Goal: Task Accomplishment & Management: Manage account settings

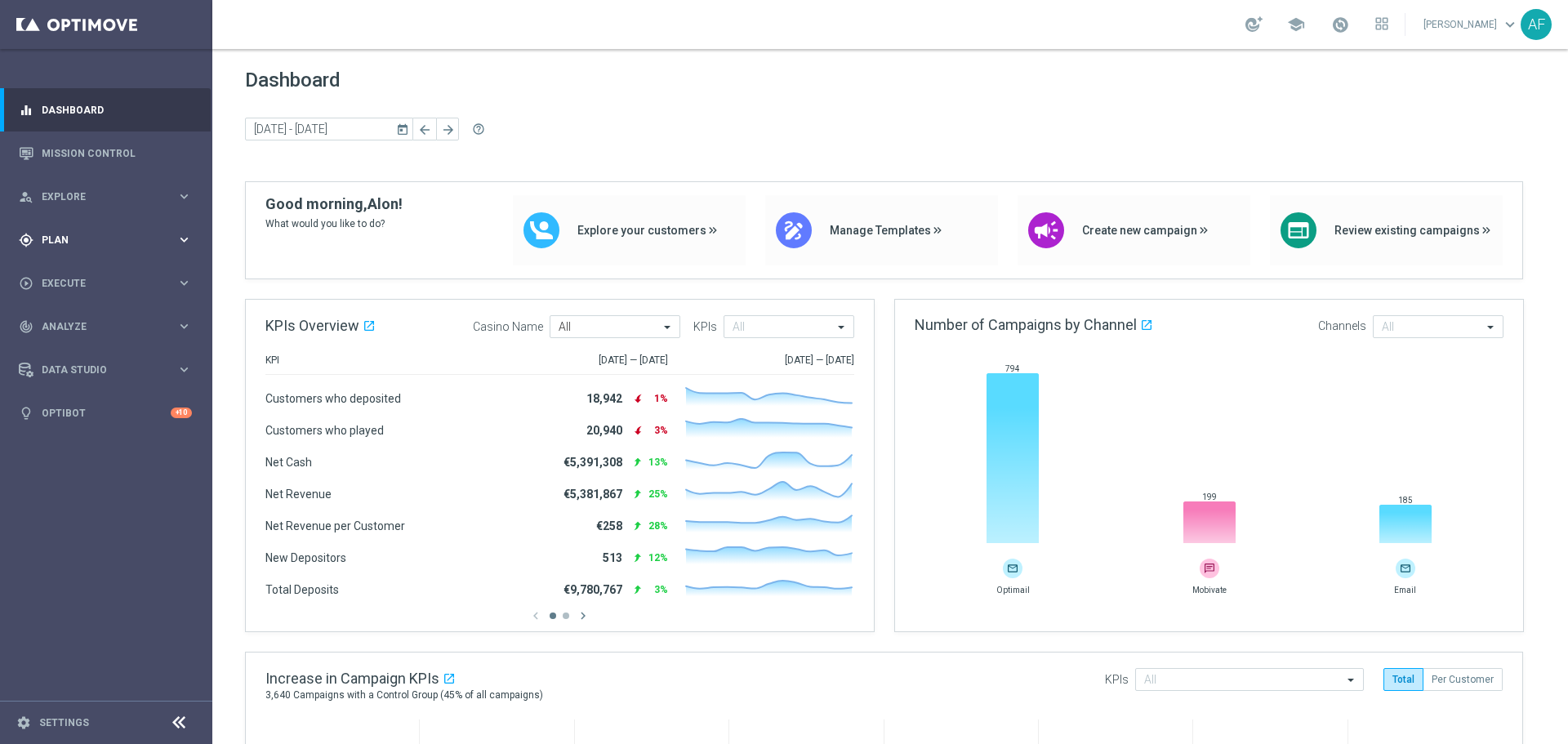
click at [97, 247] on div "gps_fixed Plan keyboard_arrow_right" at bounding box center [105, 240] width 211 height 43
click at [94, 275] on link "Target Groups" at bounding box center [106, 274] width 128 height 13
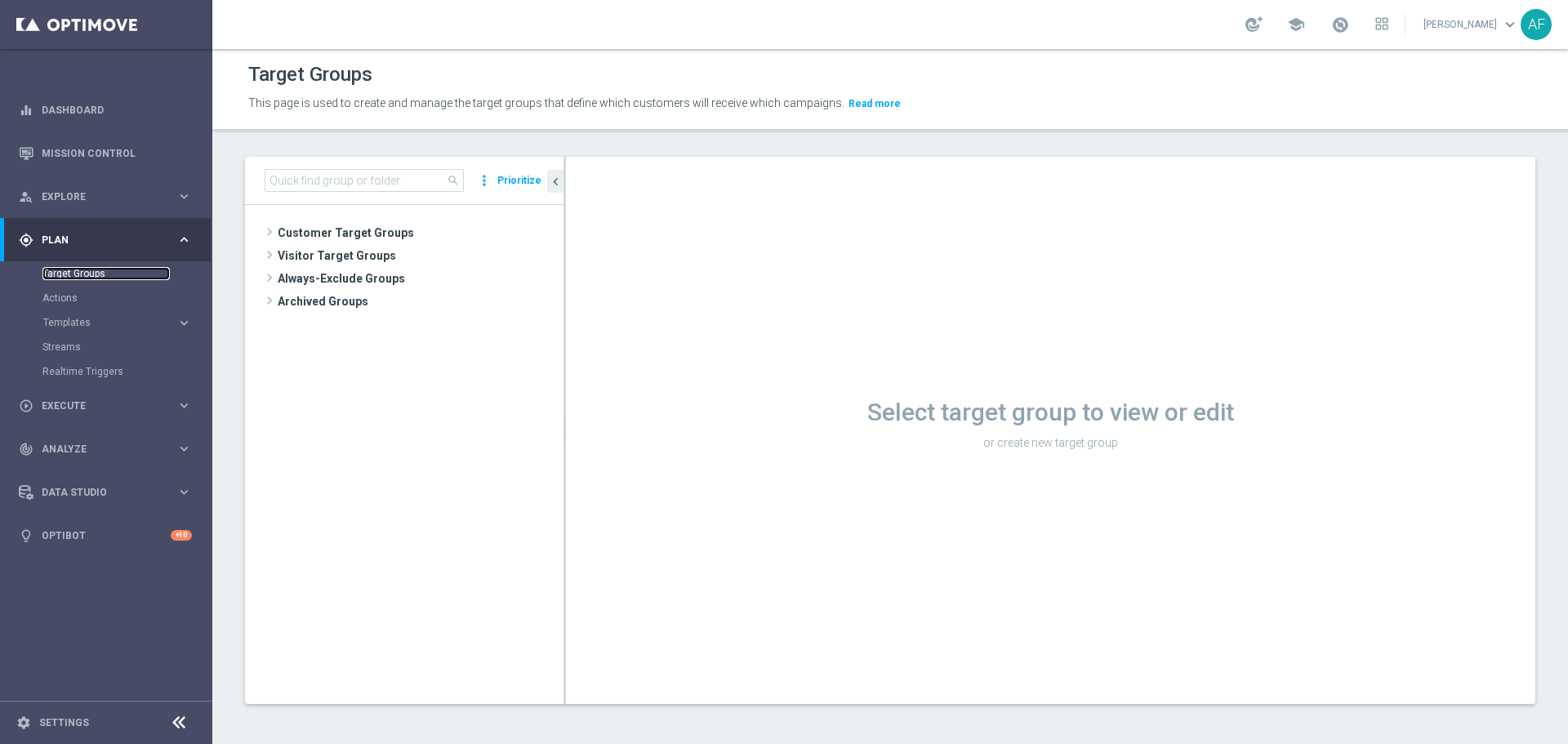
click at [67, 273] on link "Target Groups" at bounding box center [106, 274] width 128 height 13
click at [341, 180] on input at bounding box center [364, 180] width 199 height 23
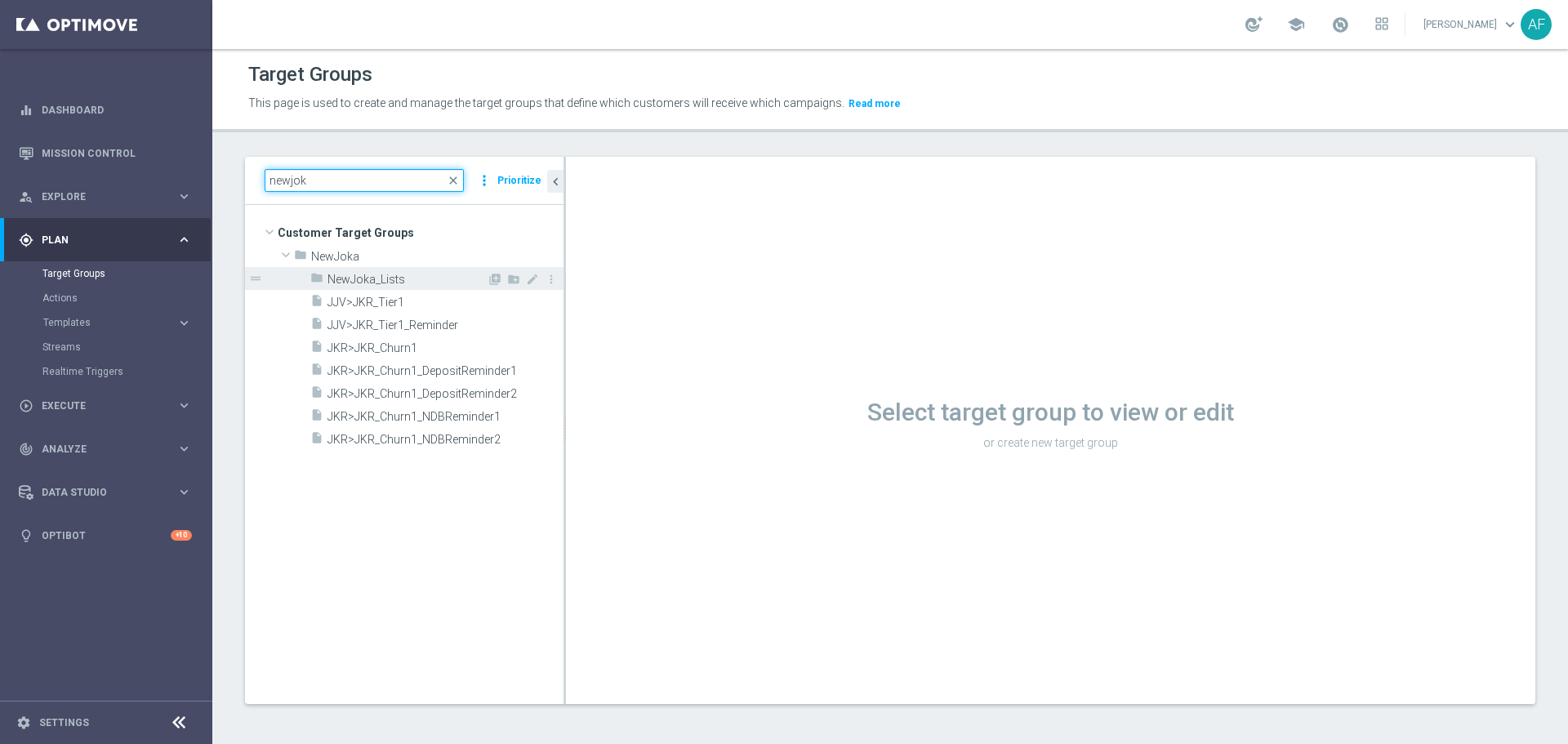
type input "newjok"
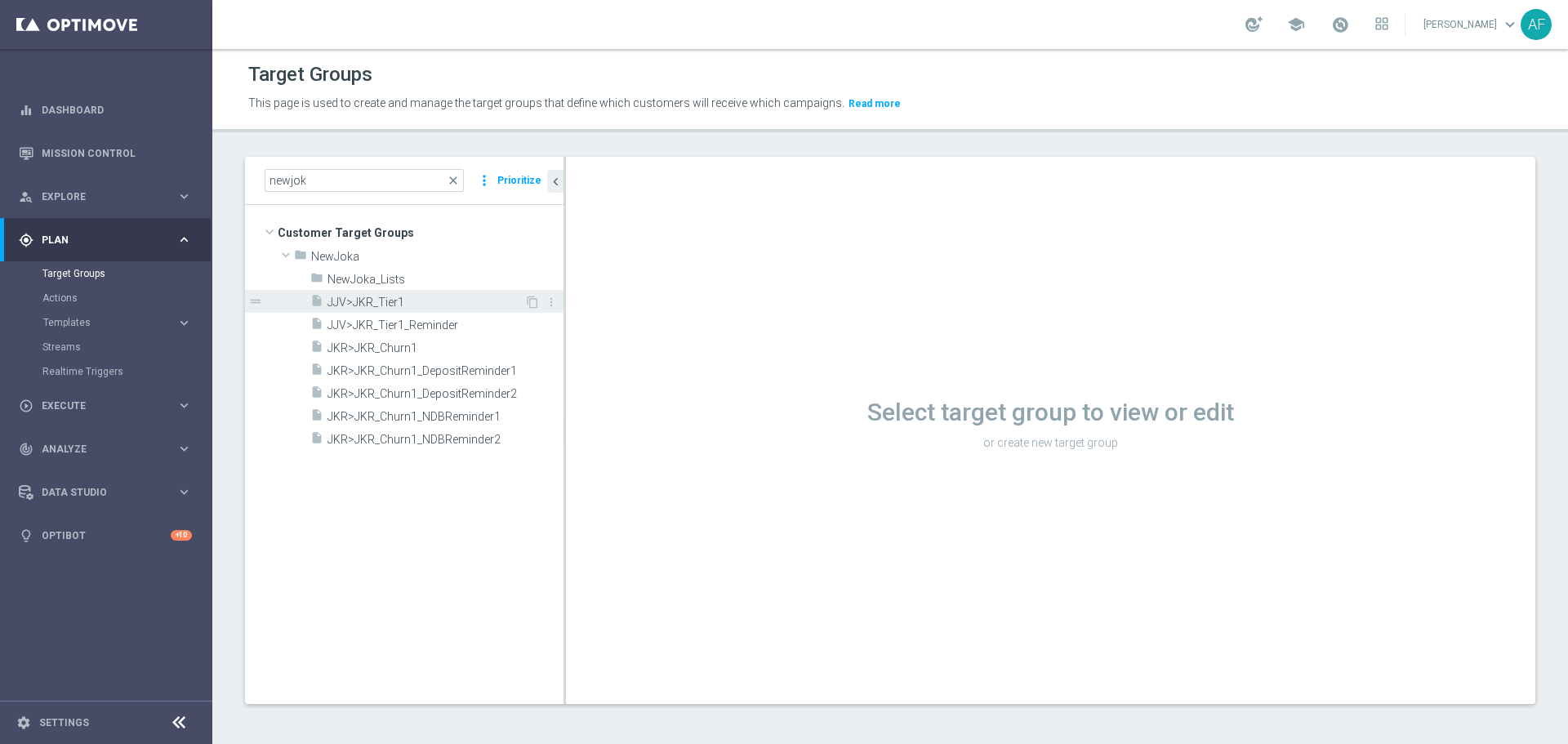
drag, startPoint x: 451, startPoint y: 280, endPoint x: 452, endPoint y: 293, distance: 13.0
click at [451, 280] on span "NewJoka_Lists" at bounding box center [445, 279] width 236 height 14
click at [449, 299] on span "JJV>JKR_Tier1" at bounding box center [425, 302] width 197 height 14
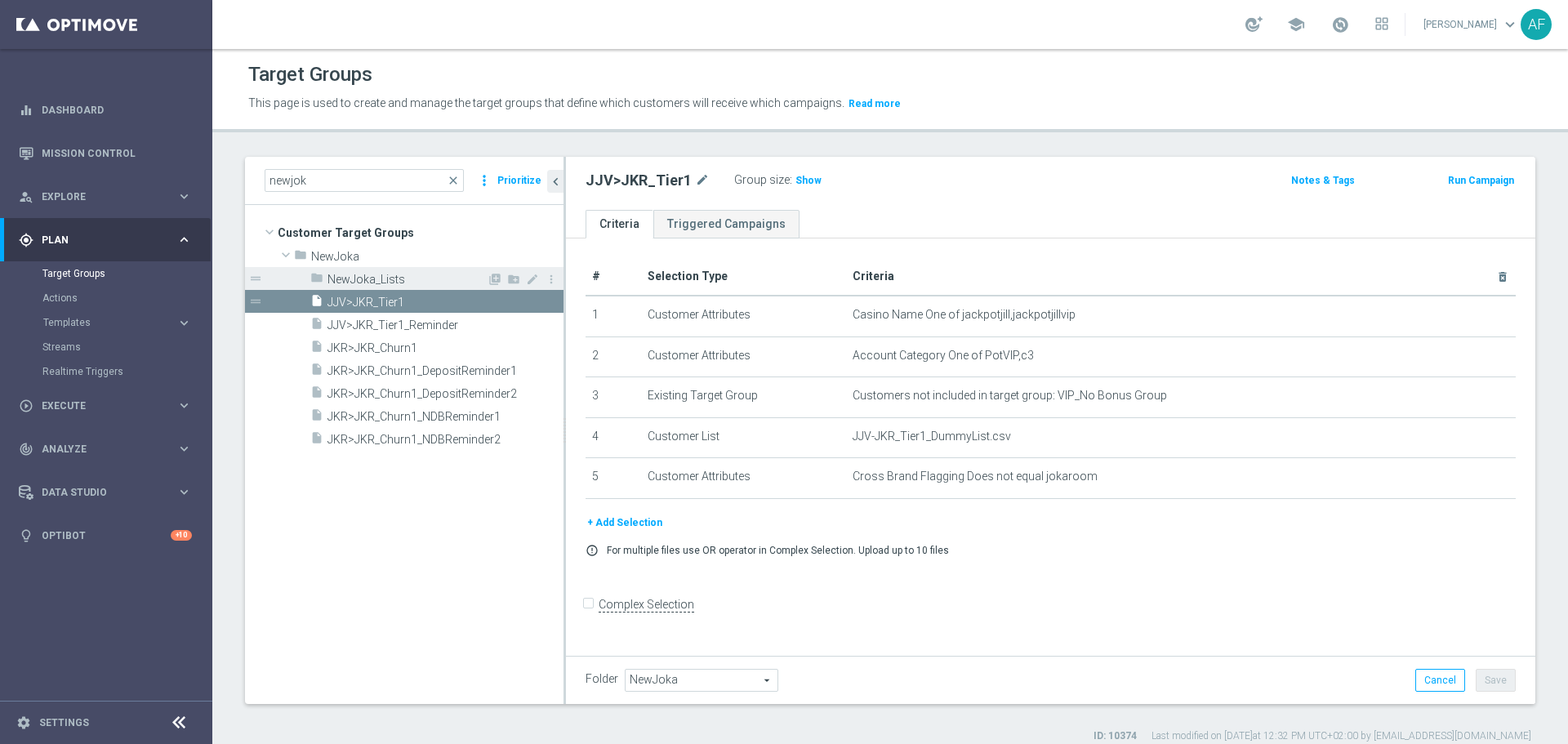
click at [434, 280] on span "NewJoka_Lists" at bounding box center [407, 279] width 159 height 14
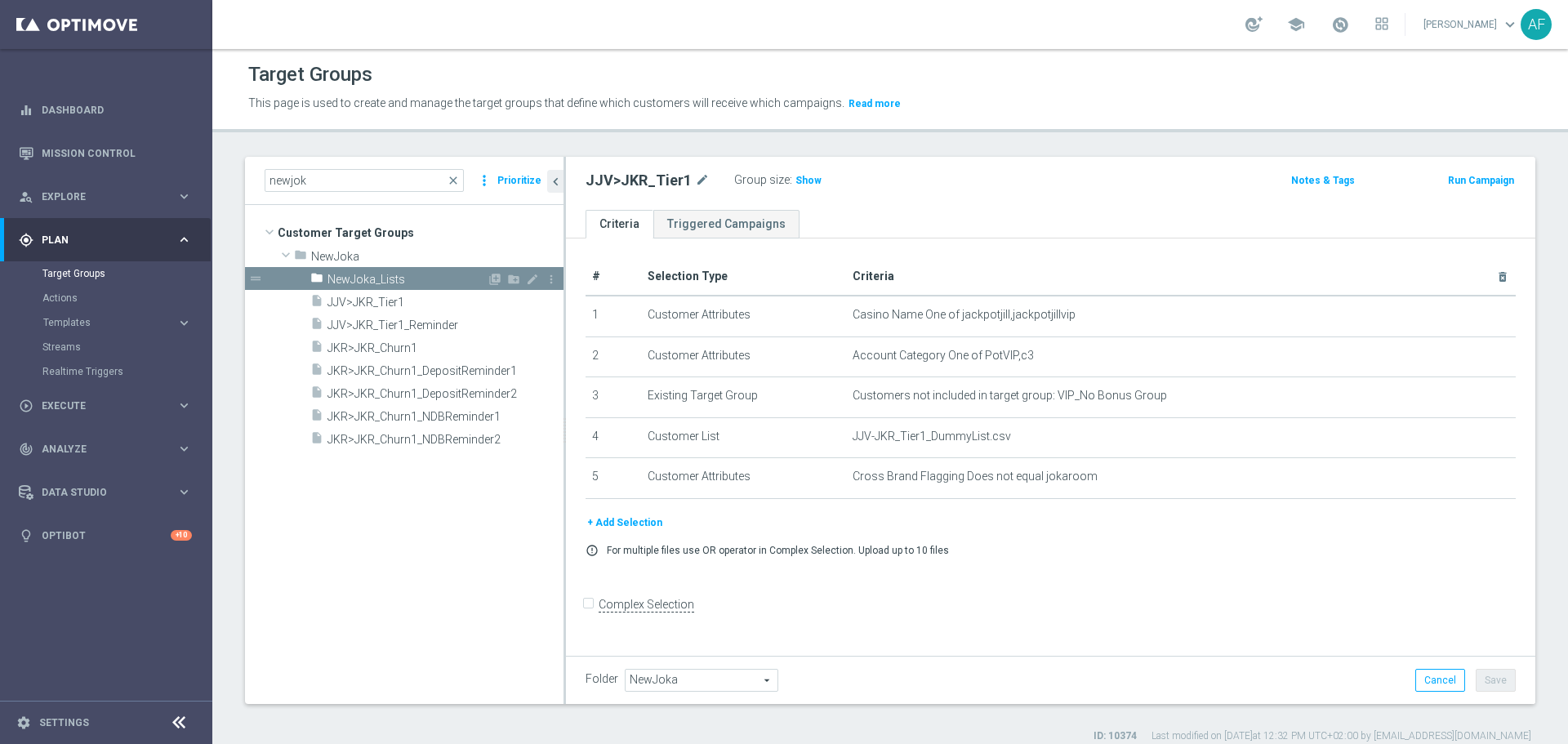
click at [358, 277] on span "NewJoka_Lists" at bounding box center [407, 279] width 159 height 14
click at [385, 274] on span "NewJoka_Lists" at bounding box center [407, 279] width 159 height 14
click at [313, 279] on icon "folder" at bounding box center [316, 280] width 13 height 19
click at [415, 511] on tree-viewport "Customer Target Groups library_add create_new_folder folder" at bounding box center [404, 454] width 319 height 498
click at [96, 276] on link "Target Groups" at bounding box center [106, 274] width 128 height 13
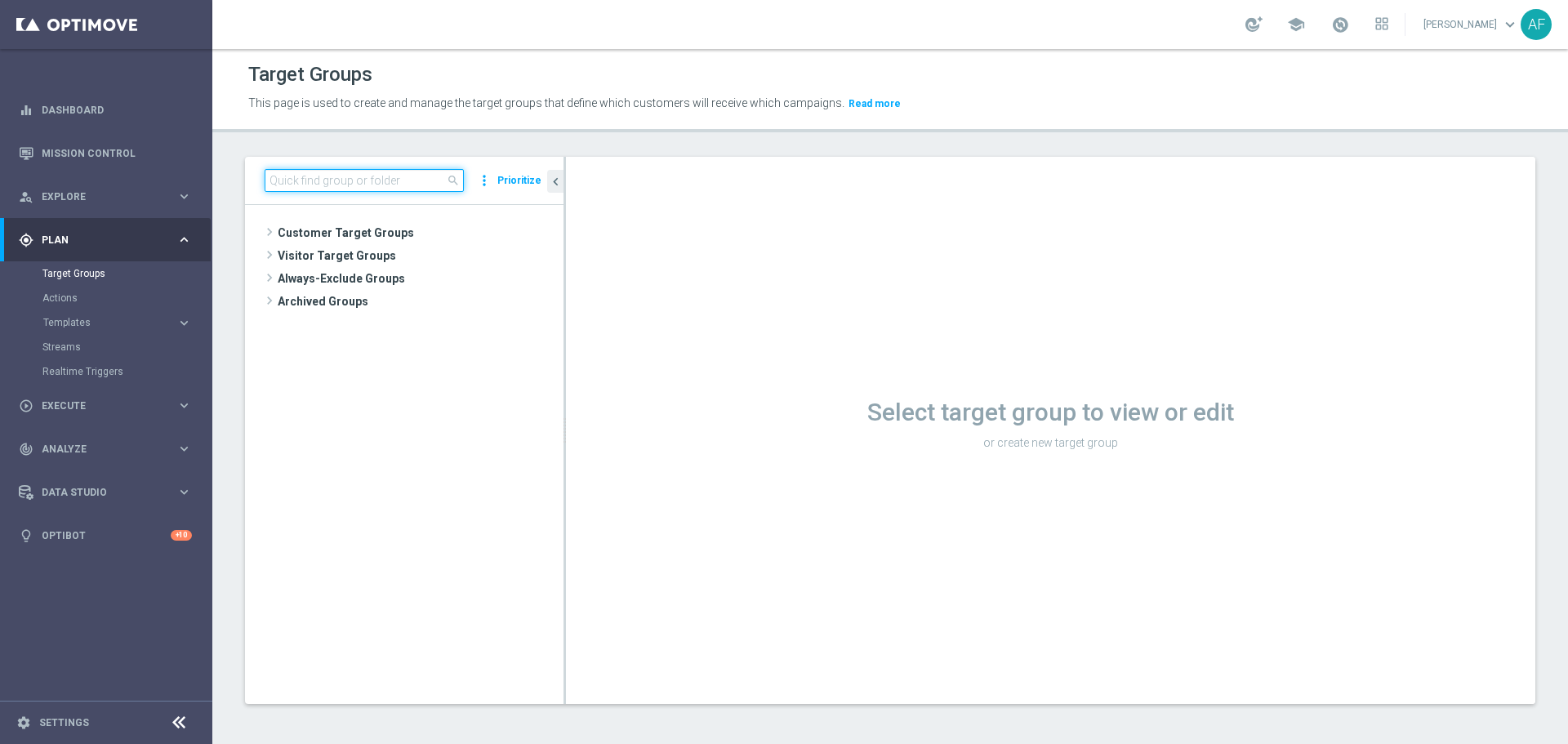
click at [291, 181] on input at bounding box center [364, 180] width 199 height 23
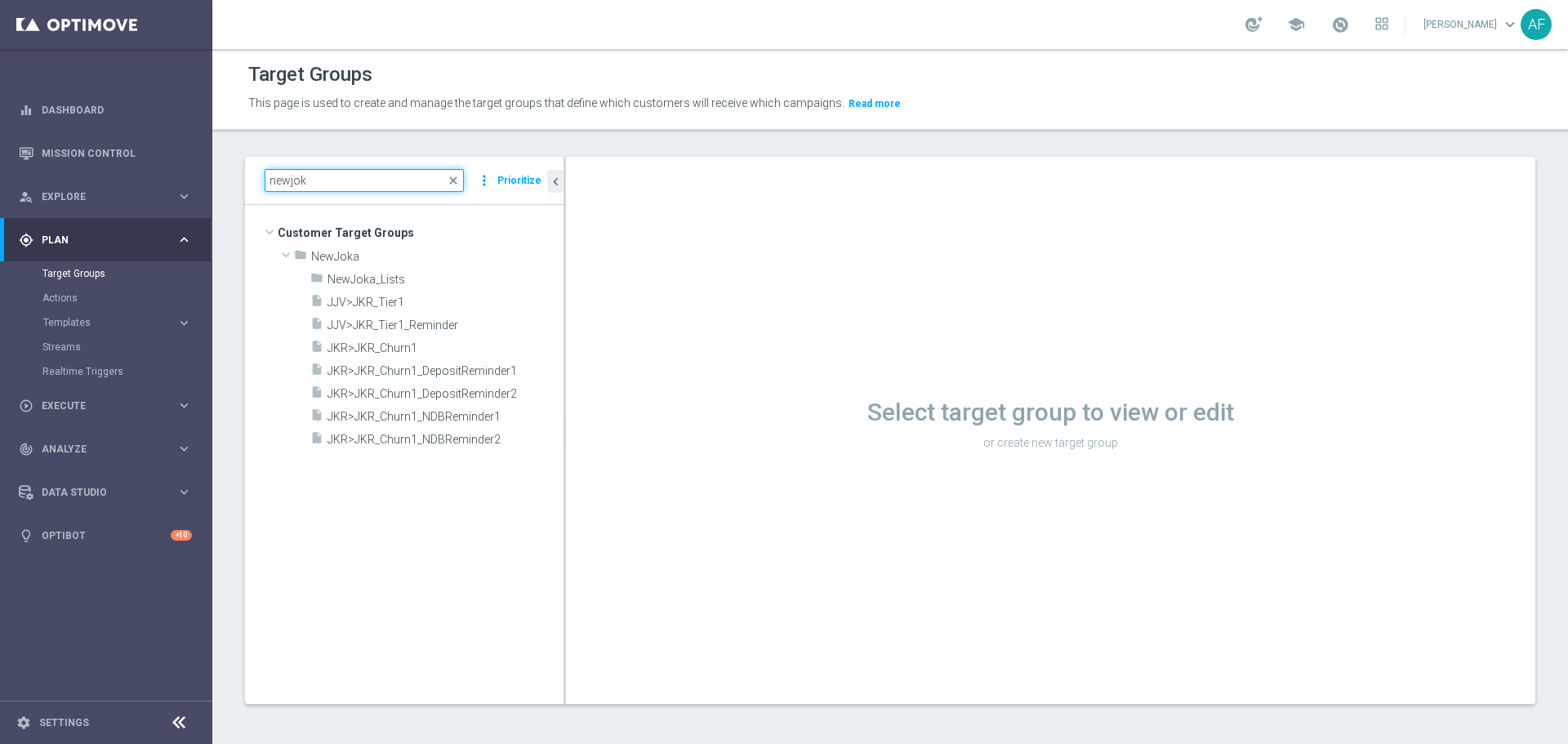
type input "newjok"
click at [406, 504] on tree-viewport "Customer Target Groups library_add create_new_folder folder" at bounding box center [404, 454] width 319 height 498
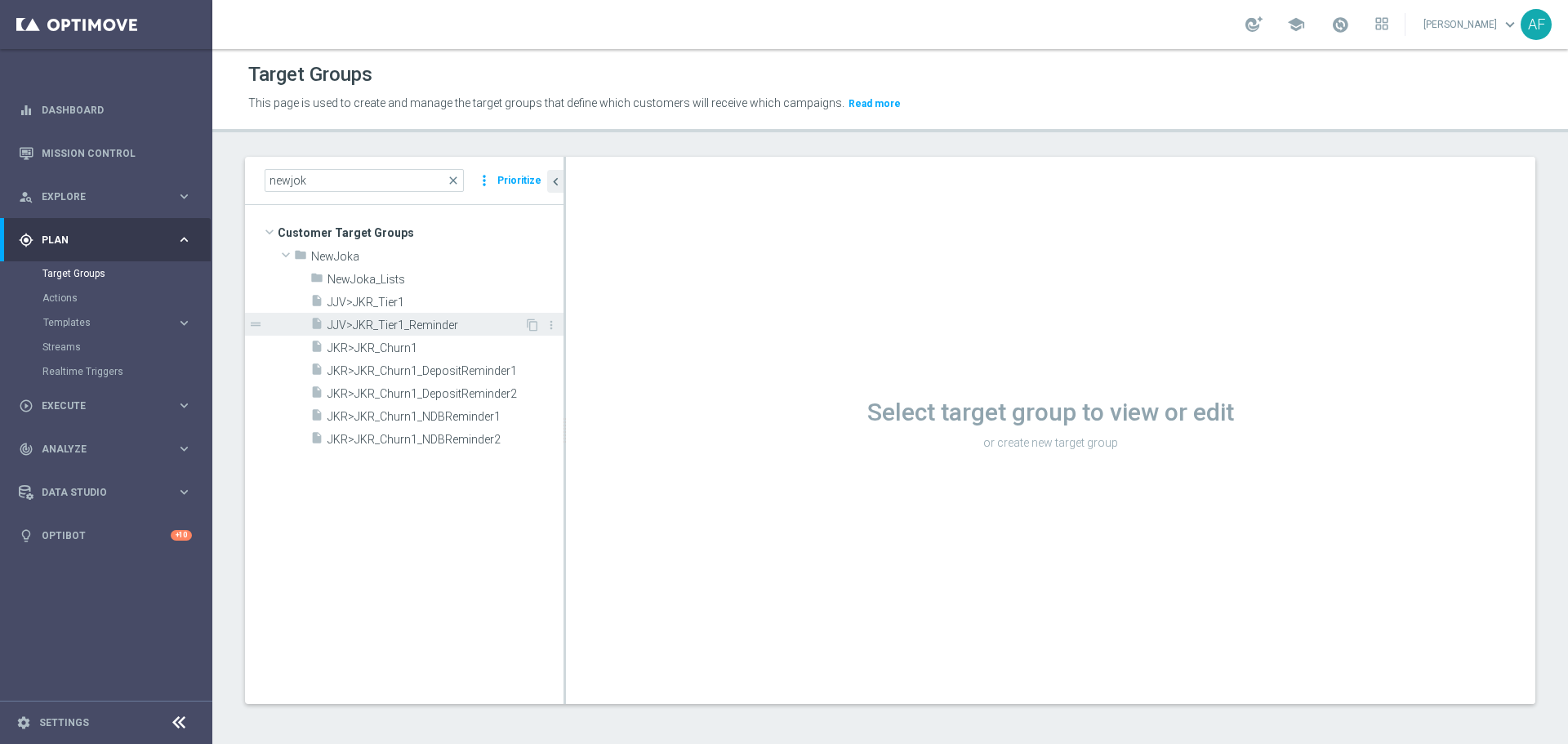
click at [403, 329] on span "JJV>JKR_Tier1_Reminder" at bounding box center [425, 325] width 197 height 14
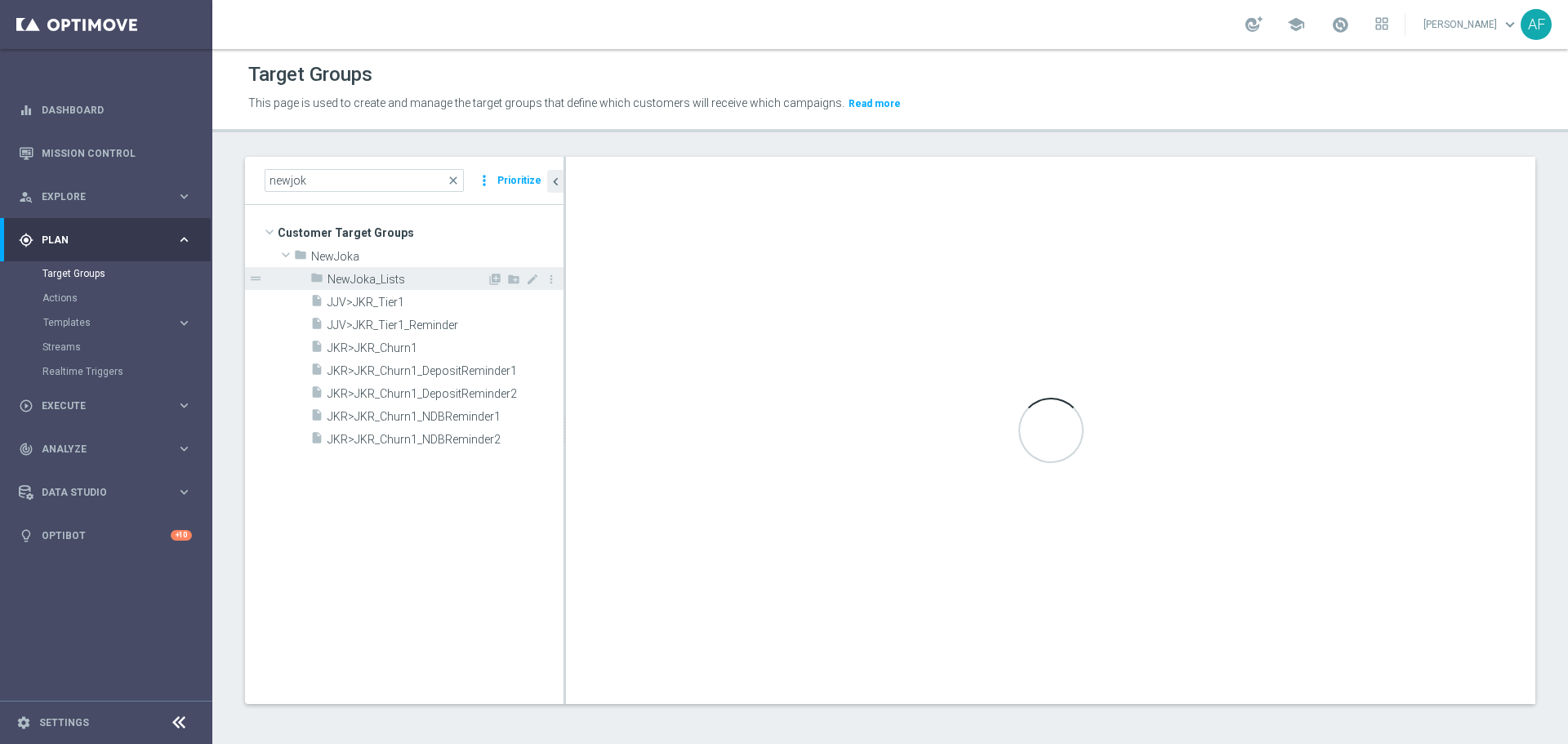
click at [397, 279] on span "NewJoka_Lists" at bounding box center [407, 279] width 159 height 14
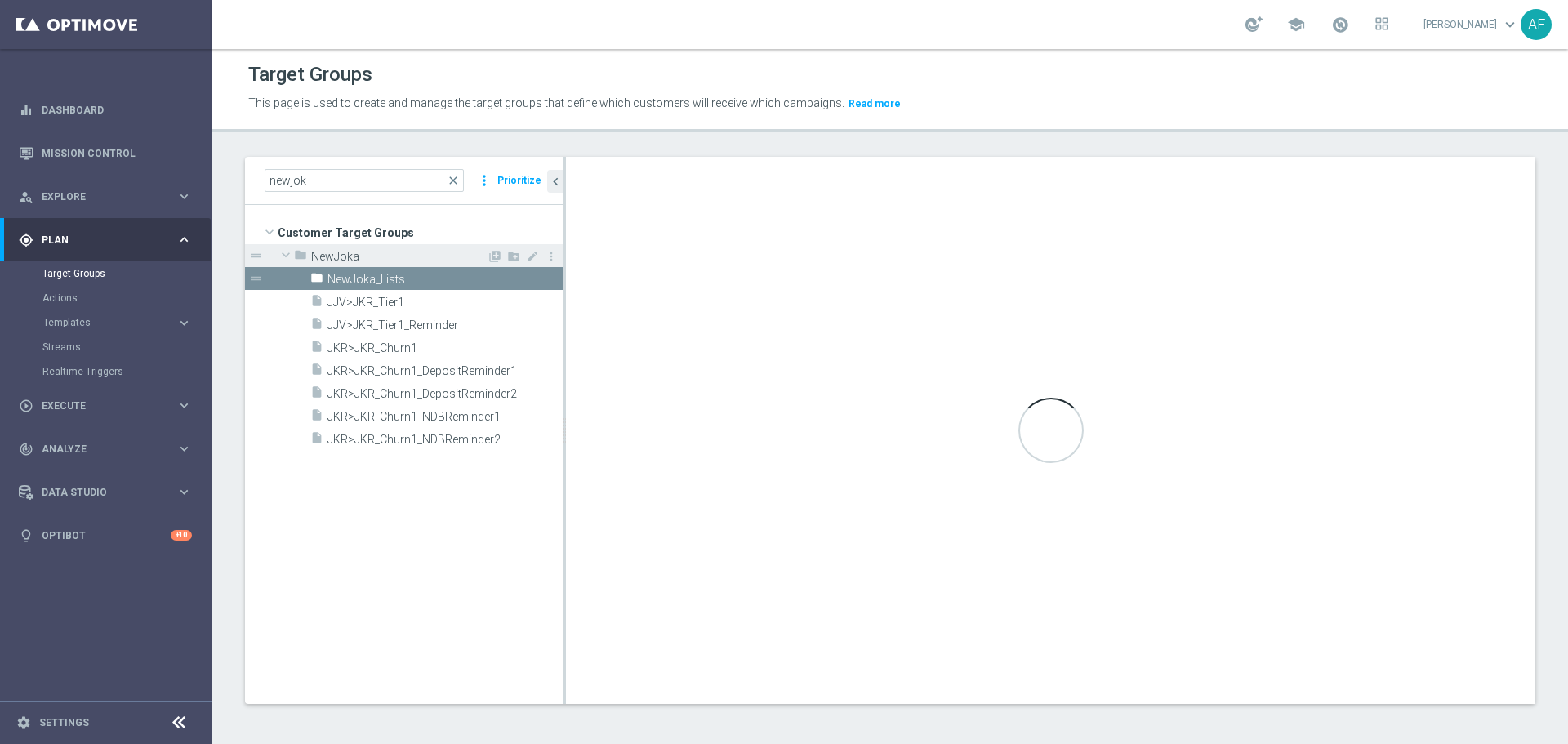
click at [389, 250] on span "NewJoka" at bounding box center [399, 256] width 176 height 14
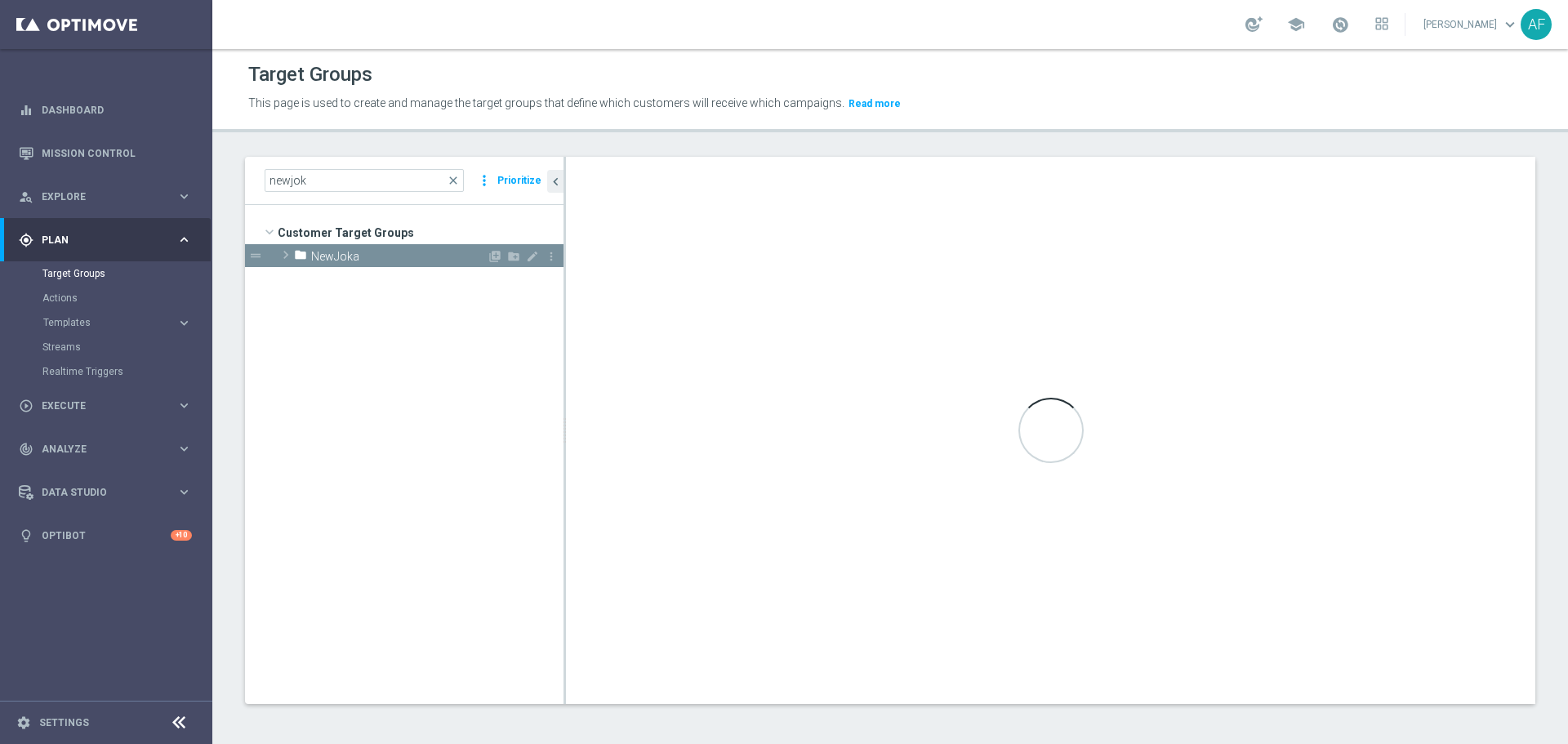
click at [293, 253] on icon "folder" at bounding box center [300, 257] width 13 height 19
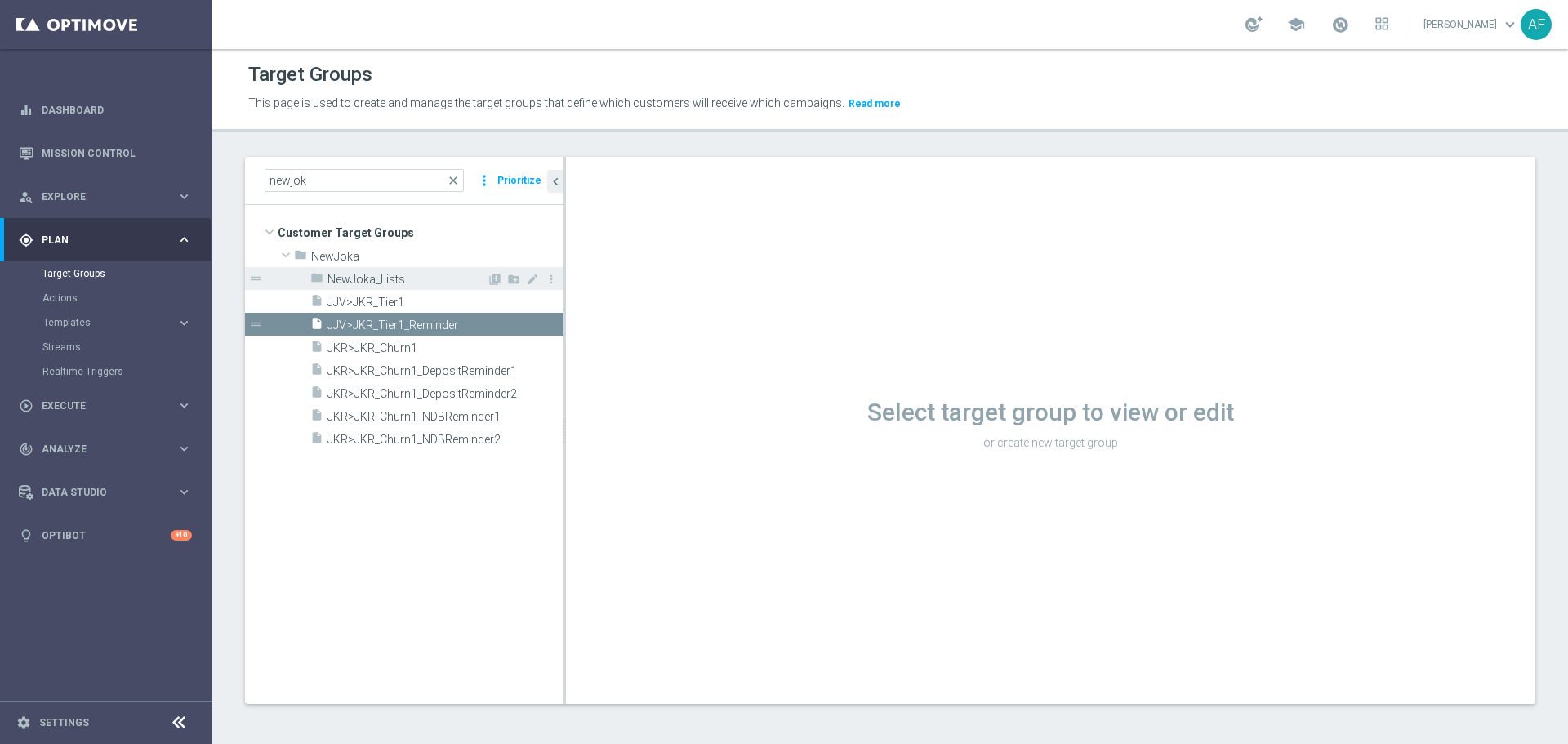
click at [305, 275] on span at bounding box center [302, 274] width 16 height 8
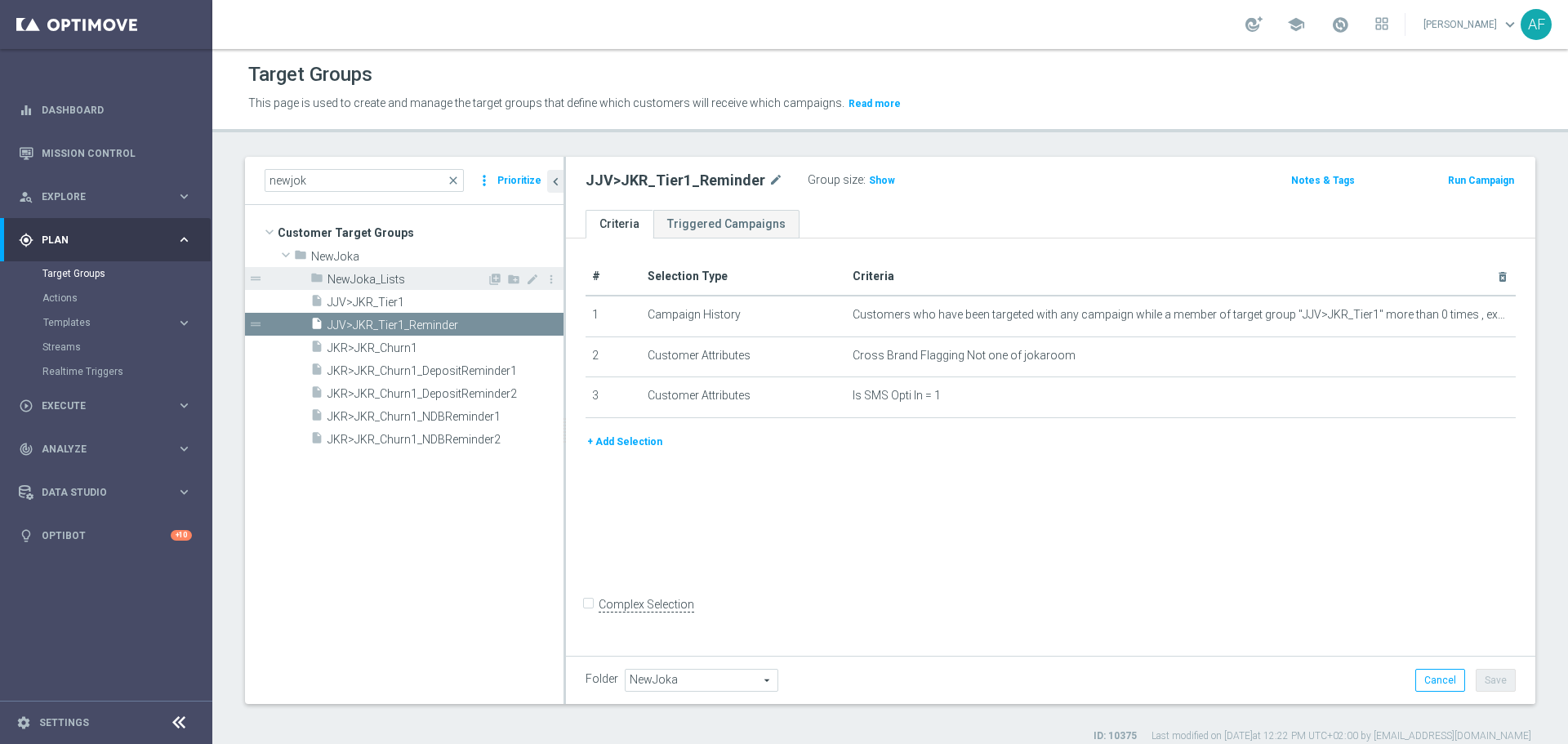
click at [336, 278] on span "NewJoka_Lists" at bounding box center [407, 279] width 159 height 14
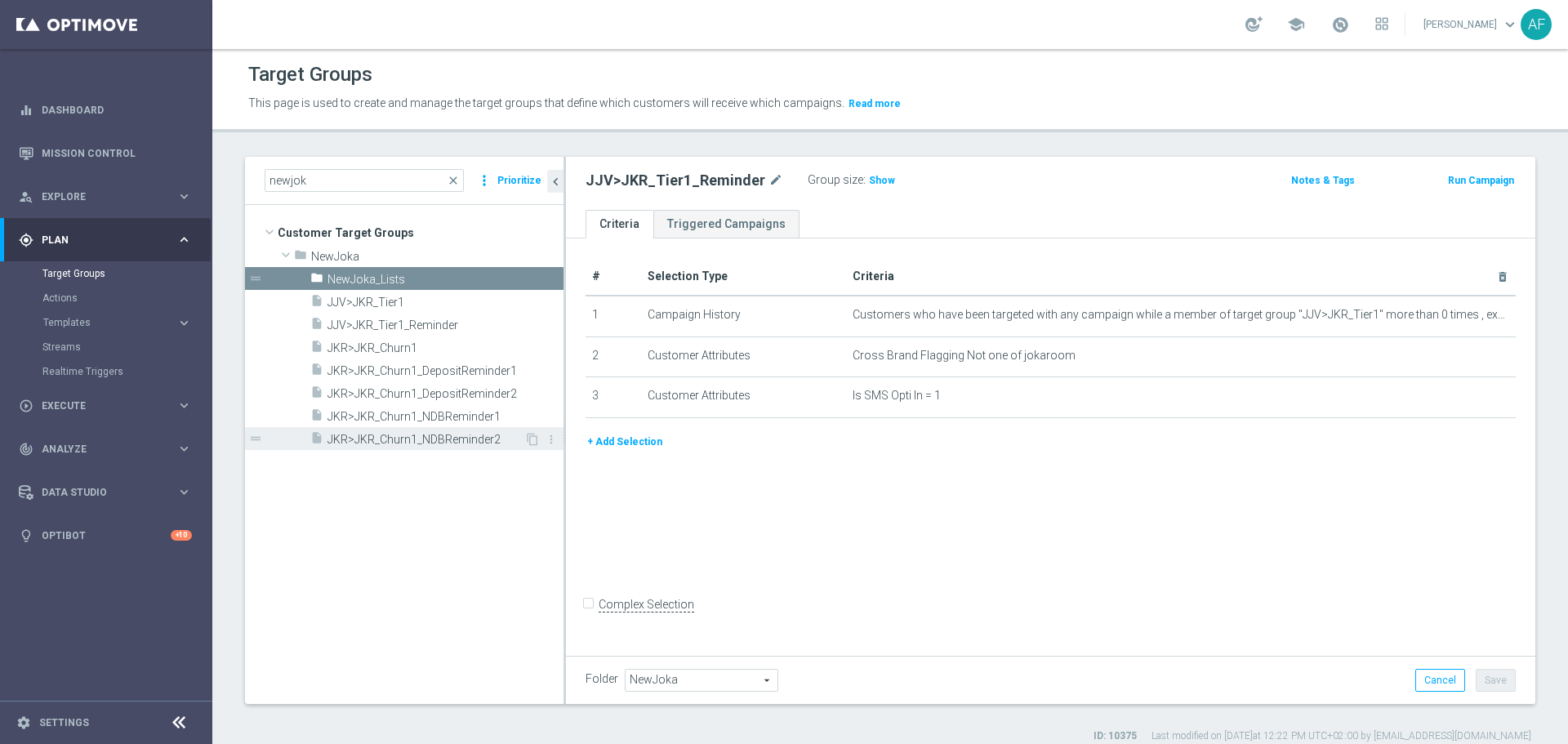
click at [404, 433] on span "JKR>JKR_Churn1_NDBReminder2" at bounding box center [425, 440] width 197 height 14
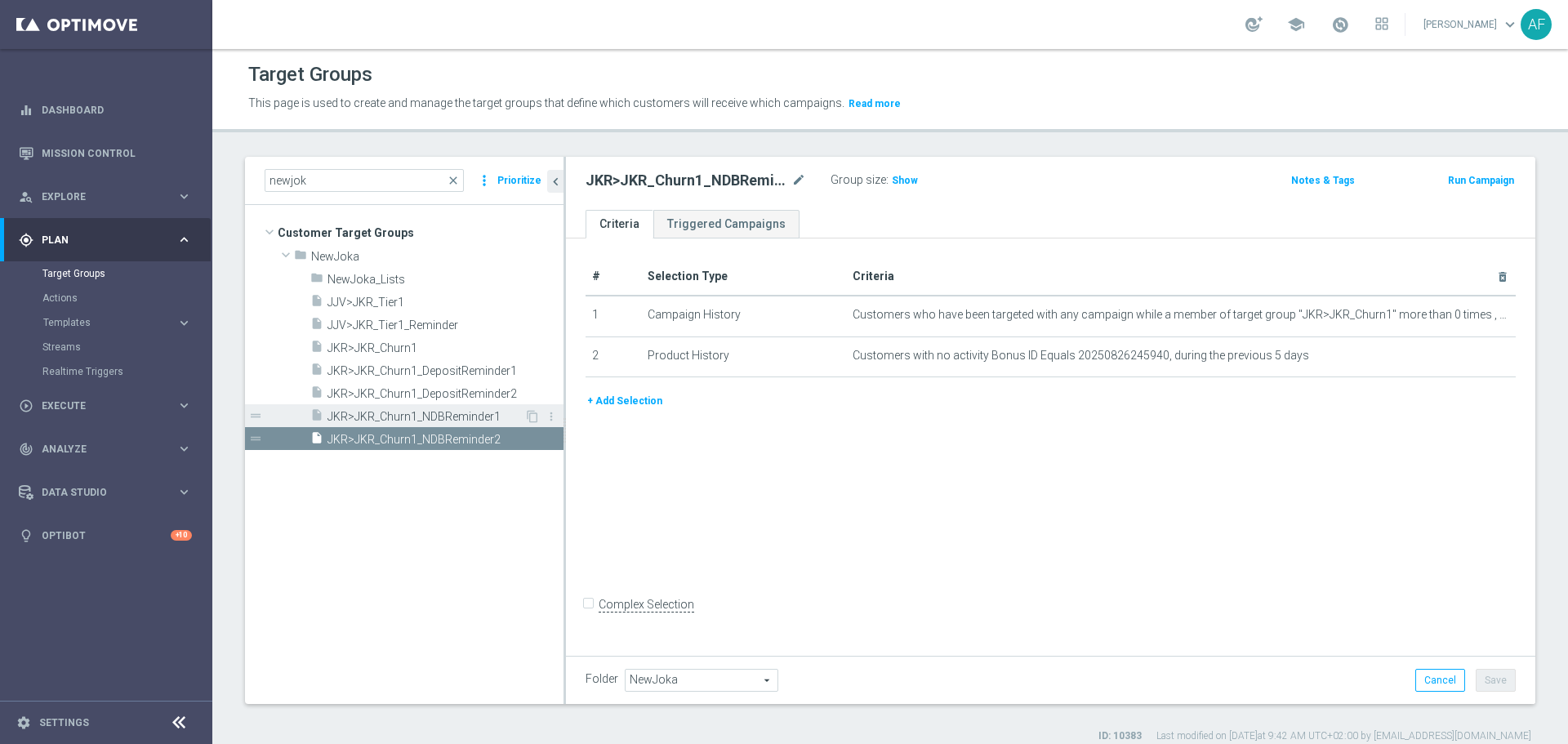
click at [409, 408] on div "insert_drive_file JKR>JKR_Churn1_NDBReminder1" at bounding box center [417, 415] width 214 height 23
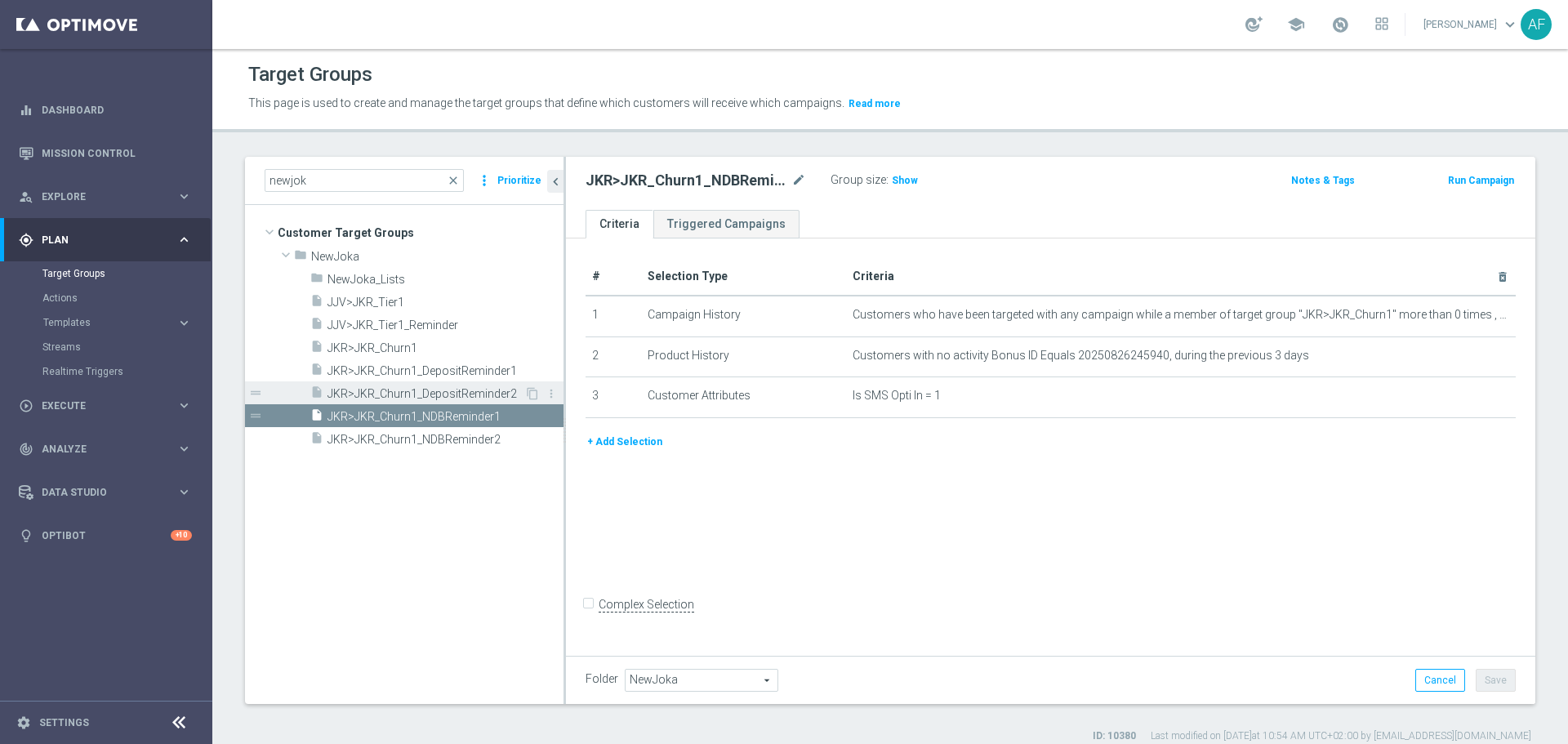
click at [411, 388] on span "JKR>JKR_Churn1_DepositReminder2" at bounding box center [425, 393] width 197 height 14
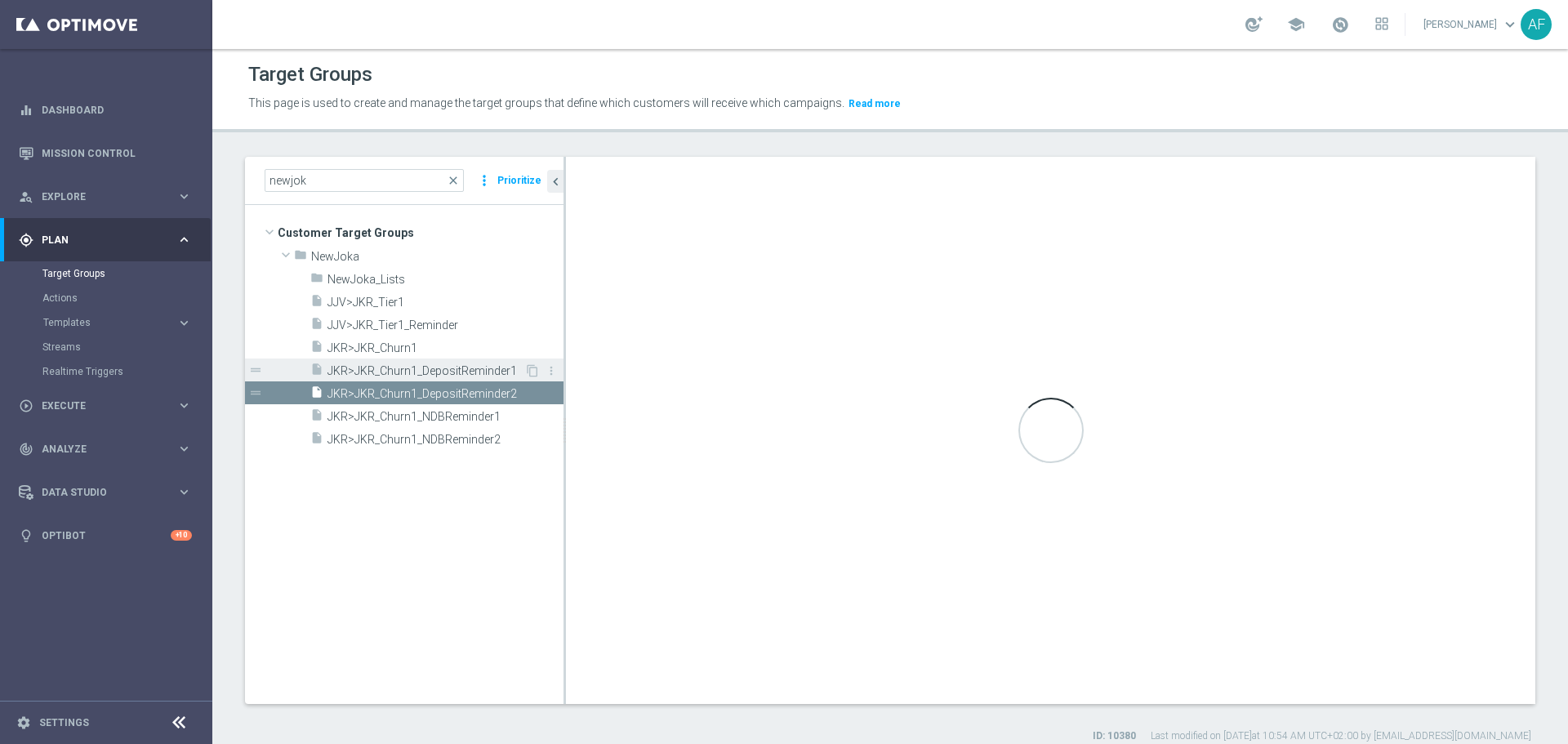
click at [411, 366] on span "JKR>JKR_Churn1_DepositReminder1" at bounding box center [425, 371] width 197 height 14
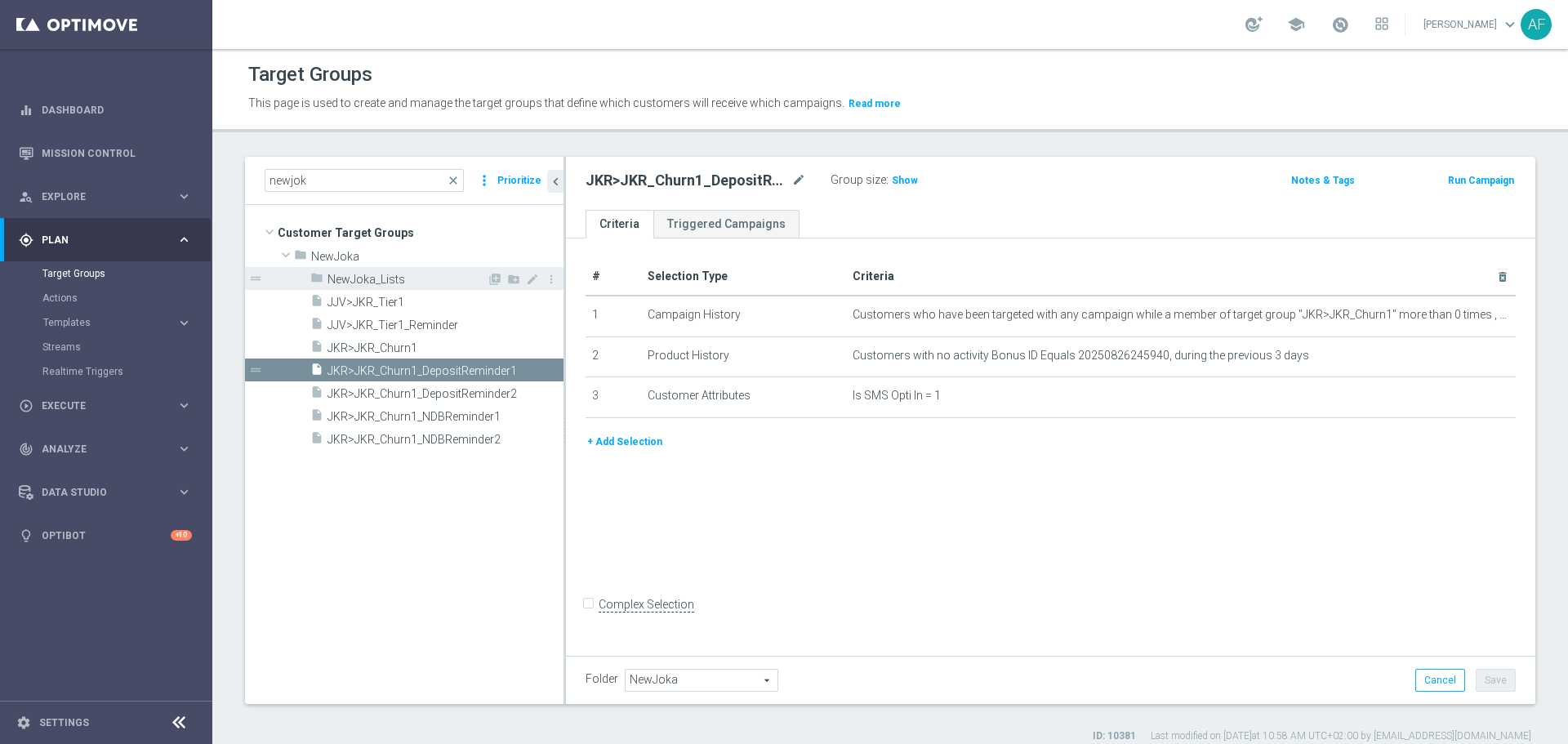
click at [399, 285] on span "NewJoka_Lists" at bounding box center [407, 279] width 159 height 14
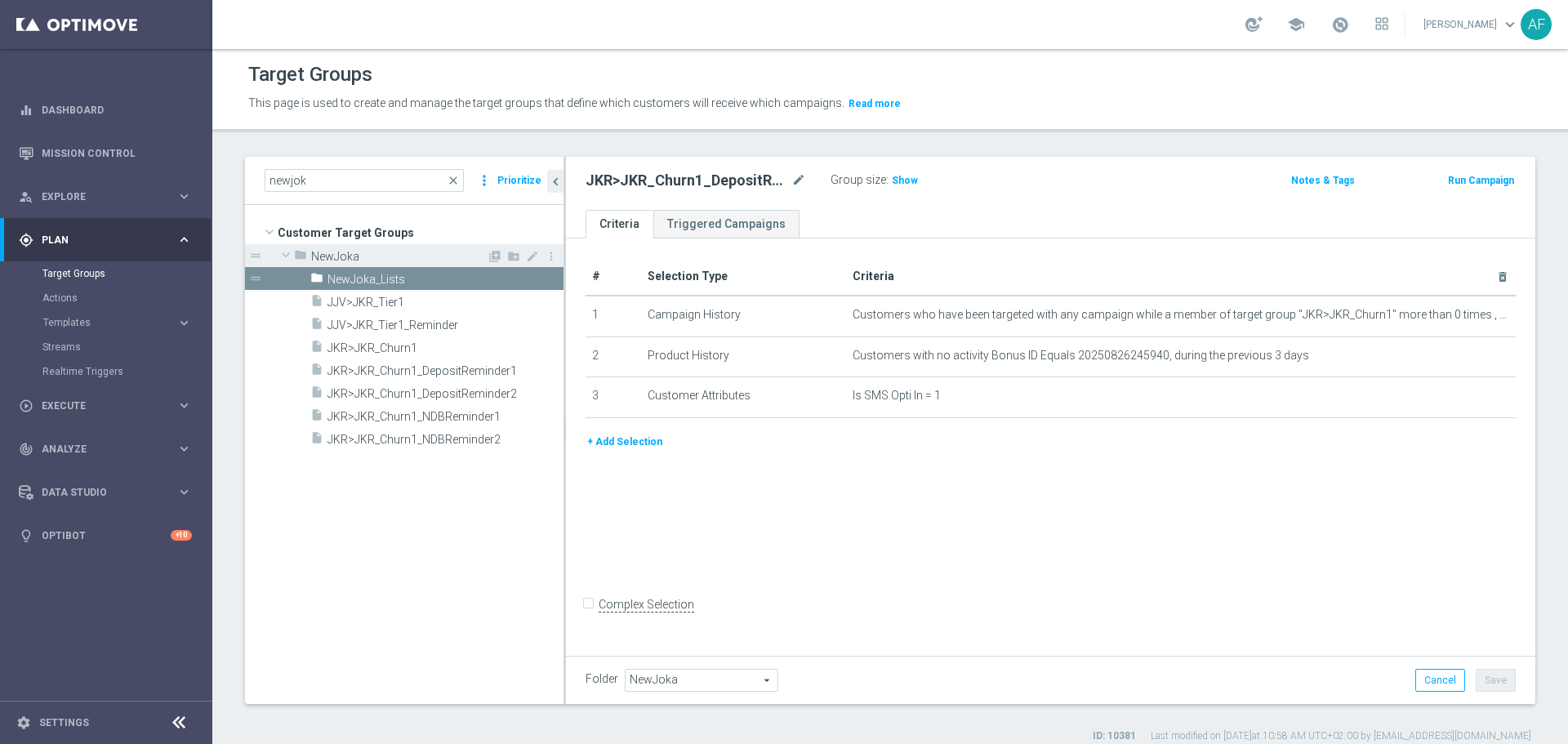
click at [289, 252] on span at bounding box center [286, 255] width 20 height 16
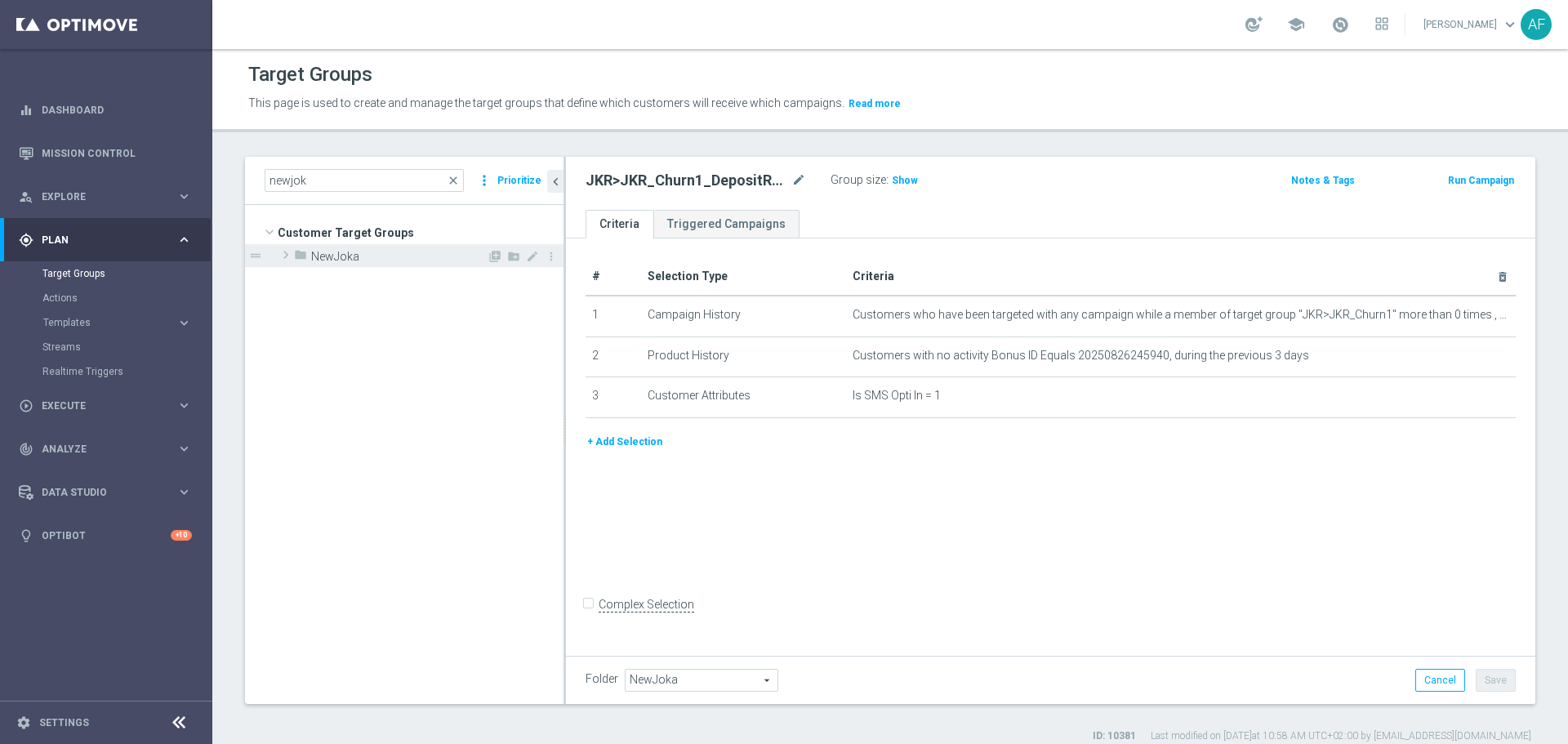
click at [289, 252] on span at bounding box center [285, 255] width 16 height 20
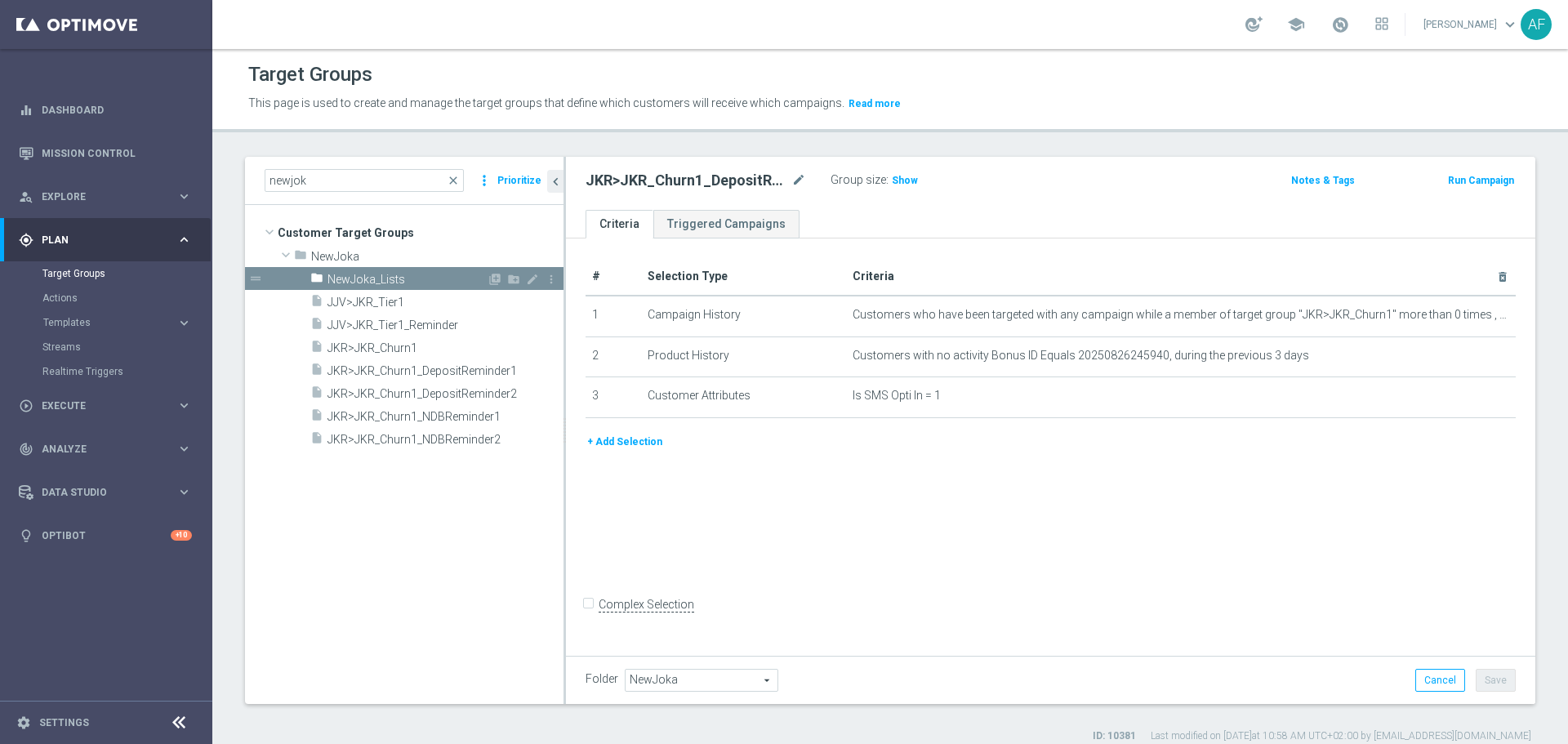
click at [318, 280] on icon "folder" at bounding box center [316, 280] width 13 height 19
click at [322, 280] on icon "folder" at bounding box center [316, 280] width 13 height 19
click at [322, 275] on icon "folder" at bounding box center [316, 280] width 13 height 19
click at [425, 546] on tree-viewport "Customer Target Groups library_add create_new_folder folder" at bounding box center [404, 454] width 319 height 498
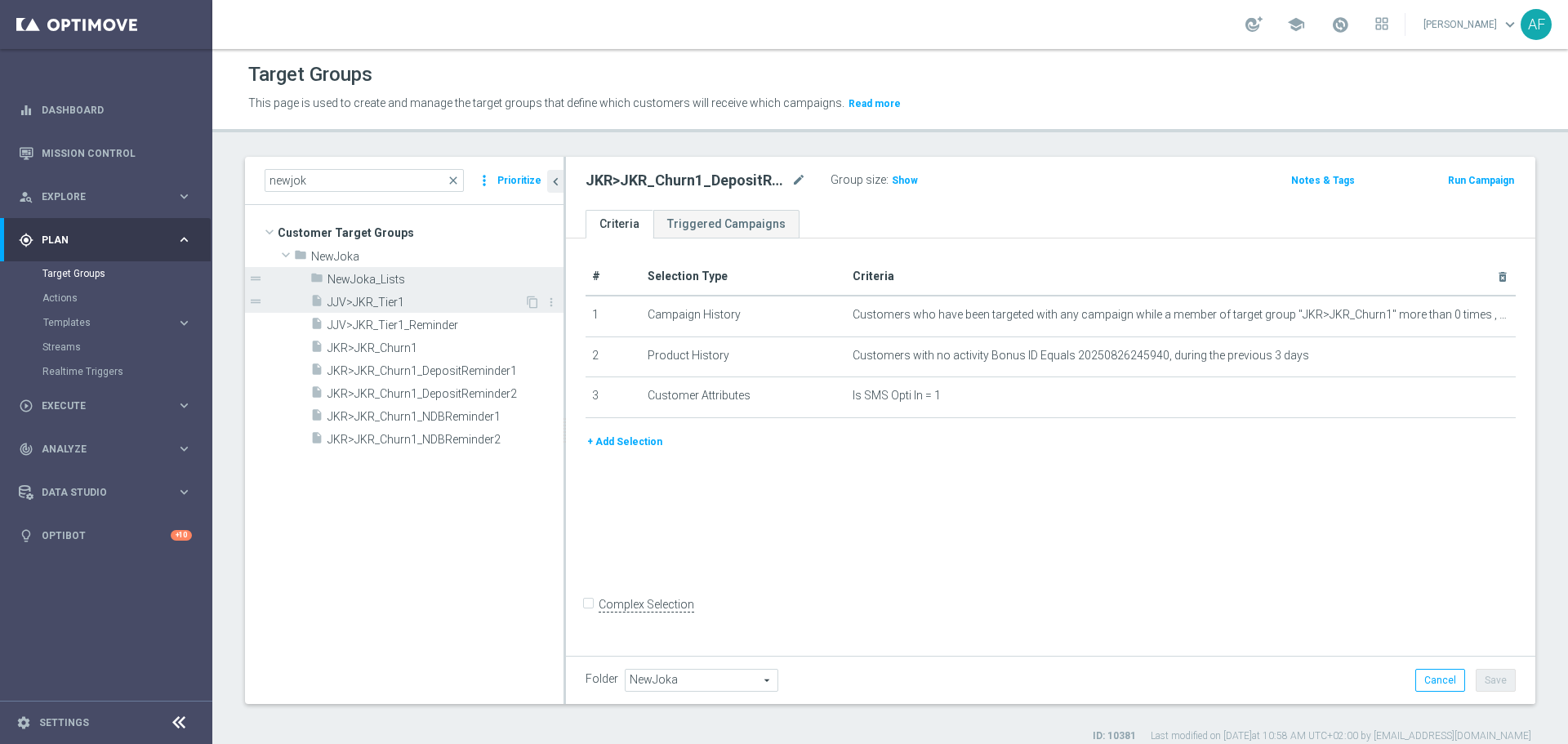
click at [426, 303] on span "JJV>JKR_Tier1" at bounding box center [425, 302] width 197 height 14
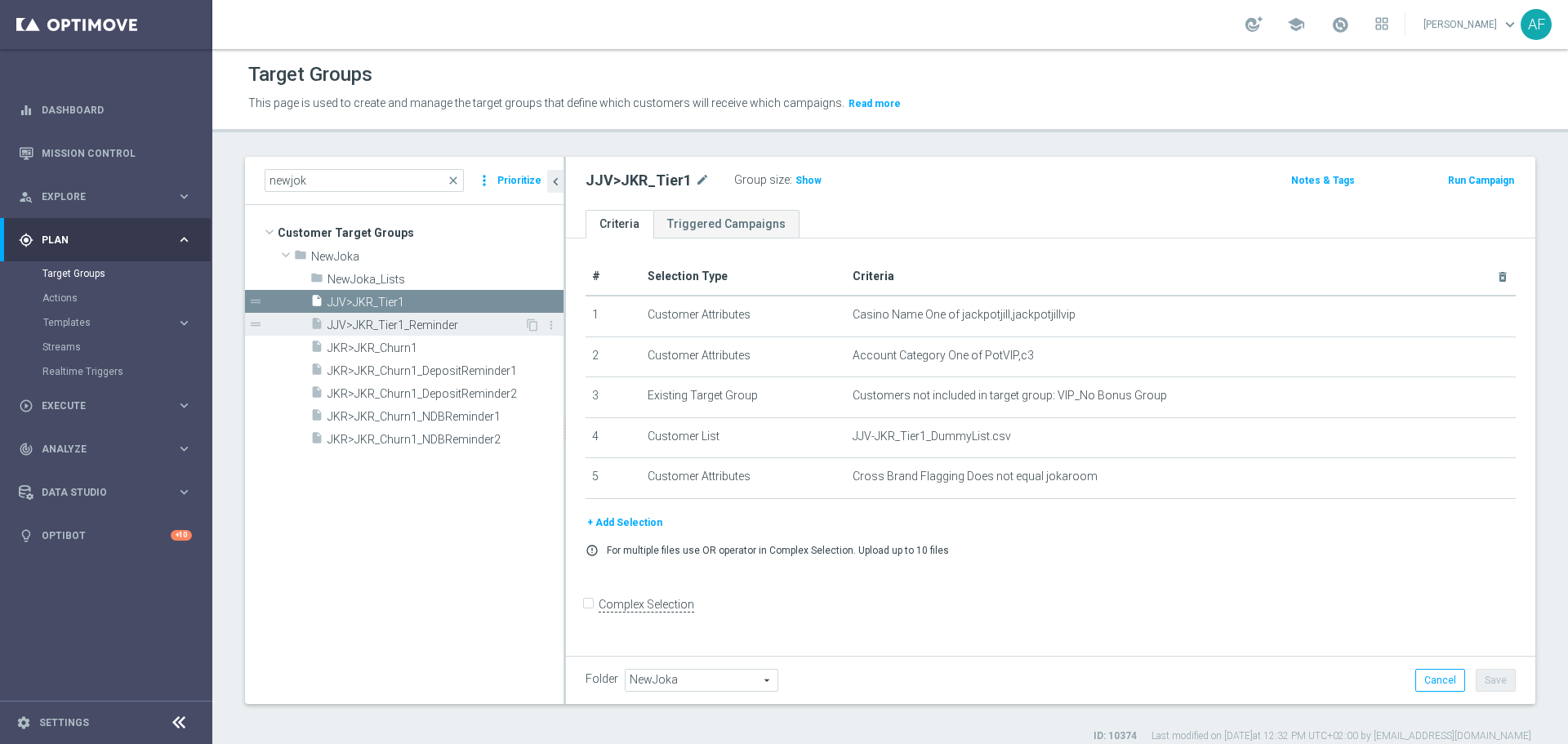
click at [443, 318] on div "insert_drive_file JJV>JKR_Tier1_Reminder" at bounding box center [417, 324] width 214 height 23
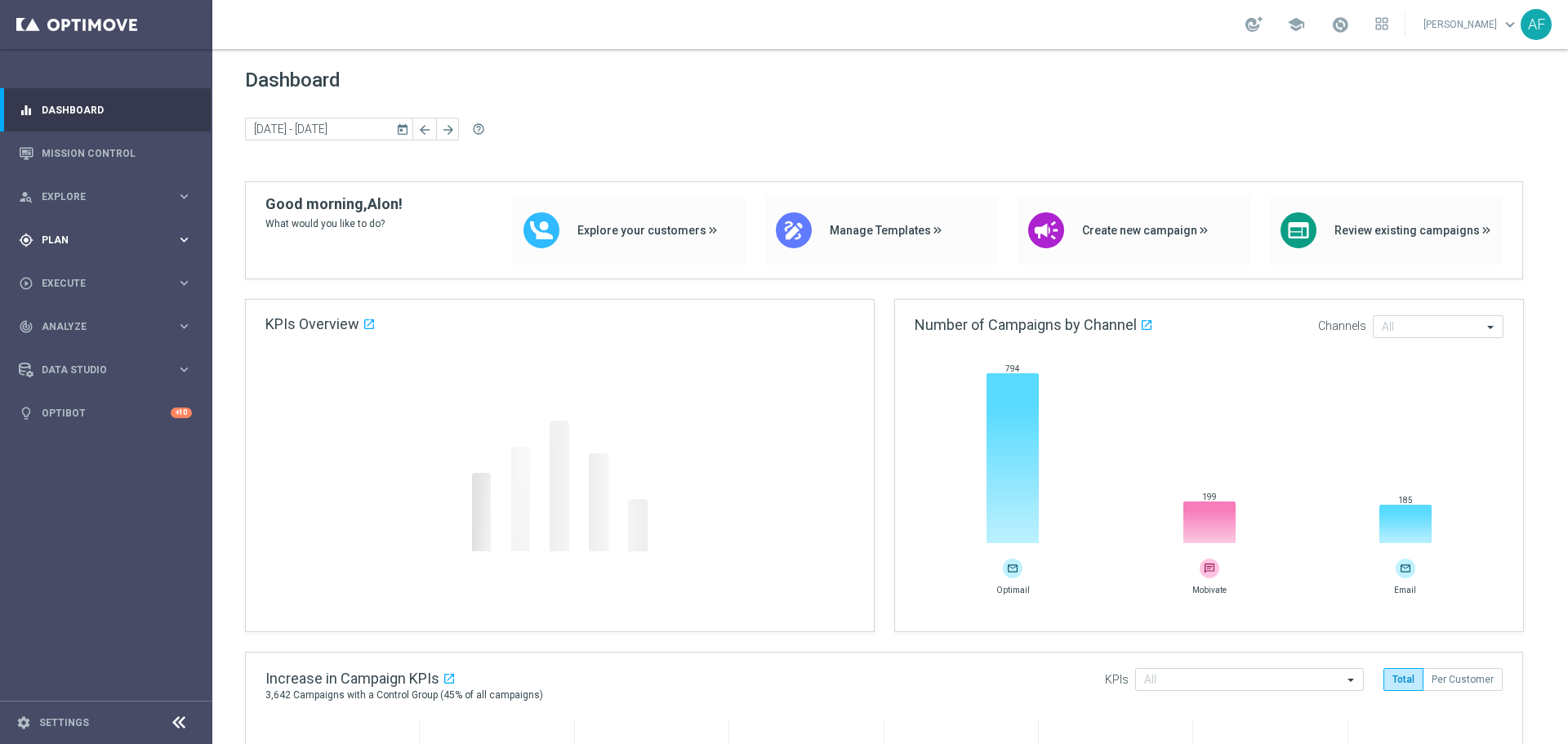
click at [89, 240] on span "Plan" at bounding box center [109, 240] width 135 height 10
click at [87, 275] on link "Target Groups" at bounding box center [106, 274] width 128 height 13
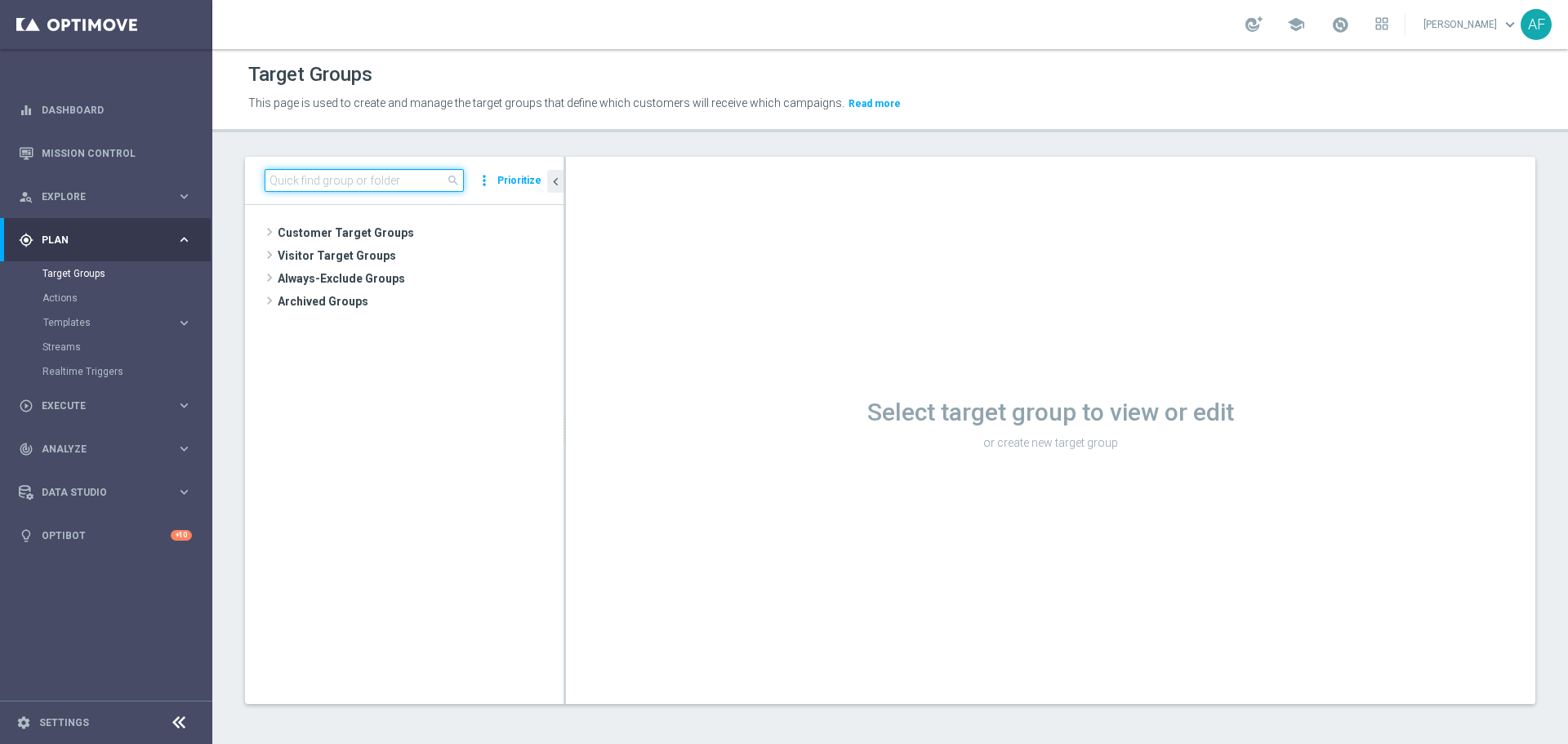
click at [359, 186] on input at bounding box center [364, 180] width 199 height 23
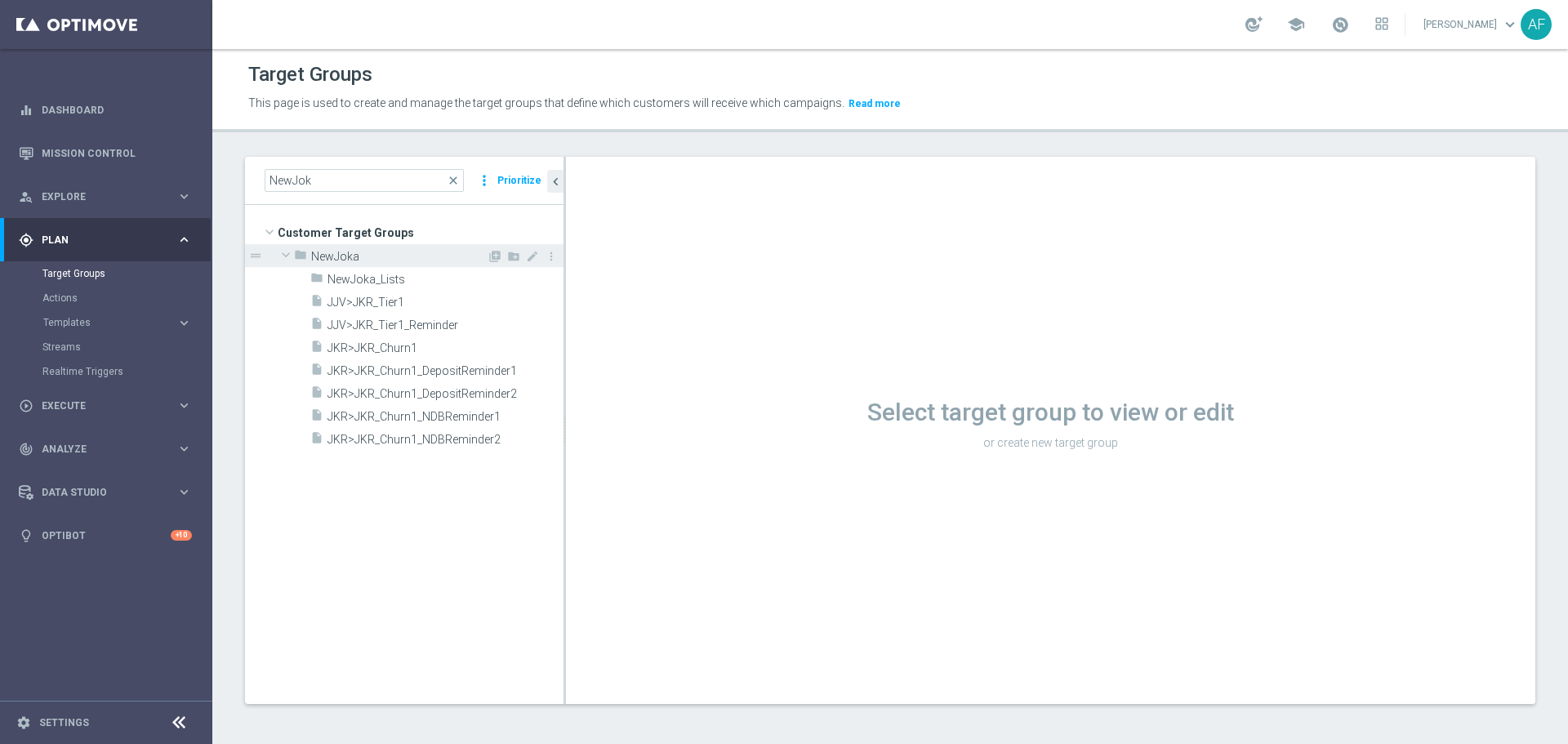
click at [293, 256] on span at bounding box center [286, 255] width 20 height 16
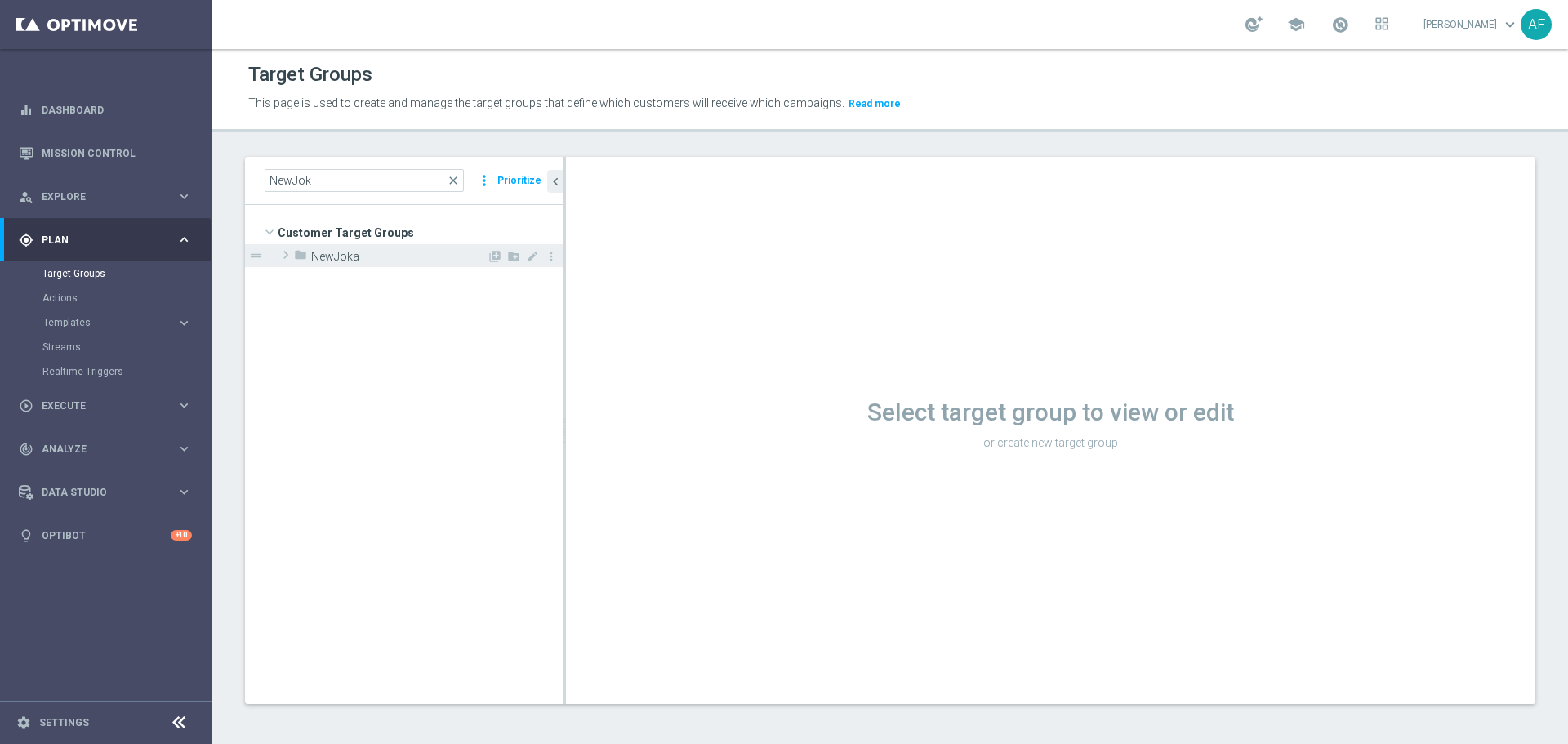
click at [292, 254] on span at bounding box center [285, 255] width 16 height 20
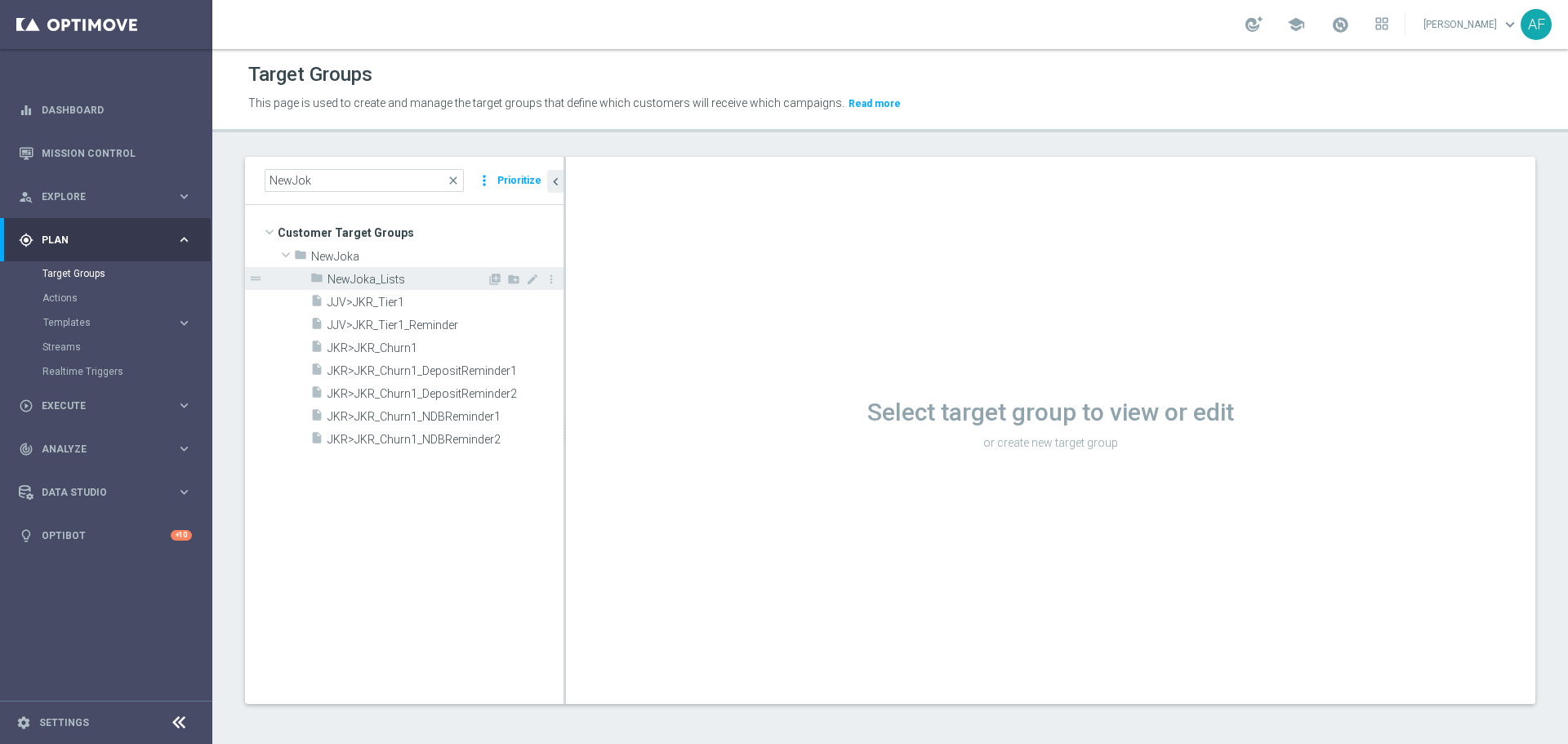
click at [341, 273] on span "NewJoka_Lists" at bounding box center [407, 279] width 159 height 14
click at [416, 302] on span "JJV>JKR_Tier1" at bounding box center [425, 302] width 197 height 14
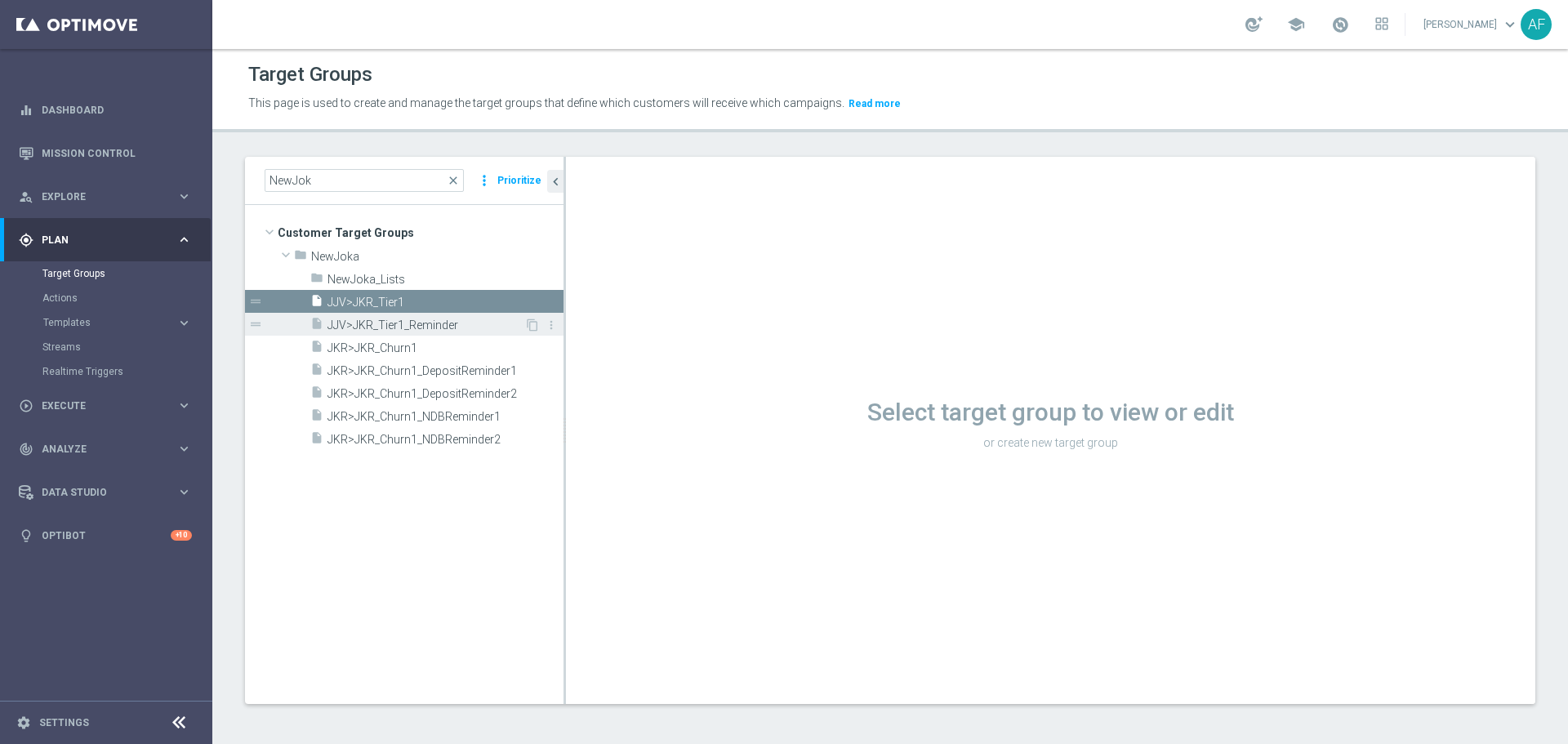
click at [418, 327] on span "JJV>JKR_Tier1_Reminder" at bounding box center [425, 325] width 197 height 14
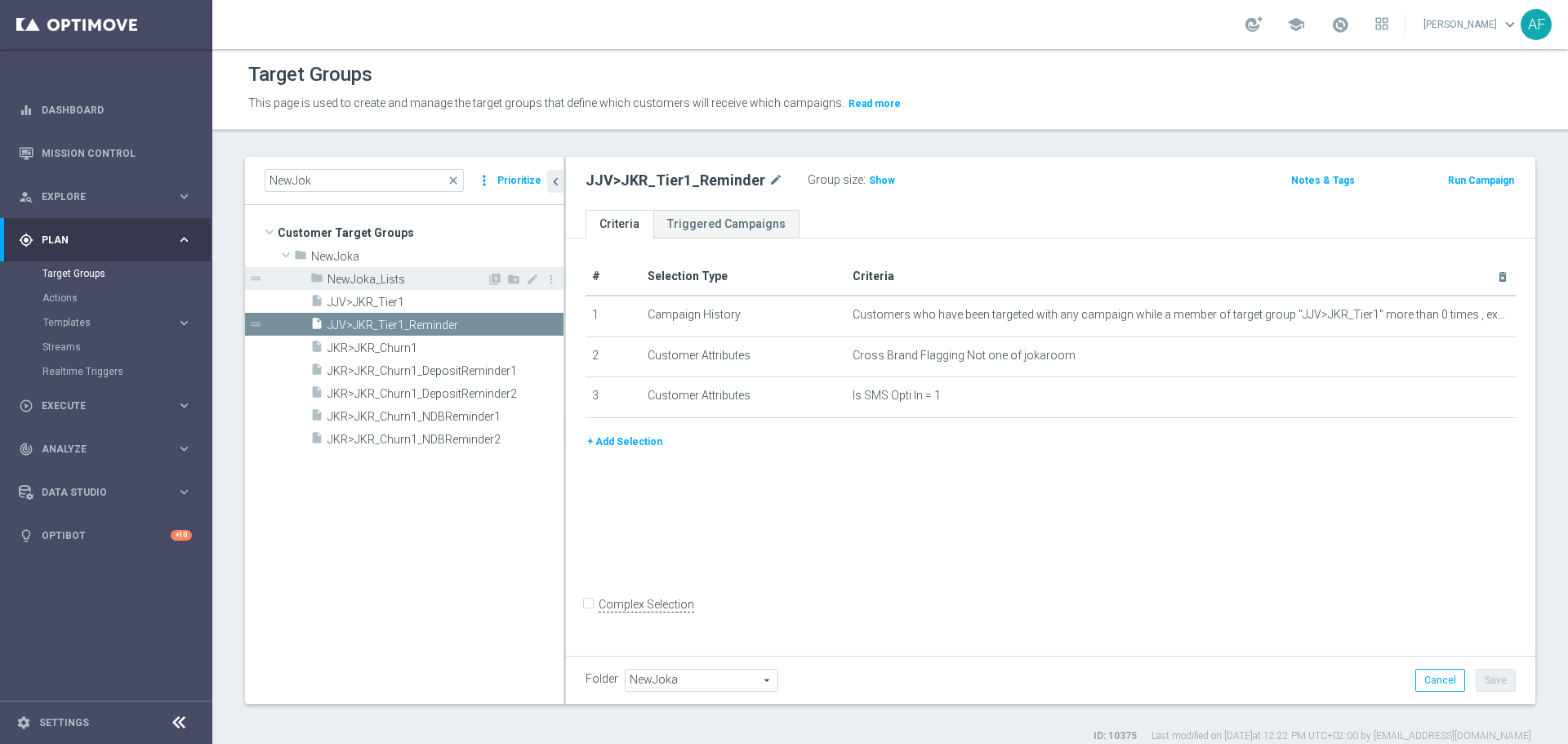
click at [428, 273] on span "NewJoka_Lists" at bounding box center [407, 279] width 159 height 14
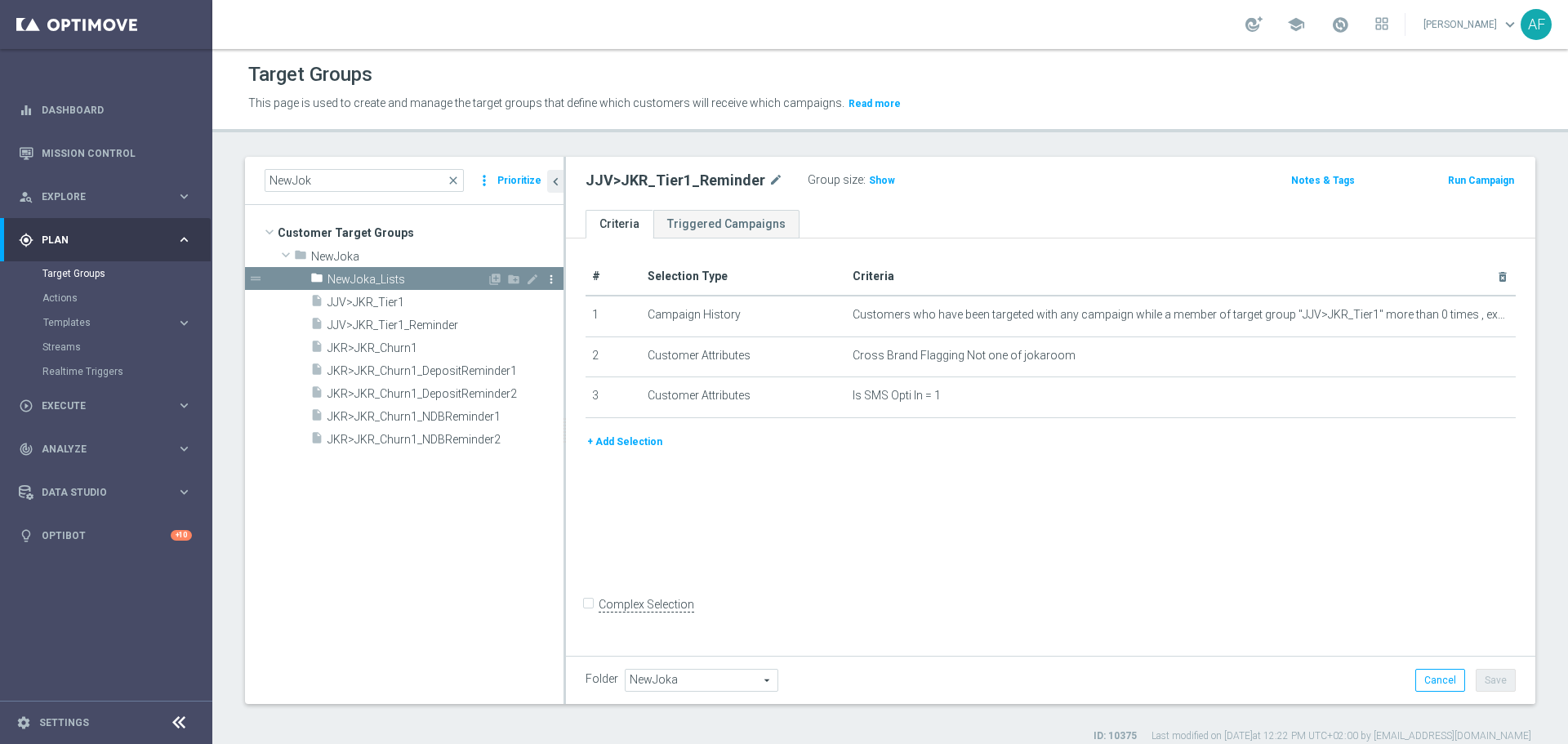
click at [553, 283] on icon "more_vert" at bounding box center [551, 279] width 13 height 13
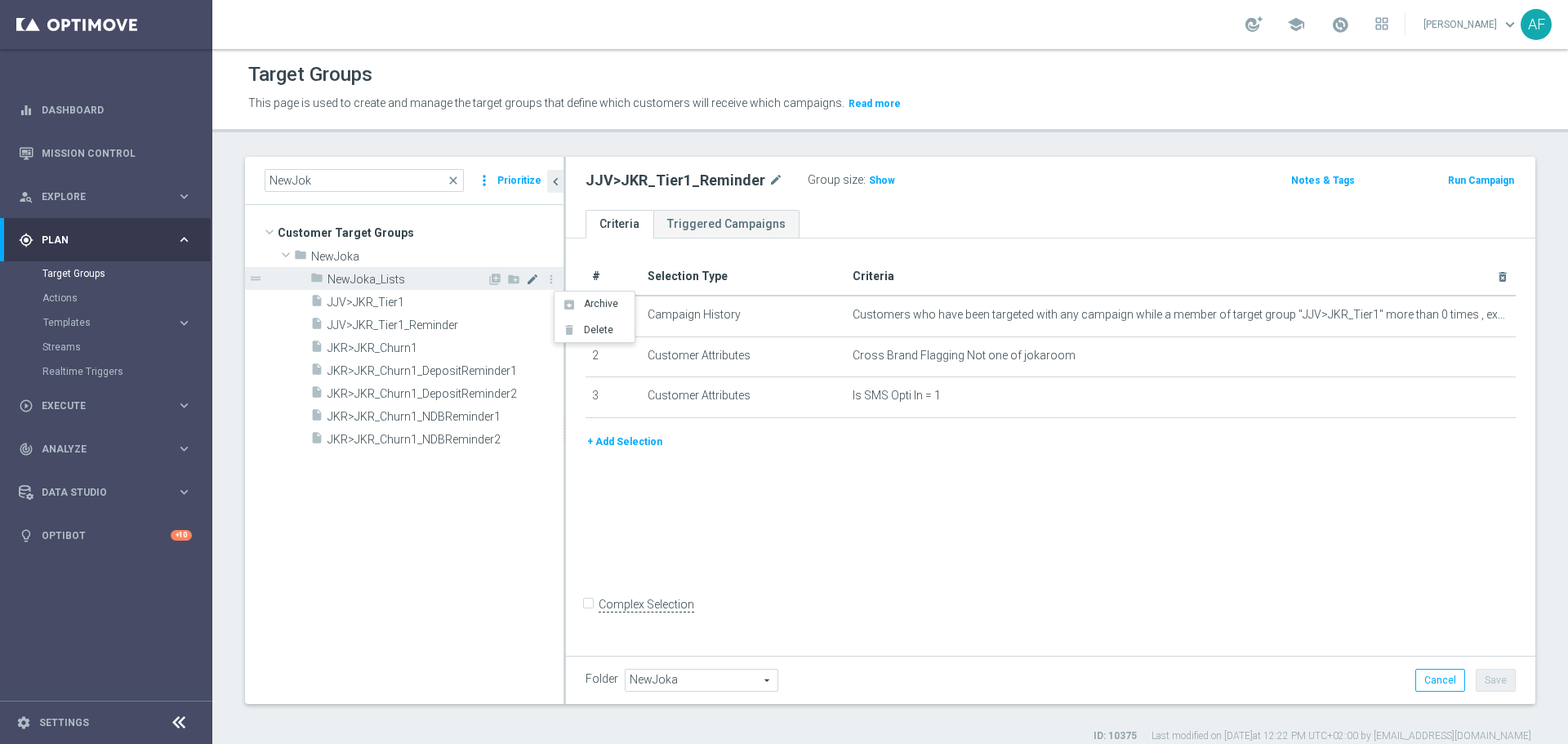
click at [530, 280] on icon "mode_edit" at bounding box center [532, 279] width 13 height 13
click at [400, 518] on tree-viewport "Customer Target Groups library_add create_new_folder folder" at bounding box center [404, 454] width 319 height 498
click at [351, 275] on span "NewJoka_Lists" at bounding box center [407, 279] width 159 height 14
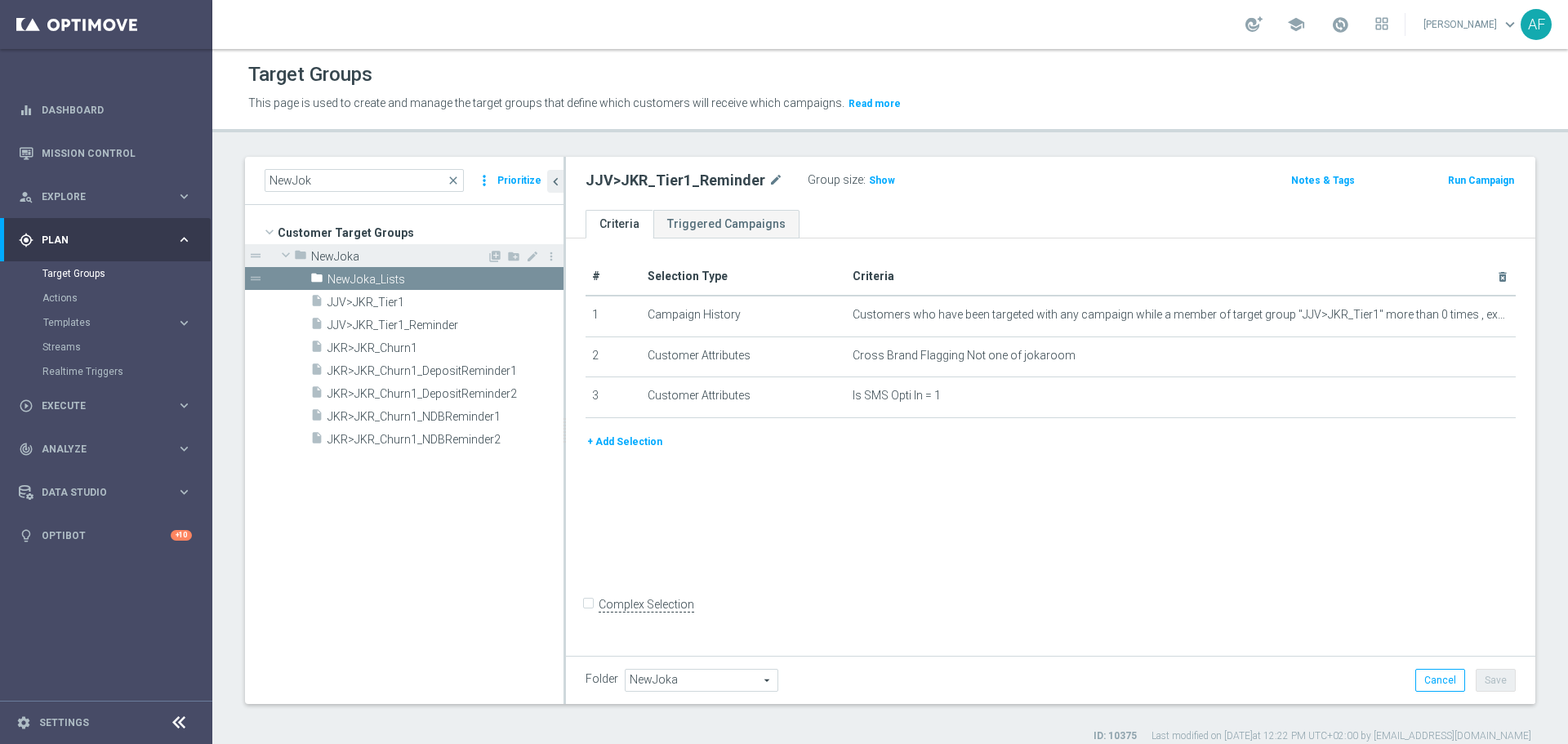
click at [330, 252] on span "NewJoka" at bounding box center [399, 256] width 176 height 14
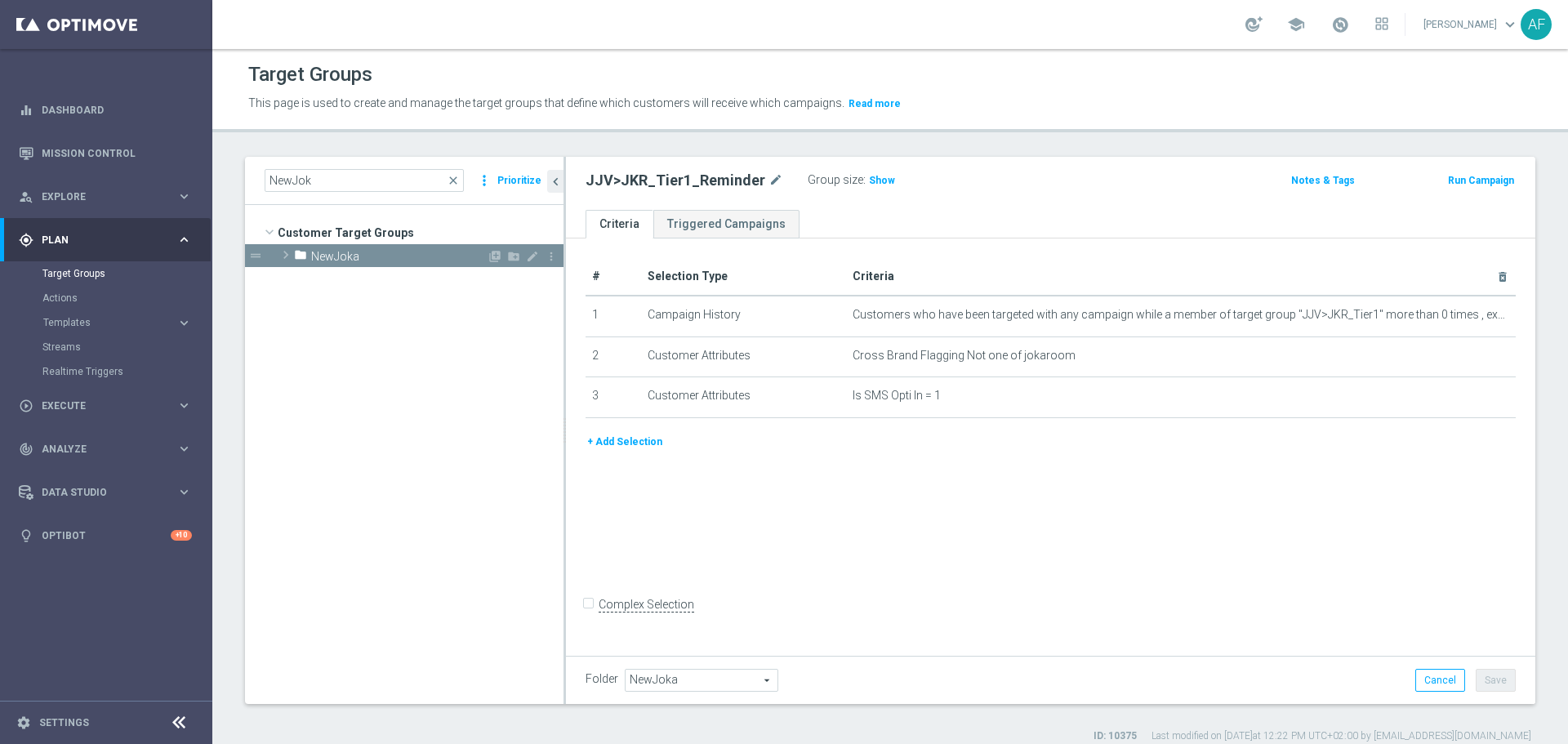
click at [330, 252] on span "NewJoka" at bounding box center [399, 256] width 176 height 14
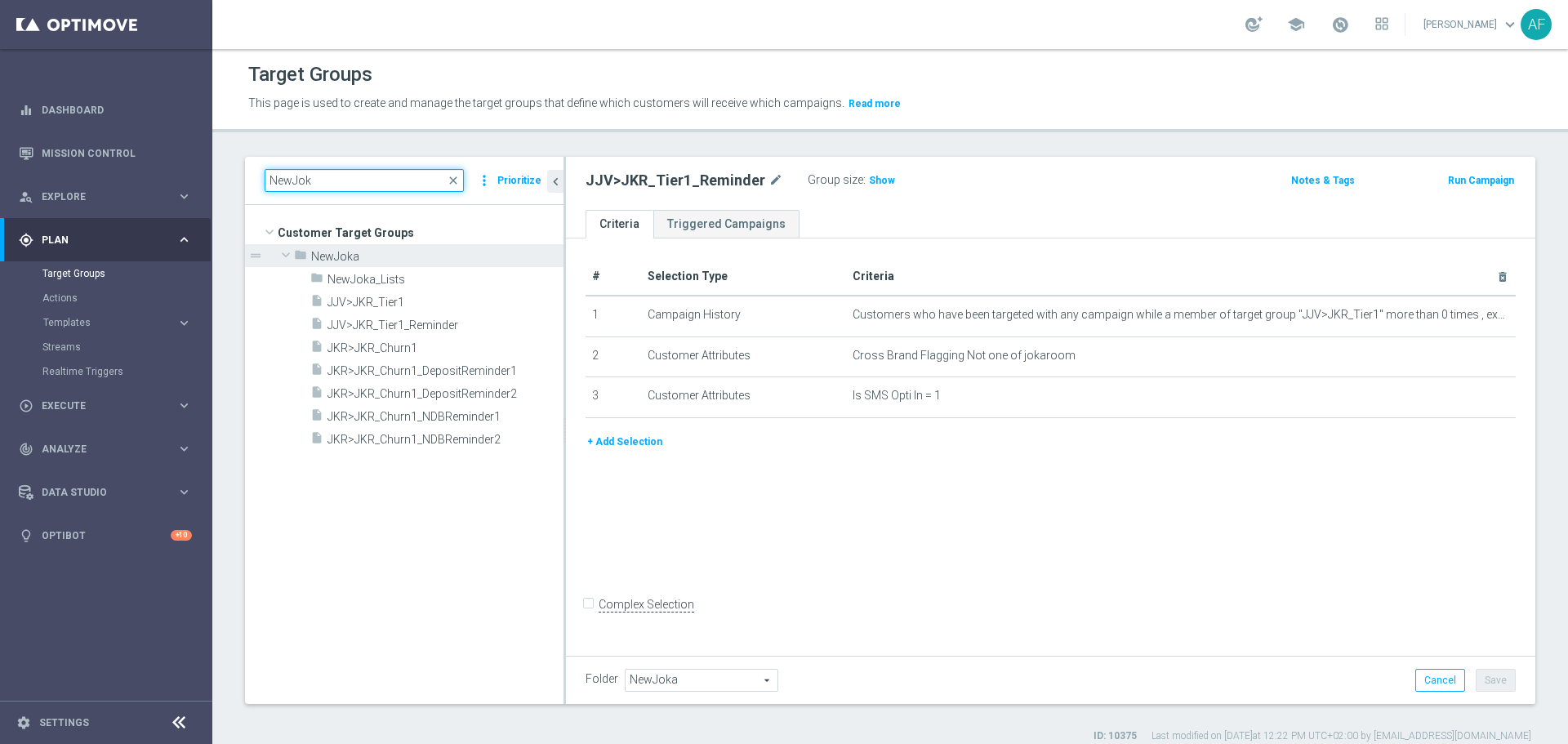
click at [323, 186] on input "NewJok" at bounding box center [364, 180] width 199 height 23
type input "N"
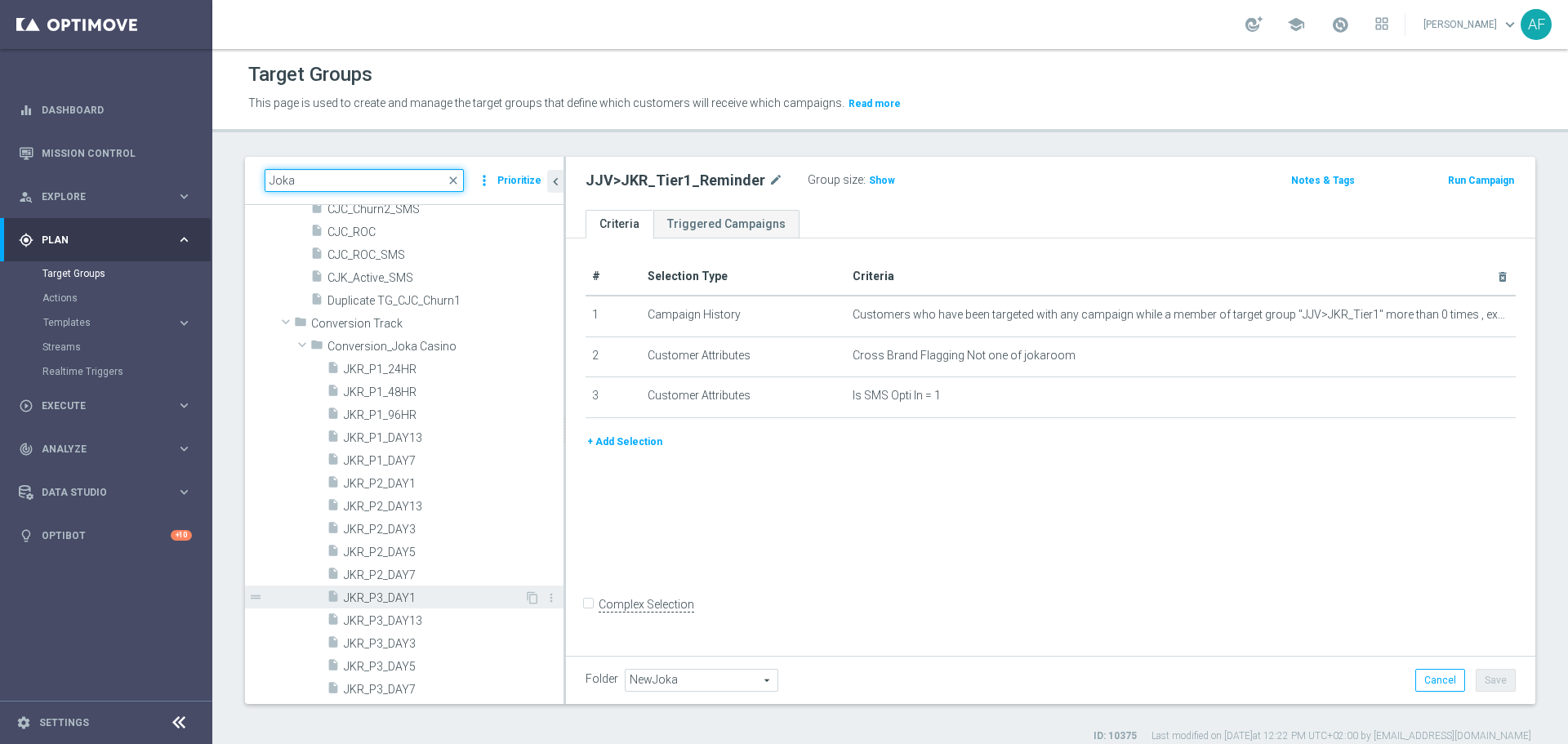
scroll to position [653, 0]
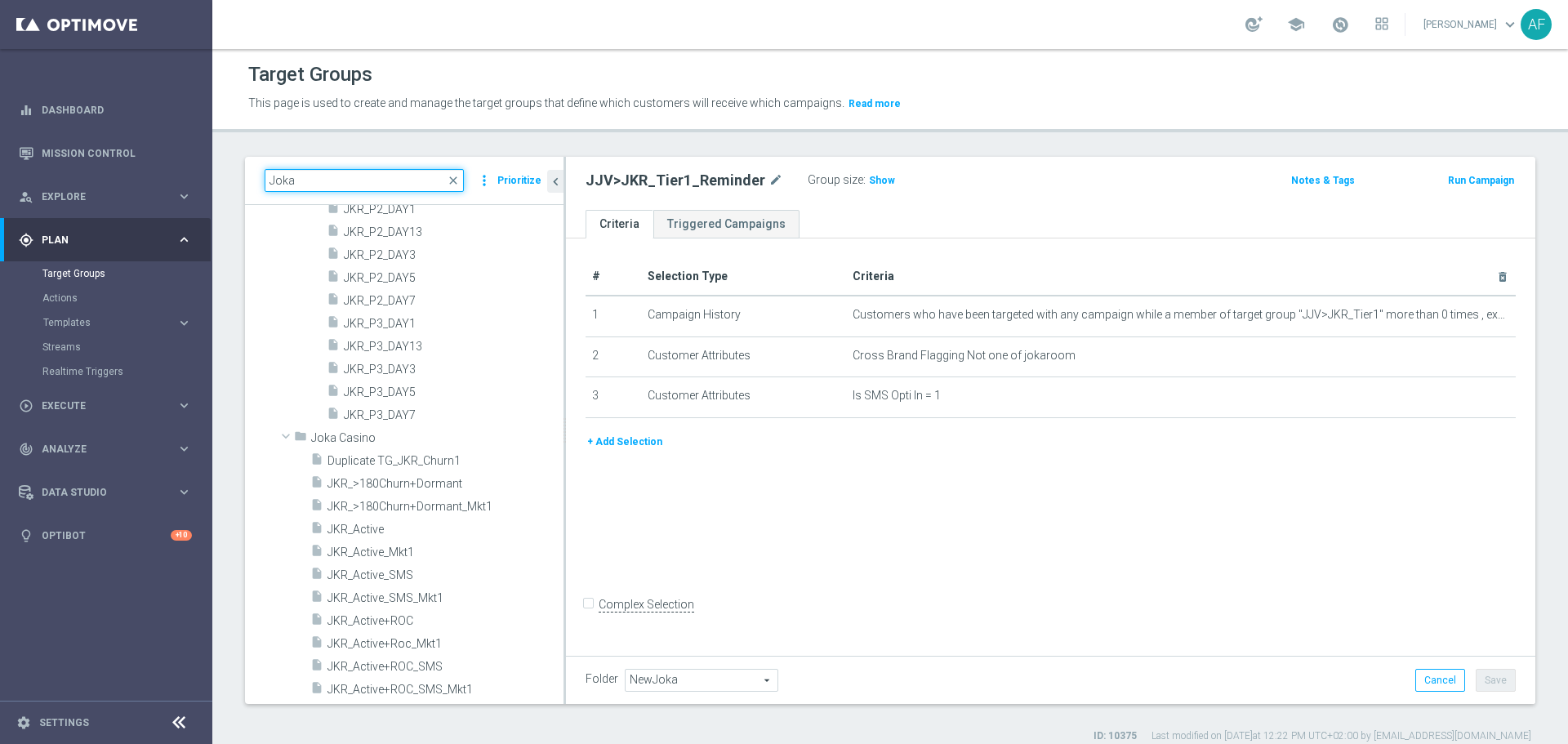
type input "Joka"
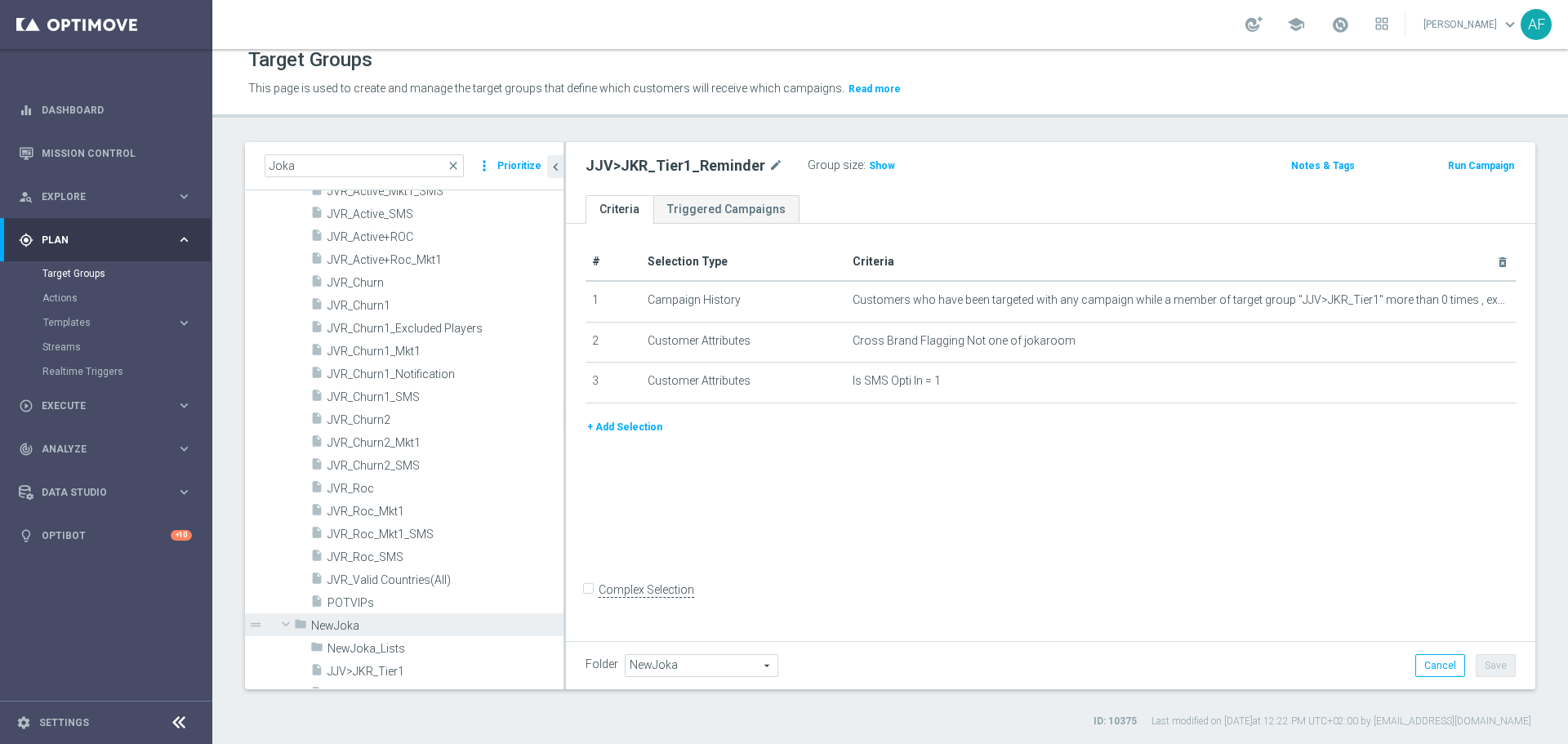
scroll to position [0, 0]
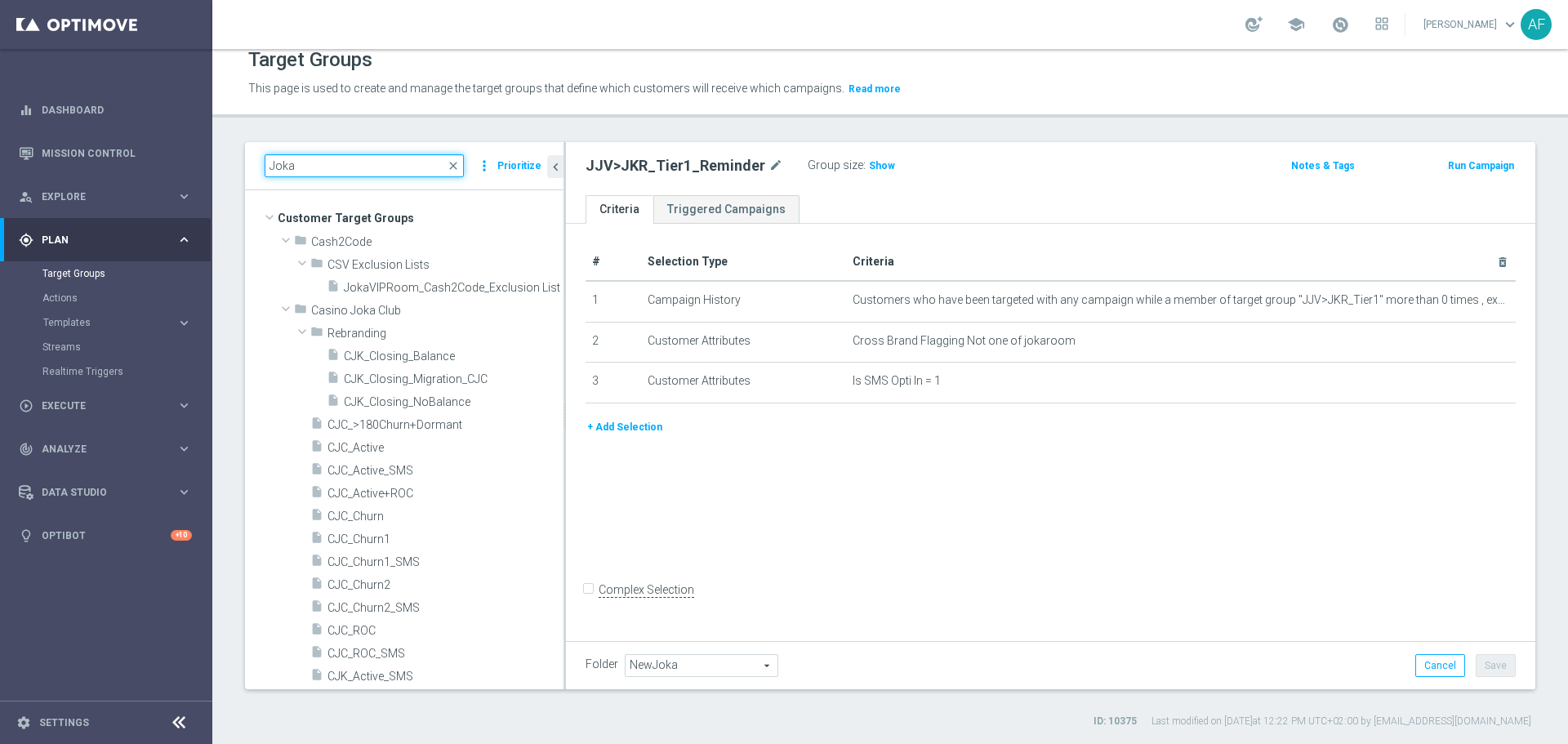
drag, startPoint x: 252, startPoint y: 161, endPoint x: 243, endPoint y: 165, distance: 9.8
click at [244, 164] on div "Joka close more_vert Prioritize Customer Target Groups library_add create_new_f…" at bounding box center [890, 435] width 1355 height 586
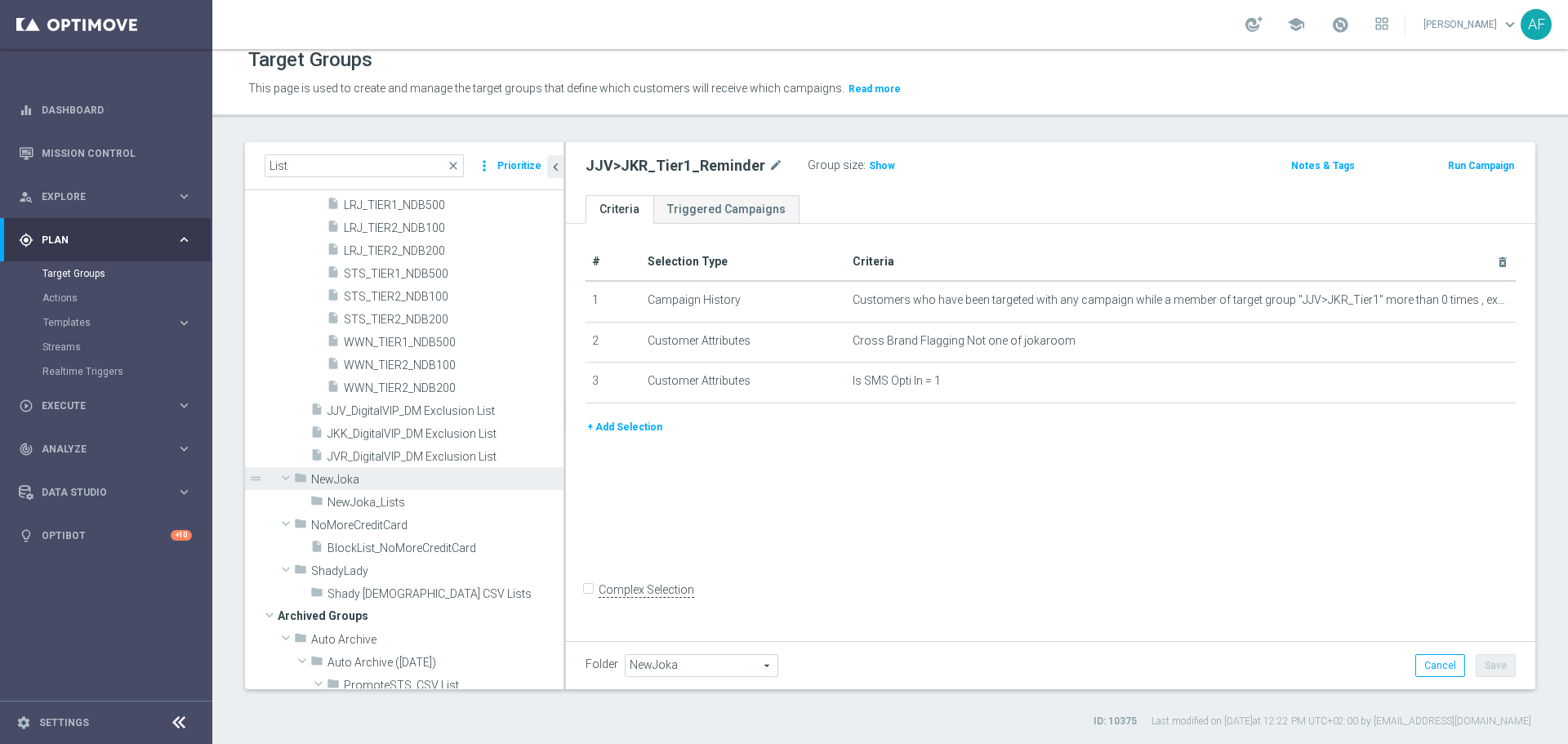
scroll to position [621, 0]
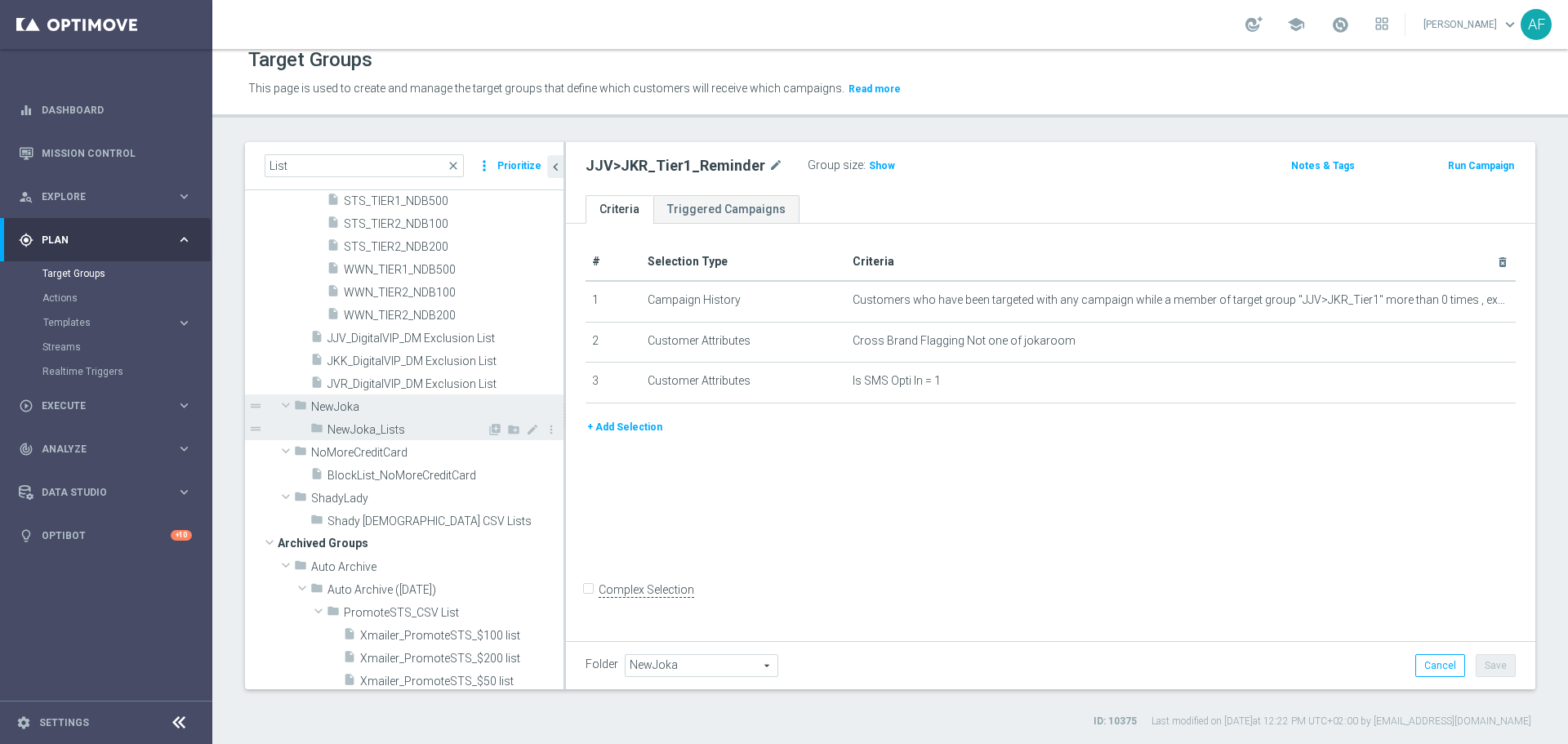
click at [390, 422] on div "folder NewJoka_Lists" at bounding box center [398, 429] width 177 height 23
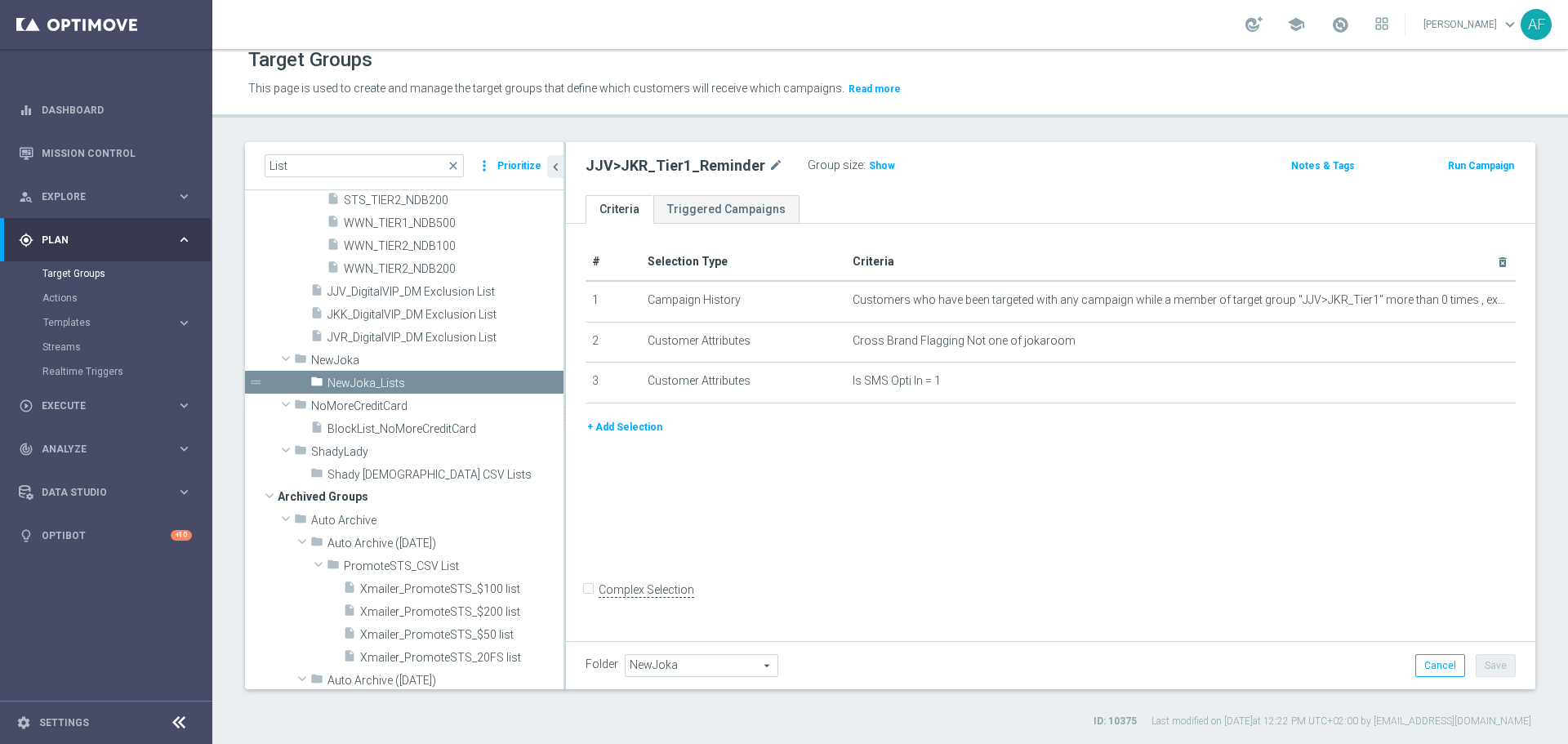
scroll to position [0, 0]
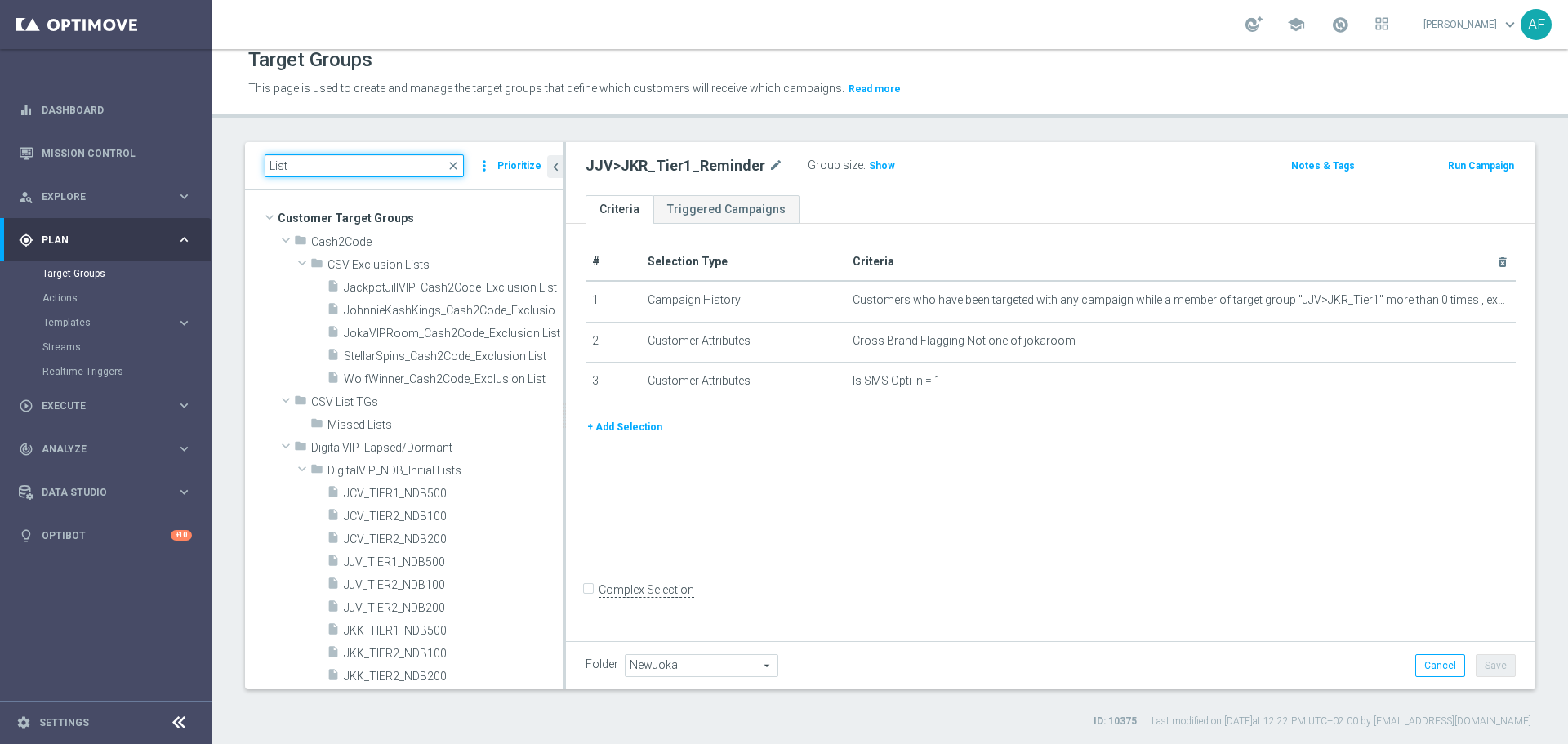
drag, startPoint x: 302, startPoint y: 169, endPoint x: 277, endPoint y: 163, distance: 25.7
click at [277, 162] on input "List" at bounding box center [364, 165] width 199 height 23
type input "L"
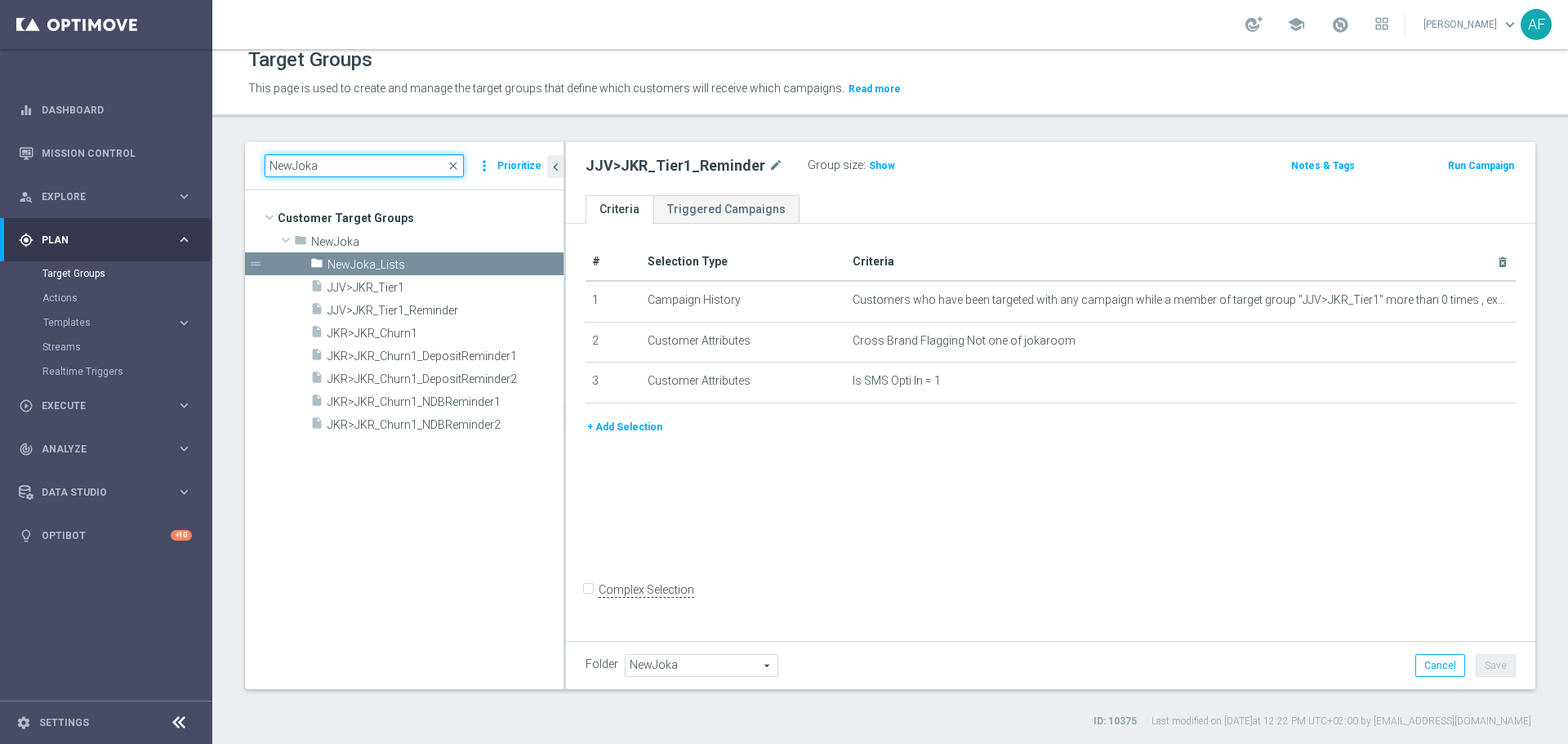
type input "NewJoka"
click at [446, 542] on tree-viewport "Customer Target Groups library_add create_new_folder folder" at bounding box center [404, 440] width 319 height 498
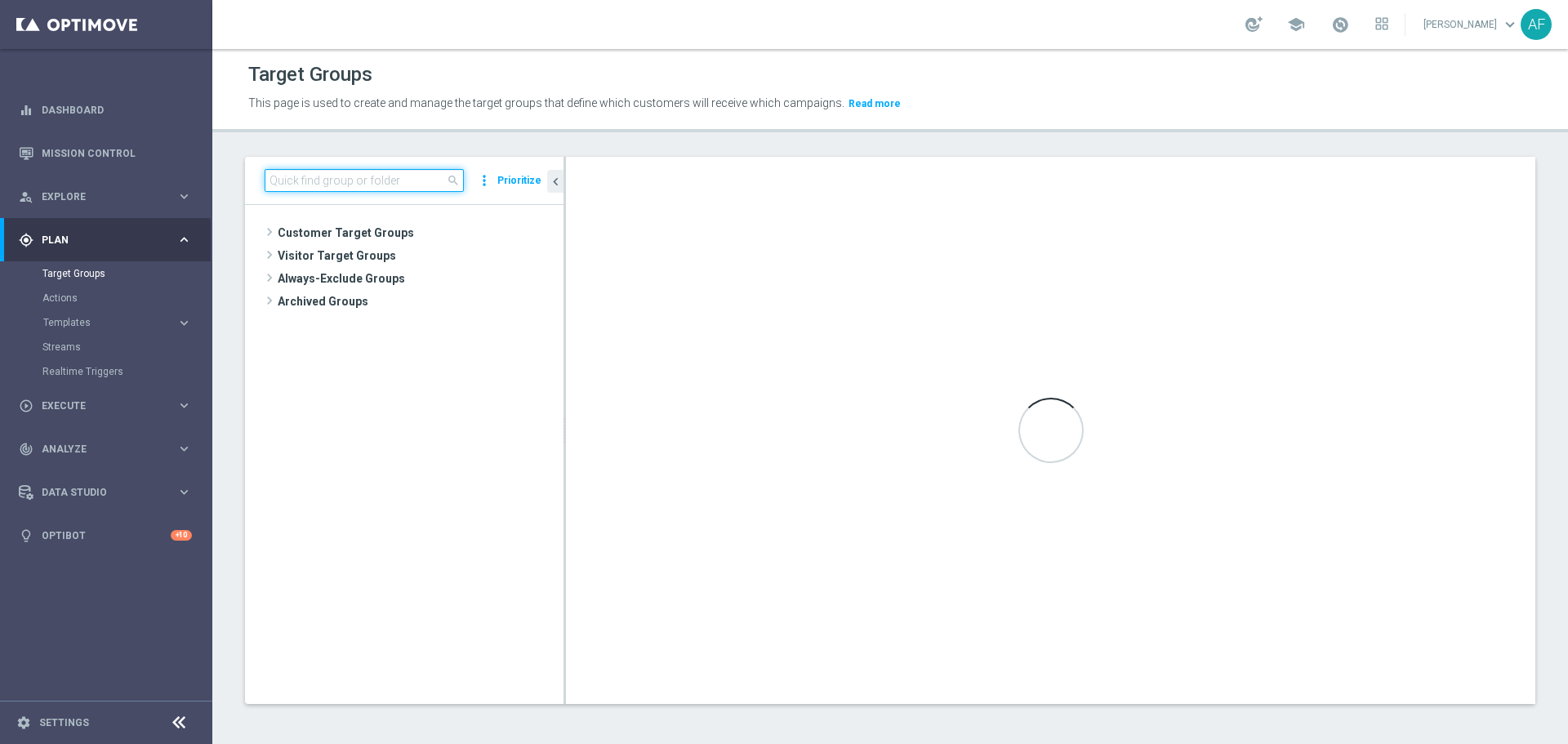
click at [309, 181] on input at bounding box center [364, 180] width 199 height 23
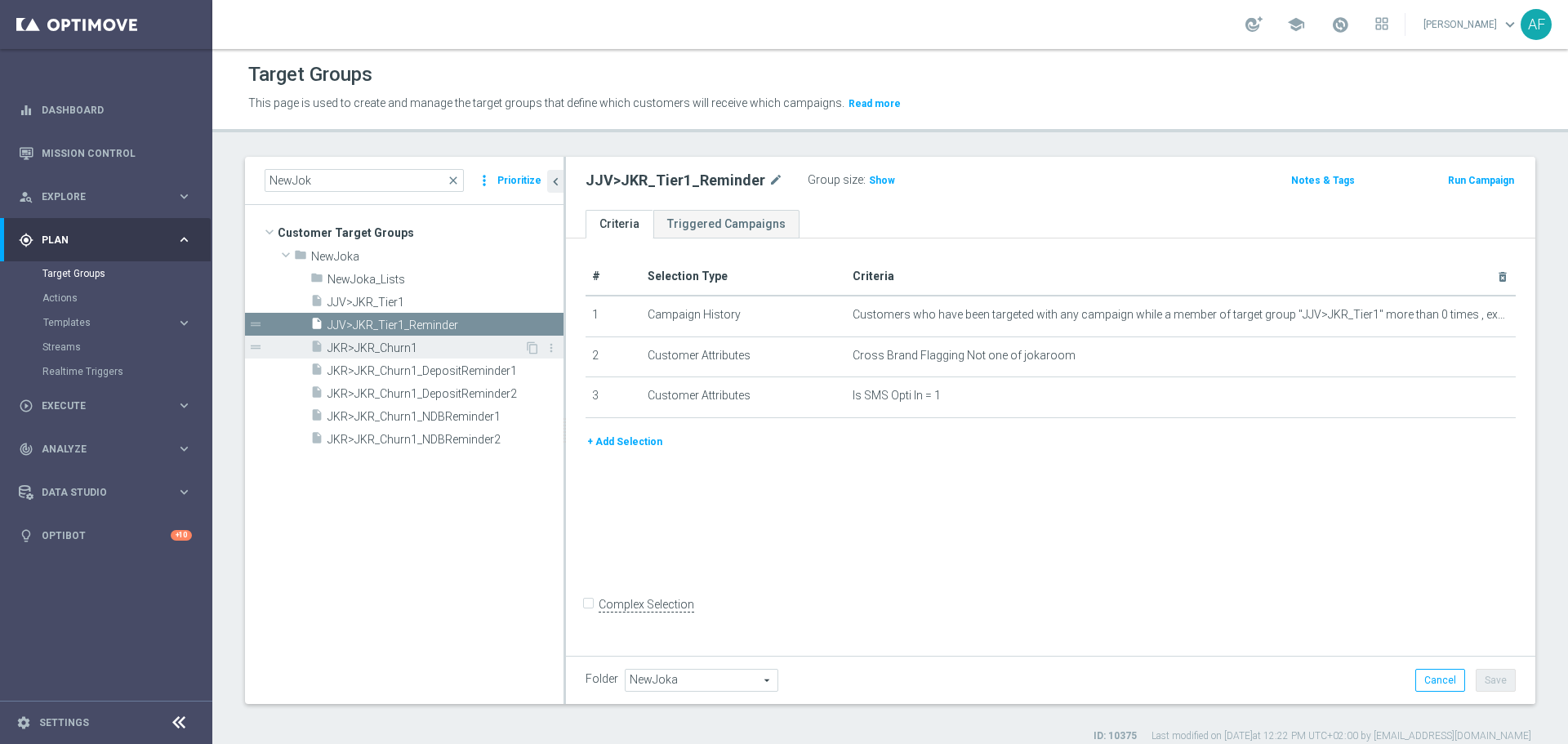
click at [422, 344] on span "JKR>JKR_Churn1" at bounding box center [425, 348] width 197 height 14
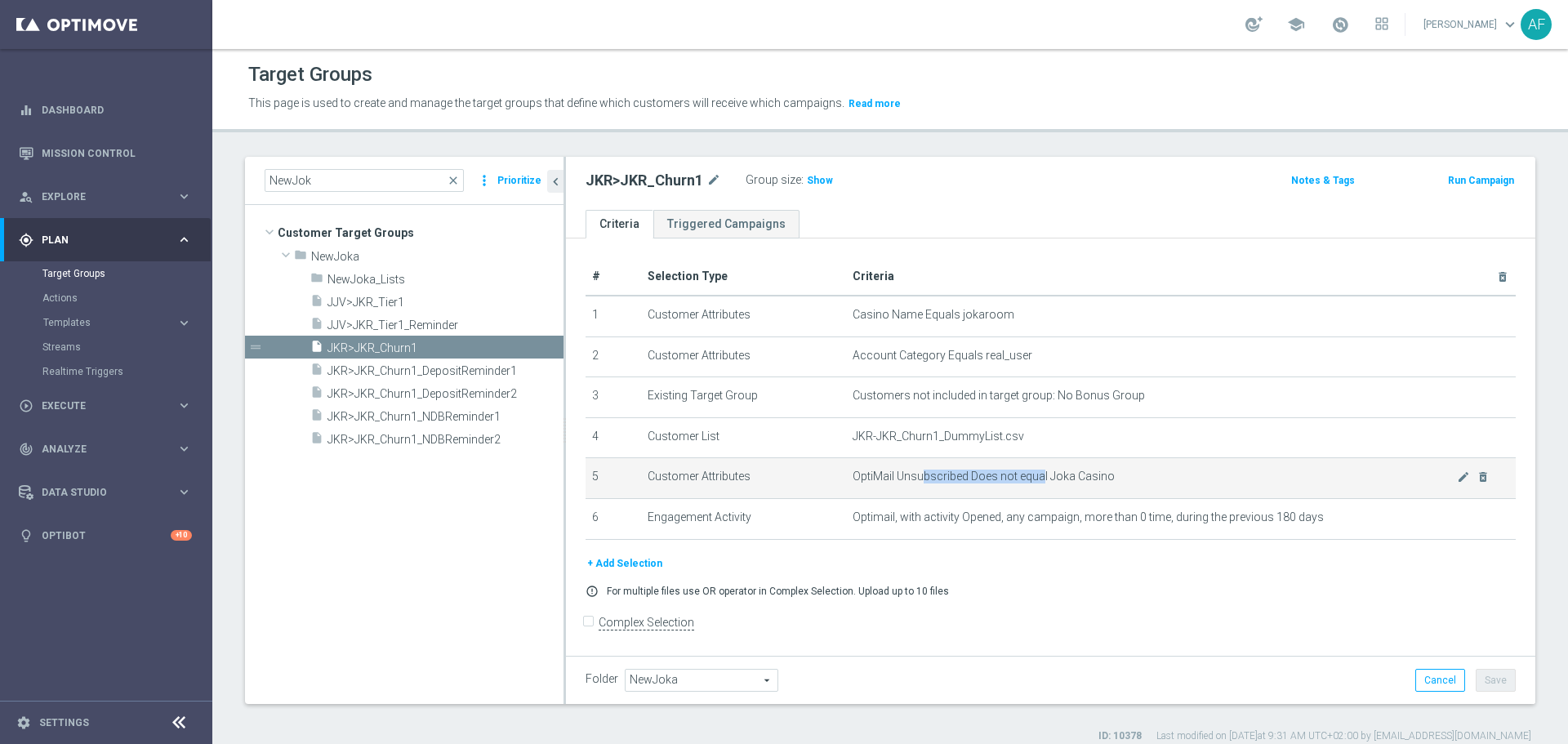
drag, startPoint x: 922, startPoint y: 477, endPoint x: 1035, endPoint y: 496, distance: 114.6
click at [1034, 481] on span "OptiMail Unsubscribed Does not equal Joka Casino" at bounding box center [1154, 476] width 604 height 14
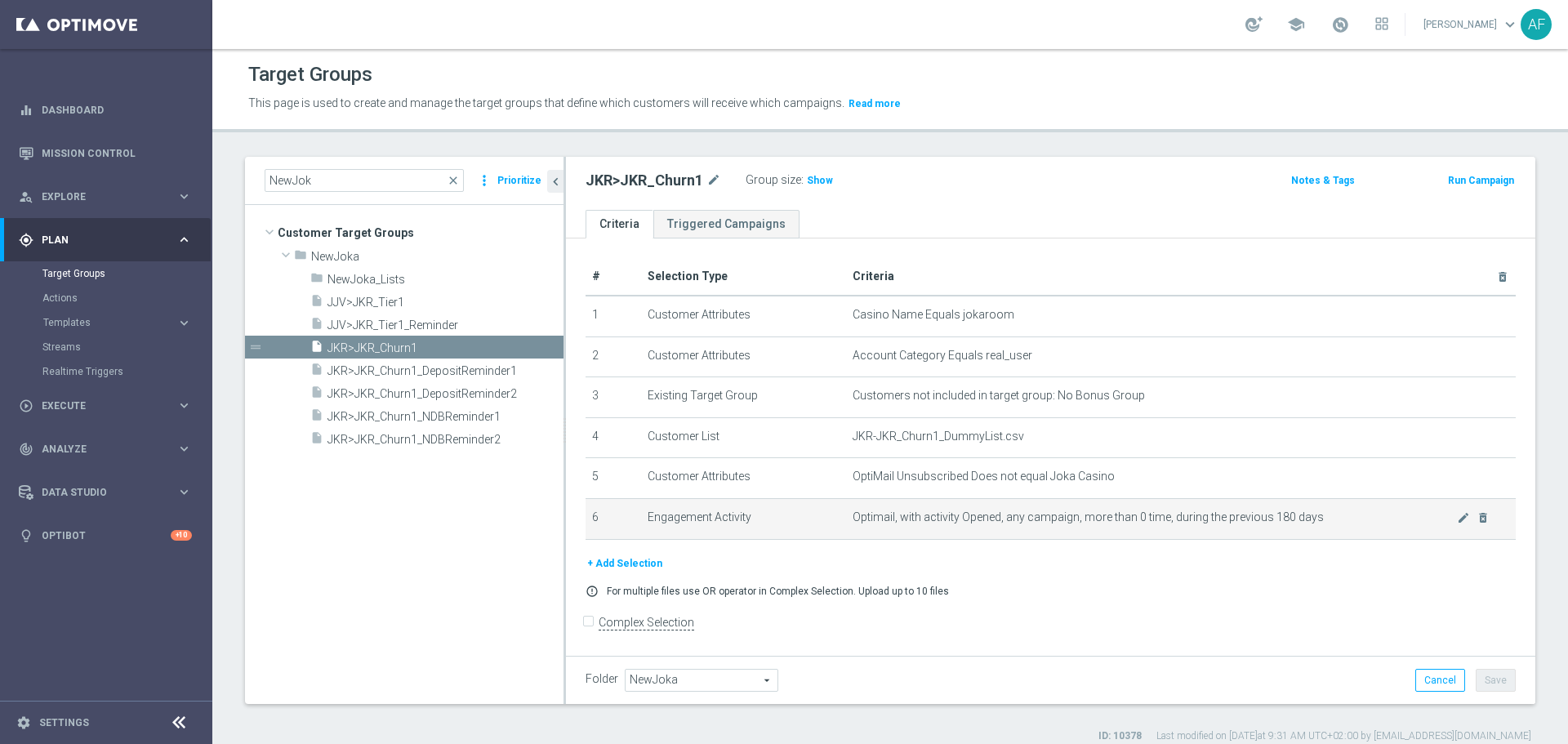
drag, startPoint x: 1037, startPoint y: 519, endPoint x: 1018, endPoint y: 527, distance: 20.6
click at [1034, 519] on span "Optimail, with activity Opened, any campaign, more than 0 time, during the prev…" at bounding box center [1154, 517] width 604 height 14
drag, startPoint x: 948, startPoint y: 516, endPoint x: 1099, endPoint y: 517, distance: 151.0
click at [1099, 517] on span "Optimail, with activity Opened, any campaign, more than 0 time, during the prev…" at bounding box center [1154, 517] width 604 height 14
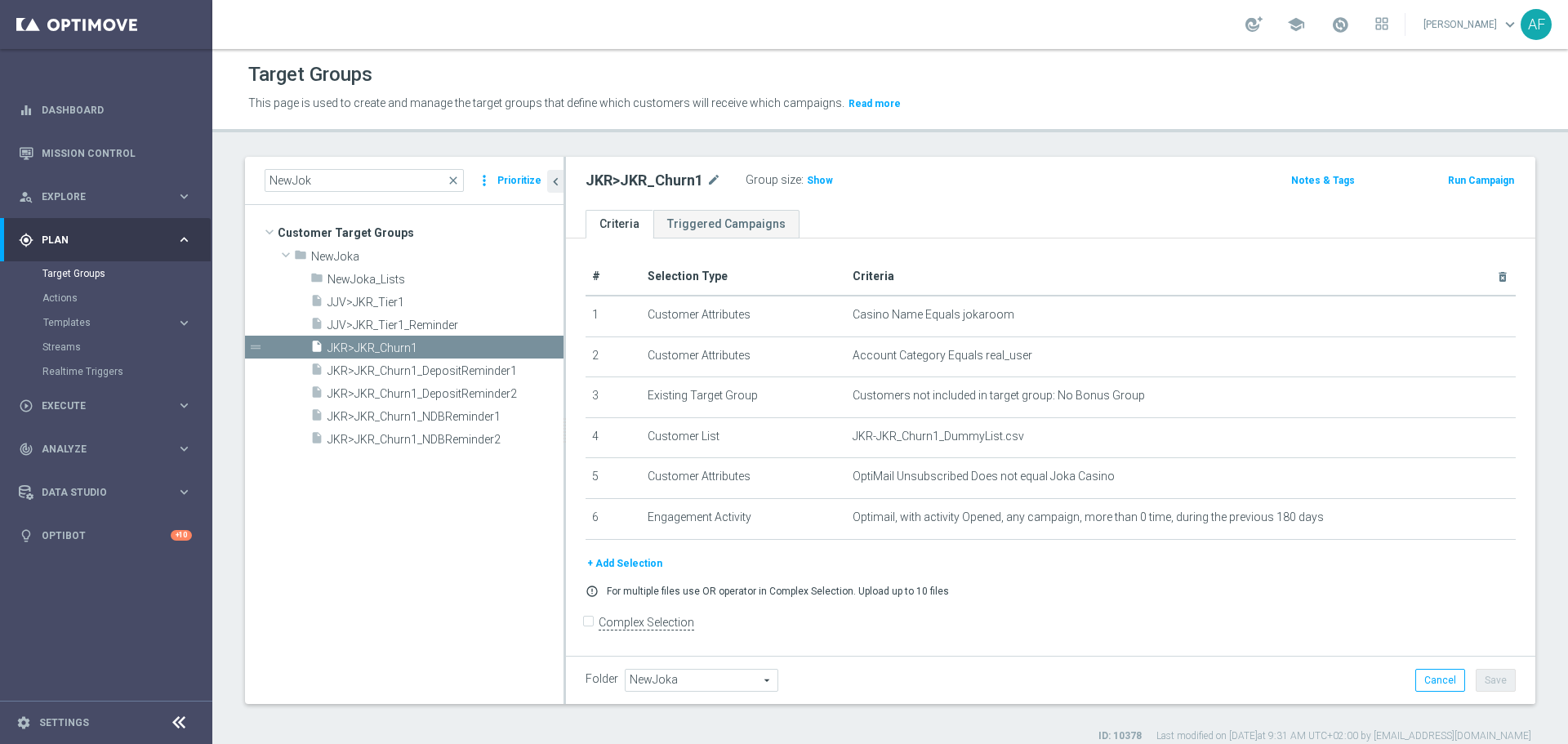
click at [1082, 572] on div "+ Add Selection" at bounding box center [1051, 564] width 955 height 18
click at [478, 370] on span "JKR>JKR_Churn1_DepositReminder1" at bounding box center [425, 371] width 197 height 14
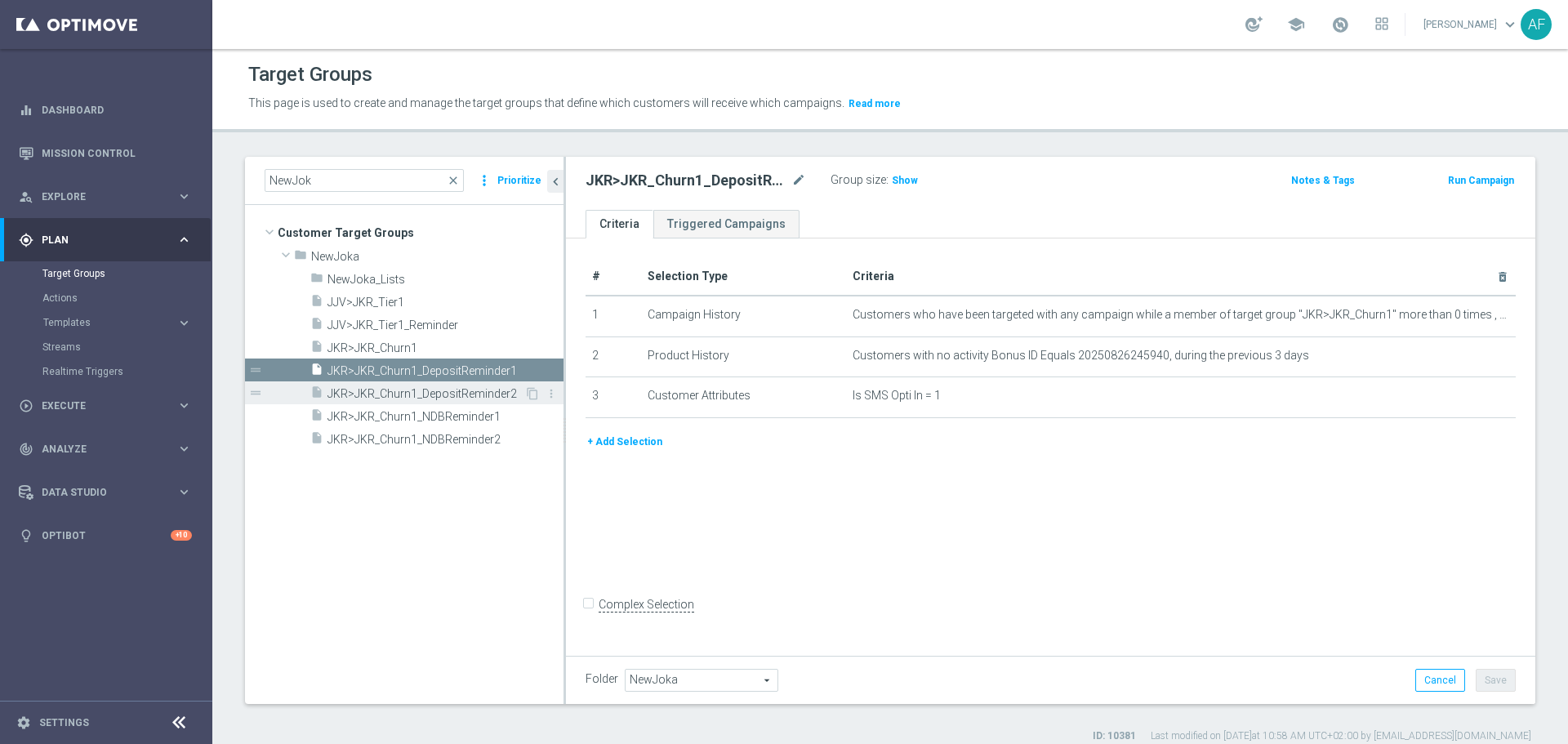
click at [480, 398] on span "JKR>JKR_Churn1_DepositReminder2" at bounding box center [425, 393] width 197 height 14
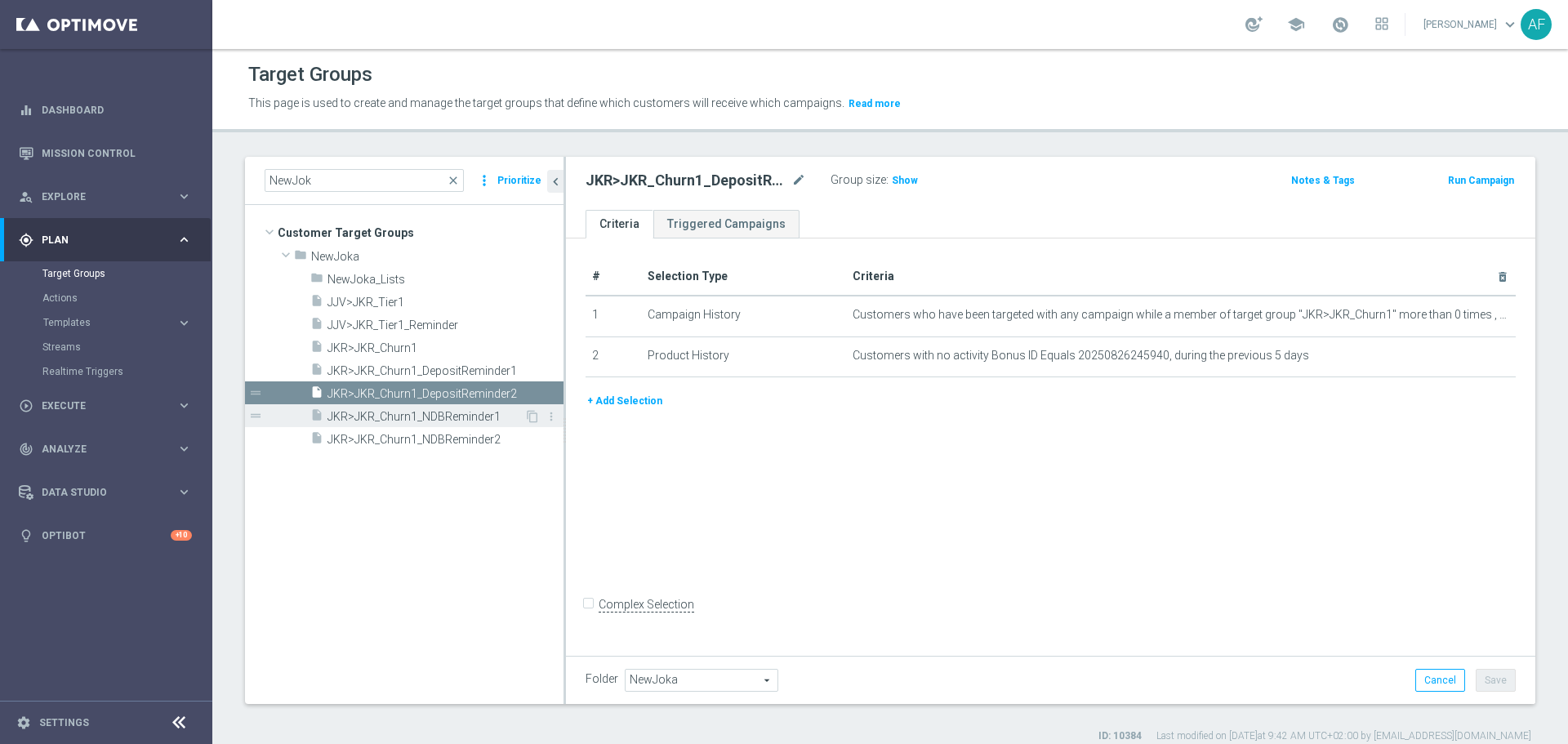
click at [474, 415] on span "JKR>JKR_Churn1_NDBReminder1" at bounding box center [425, 416] width 197 height 14
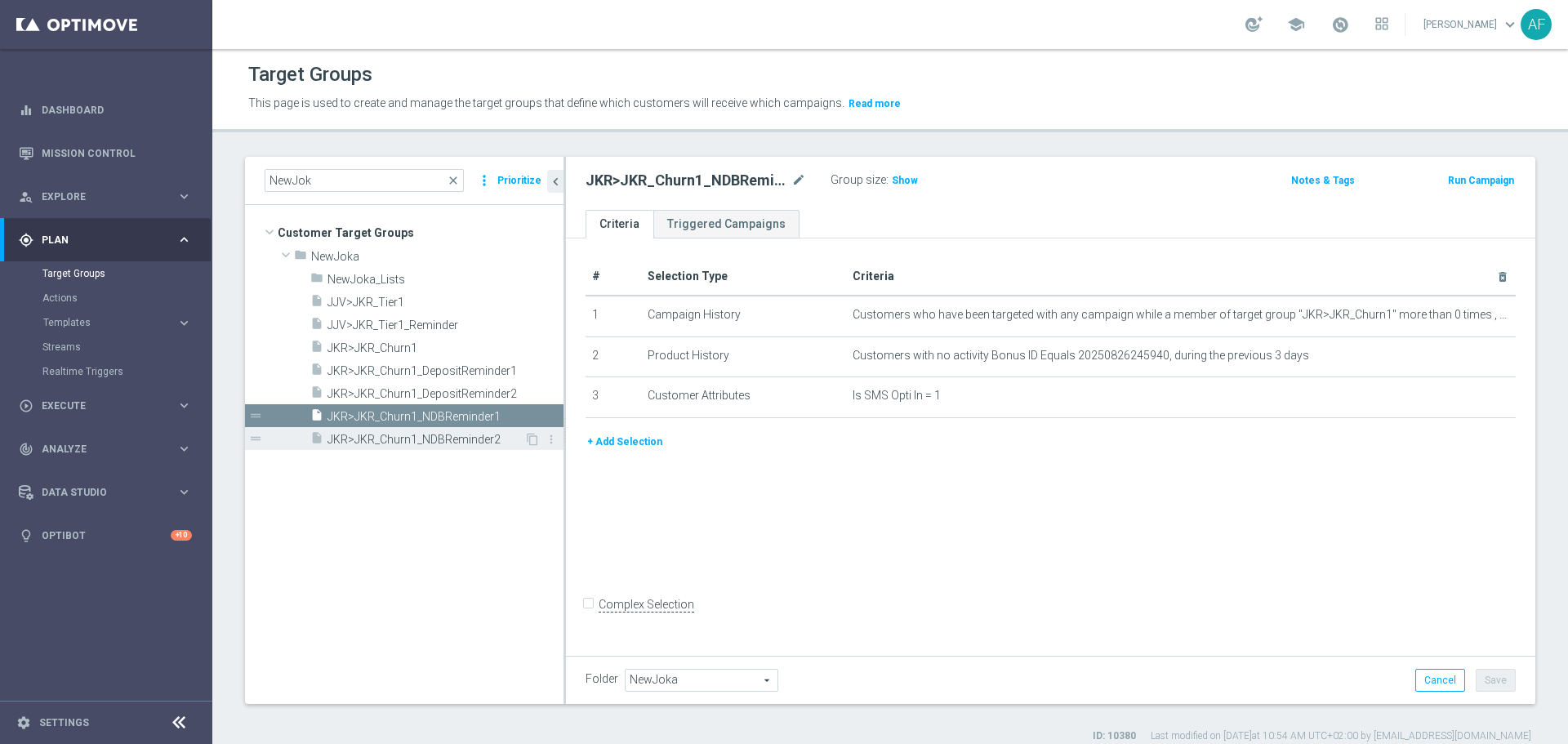
click at [477, 436] on span "JKR>JKR_Churn1_NDBReminder2" at bounding box center [425, 440] width 197 height 14
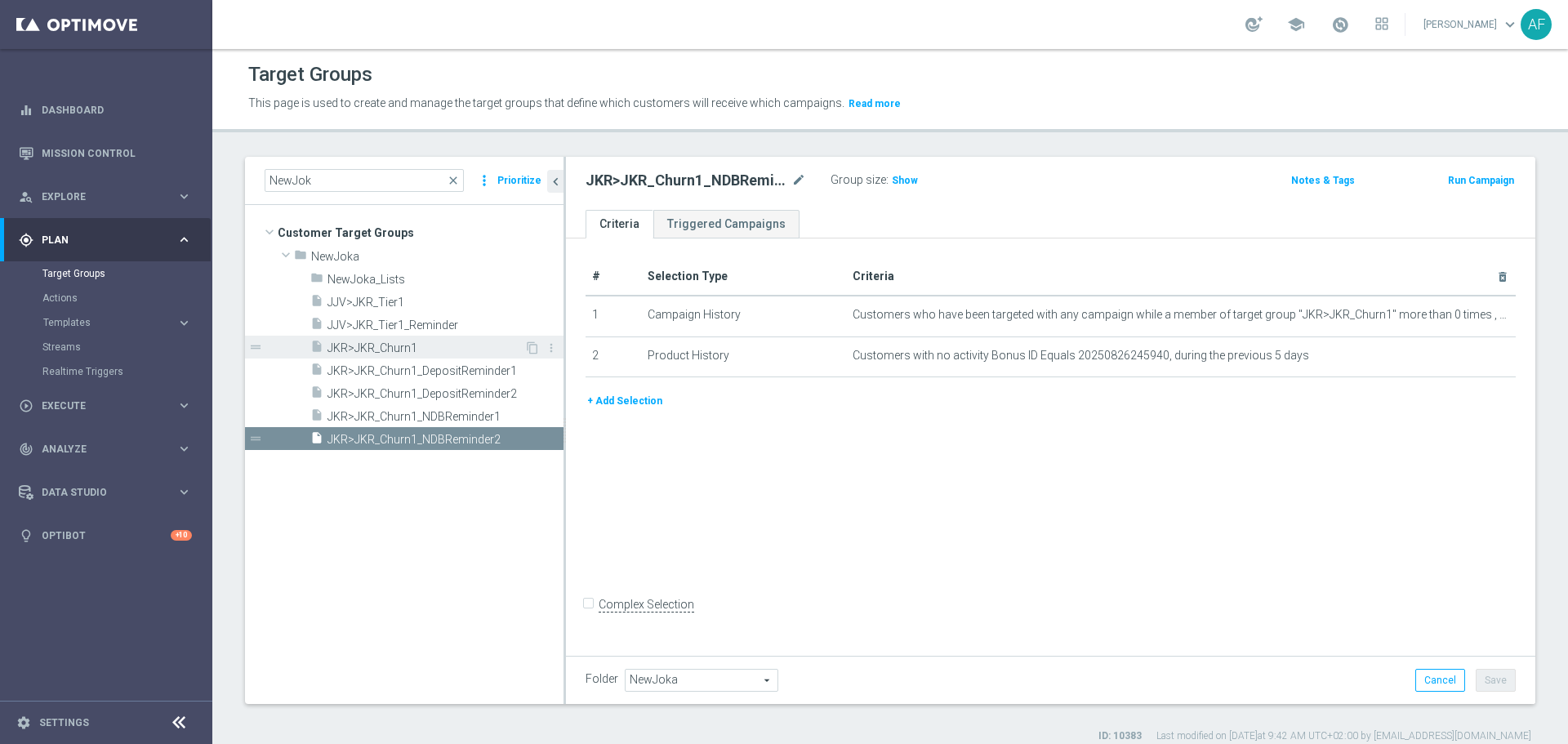
click at [432, 343] on span "JKR>JKR_Churn1" at bounding box center [425, 348] width 197 height 14
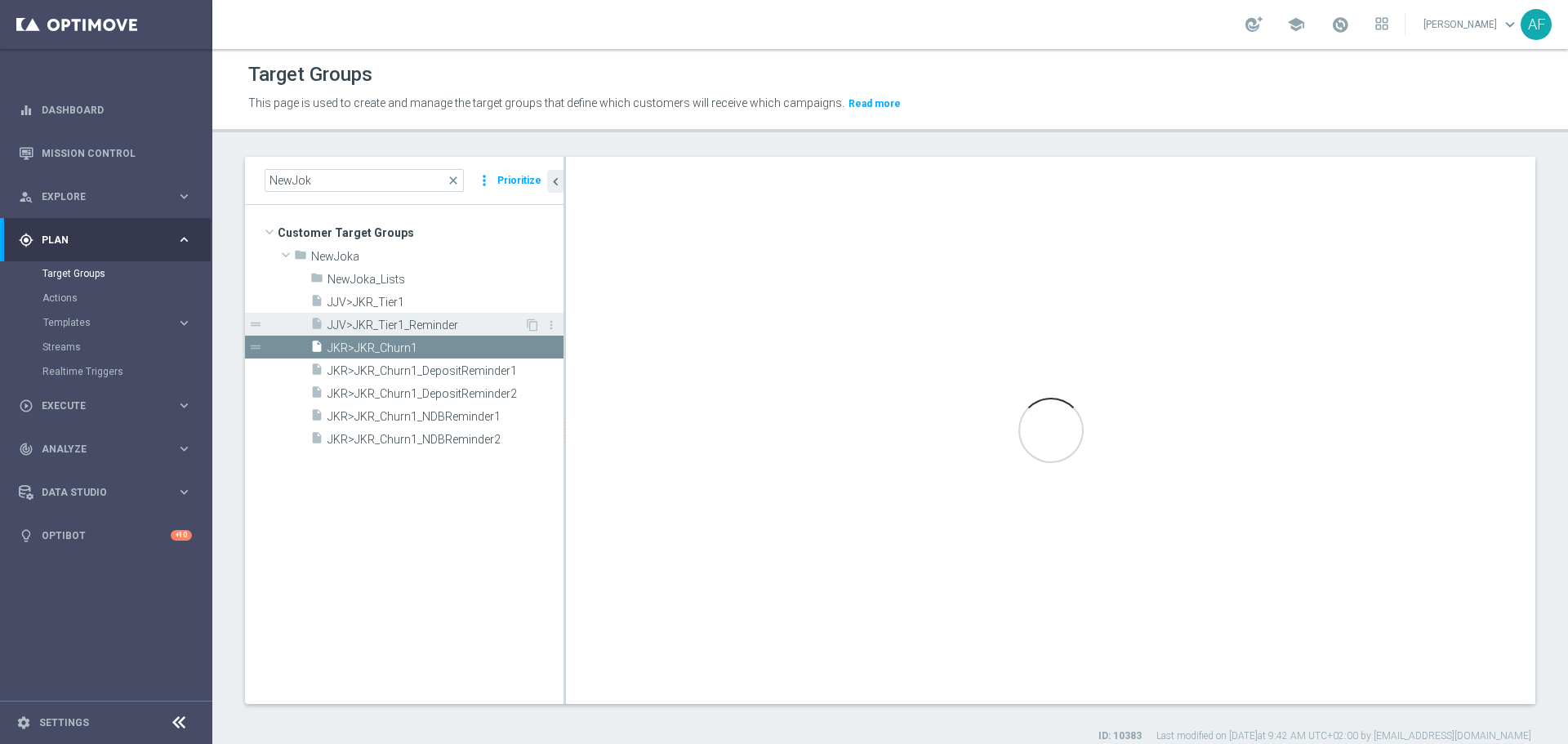
click at [434, 324] on span "JJV>JKR_Tier1_Reminder" at bounding box center [425, 325] width 197 height 14
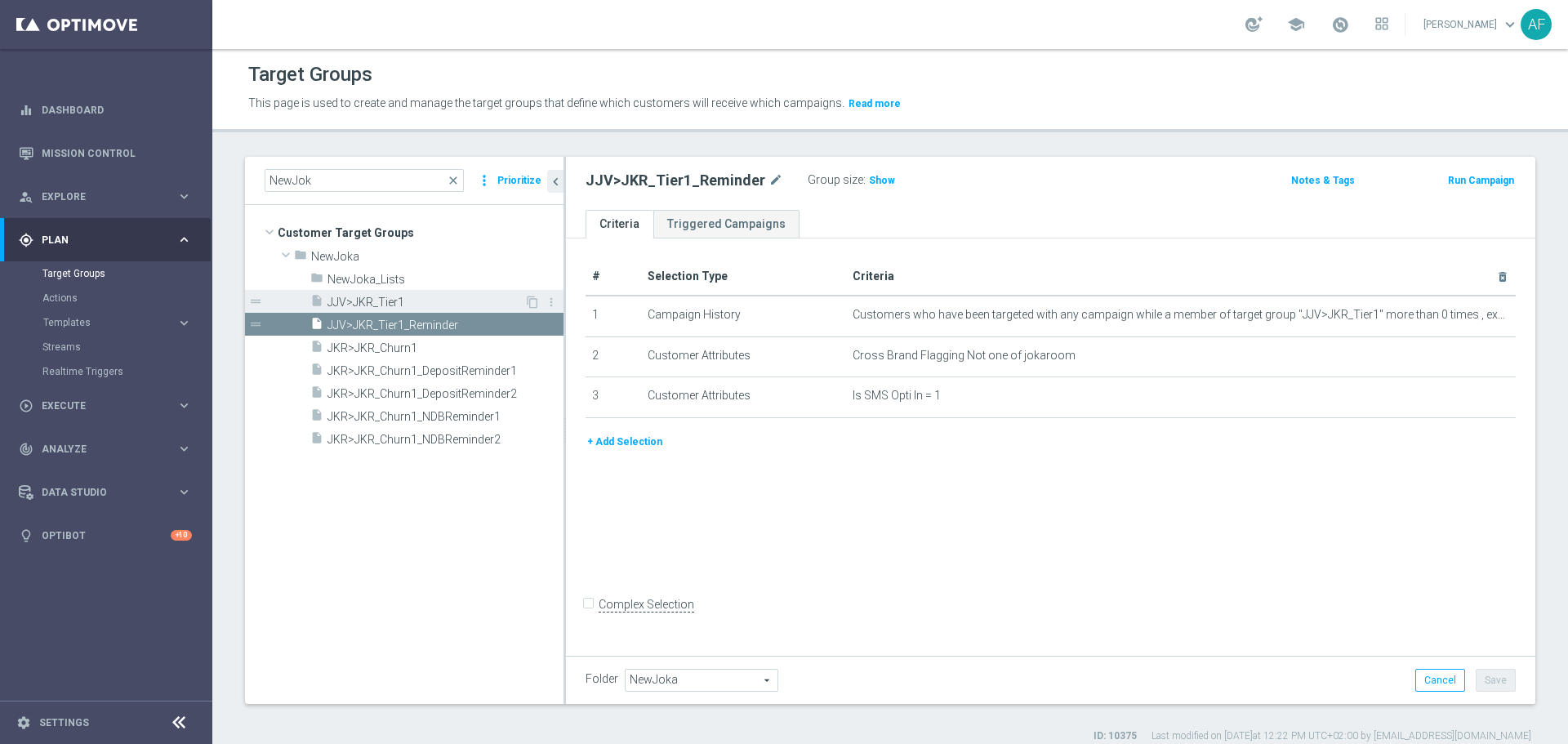
click at [434, 307] on span "JJV>JKR_Tier1" at bounding box center [425, 302] width 197 height 14
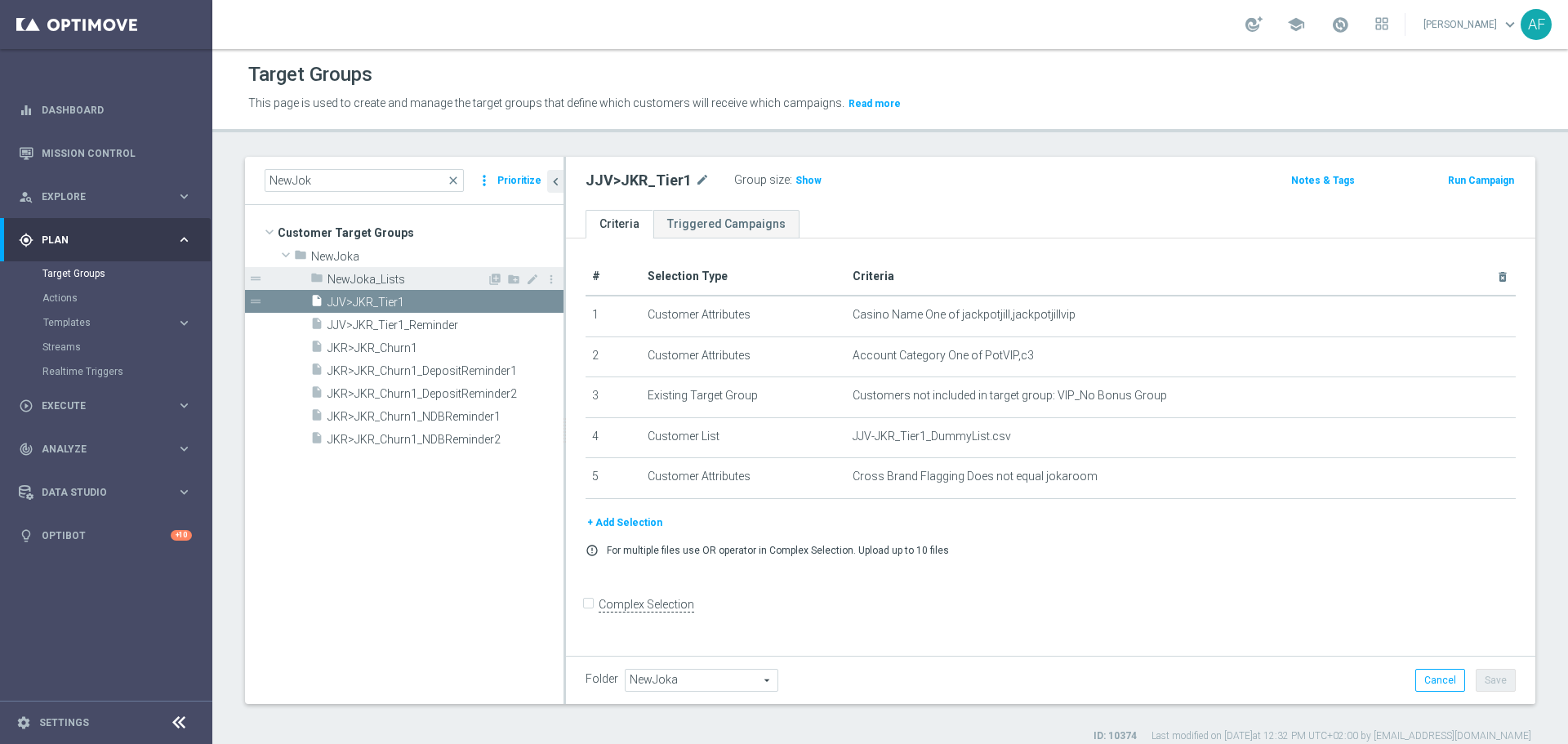
click at [434, 280] on span "NewJoka_Lists" at bounding box center [407, 279] width 159 height 14
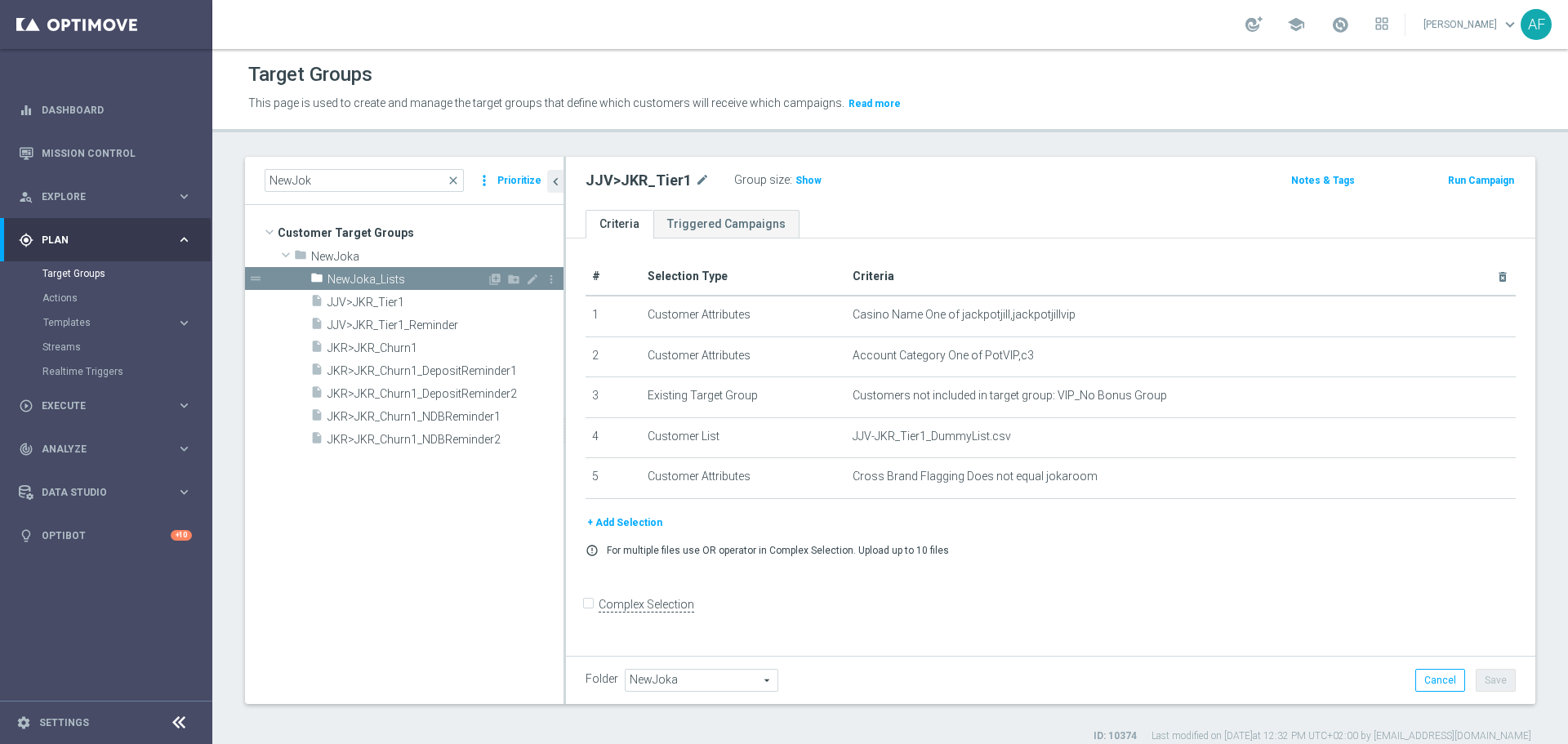
click at [387, 277] on span "NewJoka_Lists" at bounding box center [407, 279] width 159 height 14
click at [364, 179] on input "NewJok" at bounding box center [364, 180] width 199 height 23
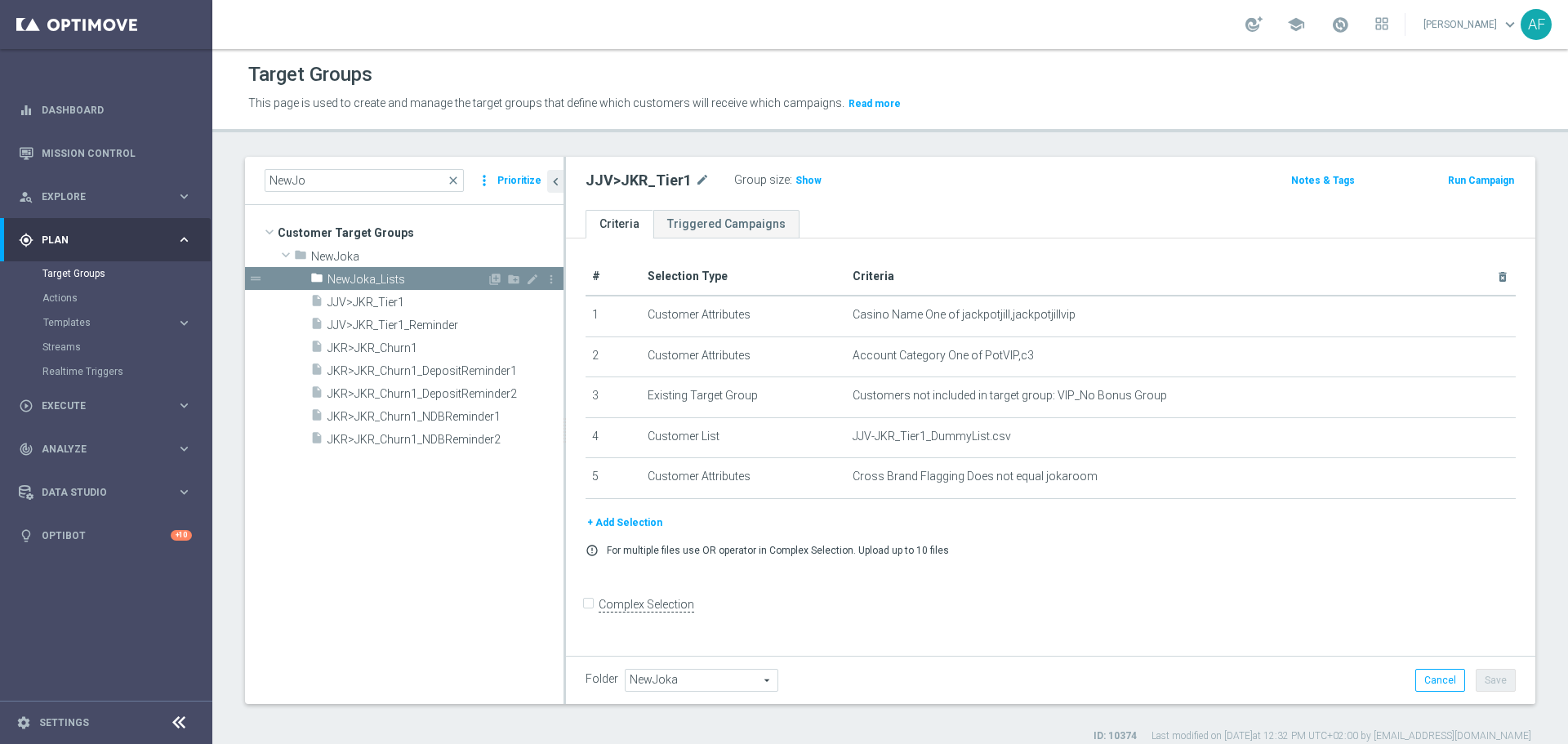
click at [255, 278] on icon "drag_handle" at bounding box center [255, 278] width 14 height 14
click at [258, 281] on icon "drag_handle" at bounding box center [255, 278] width 14 height 14
click at [342, 178] on input "NewJo" at bounding box center [364, 180] width 199 height 23
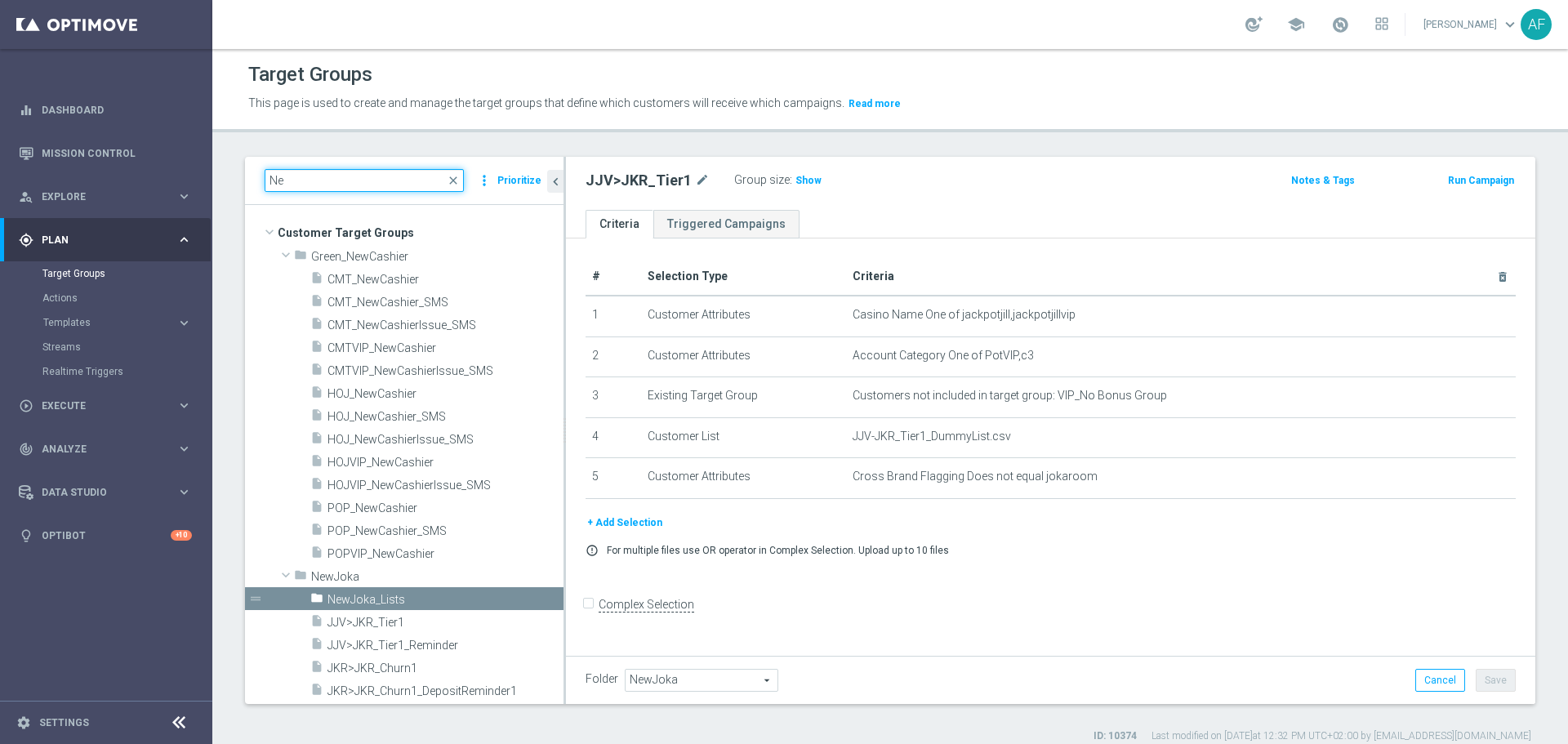
type input "N"
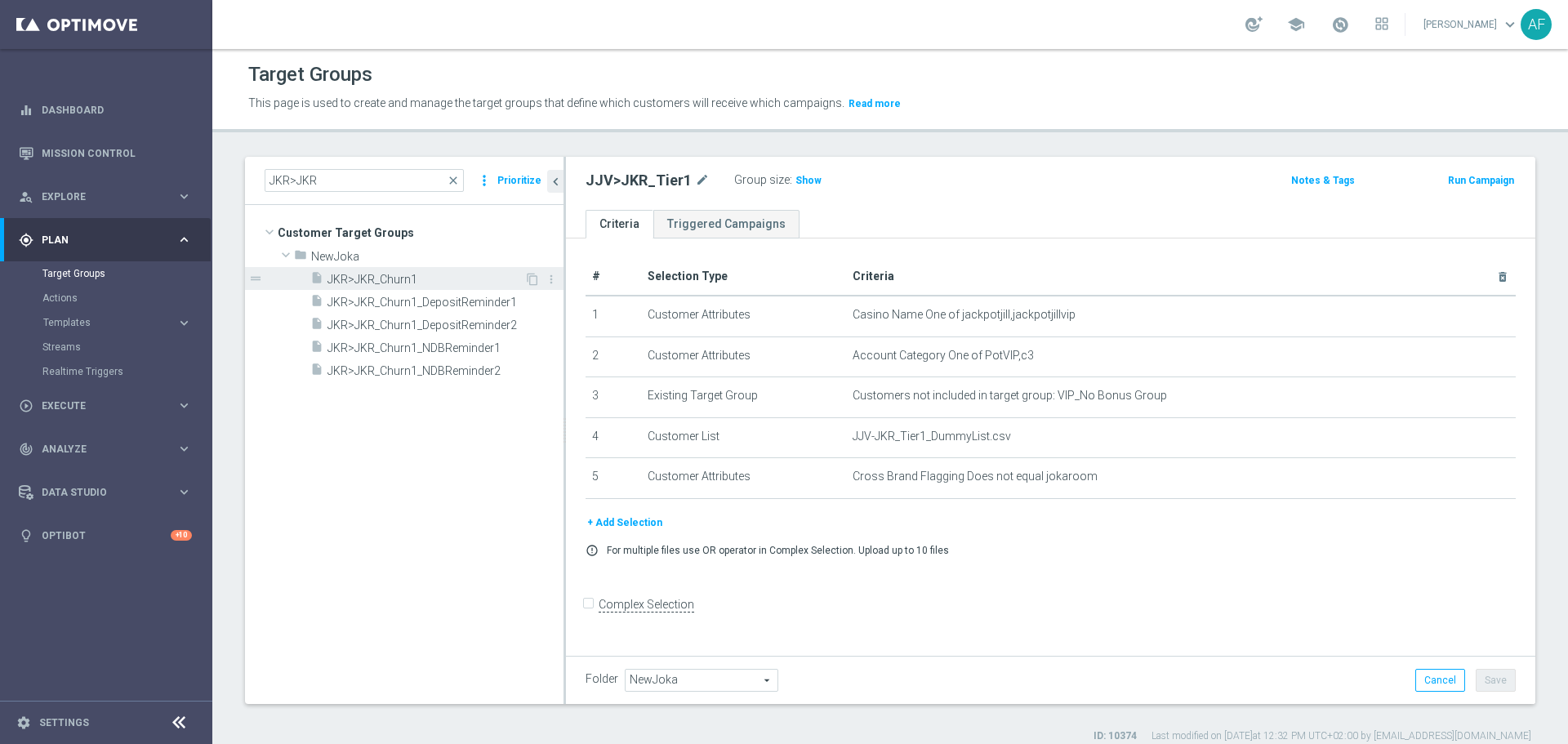
click at [438, 277] on span "JKR>JKR_Churn1" at bounding box center [425, 279] width 197 height 14
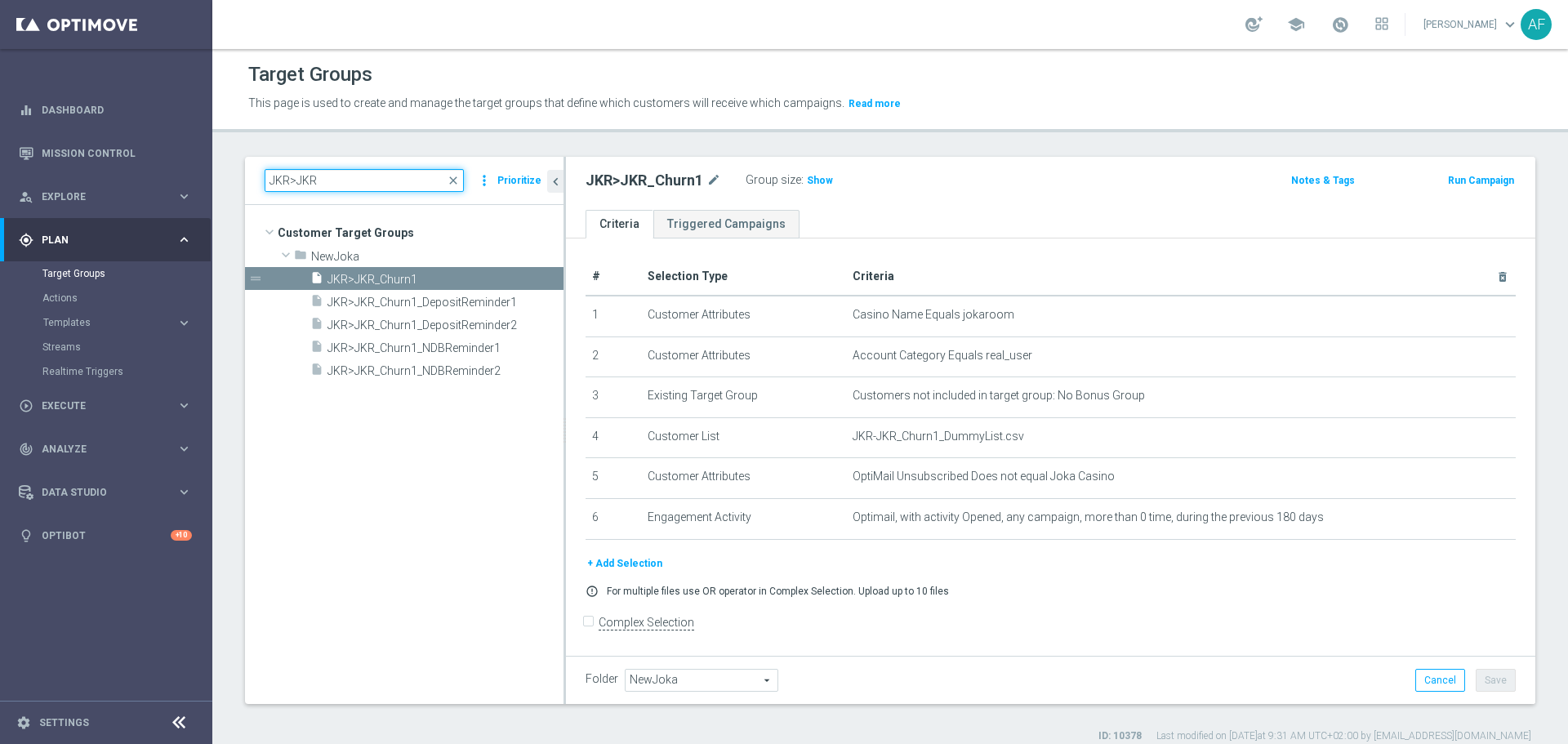
click at [340, 181] on input "JKR>JKR" at bounding box center [364, 180] width 199 height 23
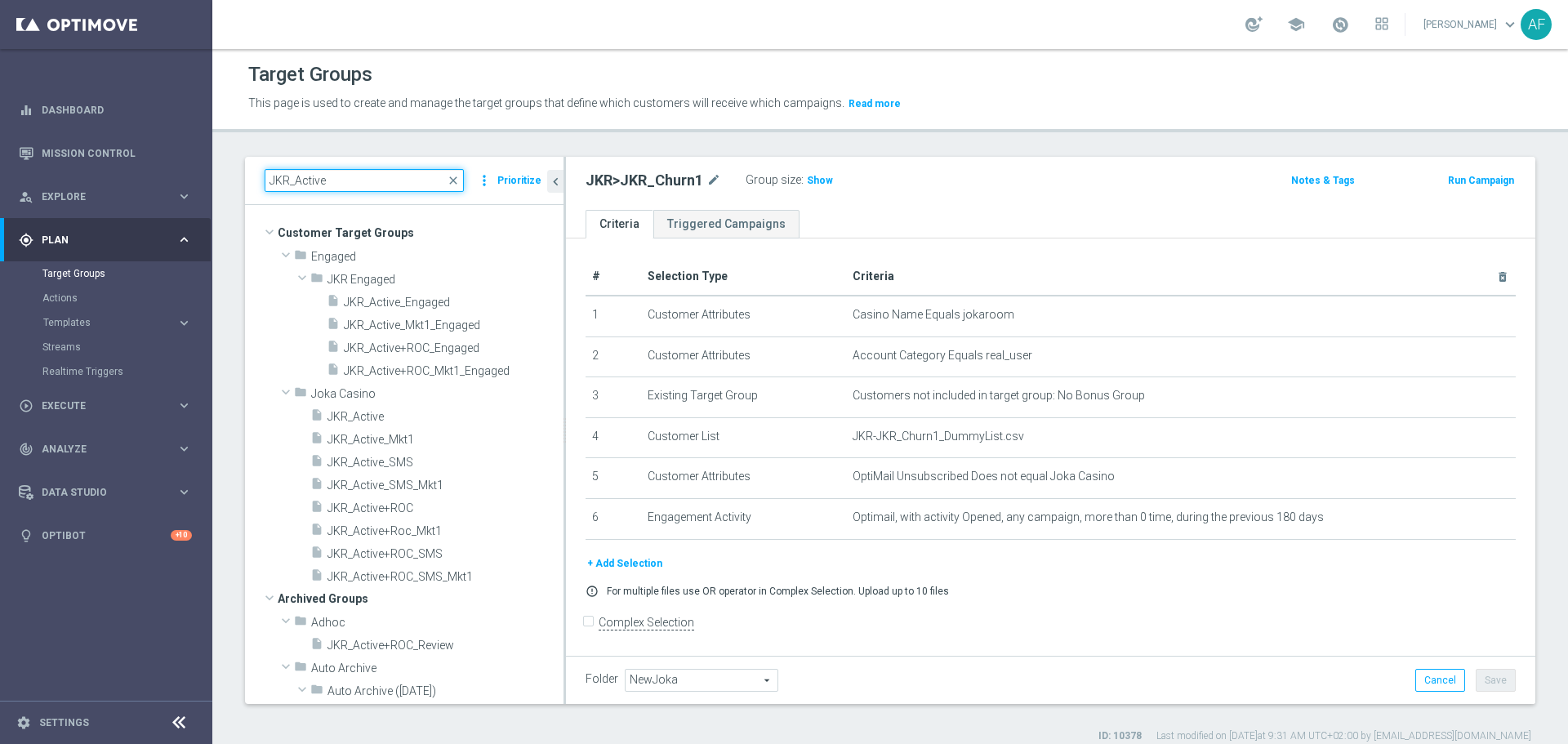
drag, startPoint x: 337, startPoint y: 182, endPoint x: 265, endPoint y: 179, distance: 72.1
click at [265, 179] on input "JKR_Active" at bounding box center [364, 180] width 199 height 23
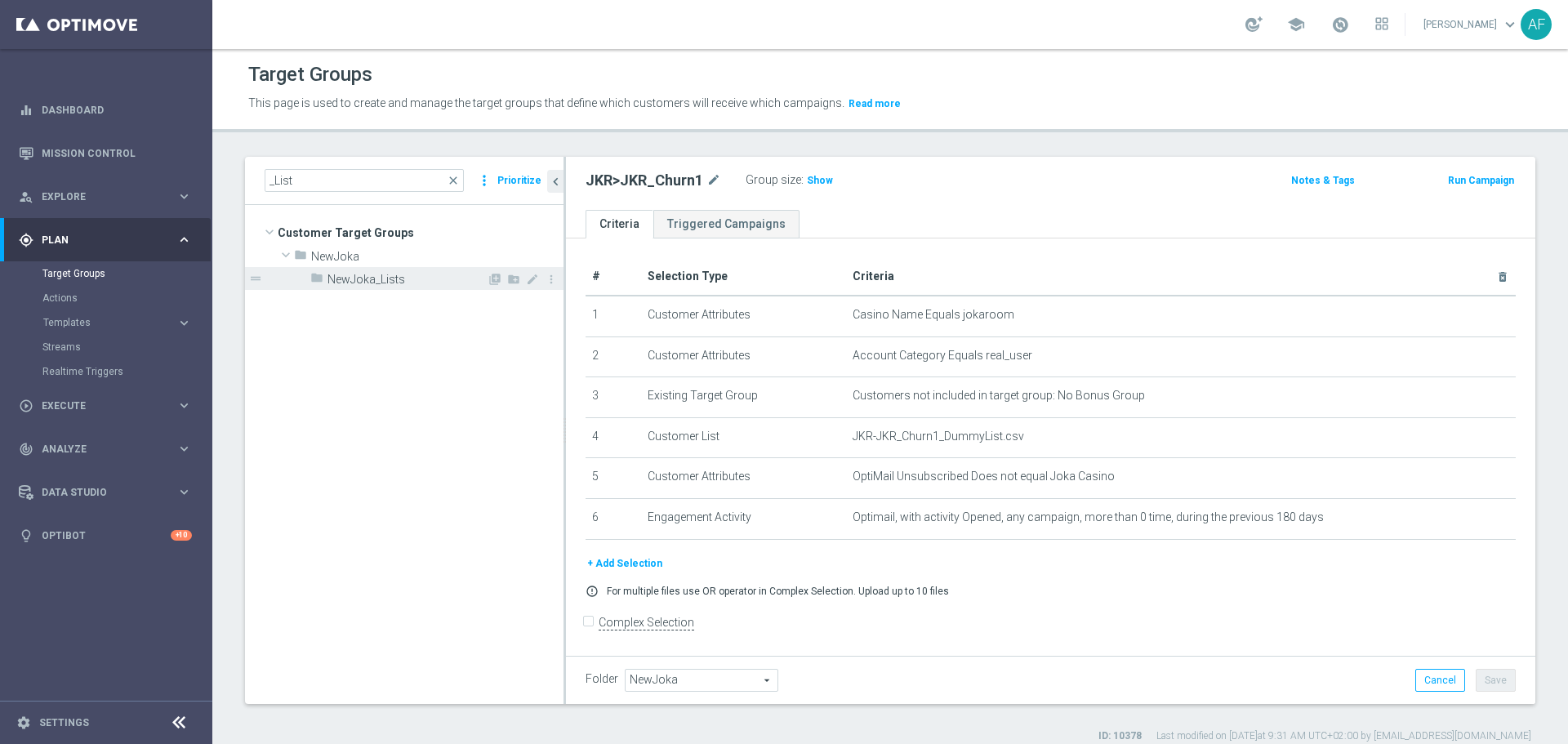
click at [338, 268] on div "folder NewJoka_Lists" at bounding box center [398, 278] width 177 height 23
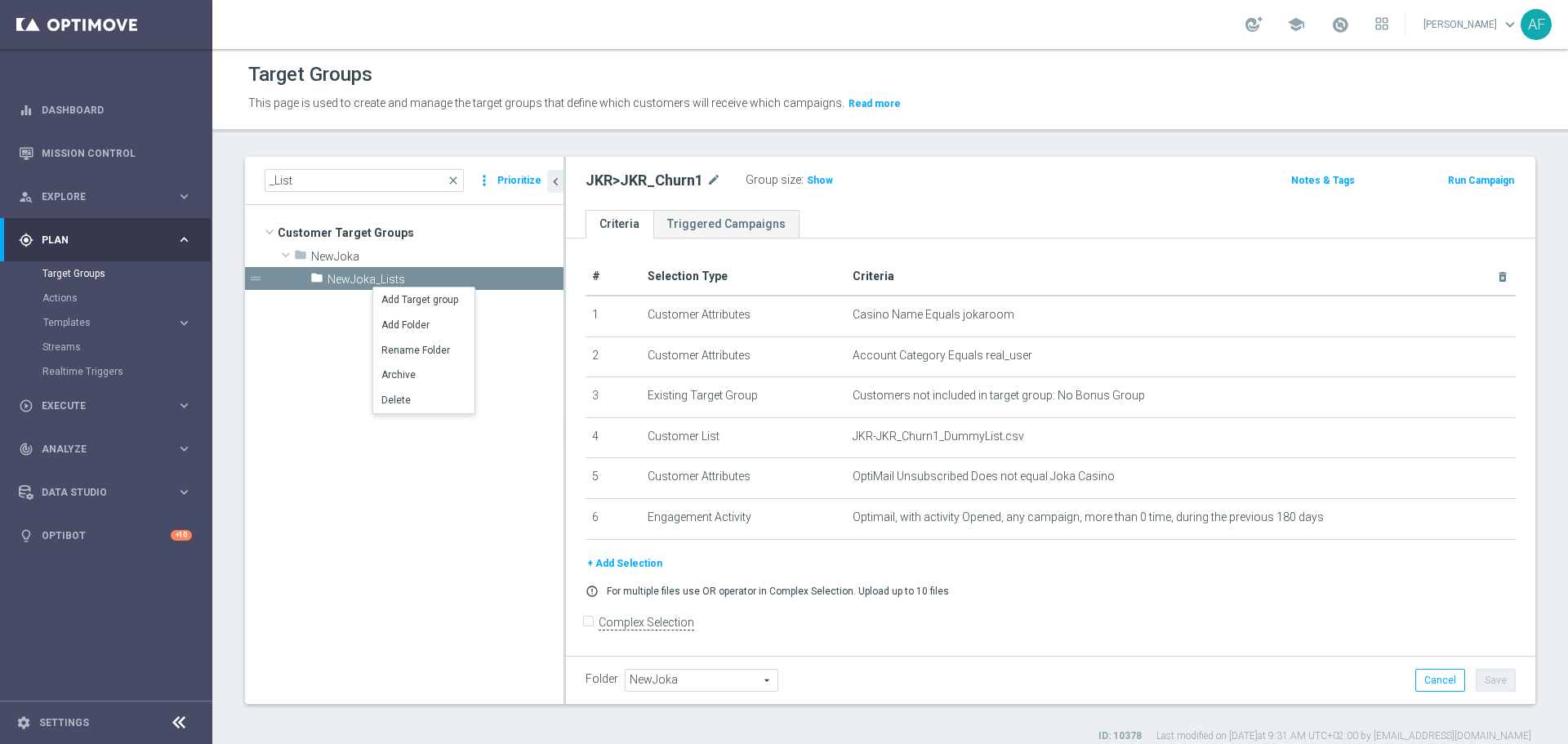
click at [339, 368] on tree-viewport "Customer Target Groups library_add create_new_folder folder" at bounding box center [404, 454] width 319 height 498
drag, startPoint x: 337, startPoint y: 351, endPoint x: 323, endPoint y: 284, distance: 68.4
click at [338, 351] on tree-viewport "Customer Target Groups library_add create_new_folder folder" at bounding box center [404, 454] width 319 height 498
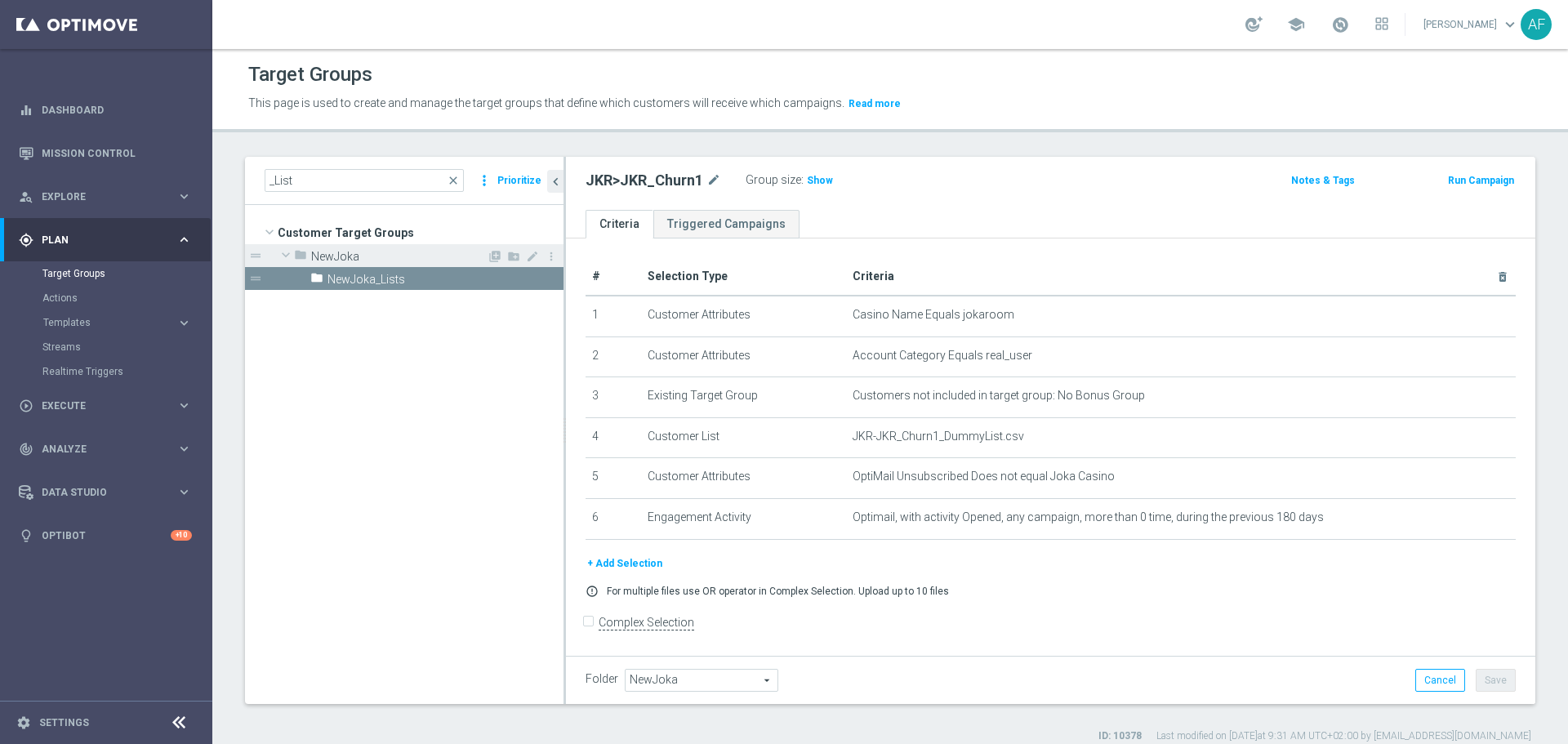
click at [319, 248] on div "folder NewJoka" at bounding box center [390, 255] width 193 height 23
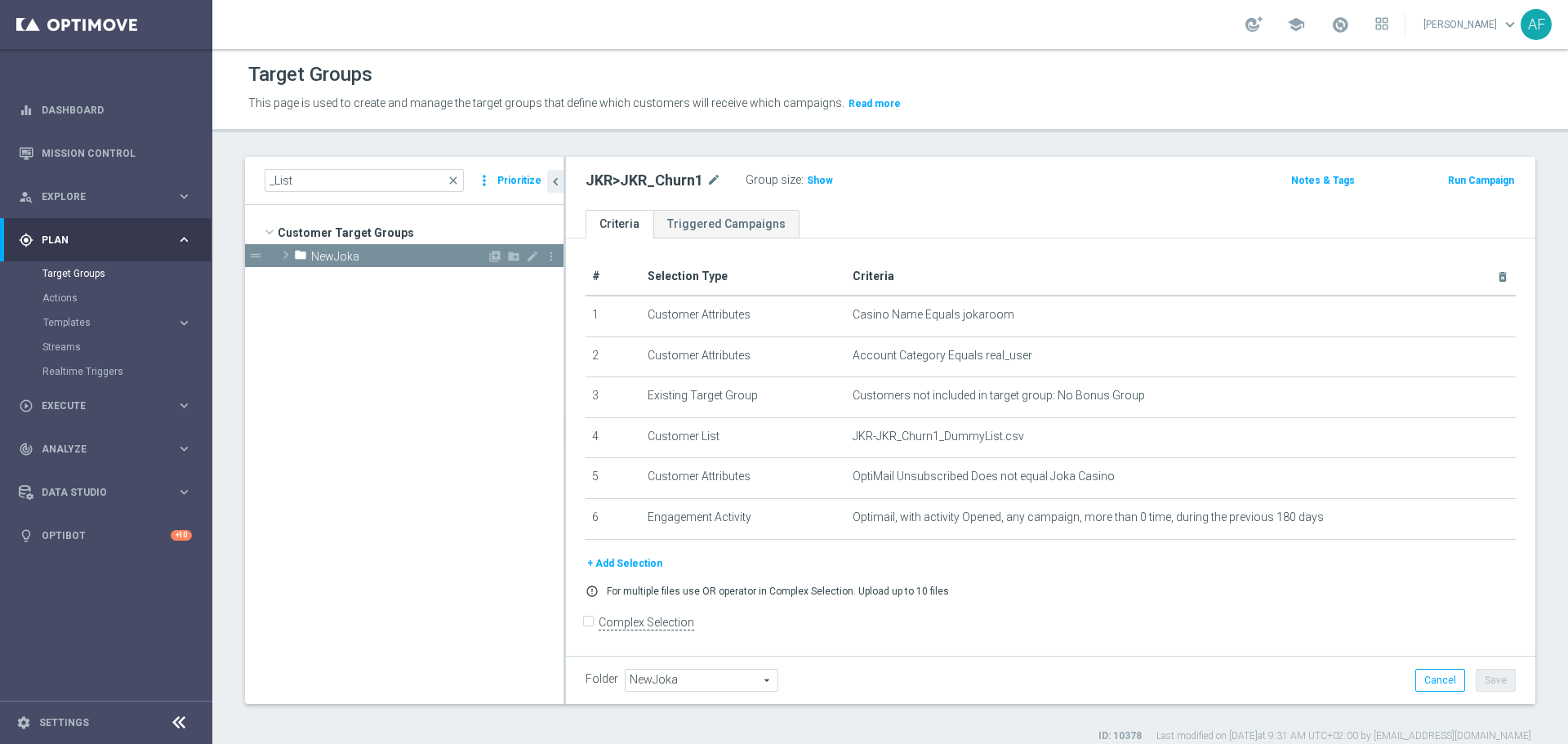
click at [317, 251] on span "NewJoka" at bounding box center [399, 256] width 176 height 14
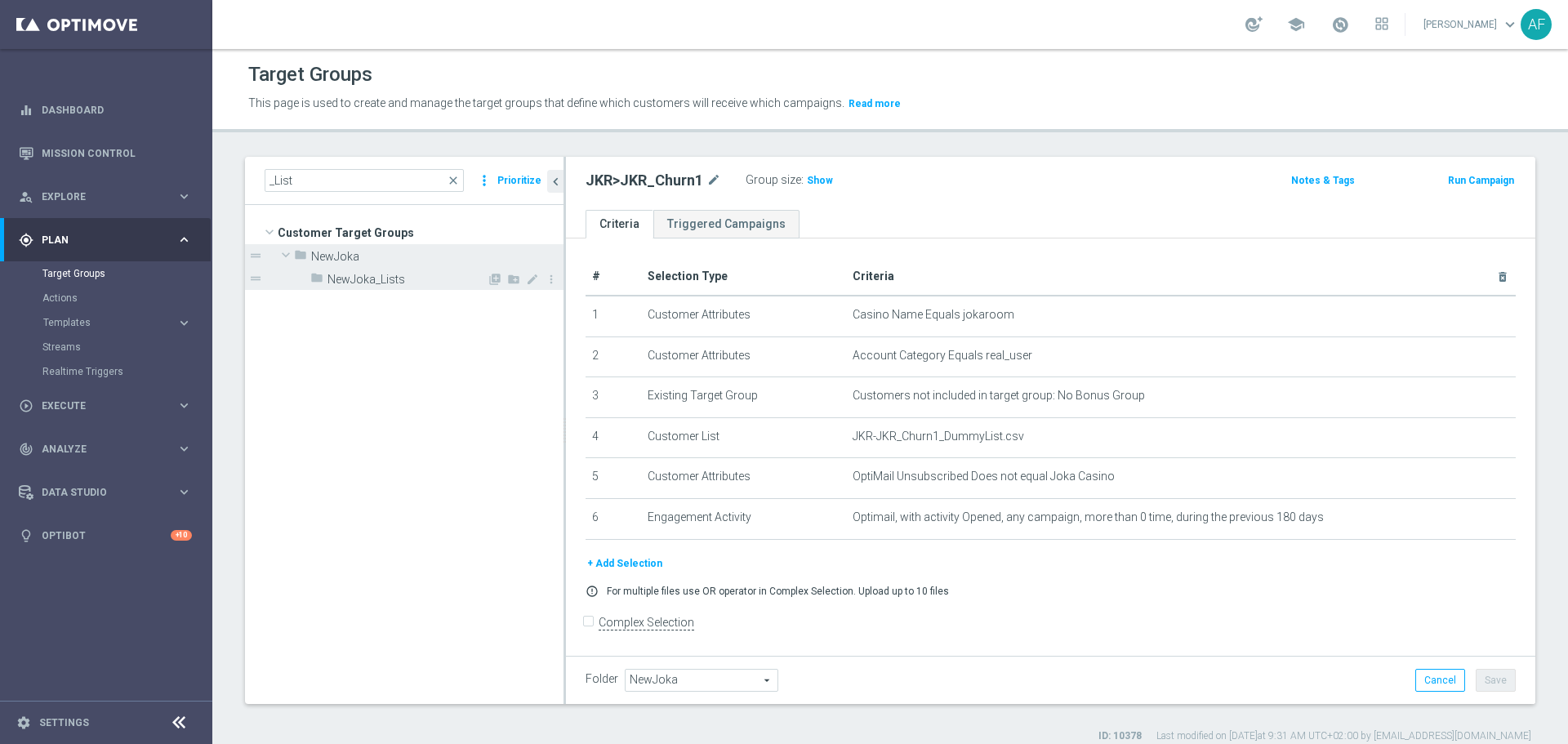
click at [313, 278] on icon "folder" at bounding box center [316, 280] width 13 height 19
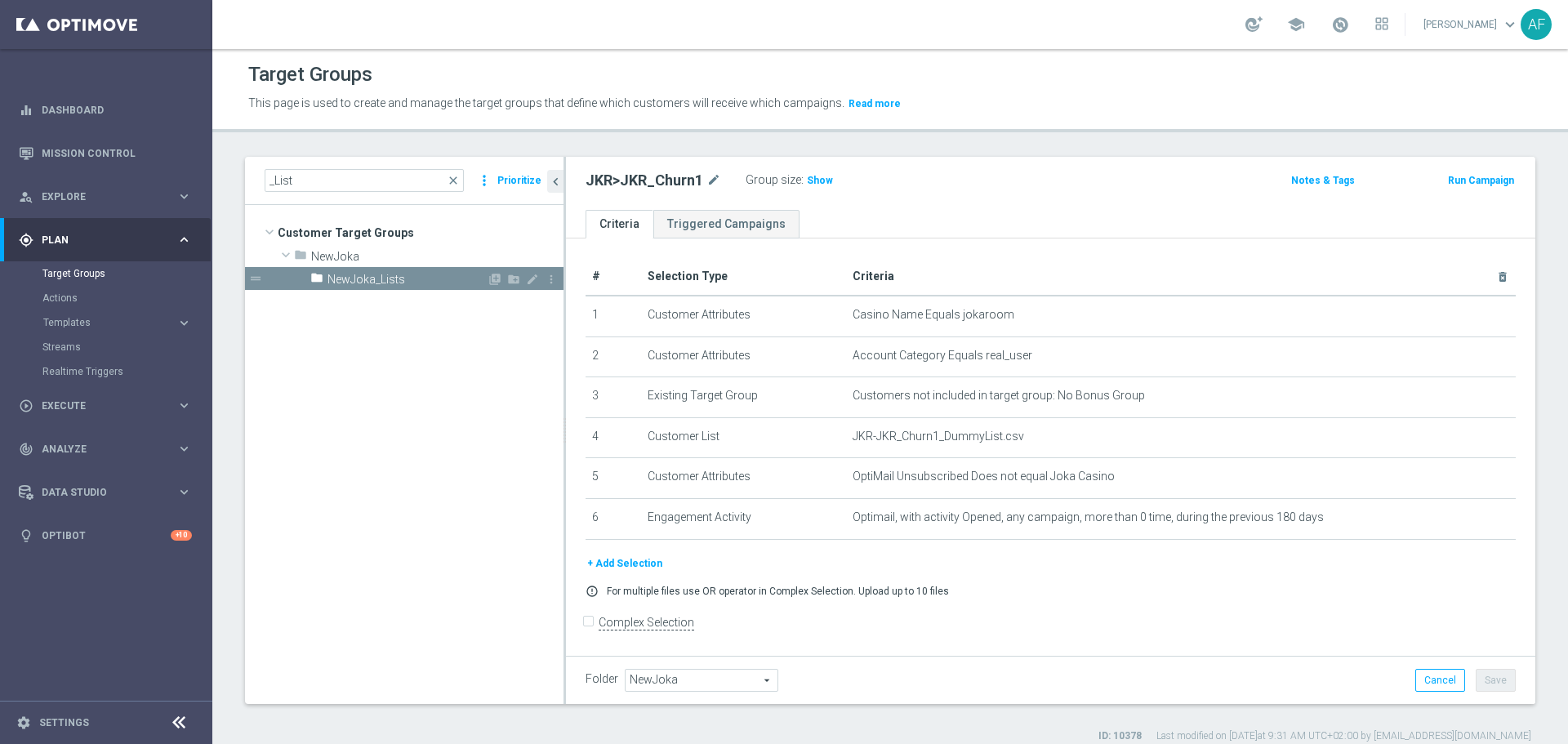
click at [342, 279] on span "NewJoka_Lists" at bounding box center [407, 279] width 159 height 14
click at [355, 318] on tree-viewport "Customer Target Groups library_add create_new_folder folder" at bounding box center [404, 454] width 319 height 498
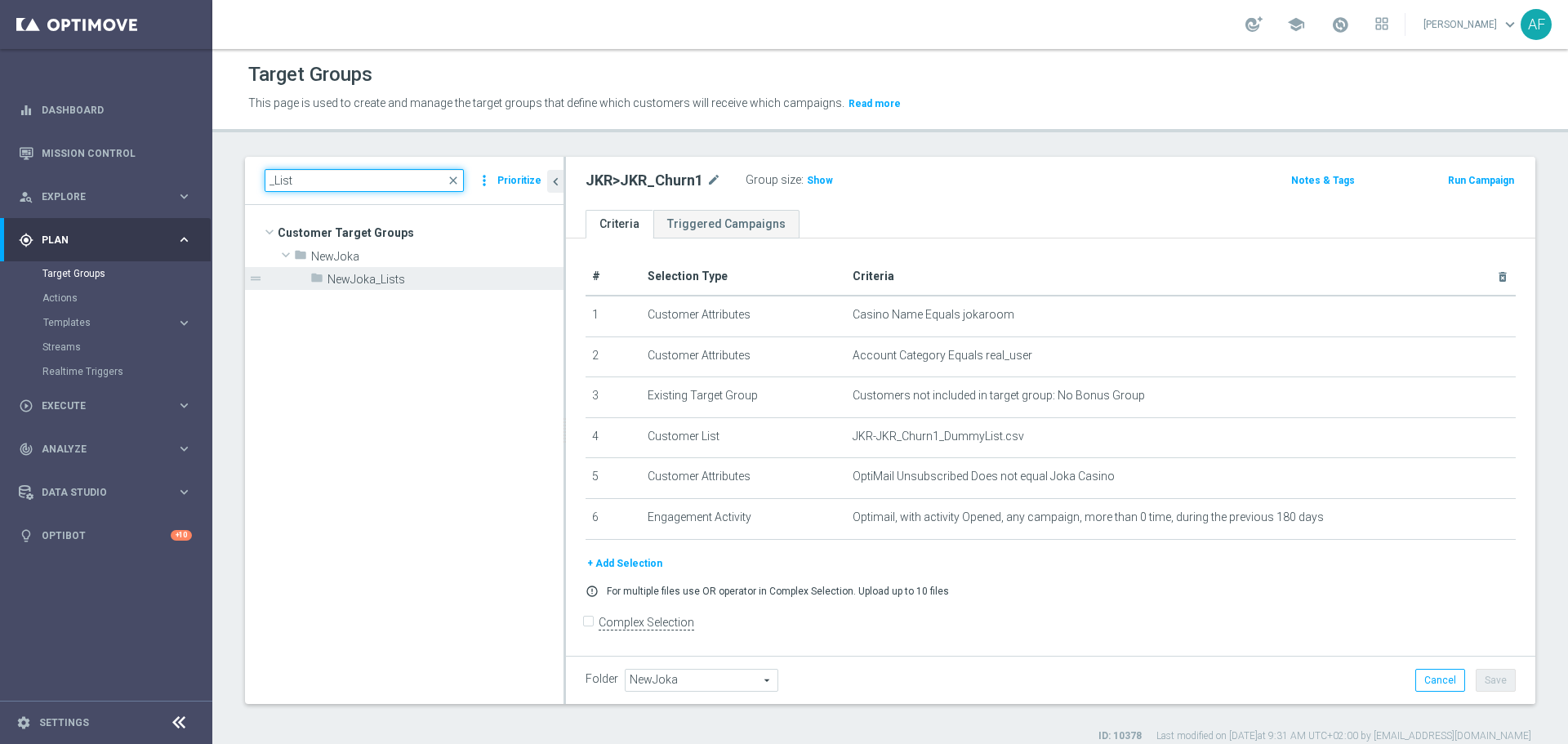
click at [341, 178] on input "_List" at bounding box center [364, 180] width 199 height 23
type input "_"
click at [342, 177] on input at bounding box center [364, 180] width 199 height 23
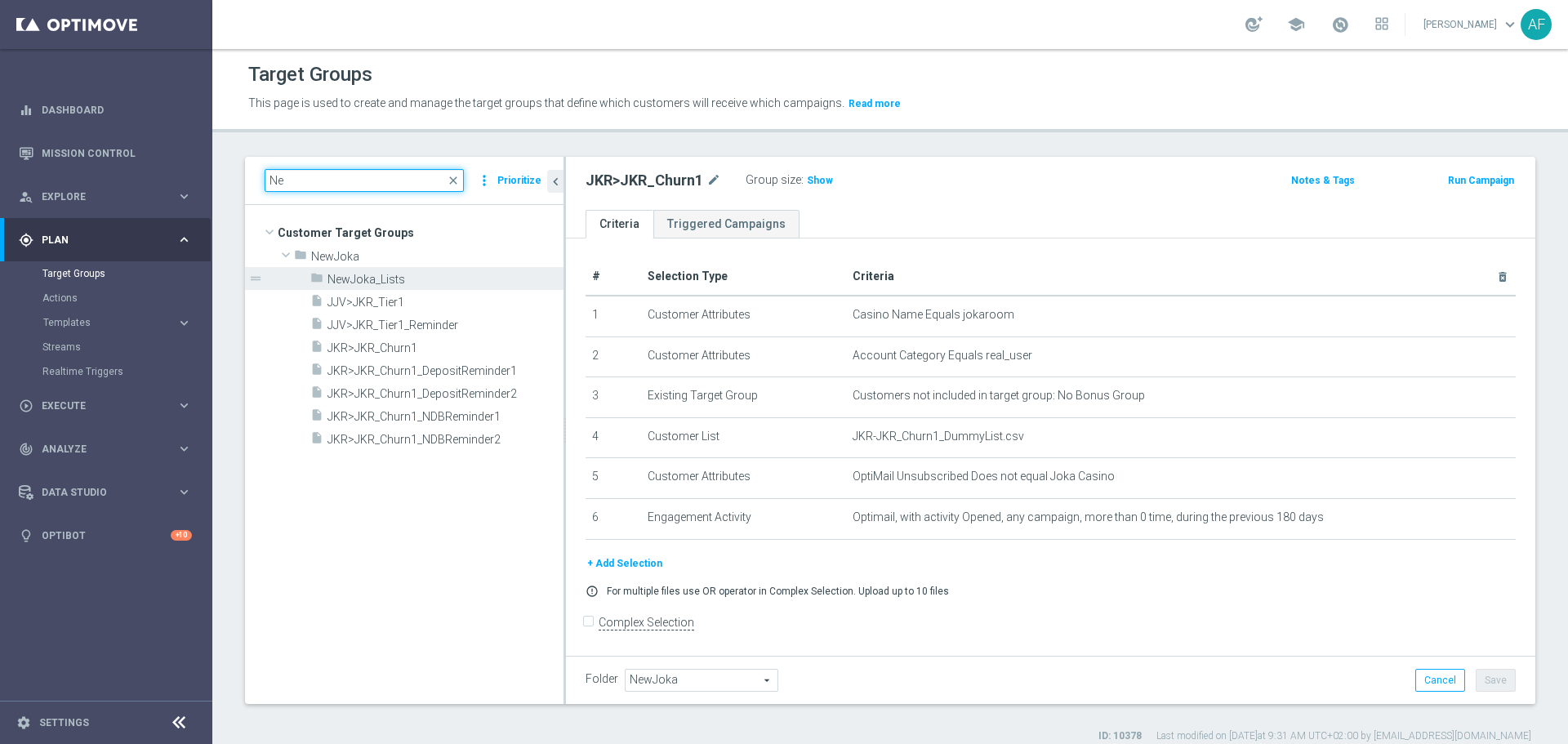
type input "N"
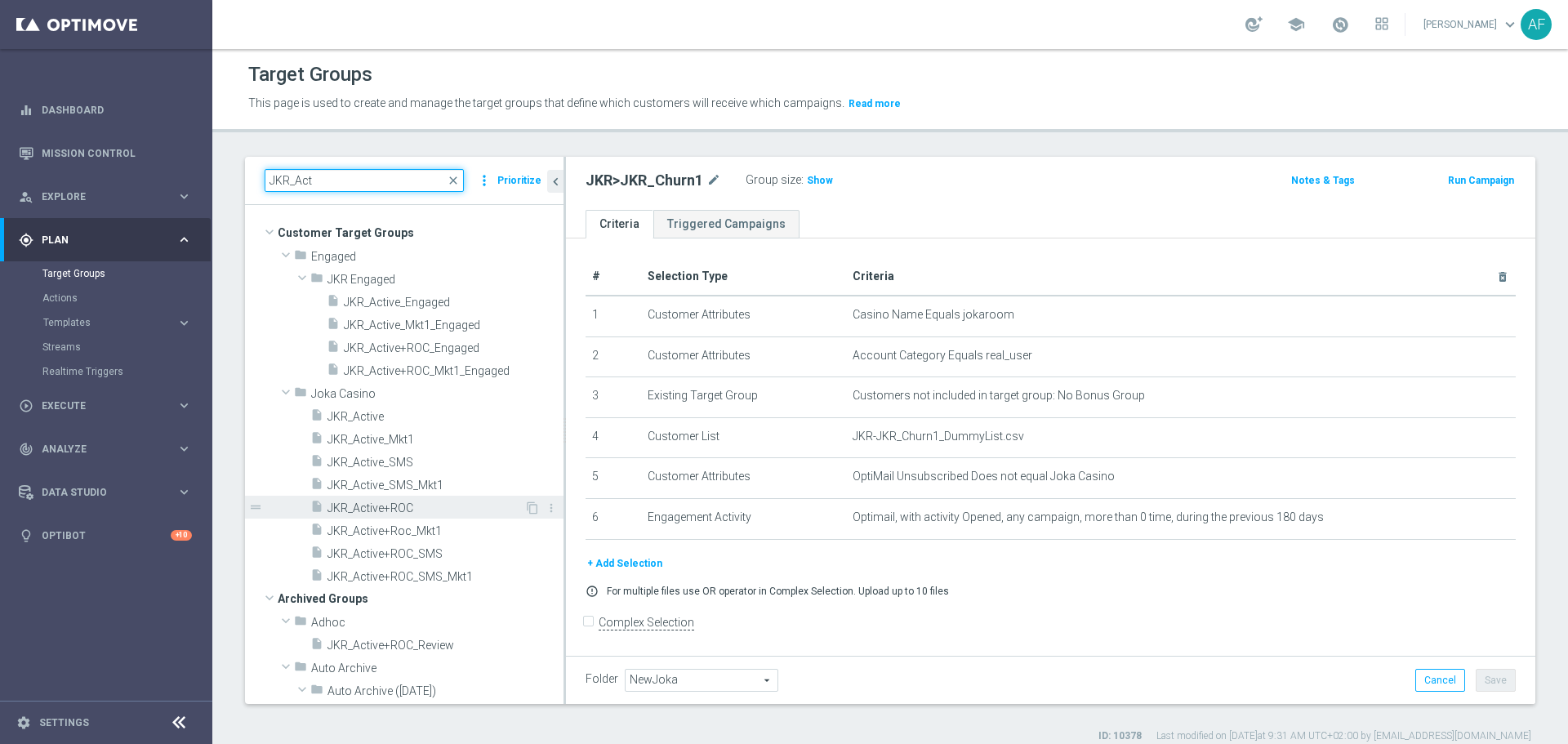
type input "JKR_Act"
click at [421, 507] on span "JKR_Active+ROC" at bounding box center [425, 507] width 197 height 14
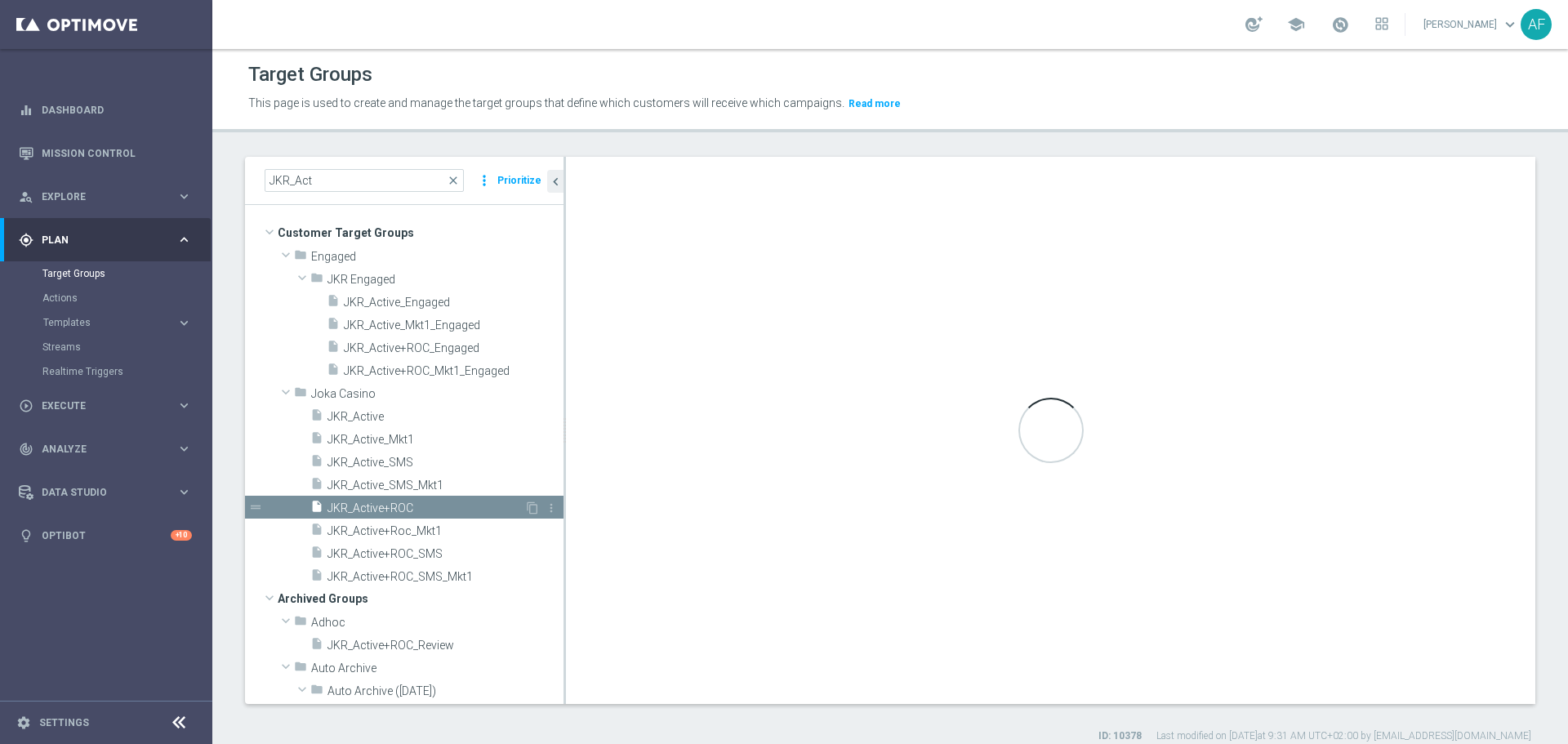
checkbox input "true"
type input "Joka Casino"
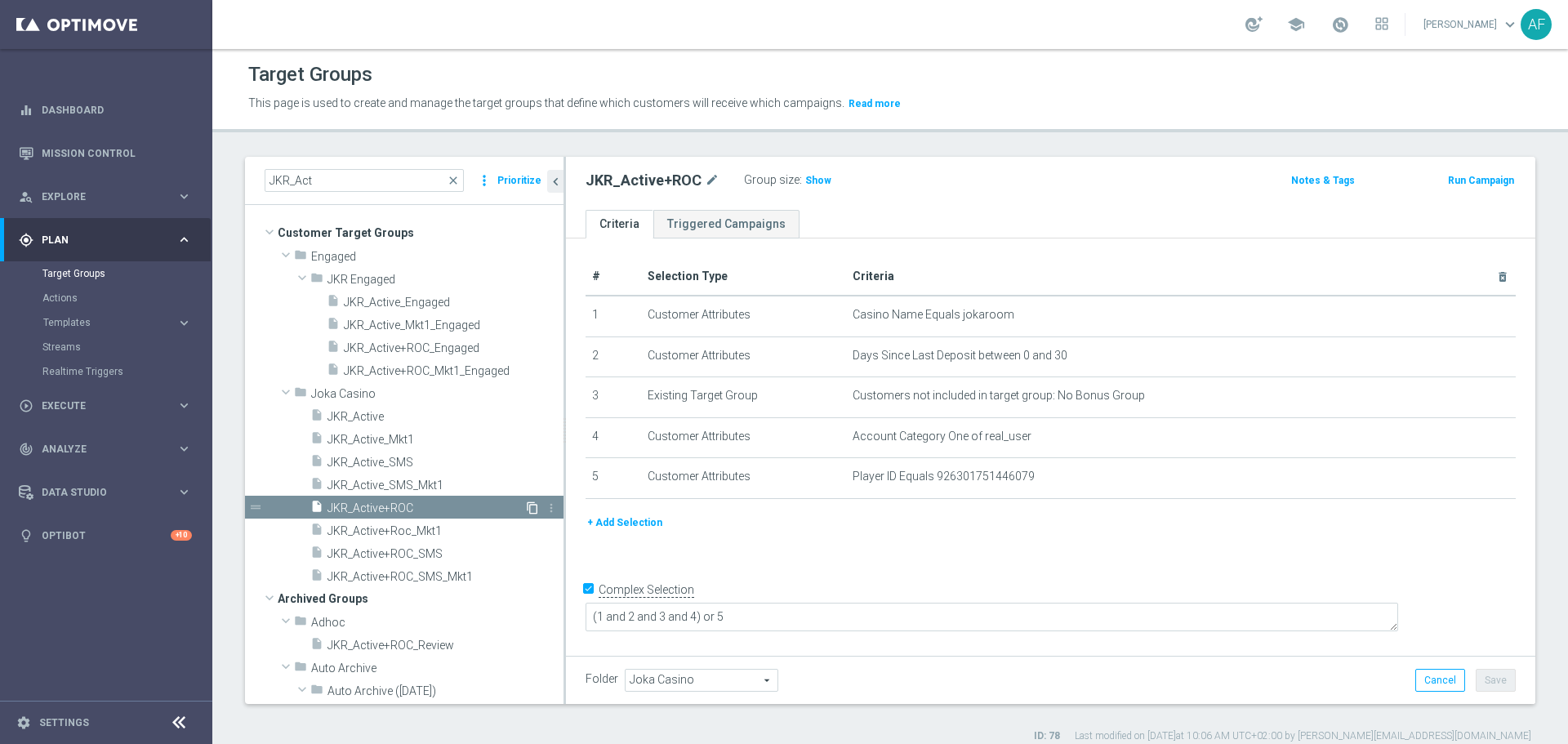
click at [525, 509] on icon "content_copy" at bounding box center [532, 507] width 13 height 13
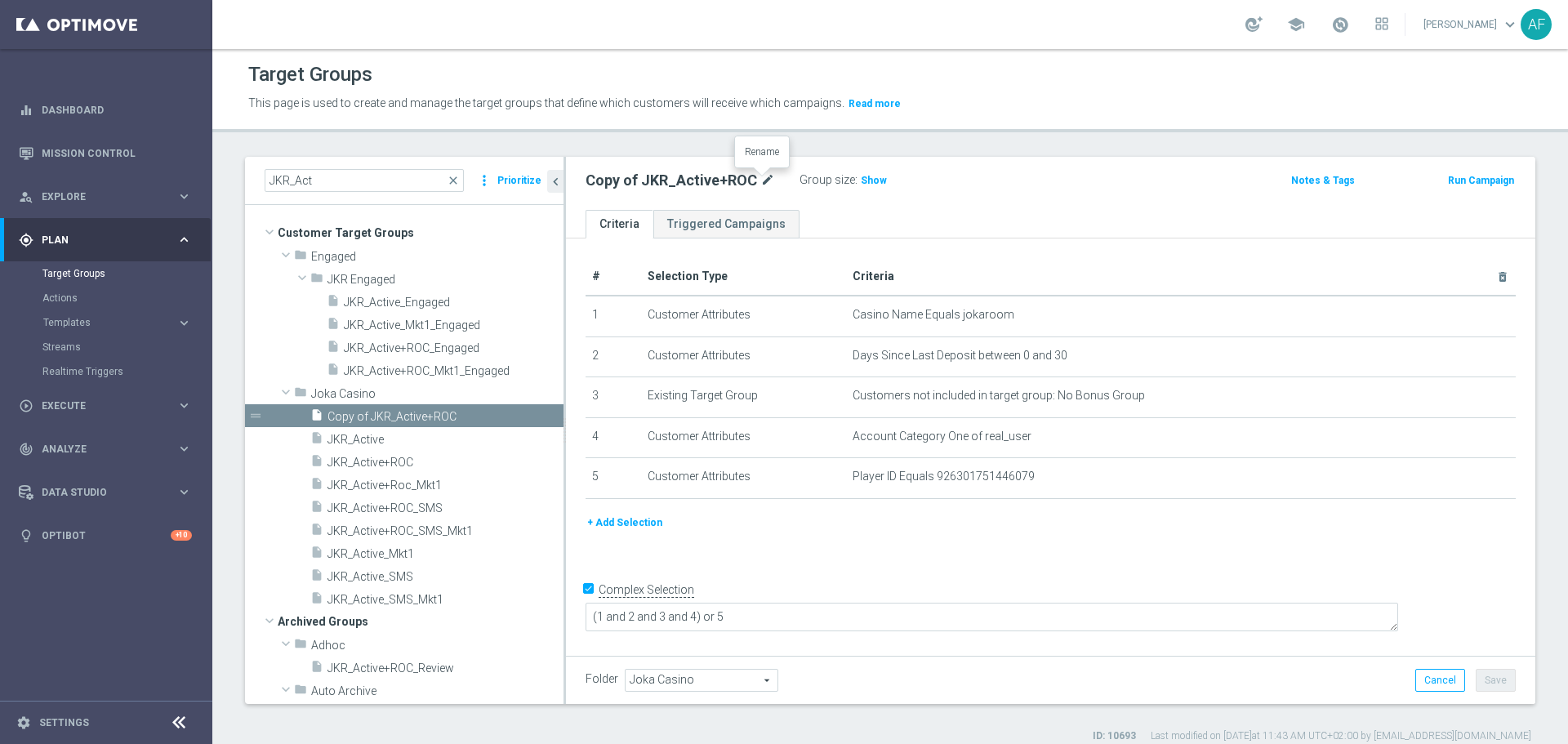
click at [763, 180] on icon "mode_edit" at bounding box center [767, 180] width 14 height 20
click at [668, 181] on input "Copy of JKR_Active+ROC" at bounding box center [695, 181] width 220 height 23
drag, startPoint x: 633, startPoint y: 183, endPoint x: 589, endPoint y: 190, distance: 44.6
click at [590, 190] on input "Copy of JKR_Active+ROC" at bounding box center [695, 181] width 220 height 23
click at [692, 178] on input "JKR_Active+ROC" at bounding box center [695, 181] width 220 height 23
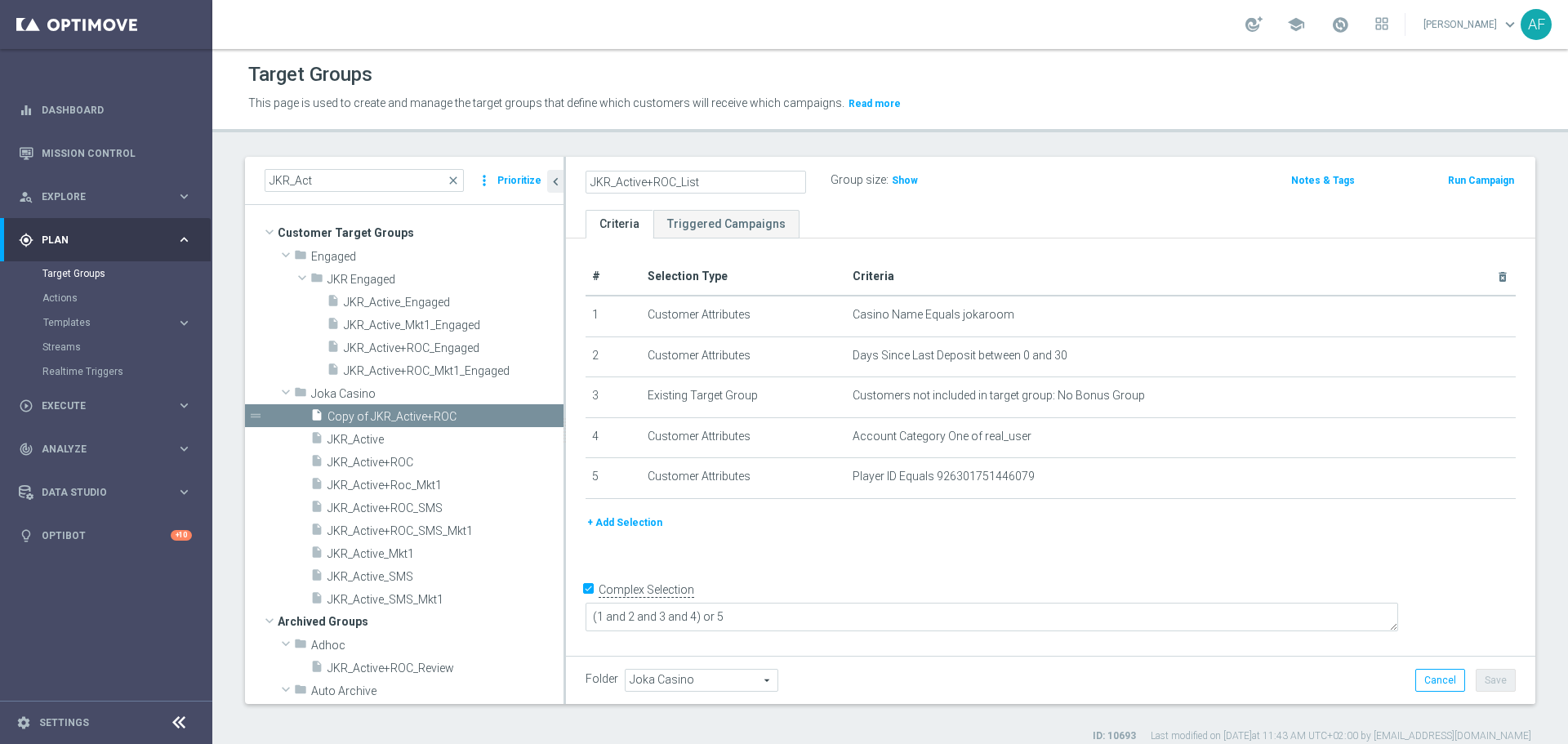
type input "JKR_Active+ROC_List"
click at [834, 222] on ul "Criteria Triggered Campaigns" at bounding box center [1051, 225] width 969 height 29
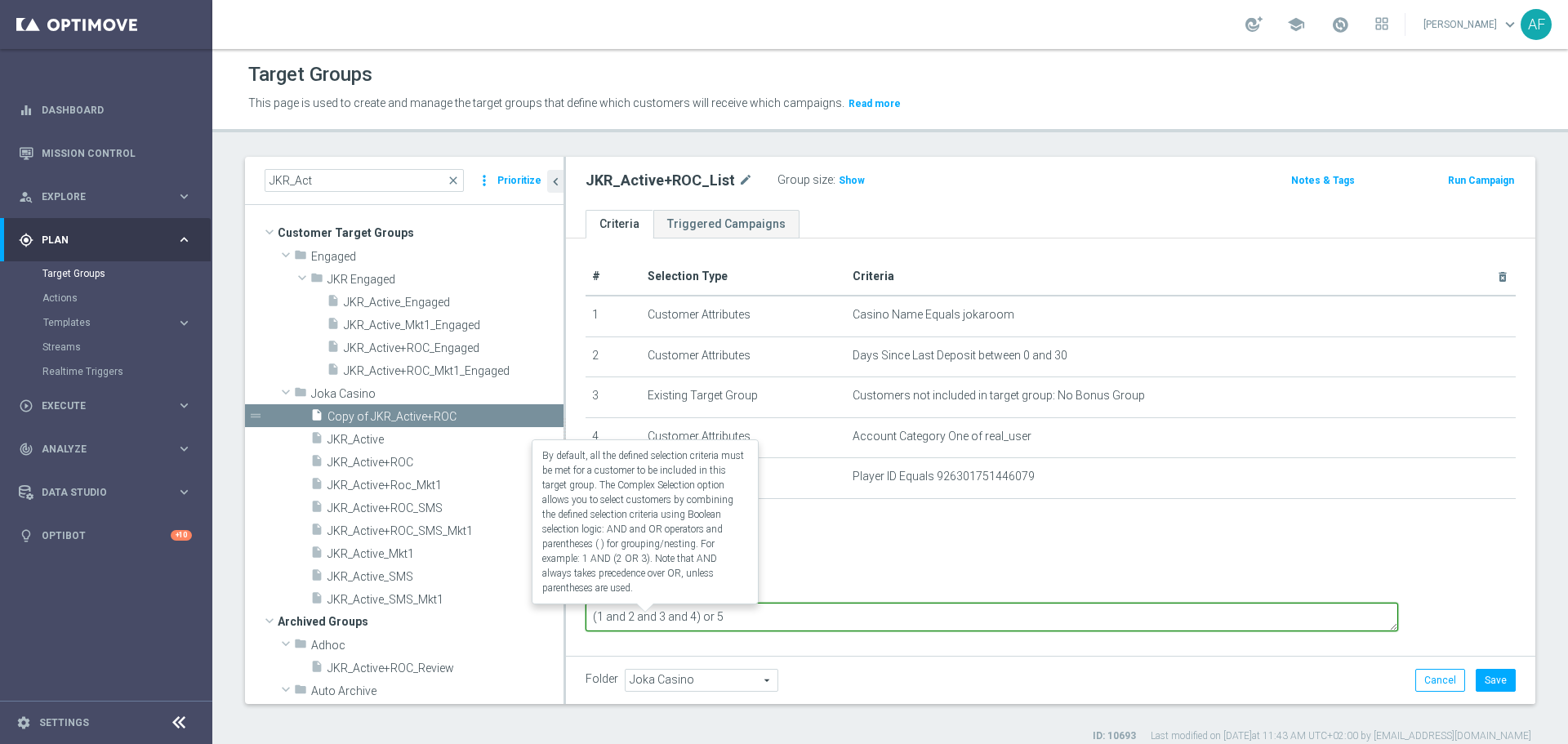
drag, startPoint x: 803, startPoint y: 616, endPoint x: 688, endPoint y: 613, distance: 115.0
click at [688, 613] on form "Complex Selection (1 and 2 and 3 and 4) or 5 Invalid Expression" at bounding box center [1050, 614] width 930 height 77
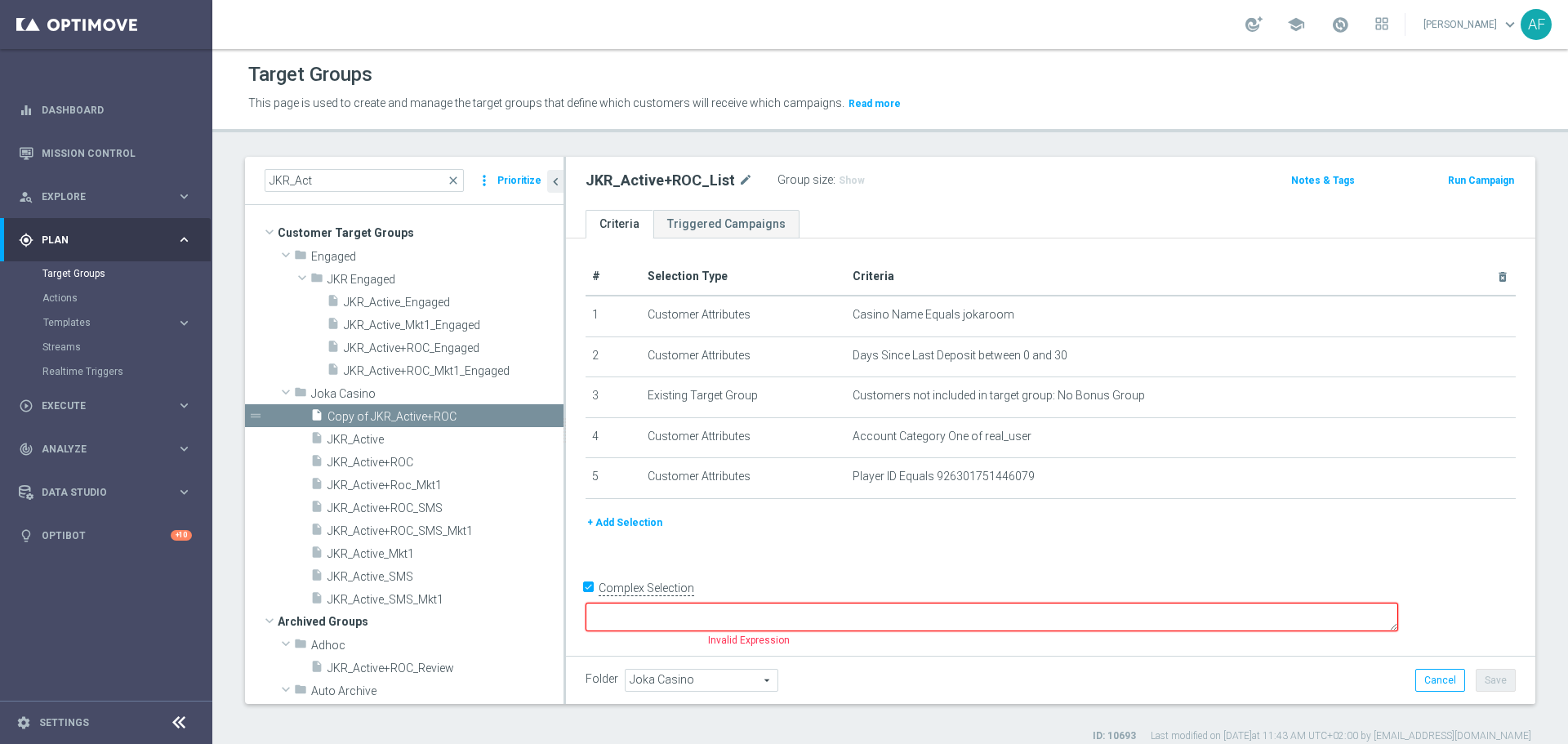
click at [589, 601] on input "Complex Selection" at bounding box center [591, 589] width 11 height 23
checkbox input "false"
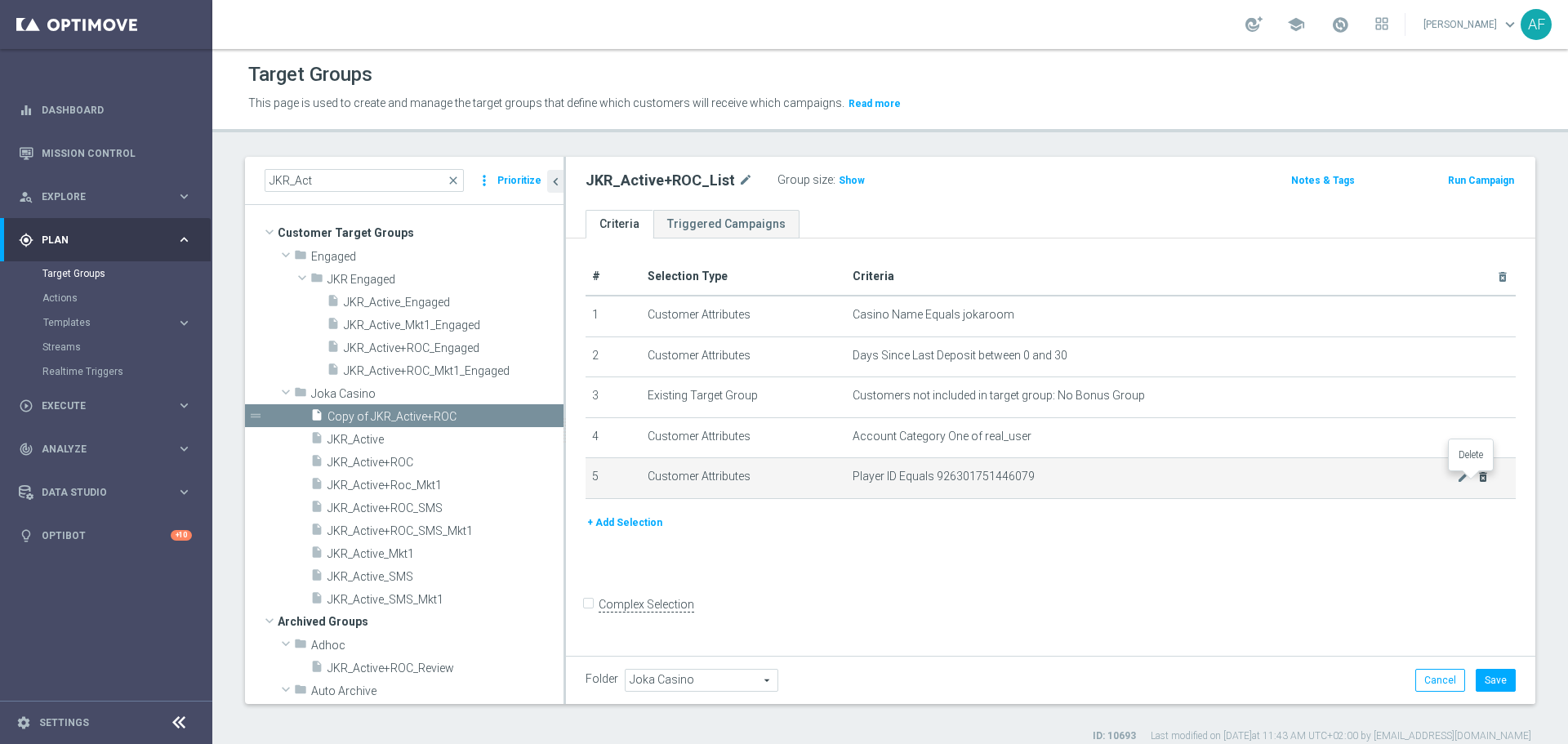
click at [1477, 479] on icon "delete_forever" at bounding box center [1483, 477] width 13 height 13
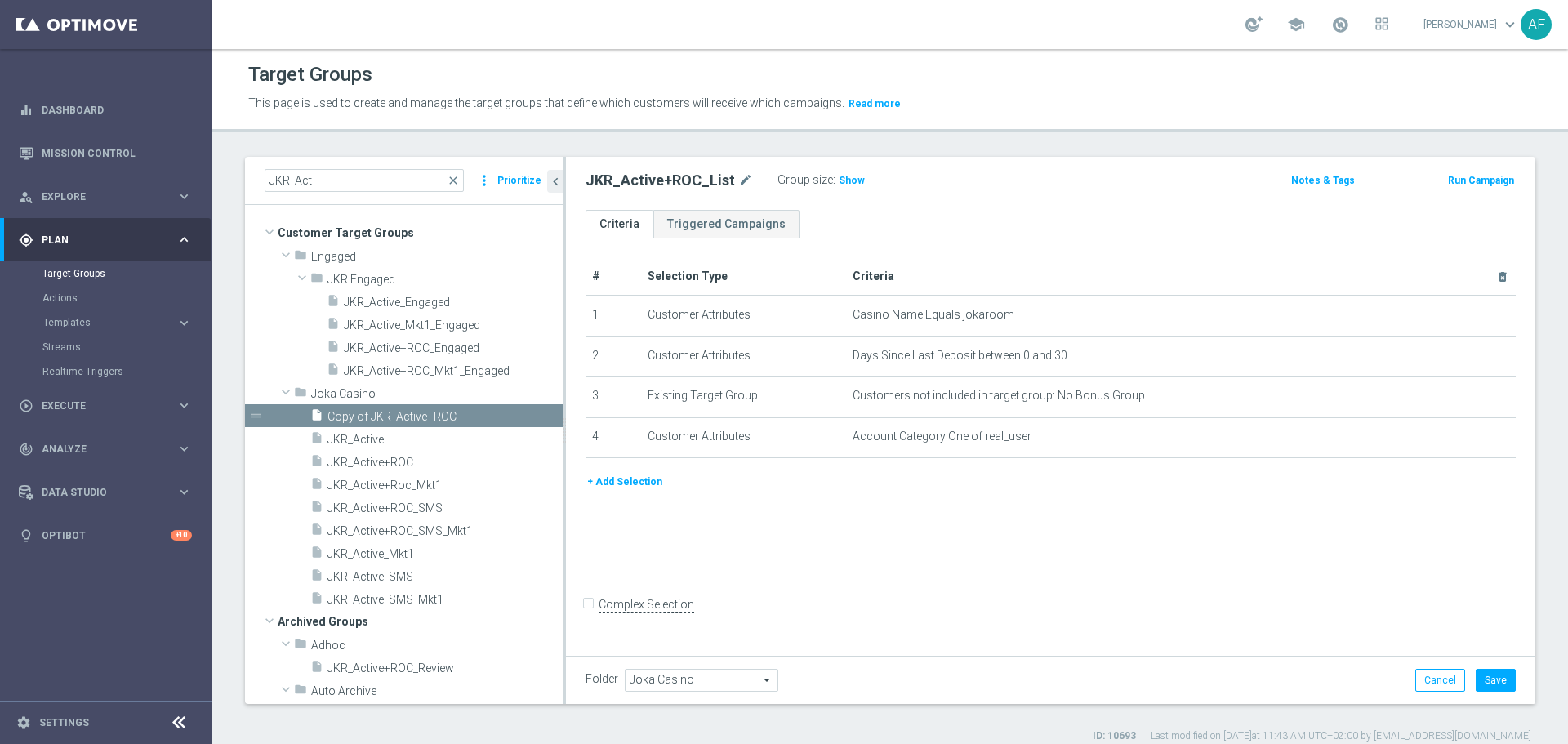
click at [698, 675] on span "Joka Casino" at bounding box center [701, 680] width 152 height 21
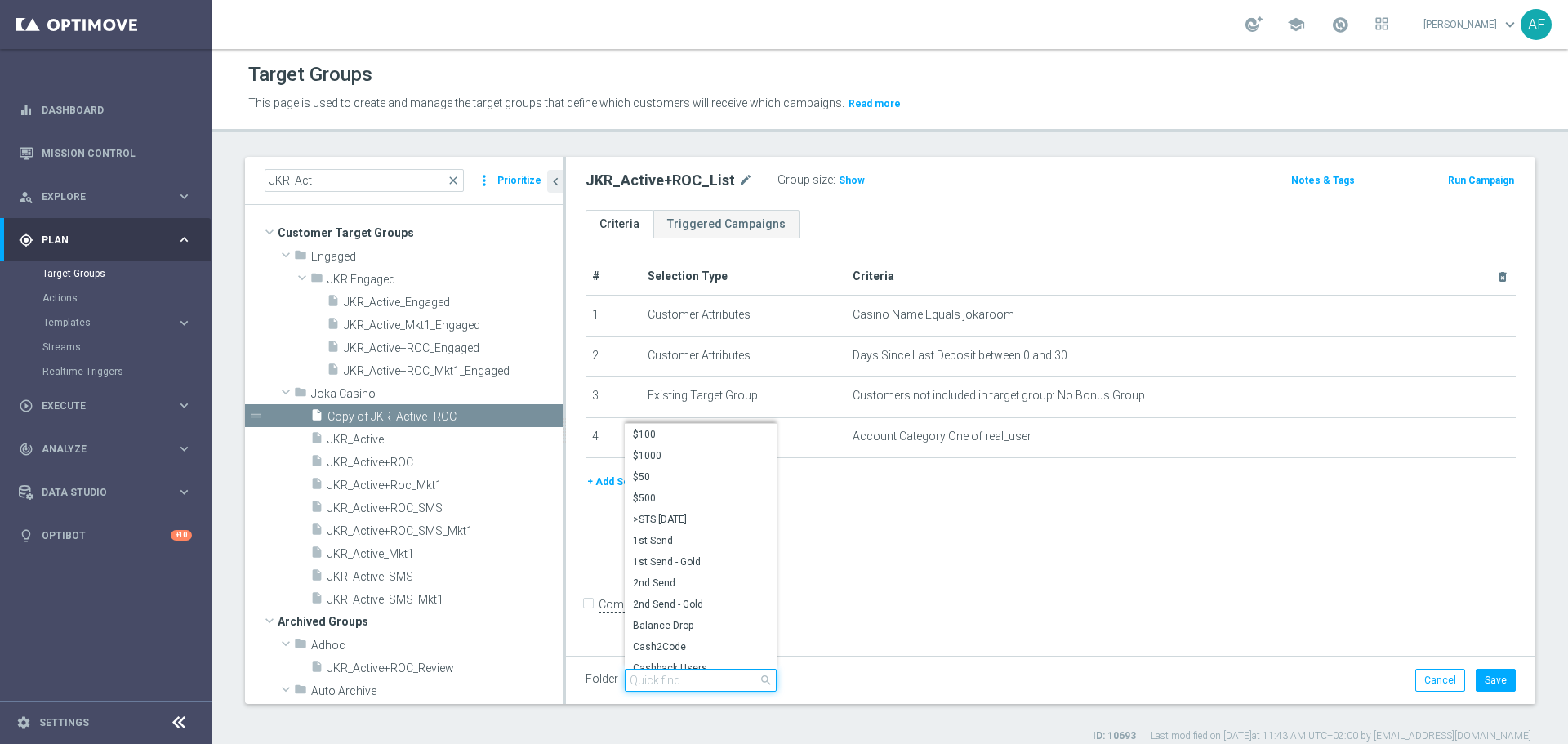
click at [688, 674] on input "search" at bounding box center [701, 680] width 152 height 23
type input "NewJoka_Li"
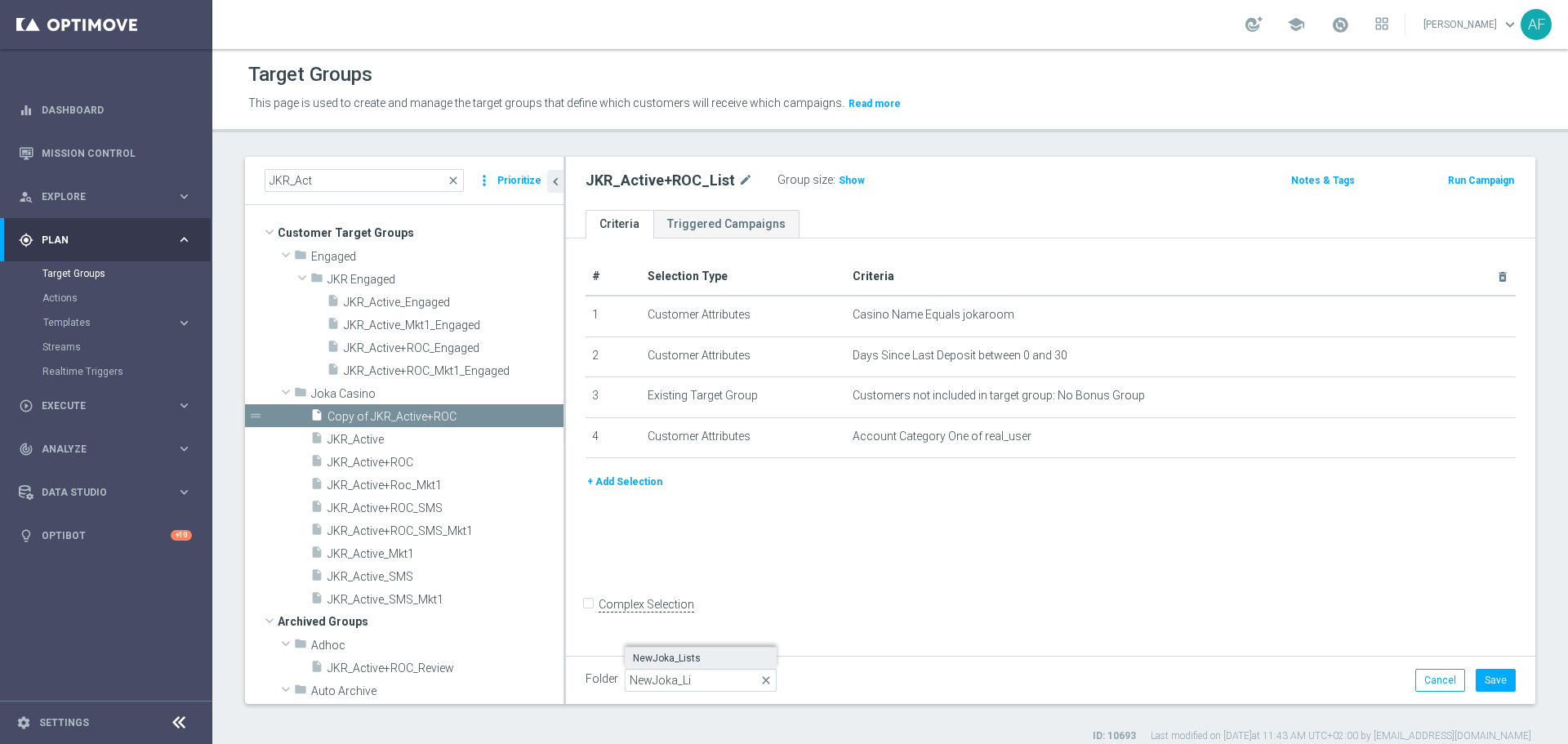
click at [673, 656] on span "NewJoka_Lists" at bounding box center [701, 658] width 136 height 13
type input "NewJoka_Lists"
click at [1477, 678] on button "Save" at bounding box center [1496, 680] width 40 height 23
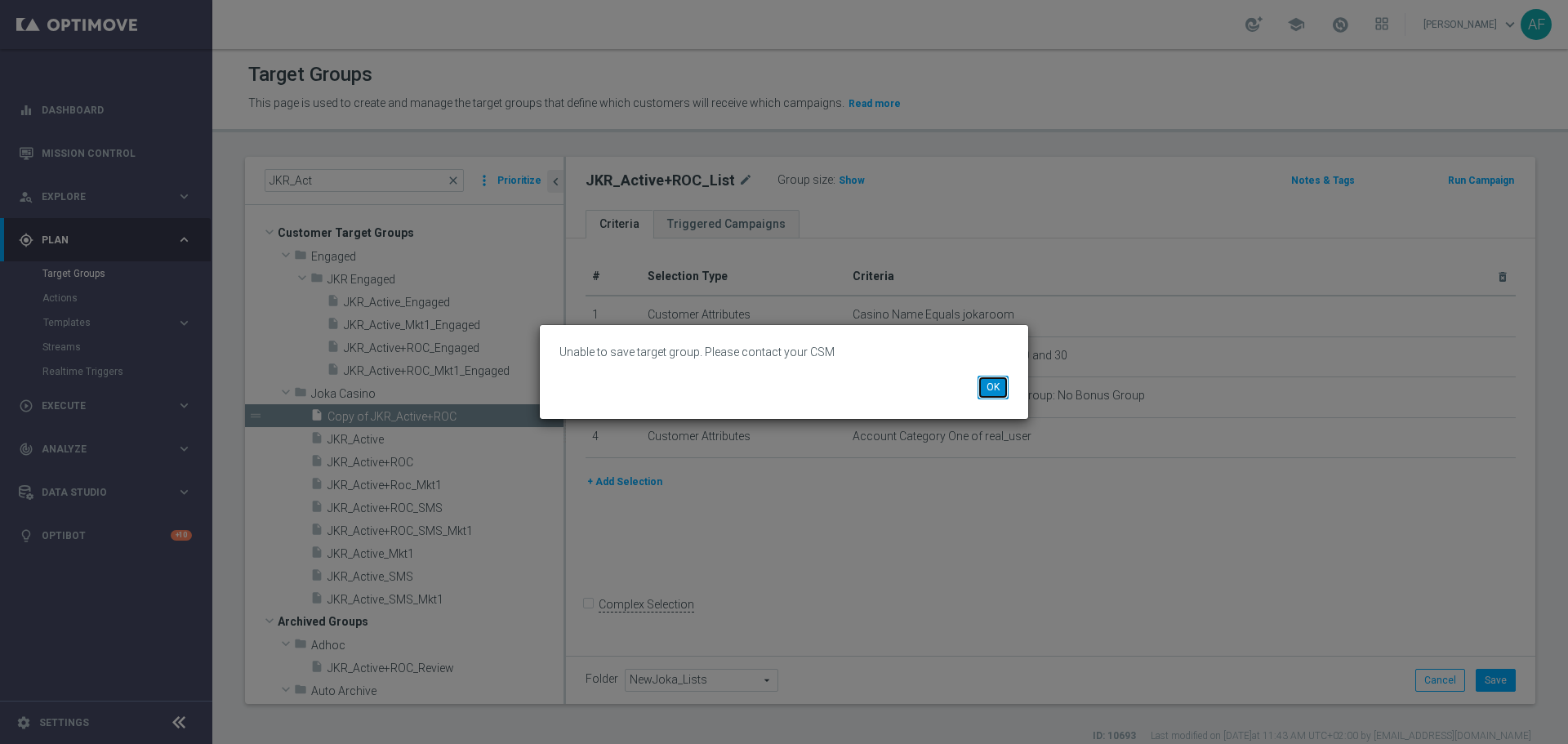
click at [994, 391] on button "OK" at bounding box center [993, 387] width 31 height 23
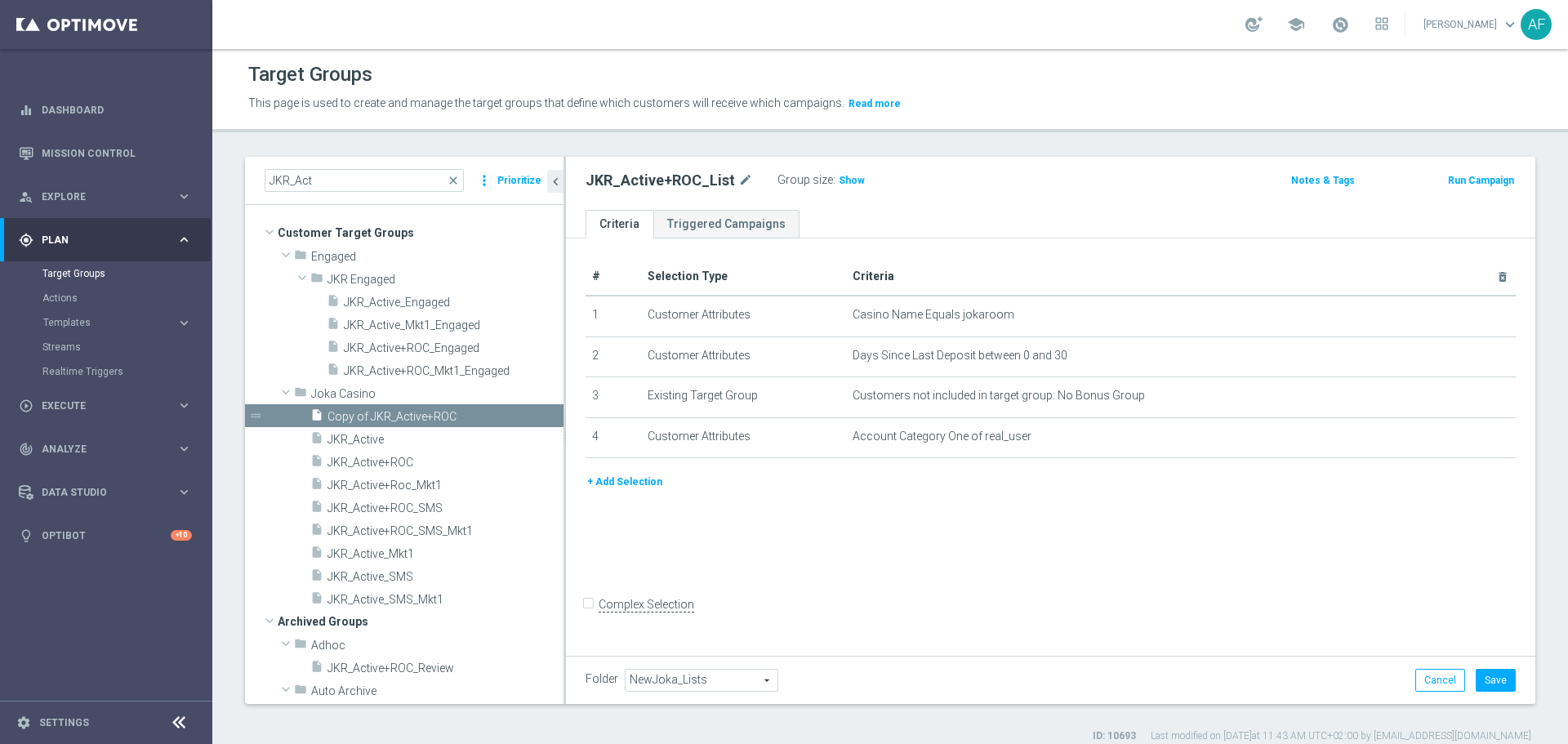
click at [741, 686] on span "NewJoka_Lists" at bounding box center [701, 680] width 152 height 21
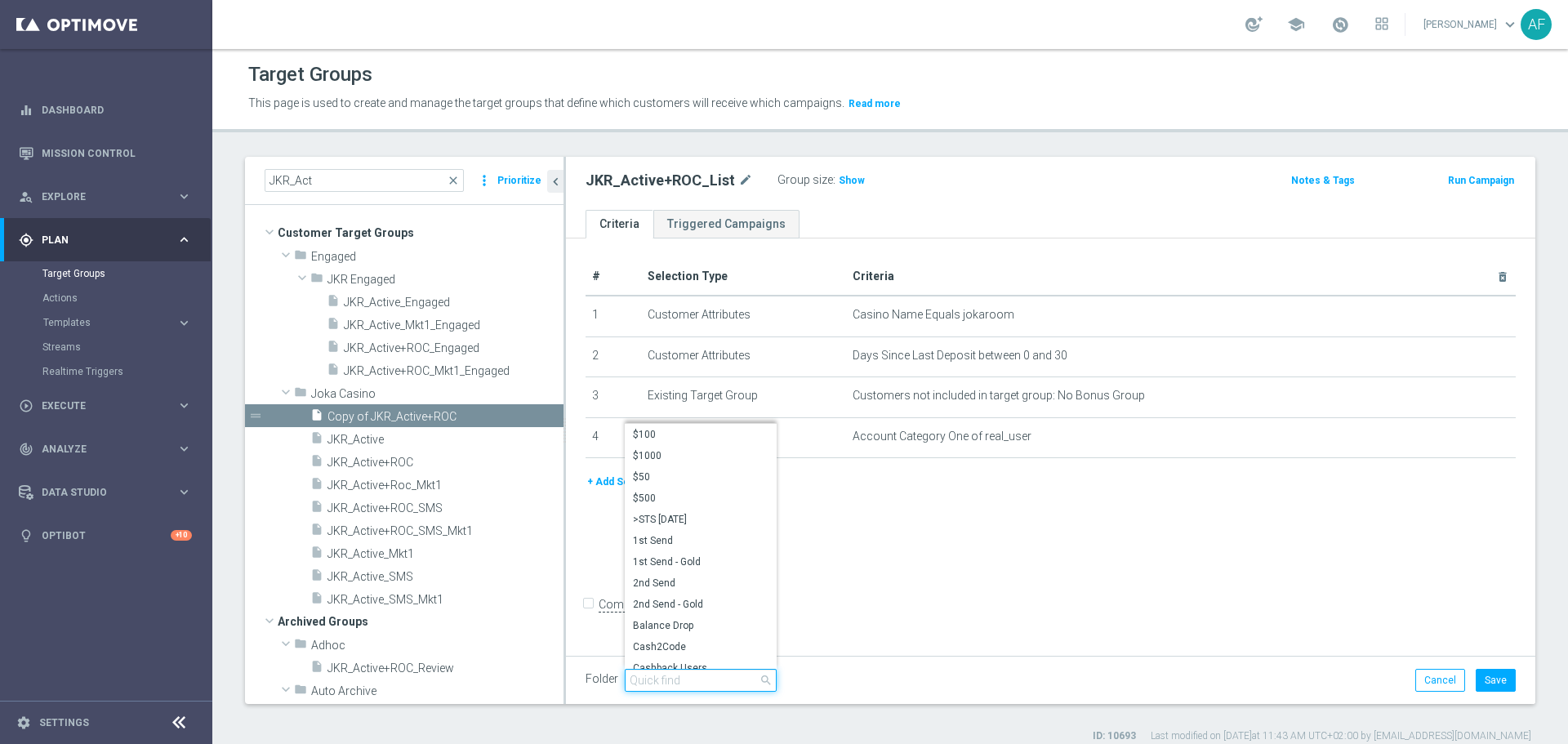
click at [739, 680] on input "search" at bounding box center [701, 680] width 152 height 23
type input "New"
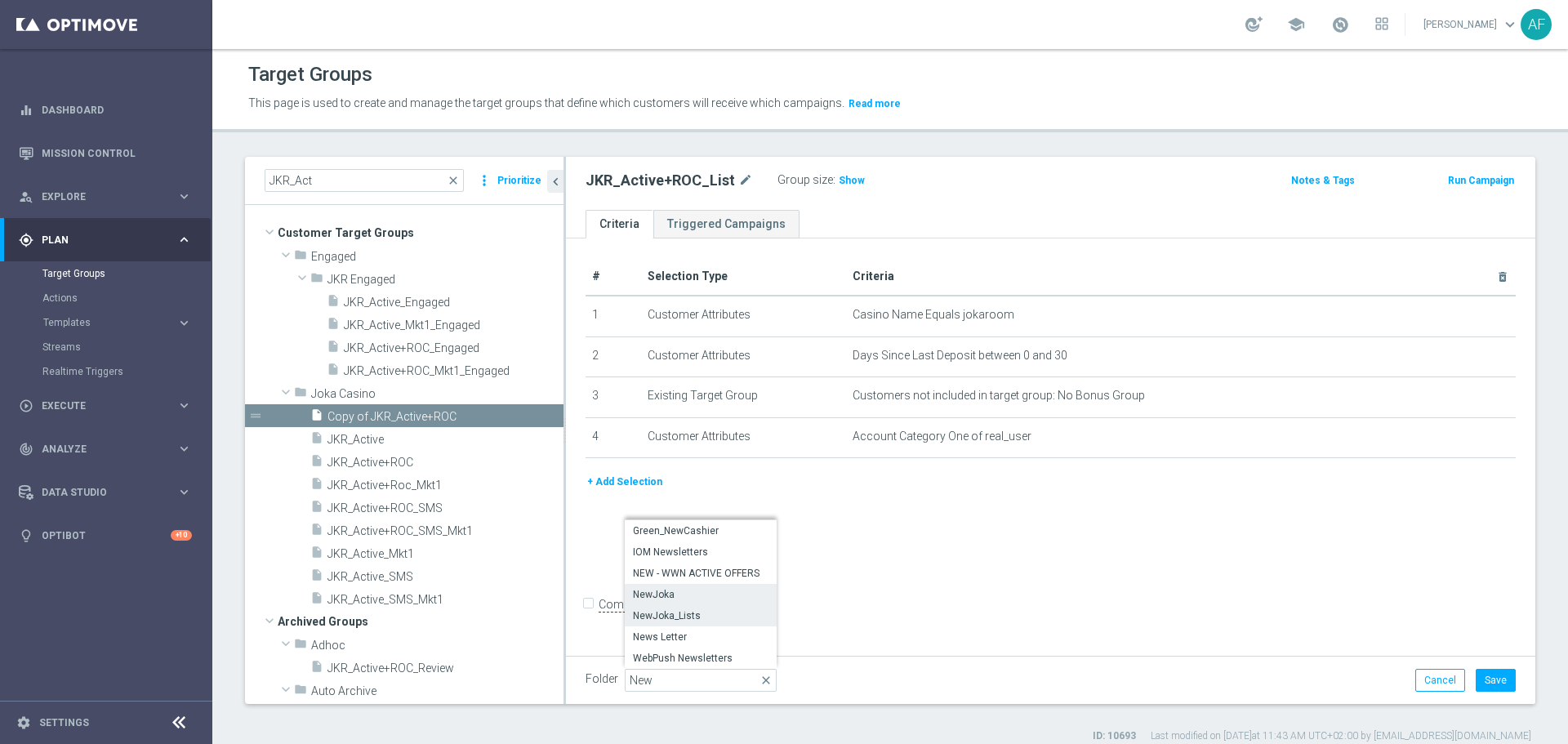
click at [706, 594] on span "NewJoka" at bounding box center [701, 594] width 136 height 13
type input "NewJoka"
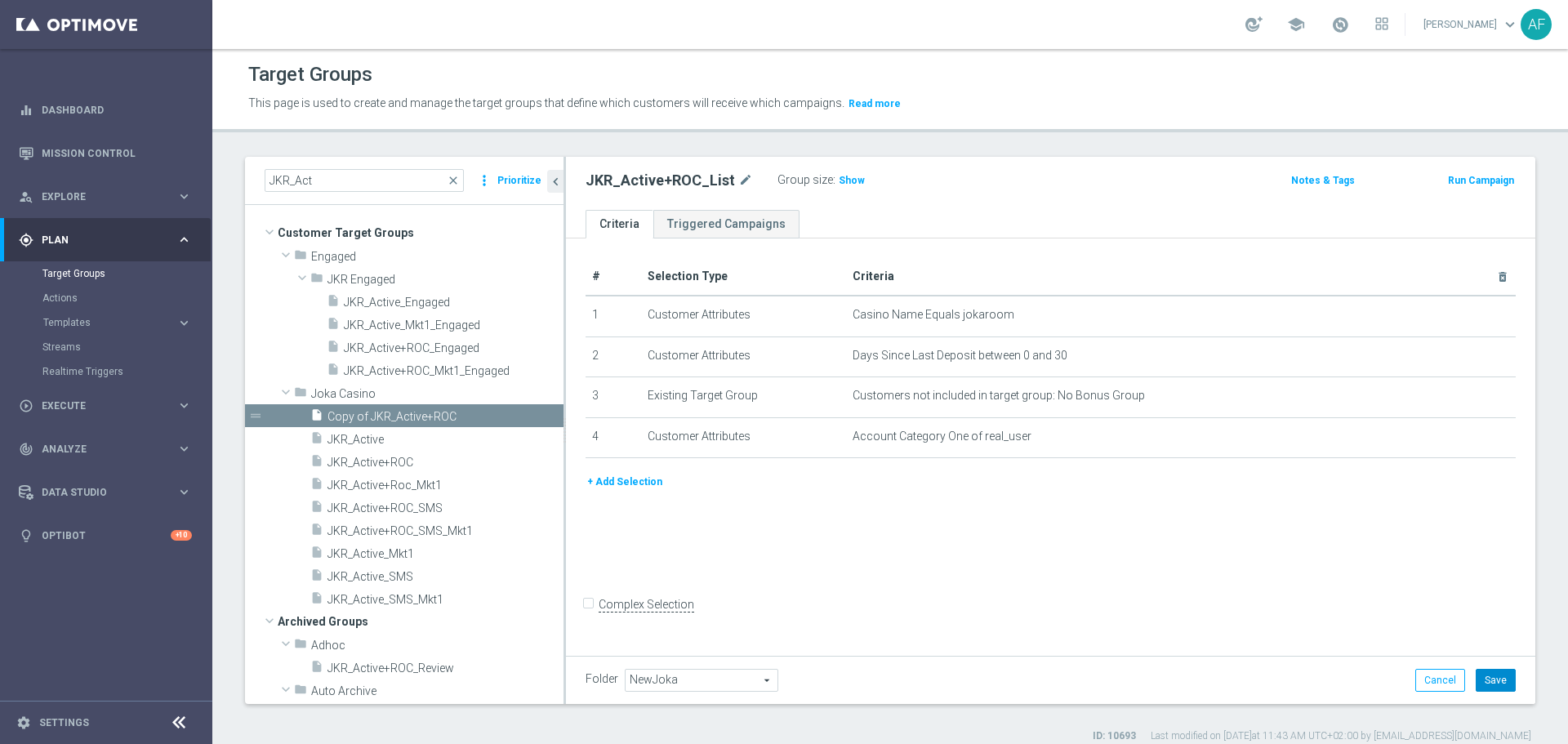
click at [1476, 676] on button "Save" at bounding box center [1496, 680] width 40 height 23
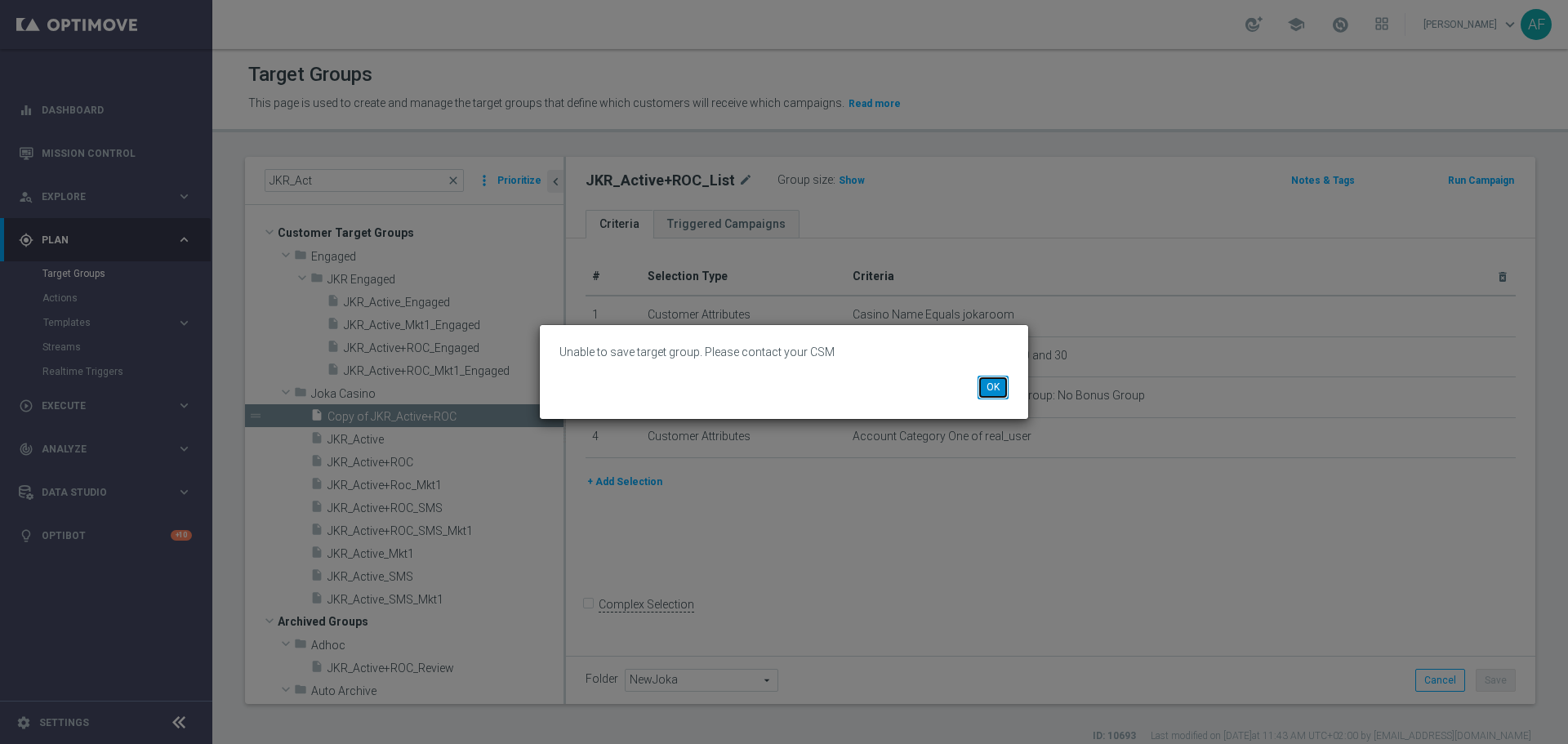
click at [990, 386] on button "OK" at bounding box center [993, 387] width 31 height 23
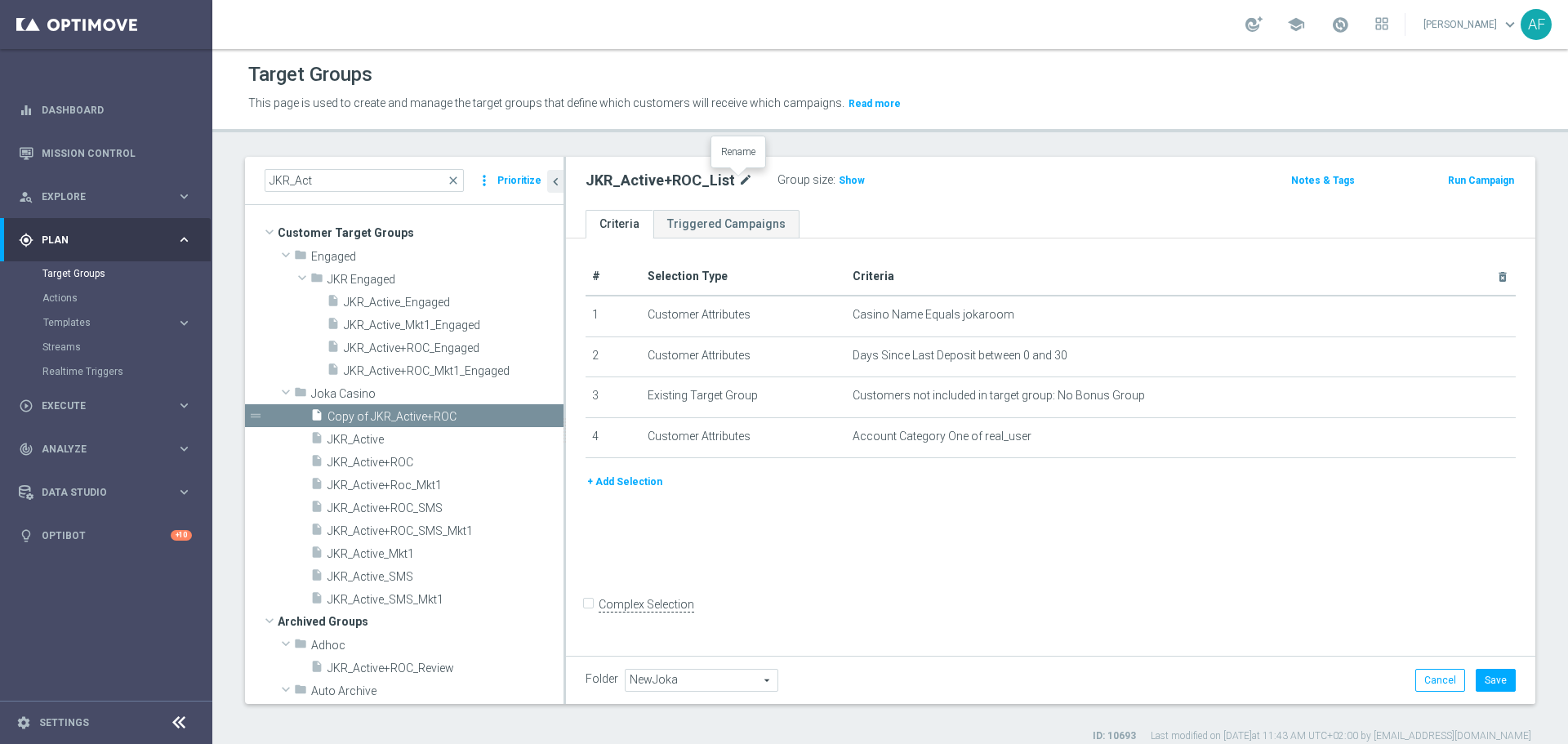
click at [740, 183] on icon "mode_edit" at bounding box center [746, 180] width 14 height 20
click at [722, 183] on input "JKR_Active+ROC_List" at bounding box center [695, 181] width 220 height 23
type input "JKR_Active+ROC_List2"
click at [717, 673] on span "NewJoka" at bounding box center [701, 680] width 152 height 21
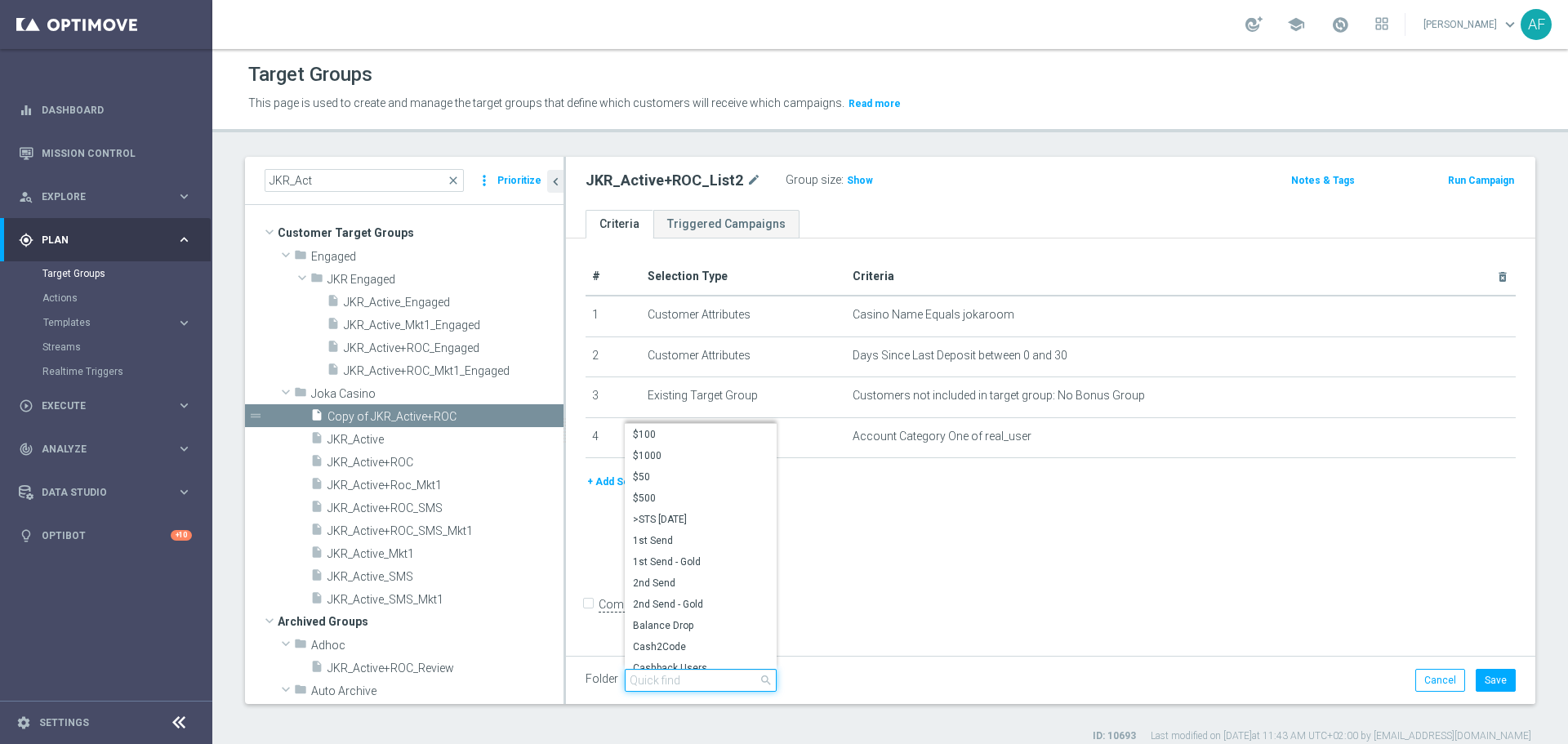
click at [715, 674] on input "search" at bounding box center [701, 680] width 152 height 23
type input "NewJok"
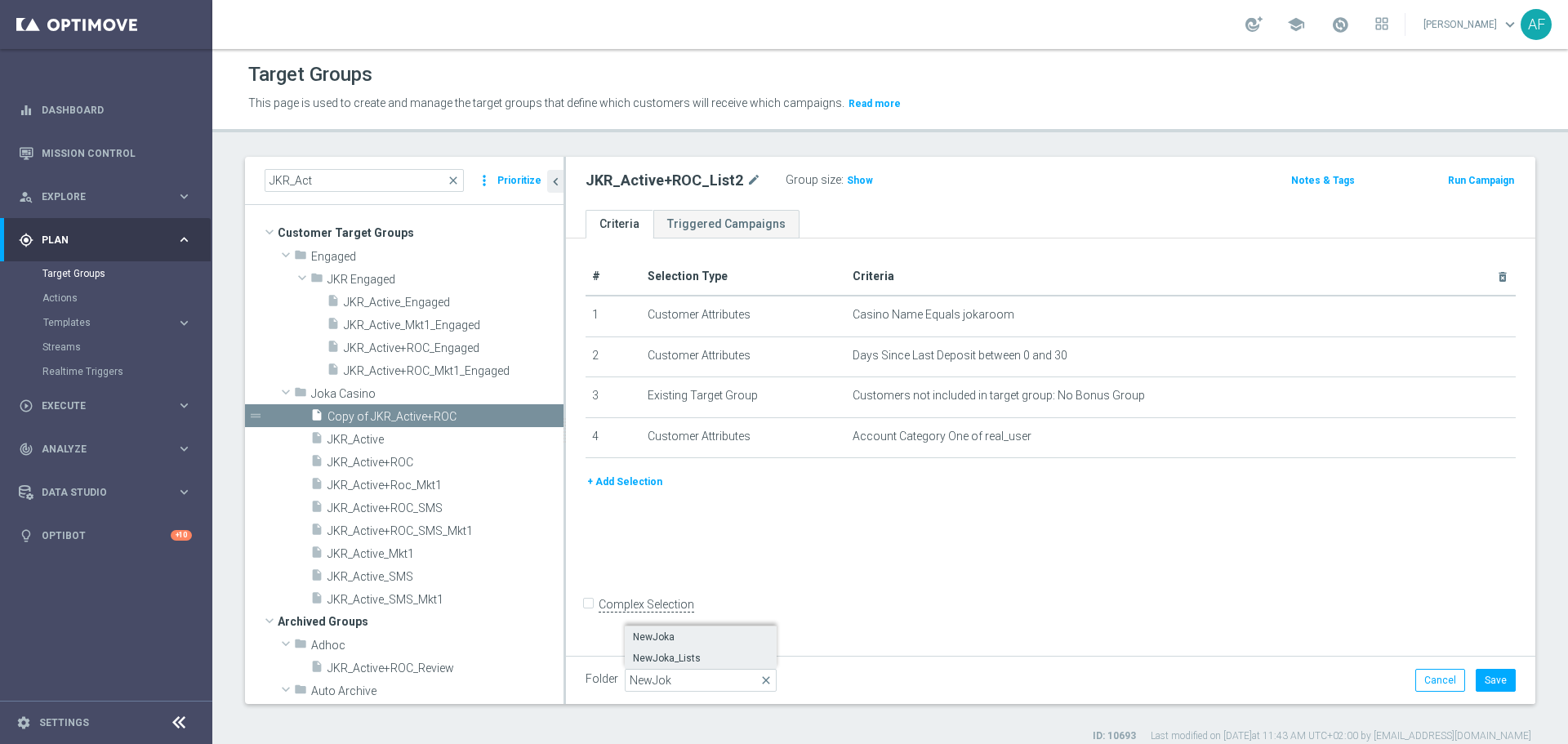
click at [704, 666] on label "NewJoka_Lists" at bounding box center [701, 658] width 152 height 21
type input "NewJoka_Lists"
click at [1488, 674] on button "Save" at bounding box center [1496, 680] width 40 height 23
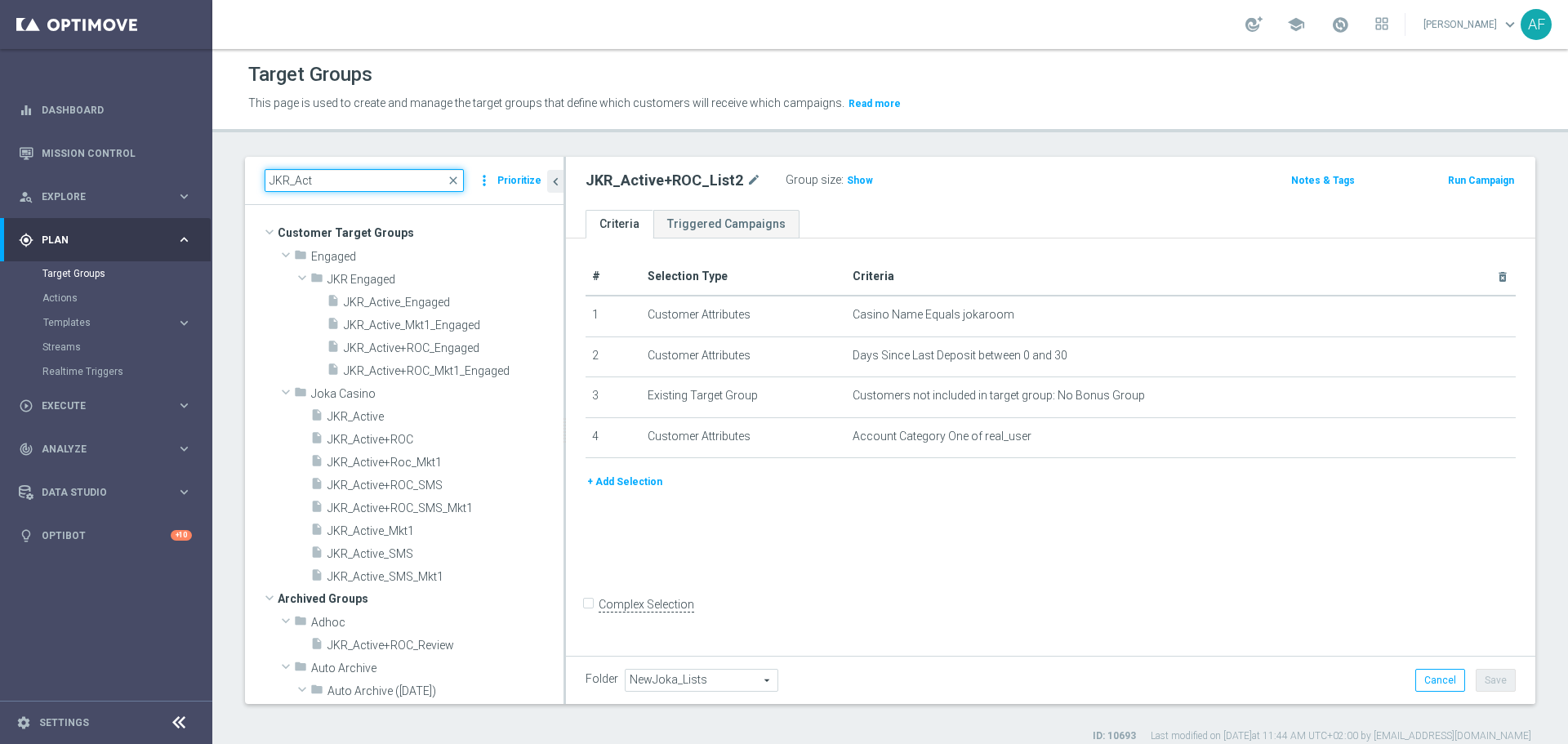
drag, startPoint x: 319, startPoint y: 178, endPoint x: 217, endPoint y: 178, distance: 102.0
click at [217, 178] on div "JKR_Act close more_vert Prioritize Customer Target Groups library_add create_ne…" at bounding box center [890, 449] width 1355 height 586
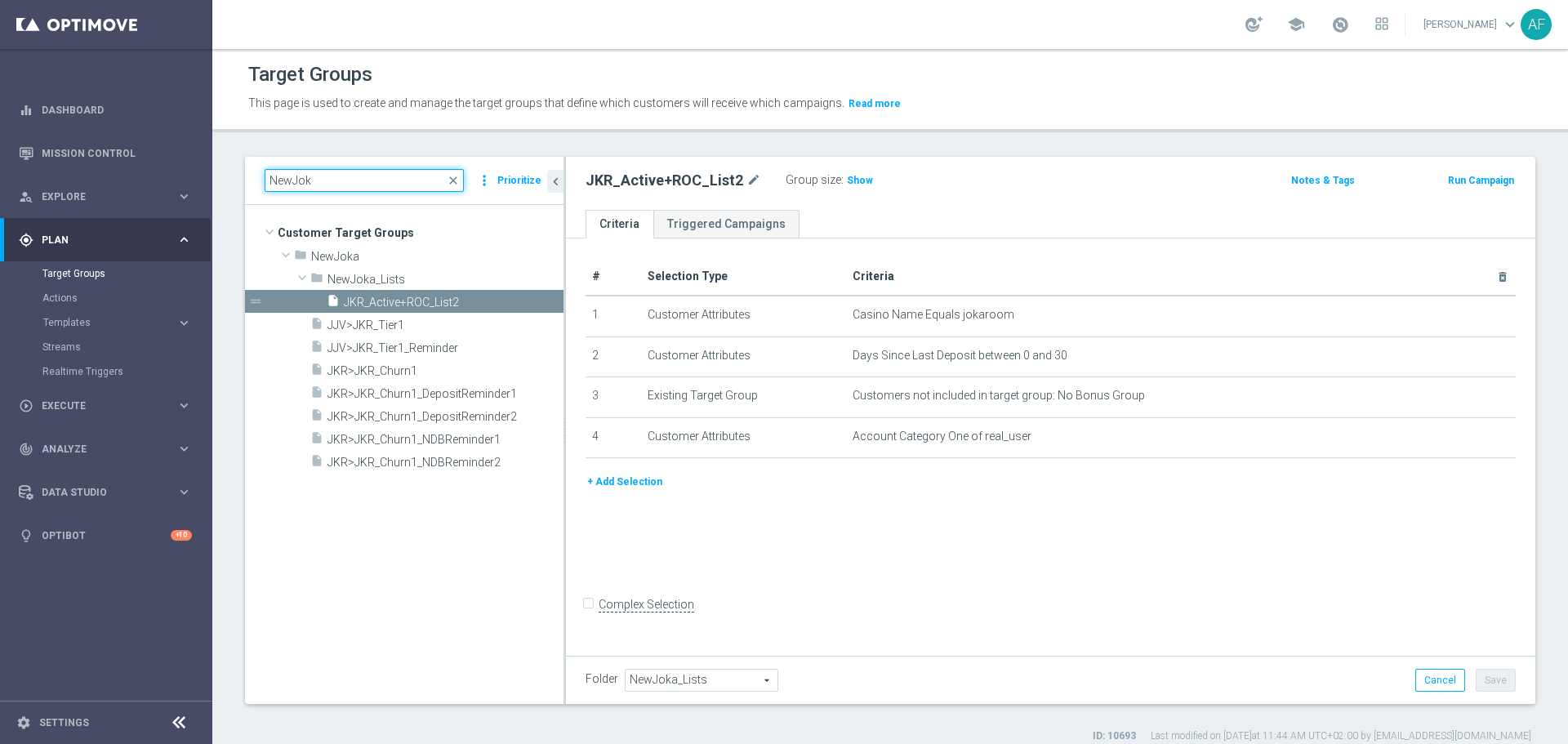
type input "NewJok"
click at [389, 517] on tree-viewport "Customer Target Groups library_add create_new_folder folder" at bounding box center [404, 454] width 319 height 498
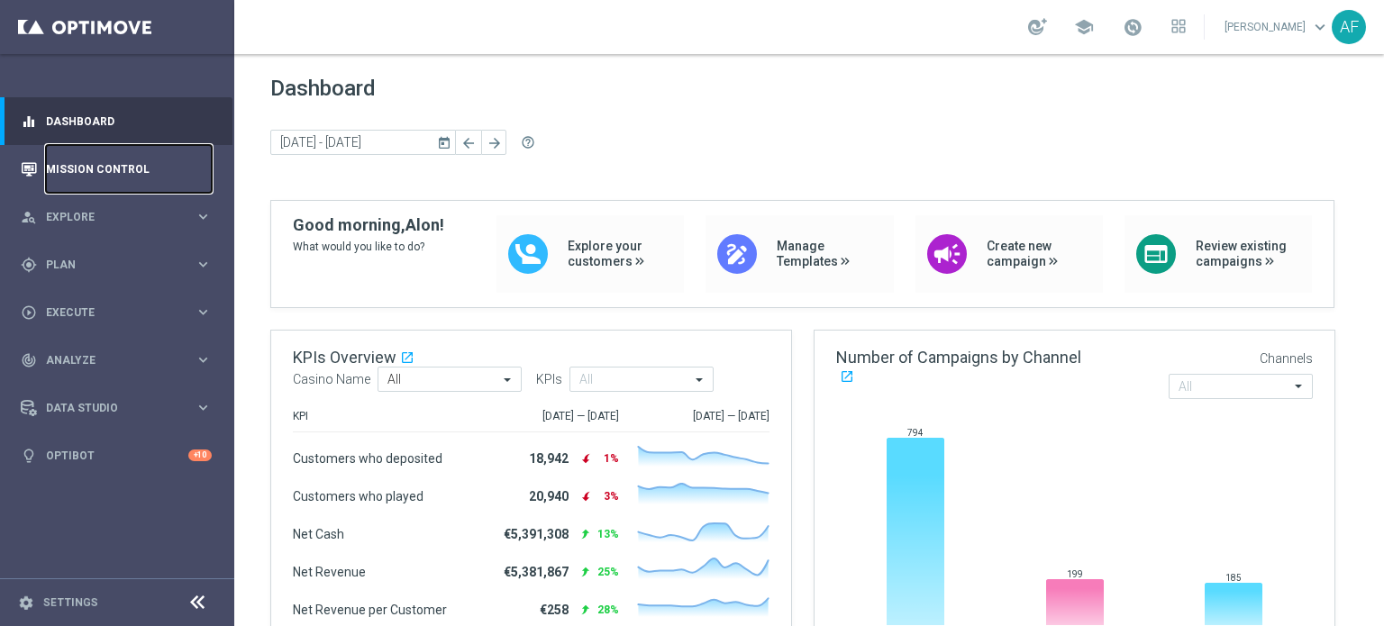
click at [100, 162] on link "Mission Control" at bounding box center [129, 169] width 166 height 48
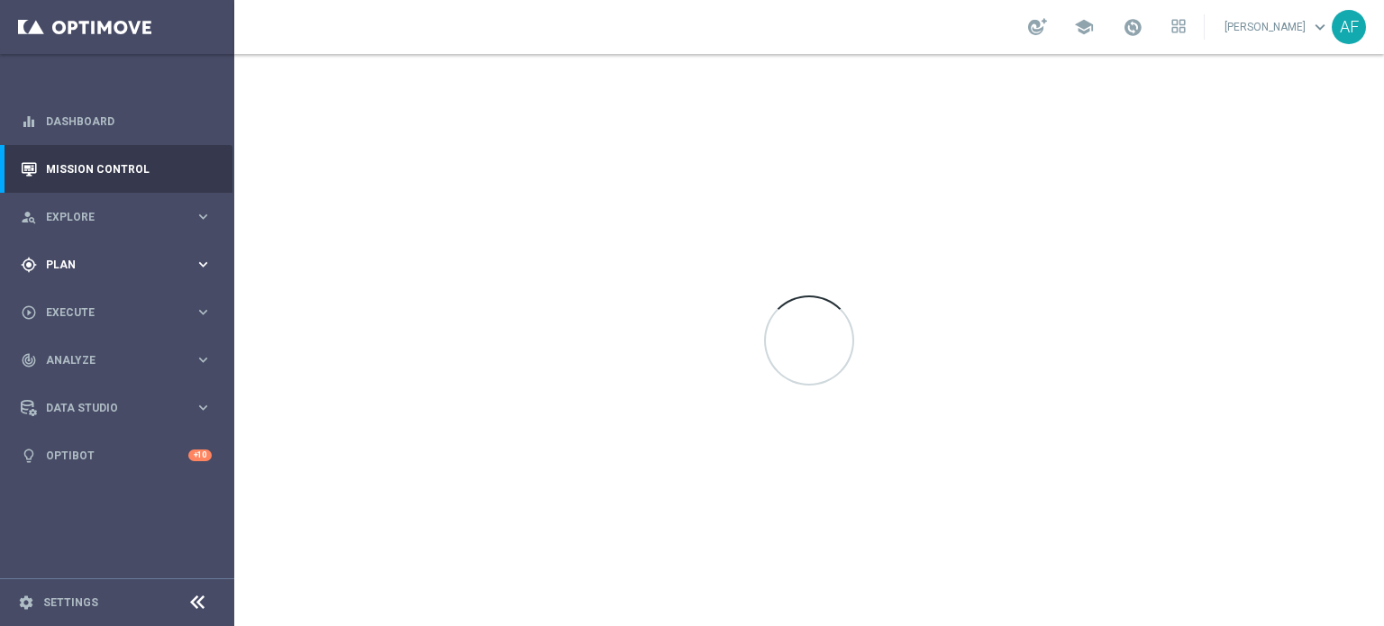
click at [114, 257] on div "gps_fixed Plan" at bounding box center [108, 265] width 174 height 16
click at [96, 306] on link "Target Groups" at bounding box center [117, 302] width 141 height 14
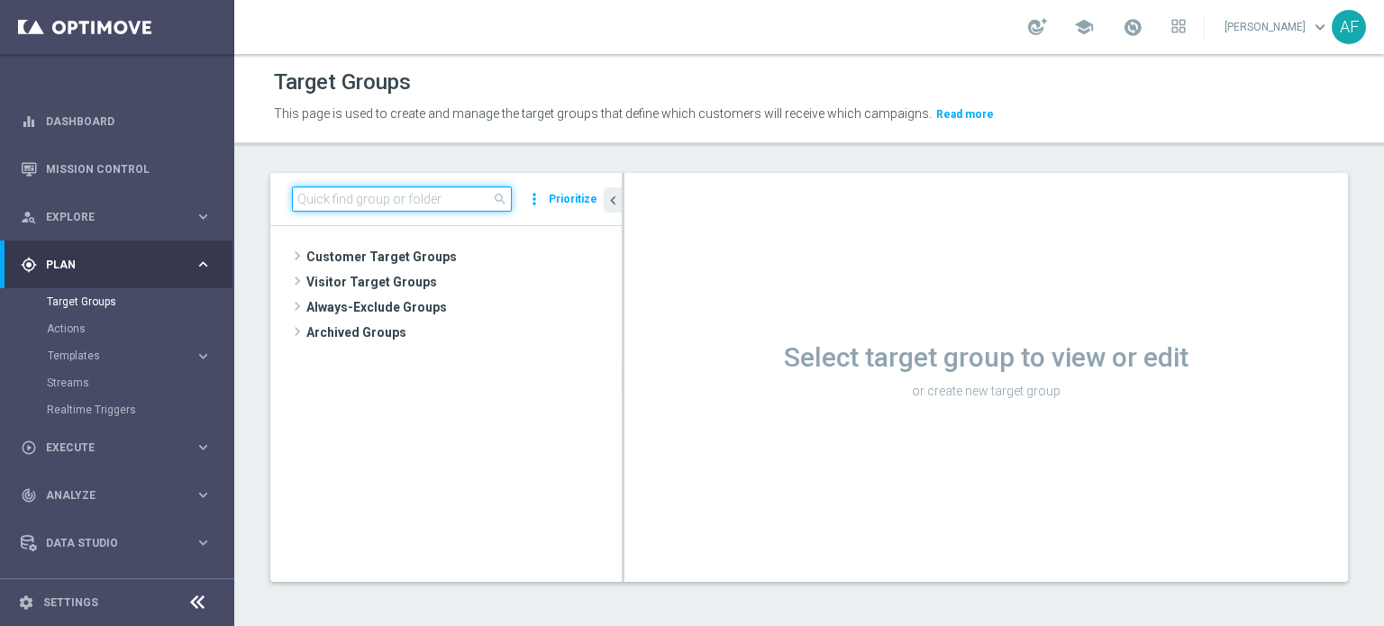
click at [324, 199] on input at bounding box center [402, 199] width 220 height 25
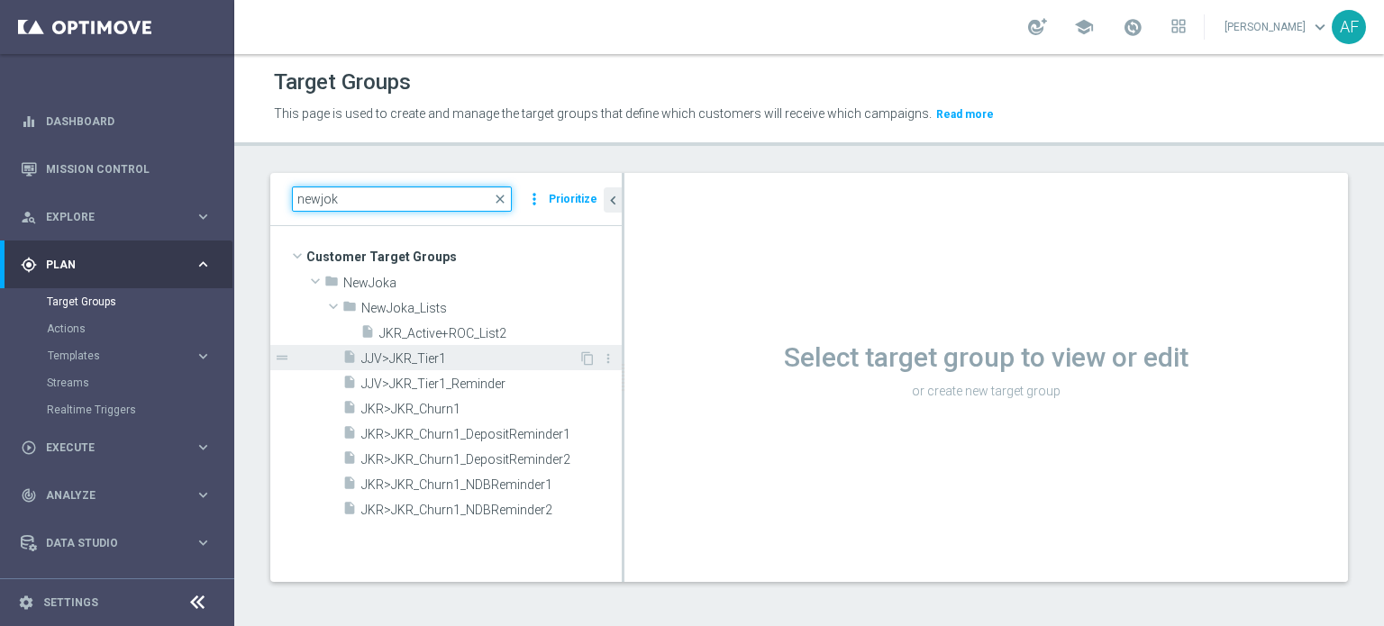
type input "newjok"
click at [458, 361] on span "JJV>JKR_Tier1" at bounding box center [469, 359] width 217 height 15
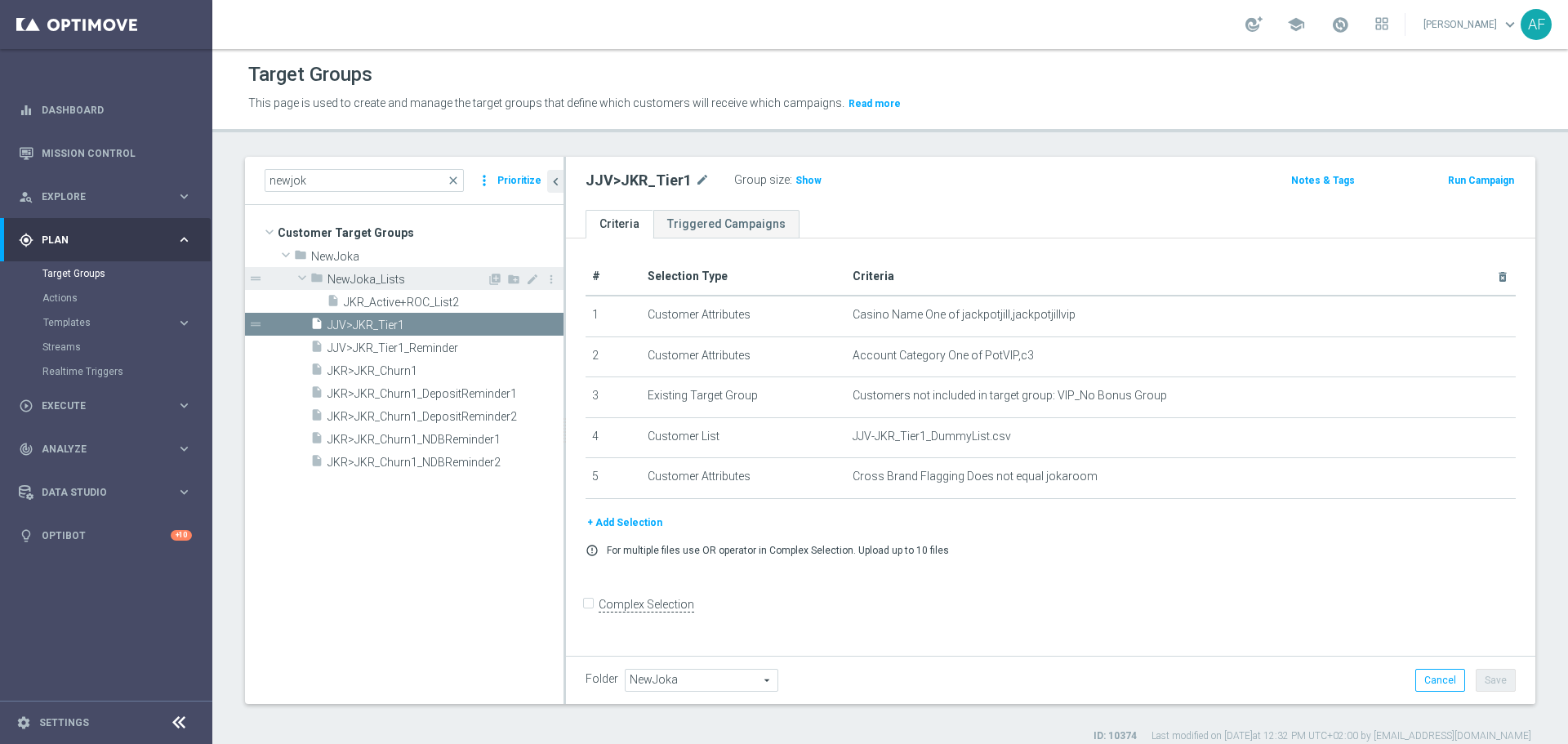
click at [390, 280] on span "NewJoka_Lists" at bounding box center [407, 279] width 159 height 14
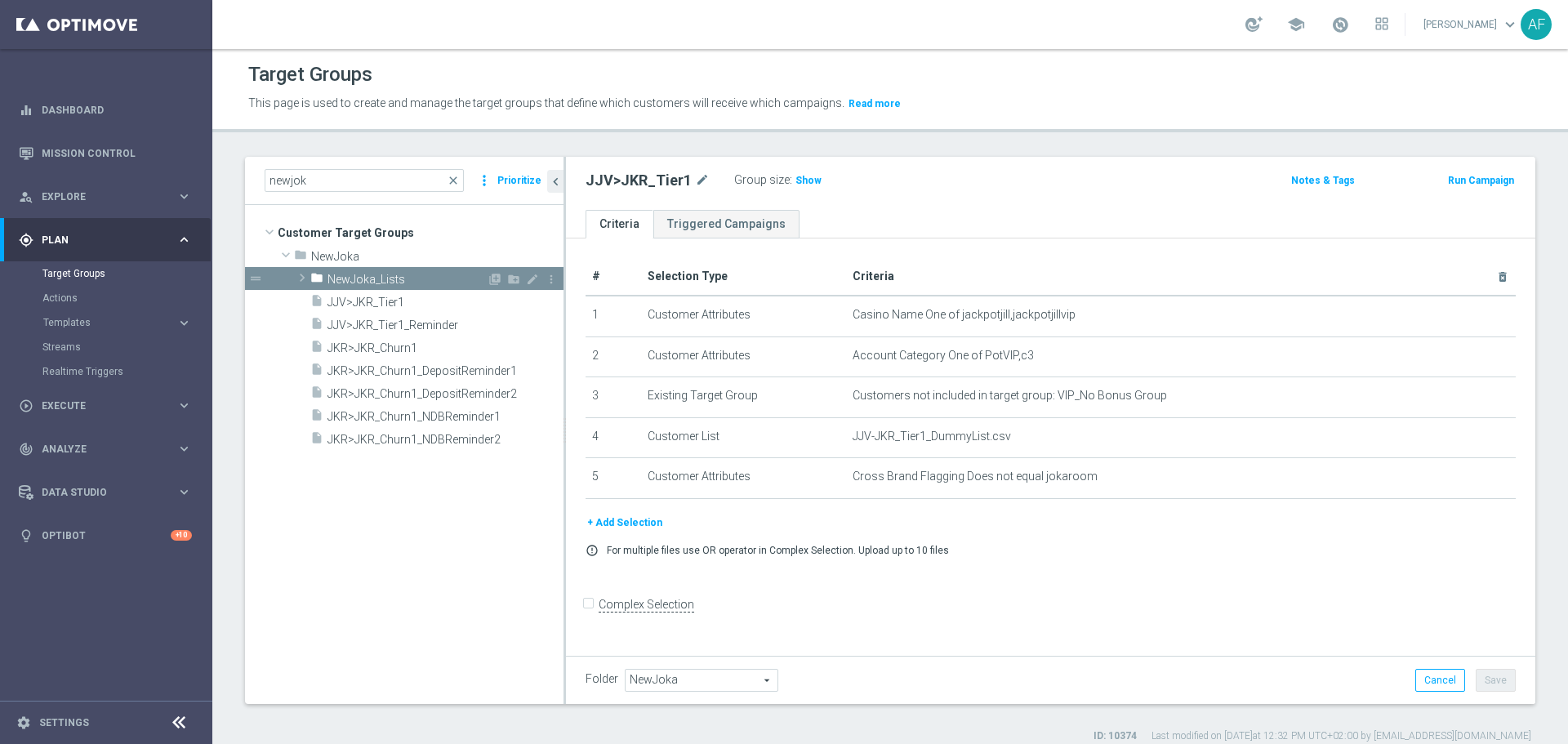
click at [383, 279] on span "NewJoka_Lists" at bounding box center [407, 279] width 159 height 14
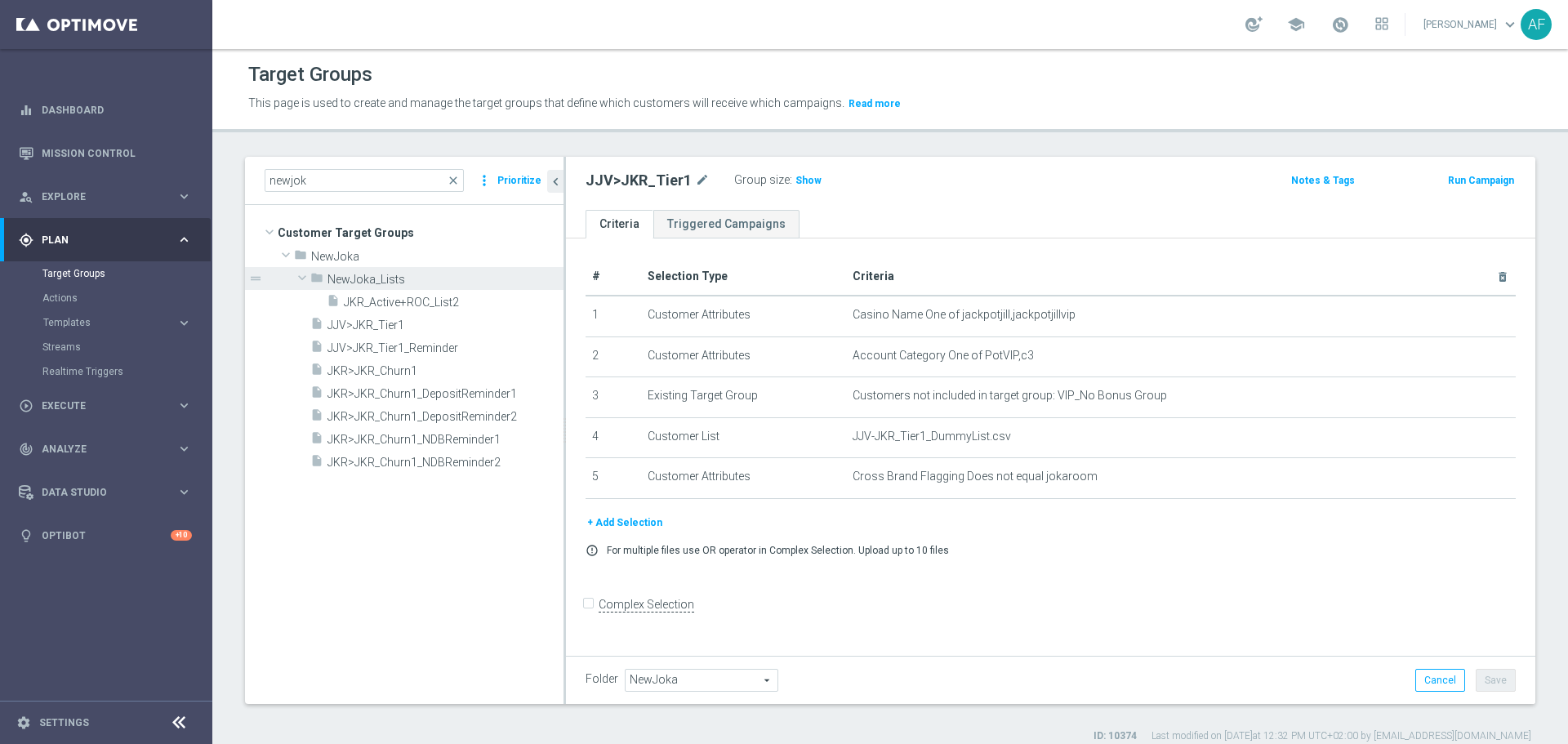
click at [722, 537] on div "+ Add Selection error_outline For multiple files use OR operator in Complex Sel…" at bounding box center [1051, 541] width 955 height 55
click at [631, 524] on button "+ Add Selection" at bounding box center [624, 523] width 79 height 18
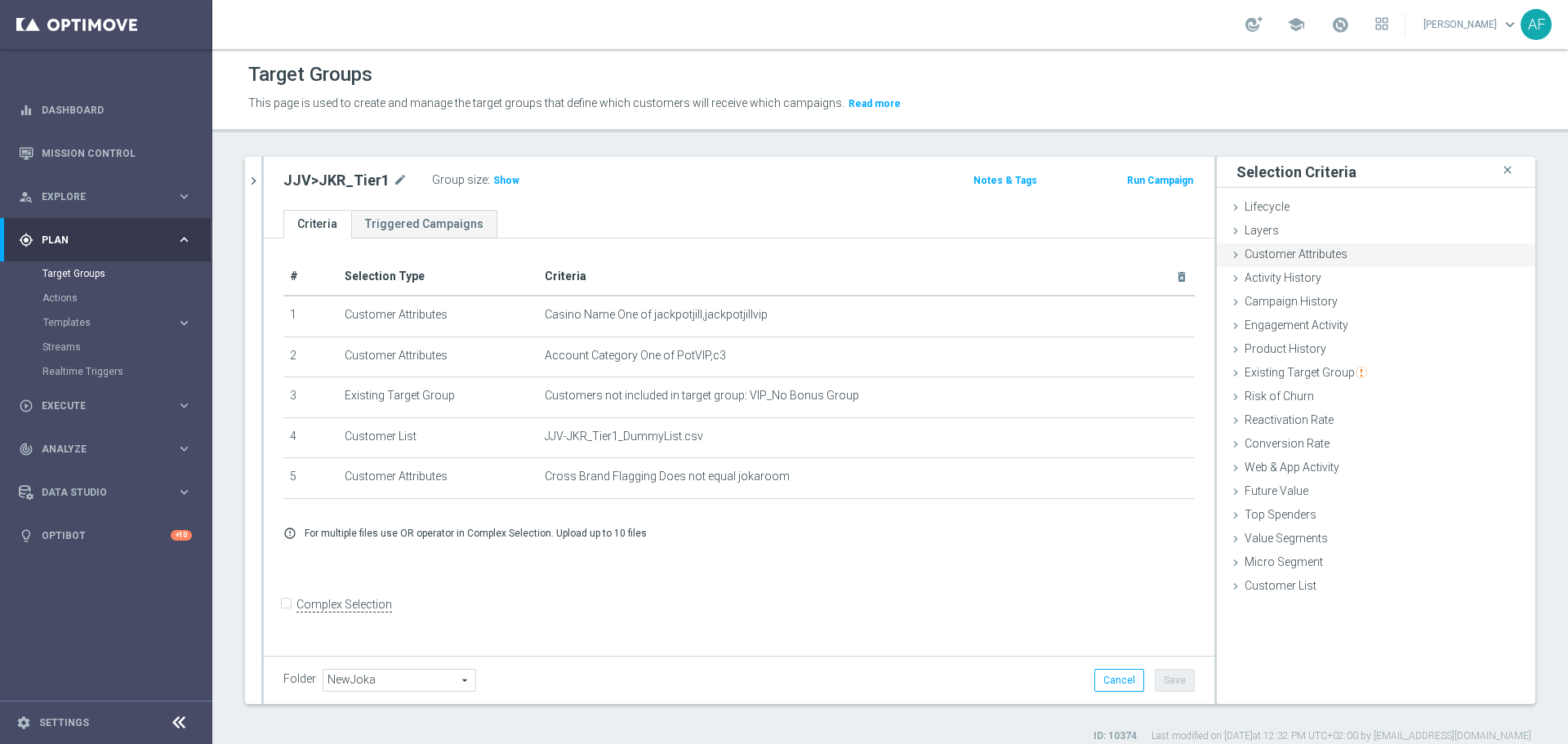
click at [1254, 257] on span "Customer Attributes" at bounding box center [1296, 254] width 103 height 13
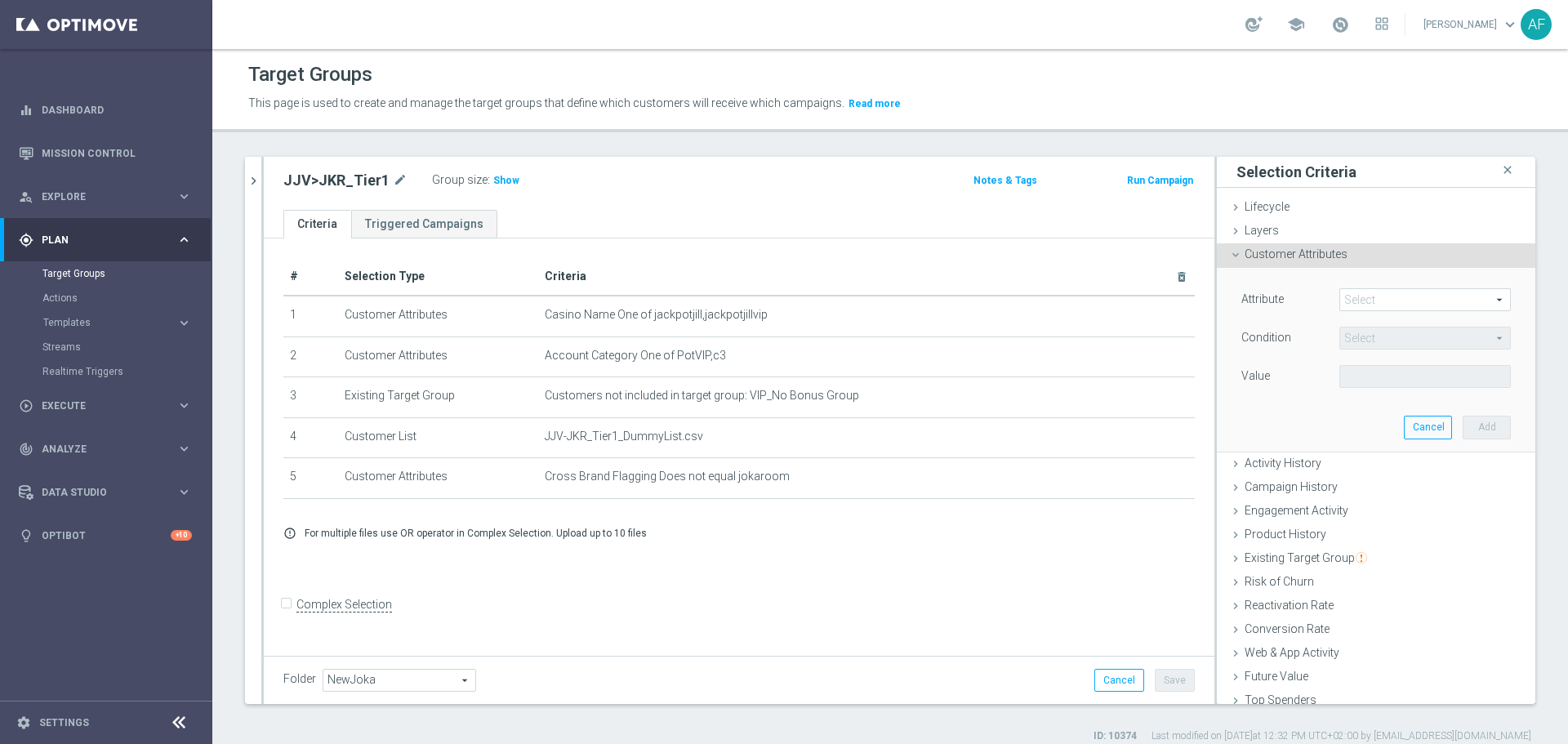
click at [1254, 299] on span at bounding box center [1424, 299] width 169 height 21
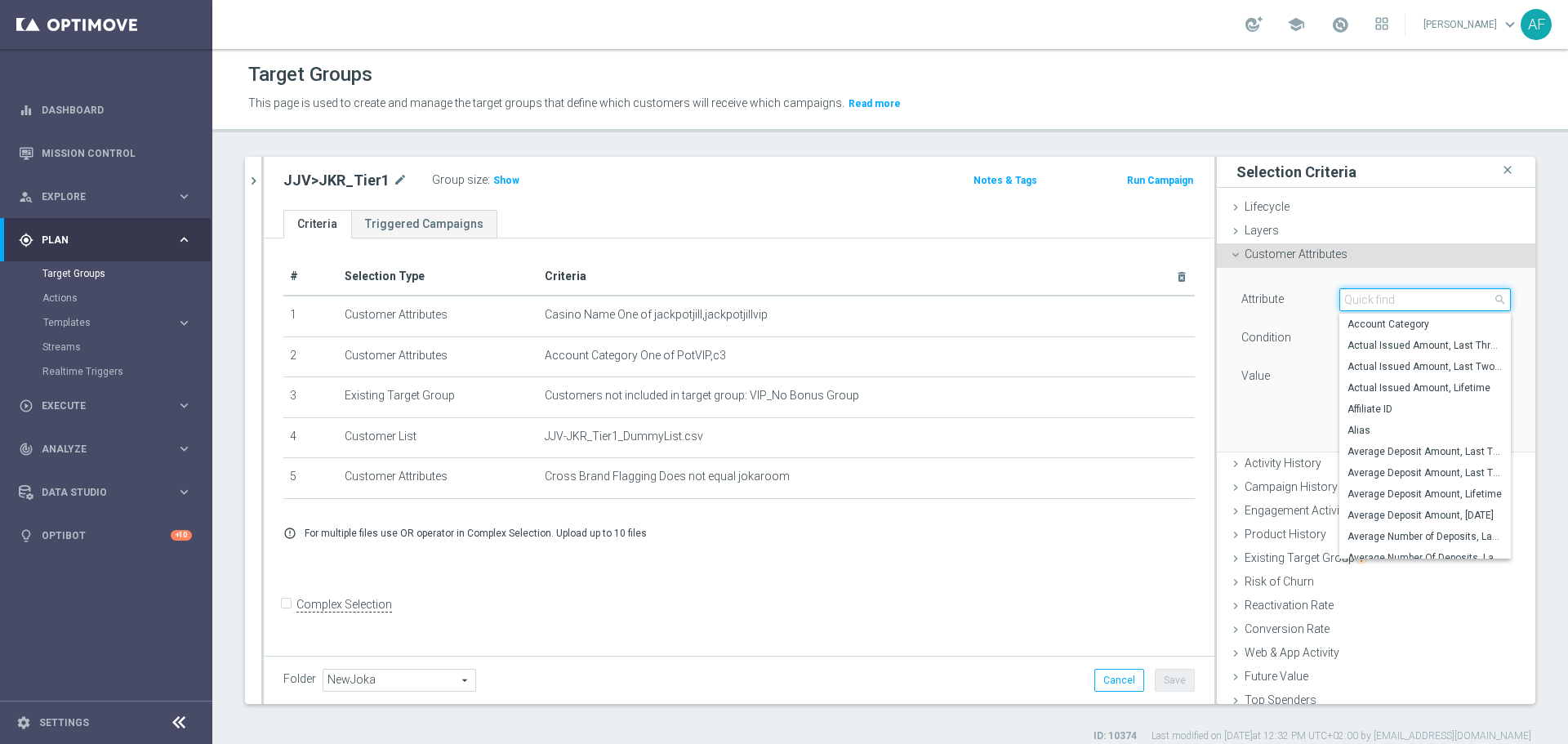
click at [1254, 299] on input "search" at bounding box center [1424, 299] width 171 height 23
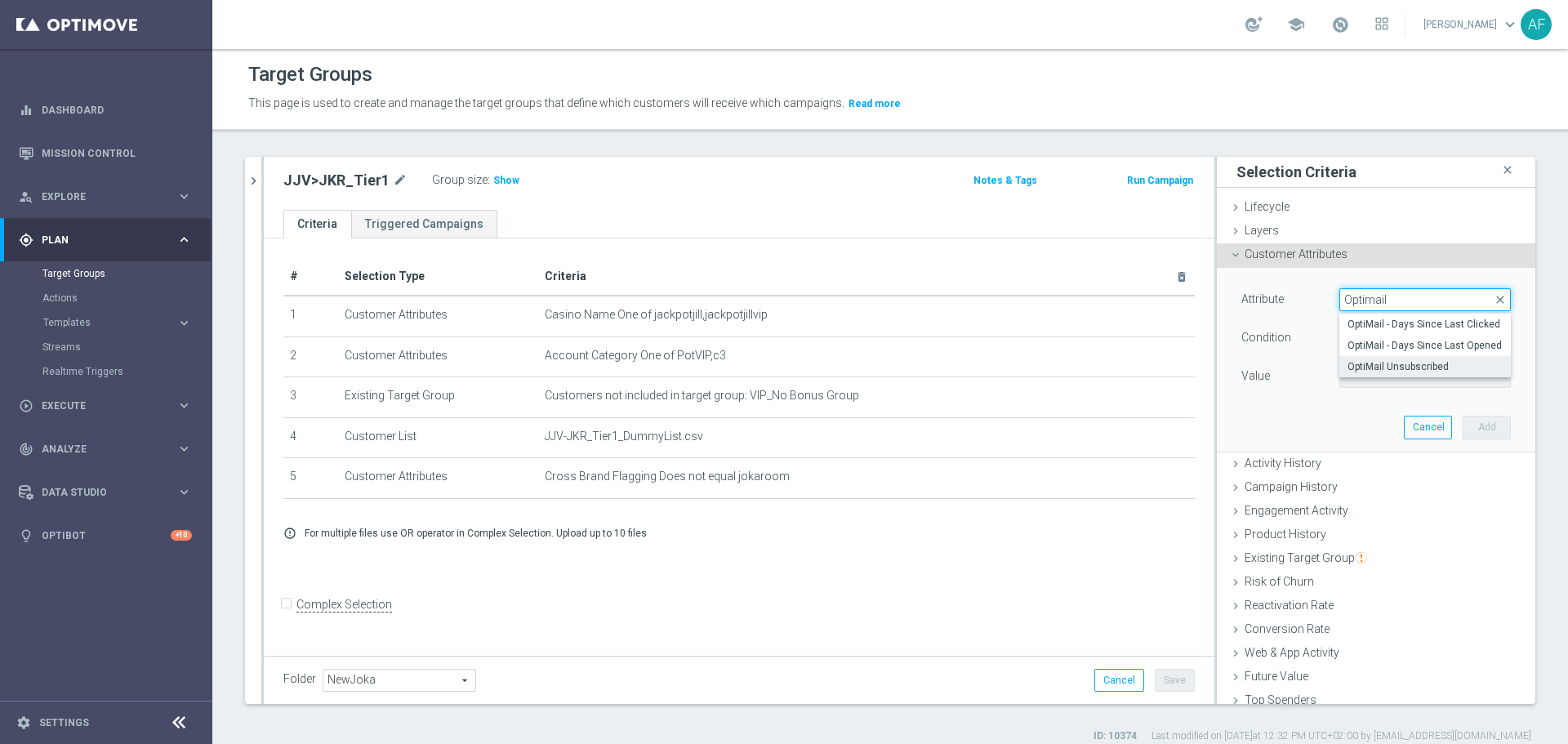
type input "Optimail"
click at [1254, 364] on span "OptiMail Unsubscribed" at bounding box center [1424, 366] width 155 height 13
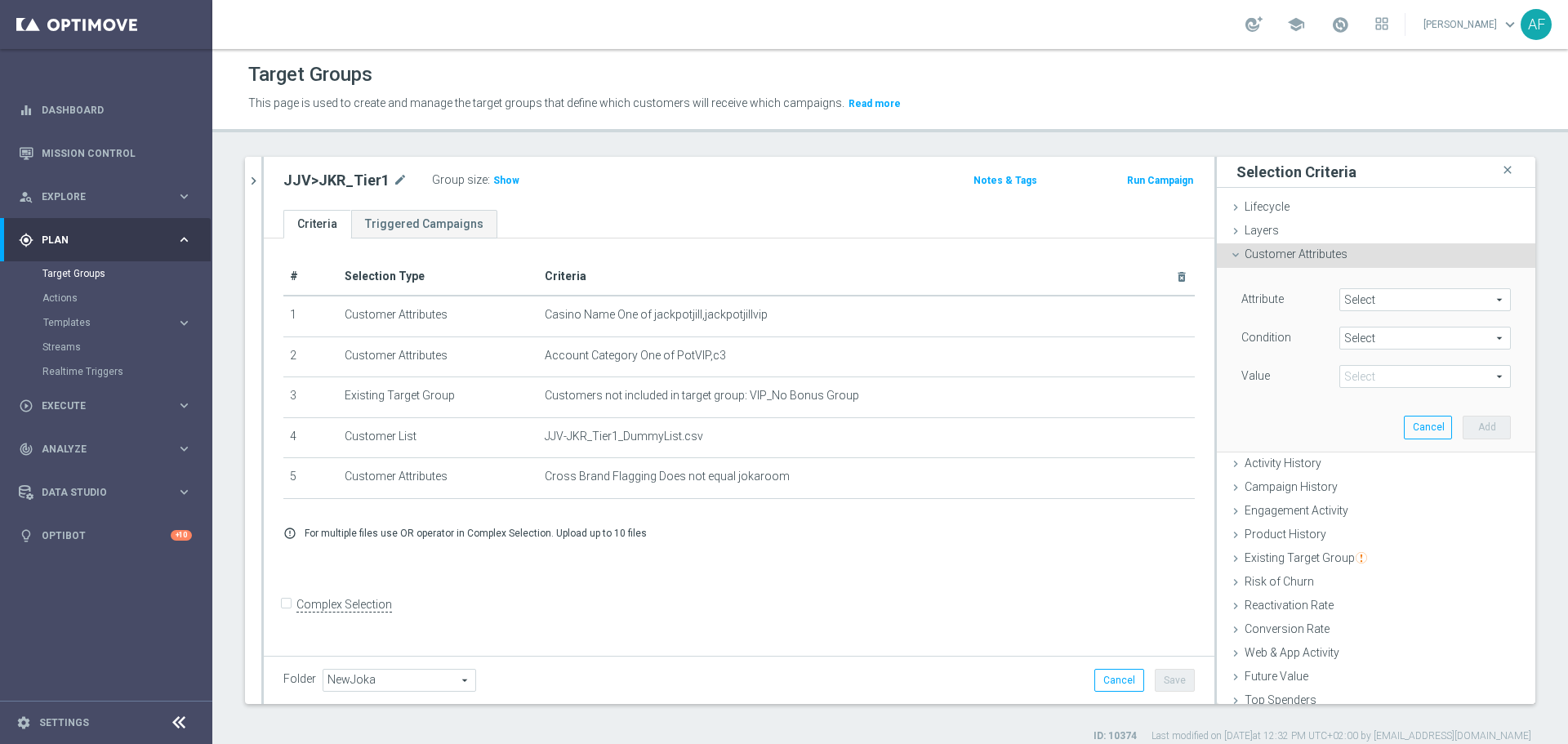
type input "OptiMail Unsubscribed"
click at [1254, 339] on span "Equals" at bounding box center [1424, 337] width 169 height 21
click at [1254, 421] on span "Does not equal" at bounding box center [1424, 426] width 155 height 13
type input "Does not equal"
click at [1254, 377] on span at bounding box center [1424, 376] width 169 height 21
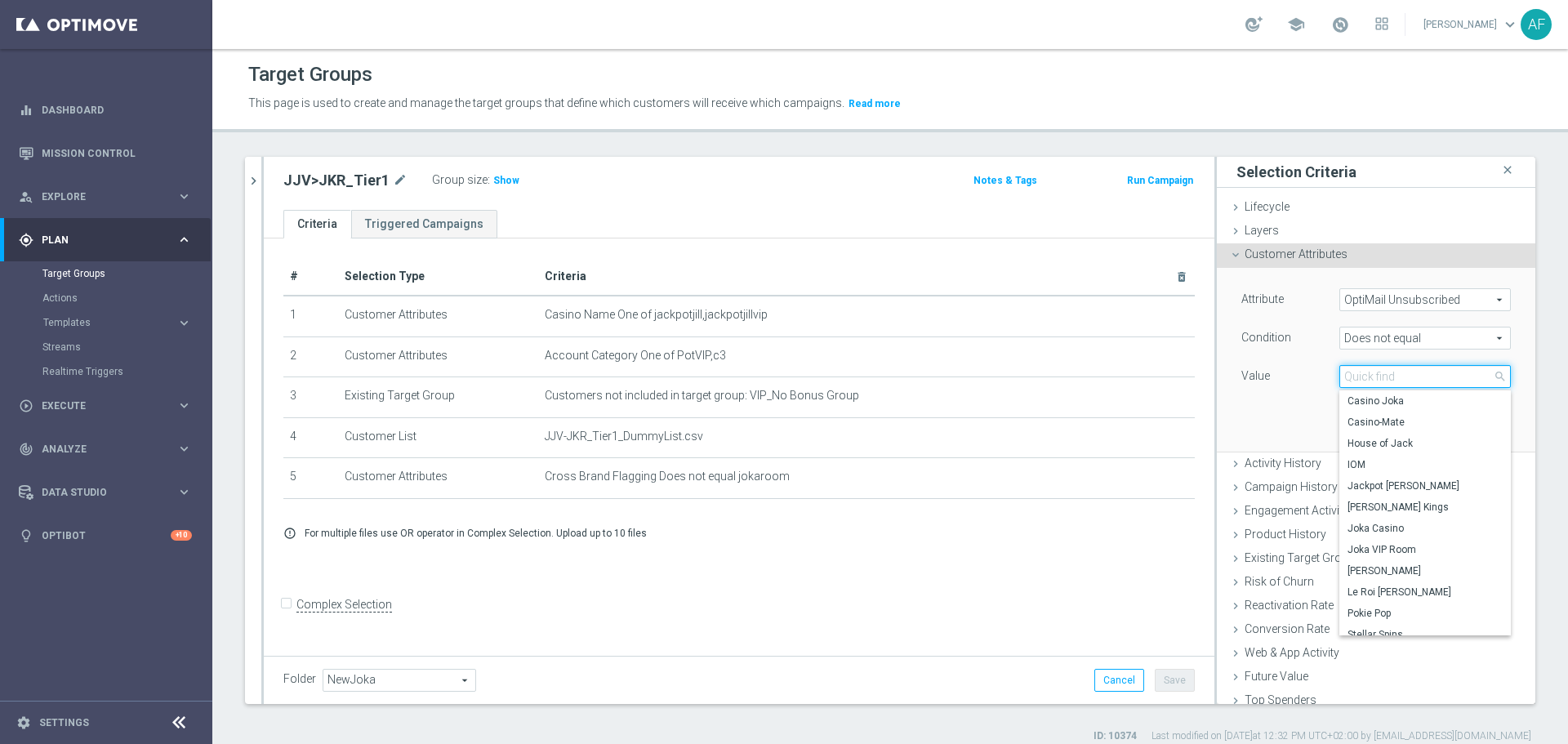
click at [1254, 377] on input "search" at bounding box center [1424, 376] width 171 height 23
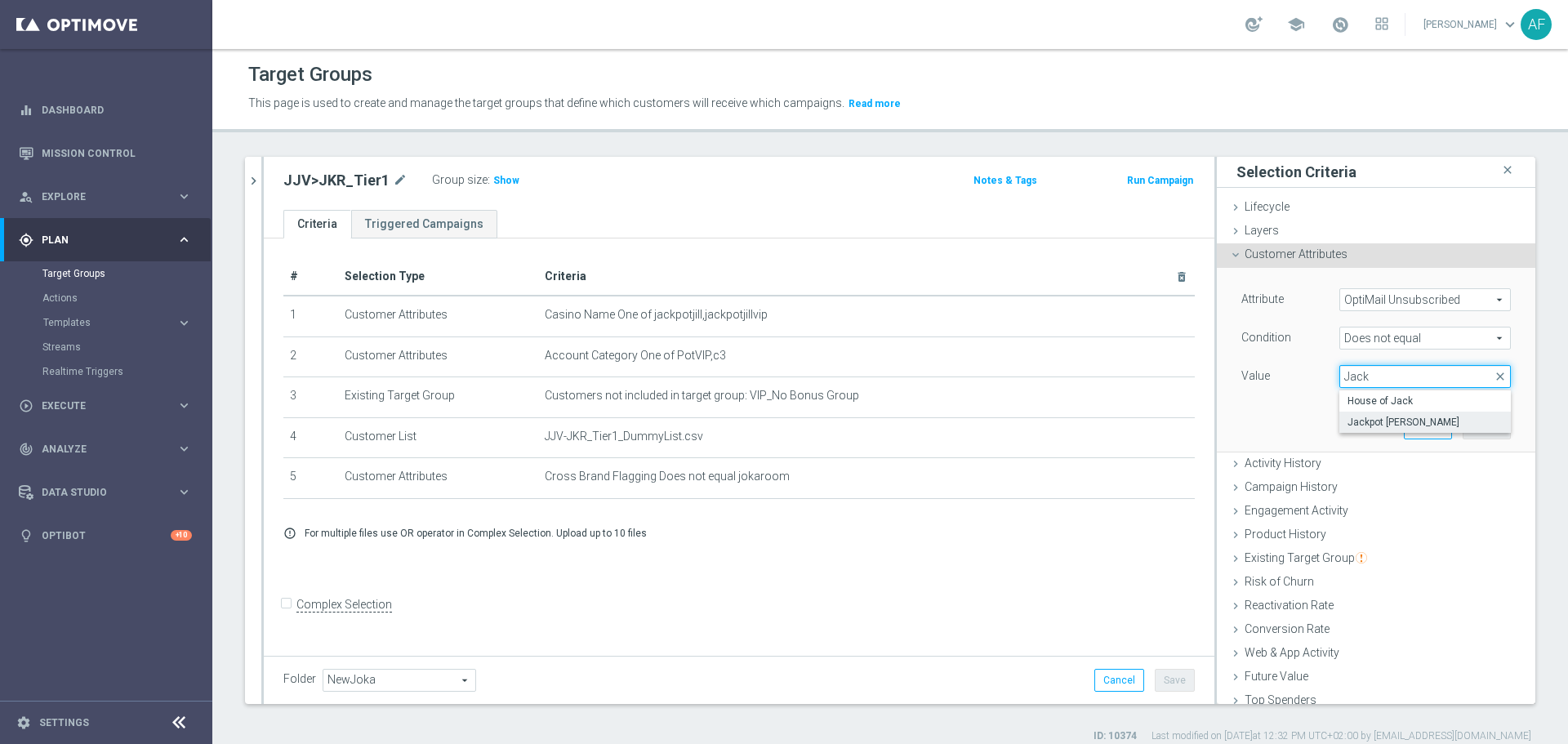
type input "Jack"
click at [1254, 421] on span "Jackpot [PERSON_NAME]" at bounding box center [1424, 422] width 155 height 13
type input "Jackpot [PERSON_NAME]"
click at [1254, 426] on button "Add" at bounding box center [1486, 427] width 48 height 23
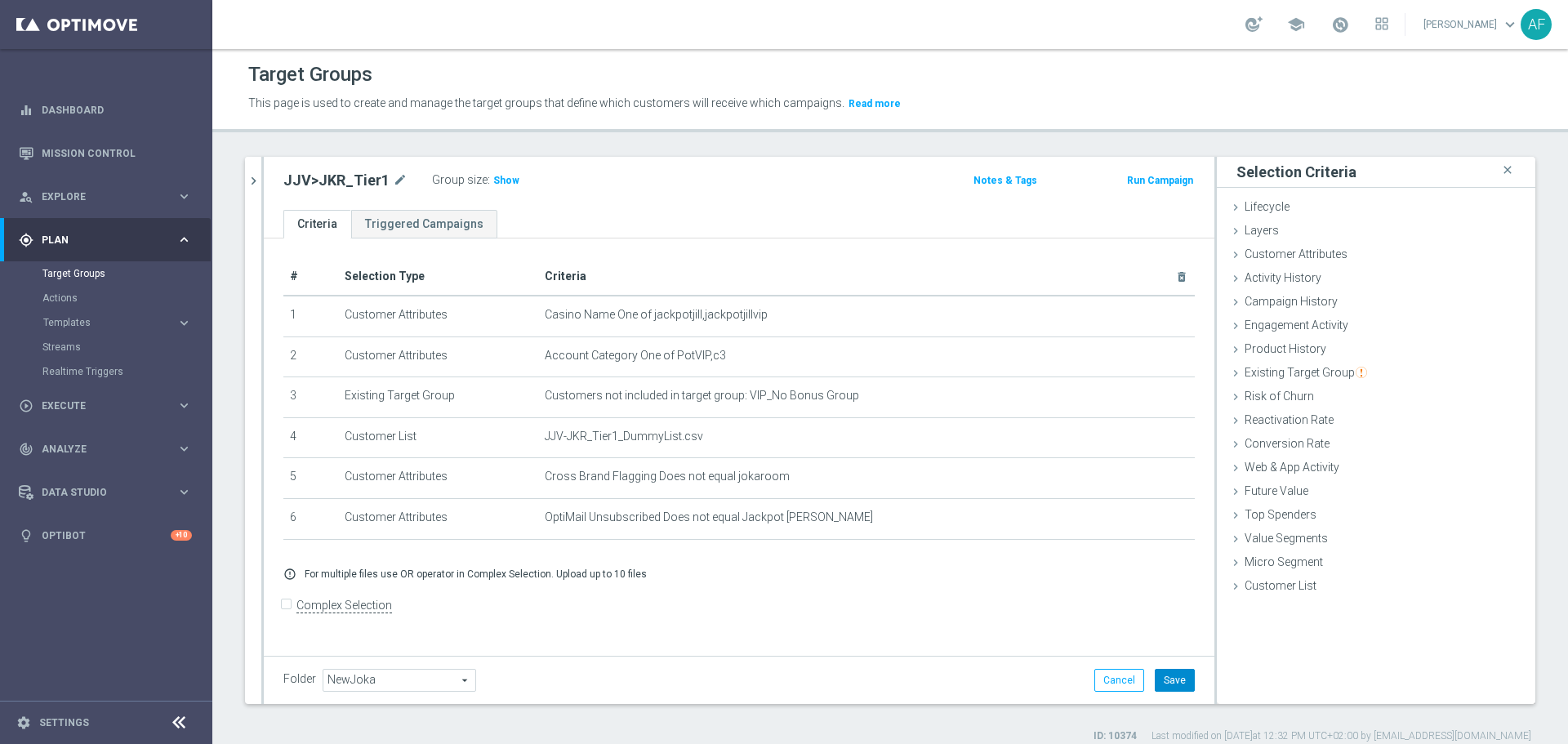
click at [1175, 567] on button "Save" at bounding box center [1174, 680] width 40 height 23
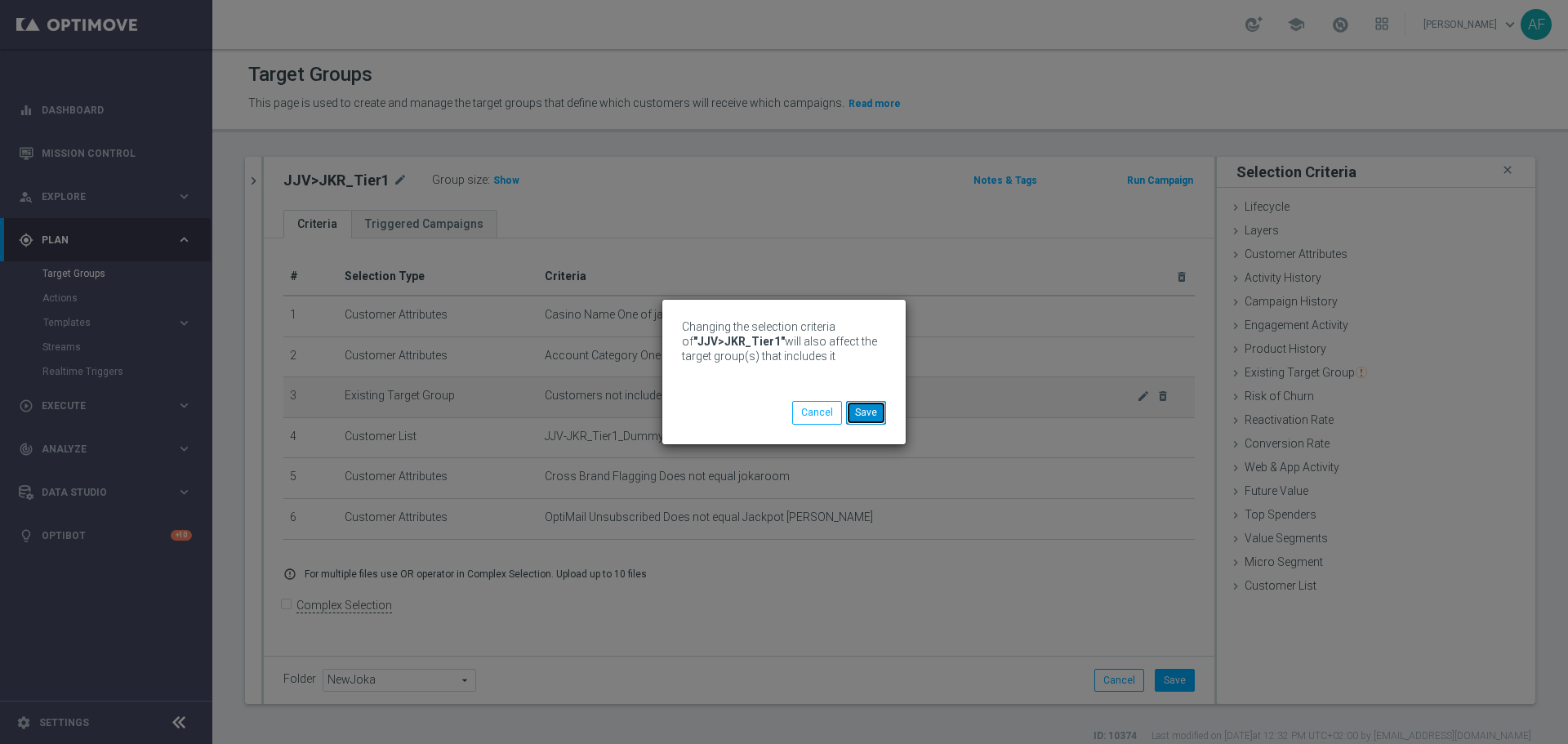
click at [866, 418] on button "Save" at bounding box center [866, 412] width 40 height 23
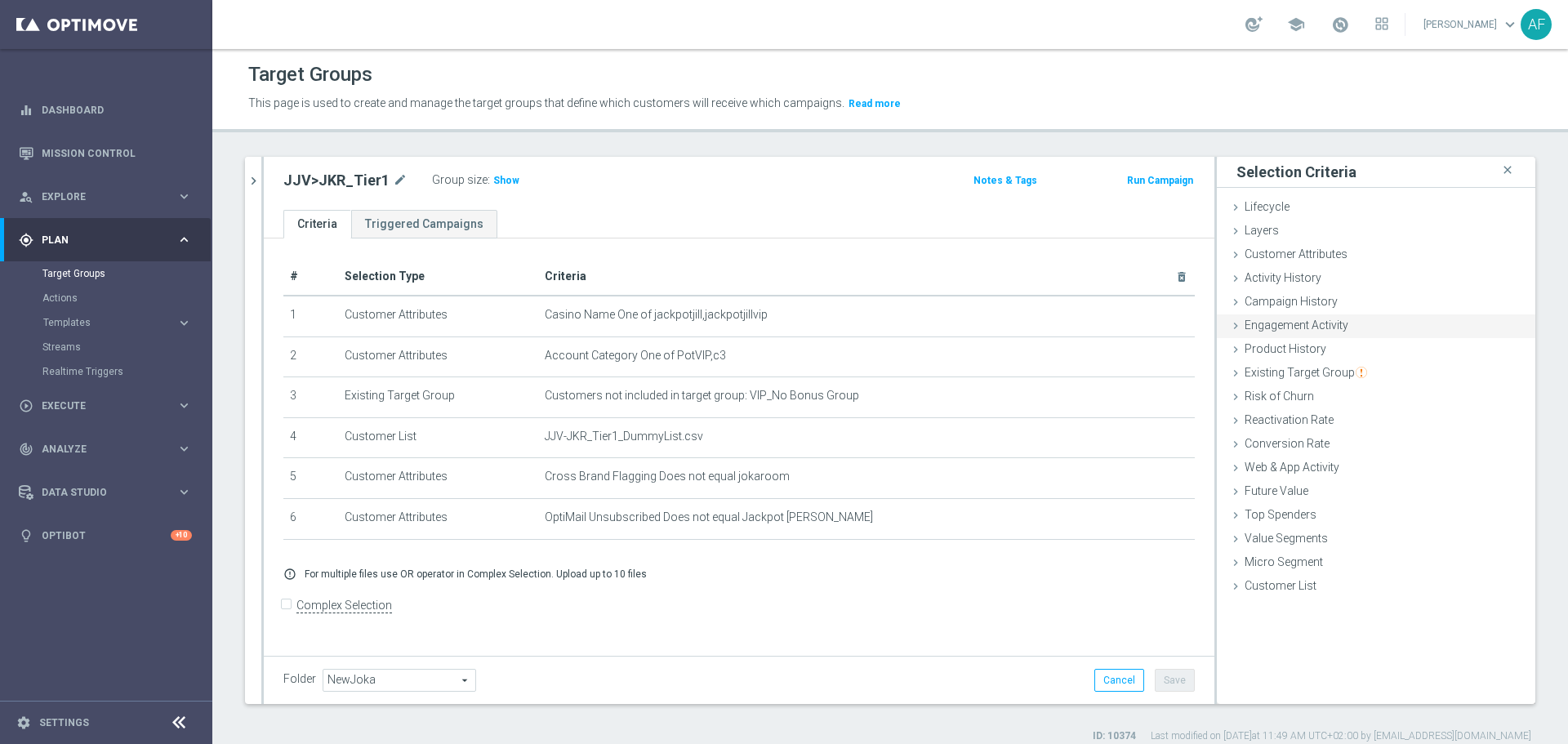
click at [1254, 325] on span "Engagement Activity" at bounding box center [1296, 325] width 103 height 13
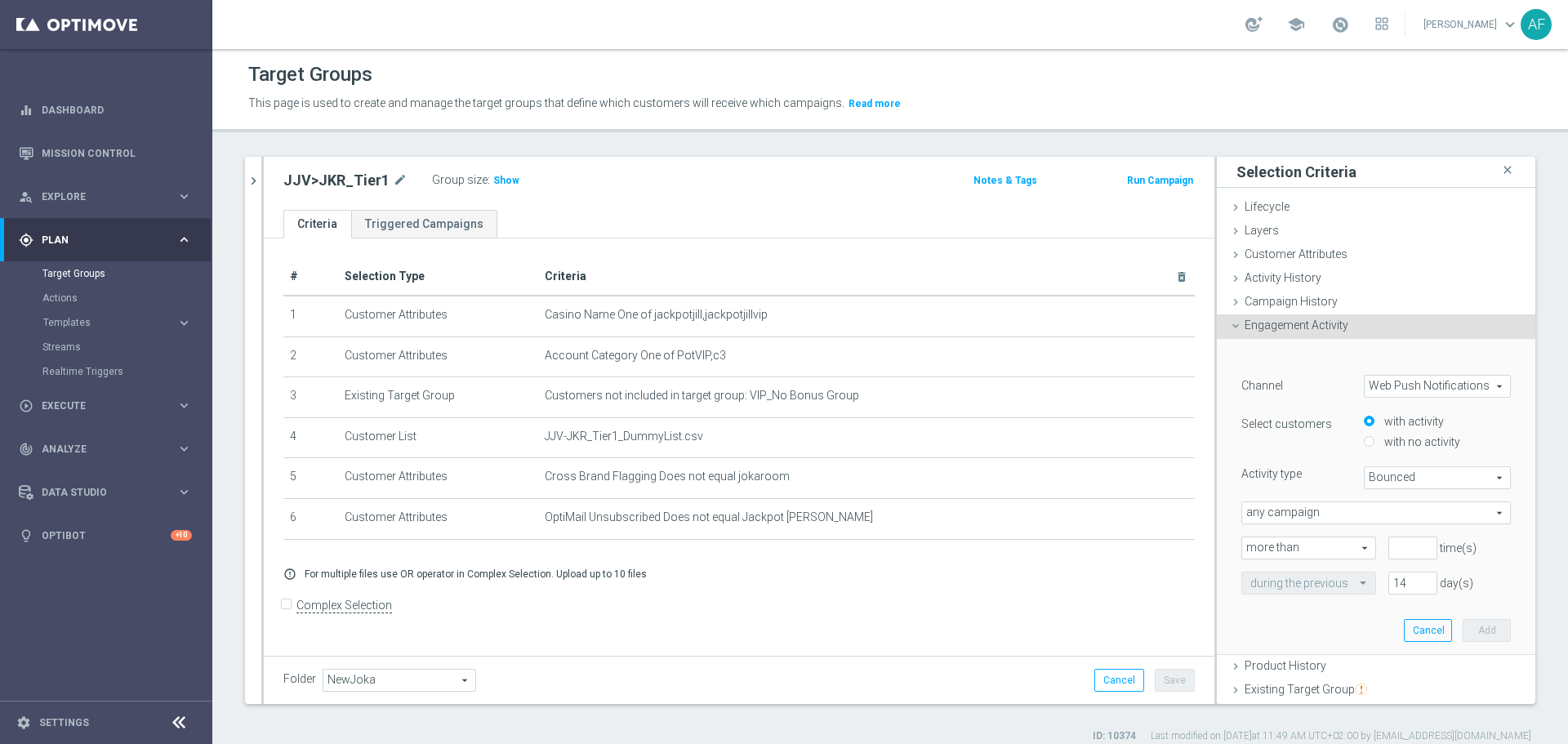
click at [1254, 383] on span "Web Push Notifications" at bounding box center [1437, 386] width 145 height 21
click at [1254, 425] on span "Optimail" at bounding box center [1437, 431] width 129 height 13
type input "Optimail"
click at [1254, 473] on span "Bounced" at bounding box center [1437, 478] width 145 height 21
click at [1254, 561] on span "Opened" at bounding box center [1437, 565] width 129 height 13
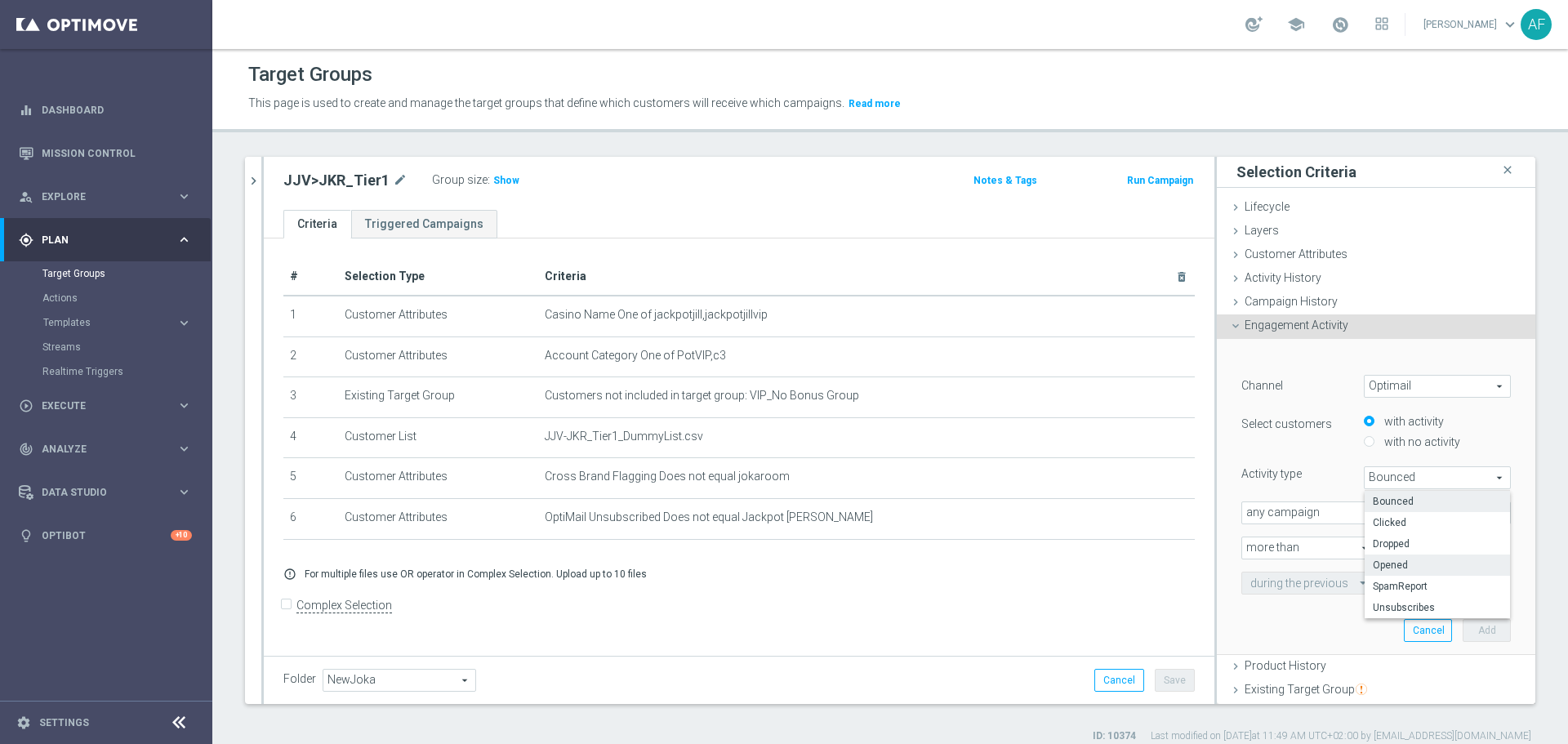
type input "Opened"
click at [1254, 513] on span "any campaign" at bounding box center [1376, 512] width 268 height 21
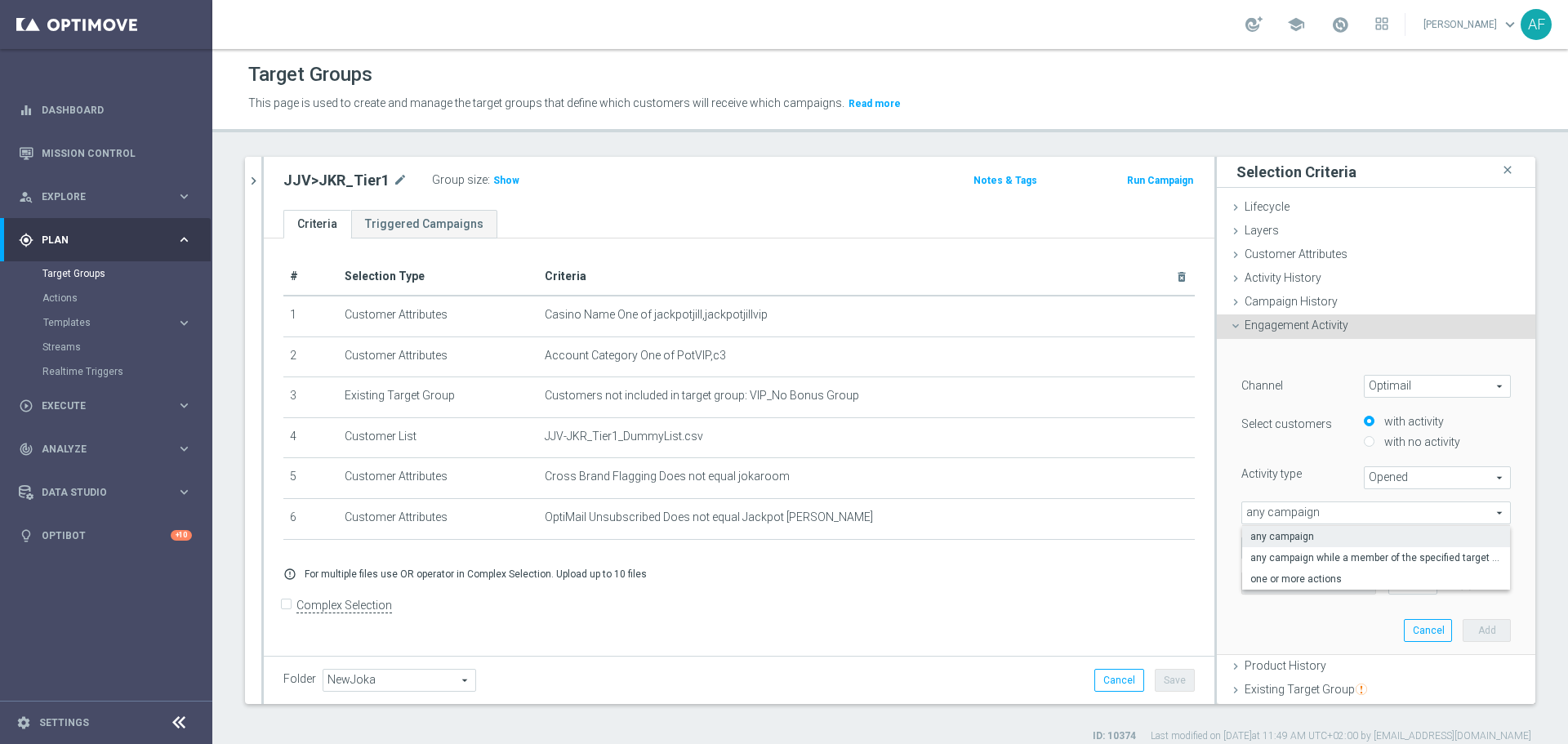
click at [1254, 534] on span "any campaign" at bounding box center [1376, 536] width 252 height 13
click at [1254, 546] on input "number" at bounding box center [1412, 547] width 49 height 23
type input "0"
drag, startPoint x: 1388, startPoint y: 583, endPoint x: 1387, endPoint y: 600, distance: 17.0
click at [1254, 567] on input "14" at bounding box center [1412, 583] width 49 height 23
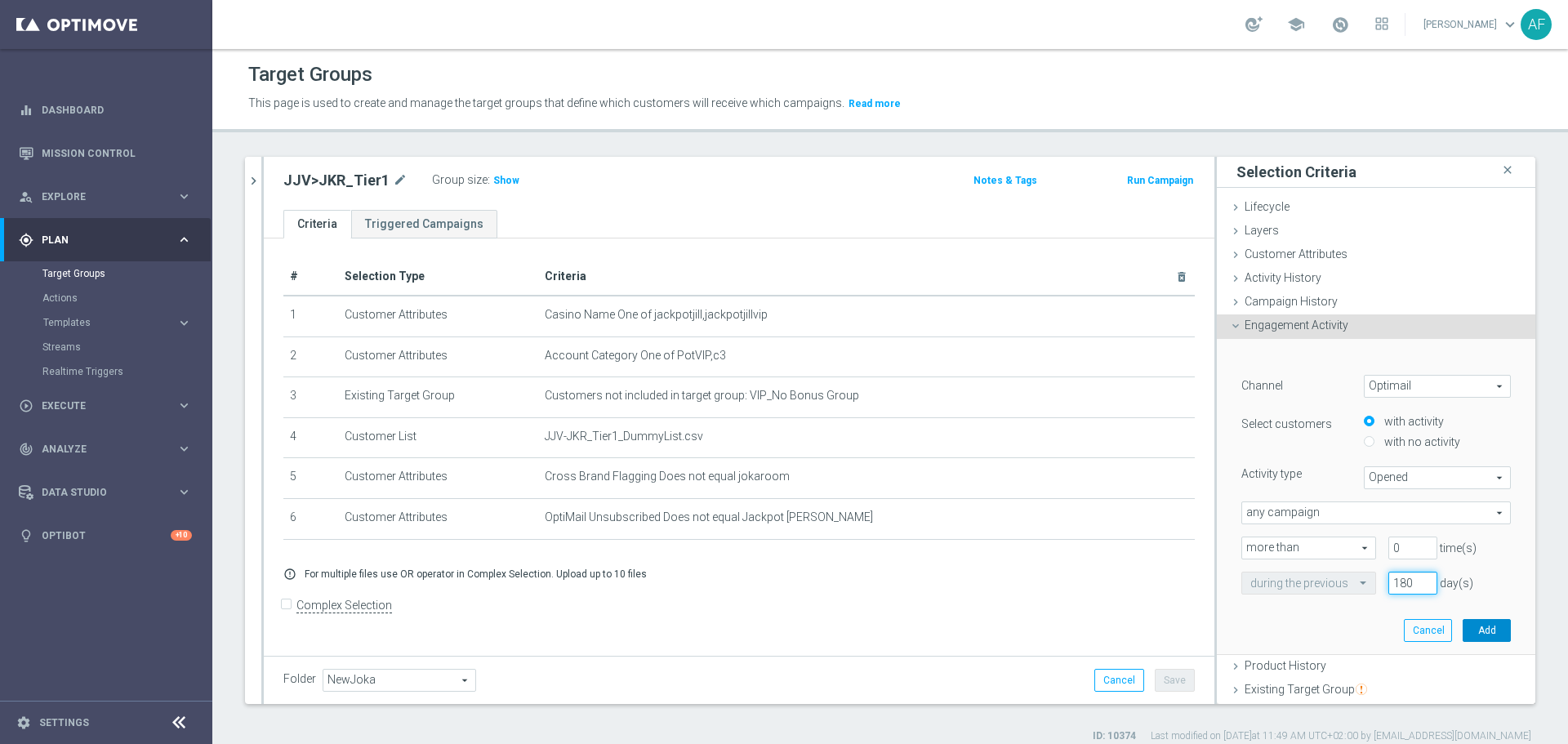
type input "180"
click at [1254, 567] on button "Add" at bounding box center [1486, 630] width 48 height 23
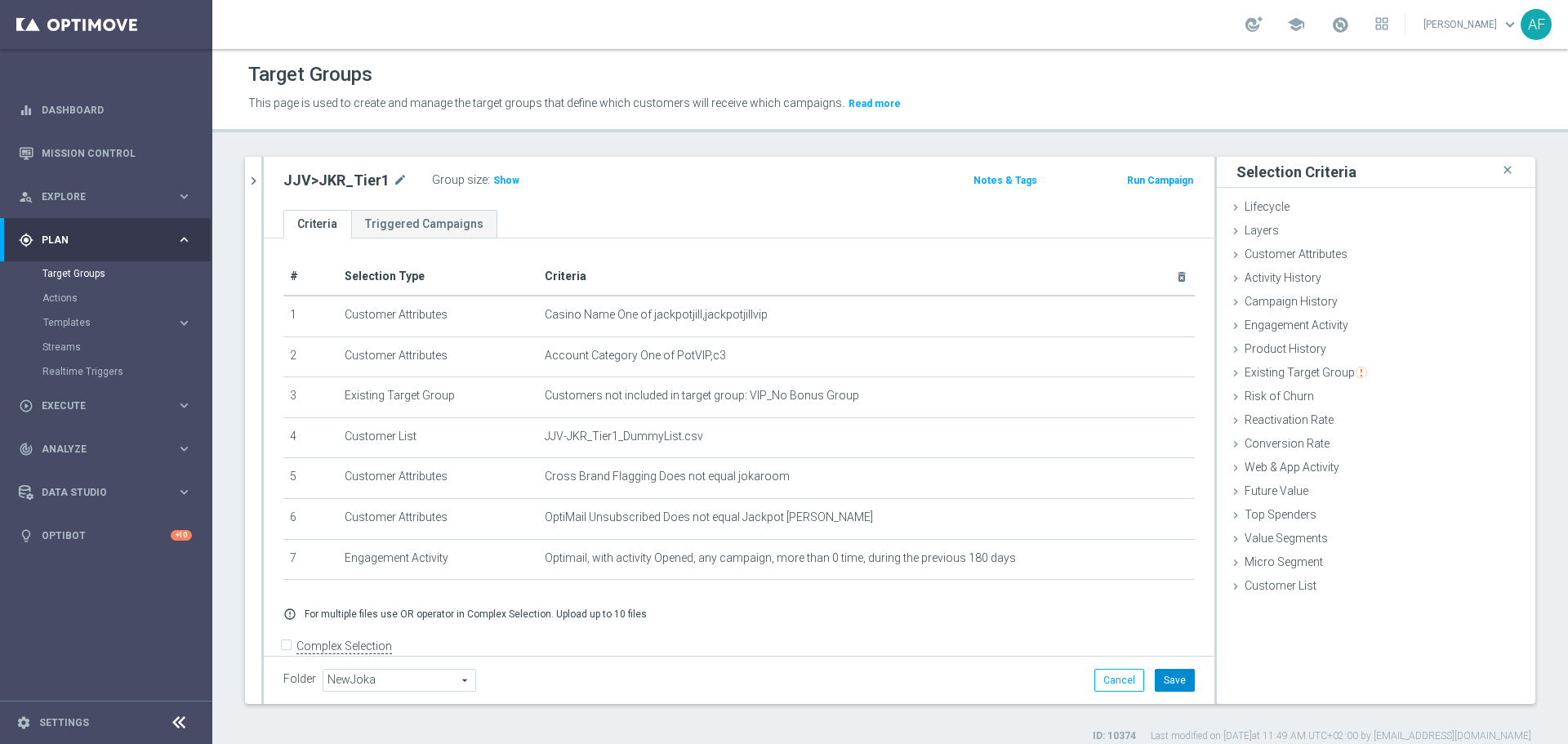
click at [1161, 567] on button "Save" at bounding box center [1174, 680] width 40 height 23
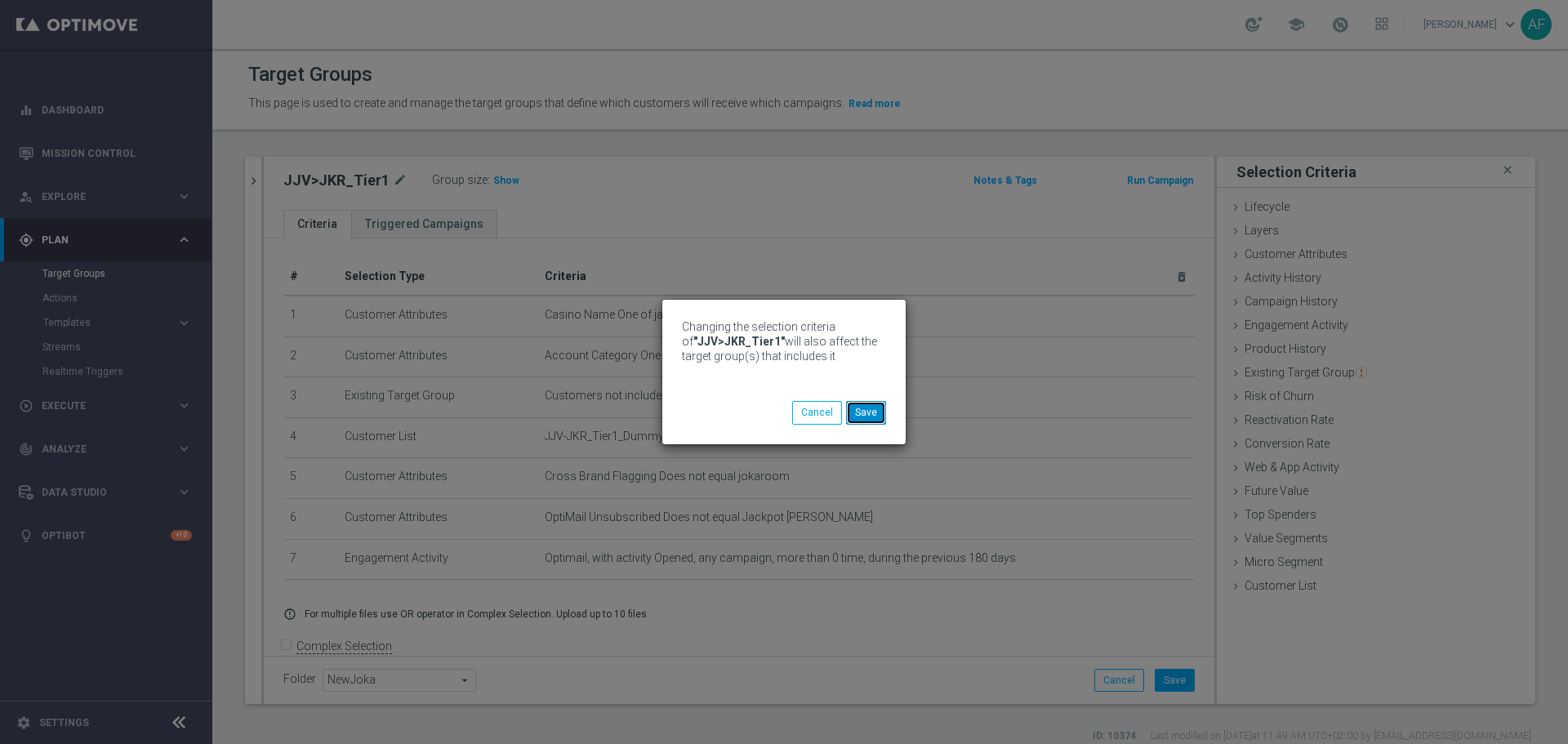
click at [861, 409] on button "Save" at bounding box center [866, 412] width 40 height 23
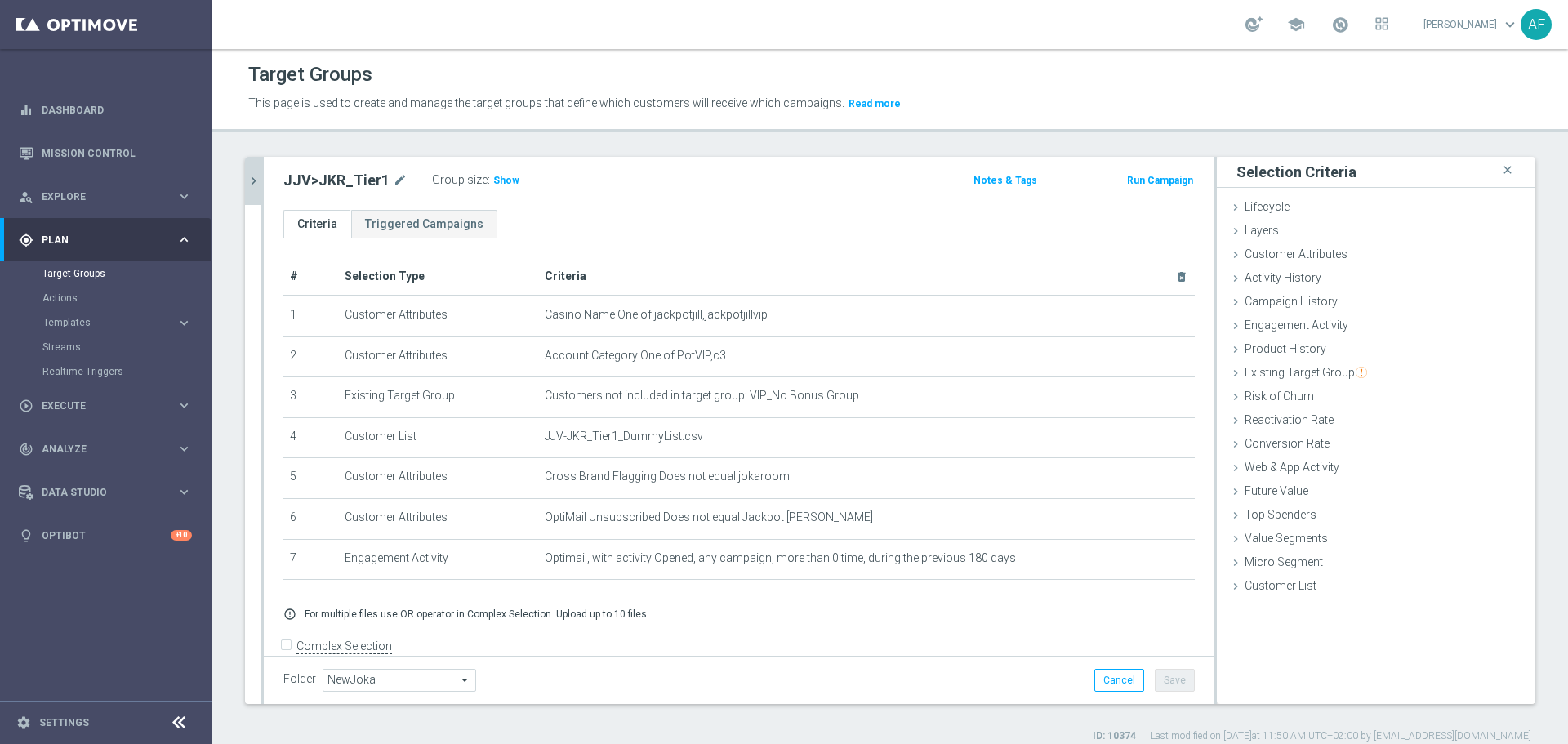
click at [255, 184] on icon "chevron_right" at bounding box center [253, 180] width 15 height 15
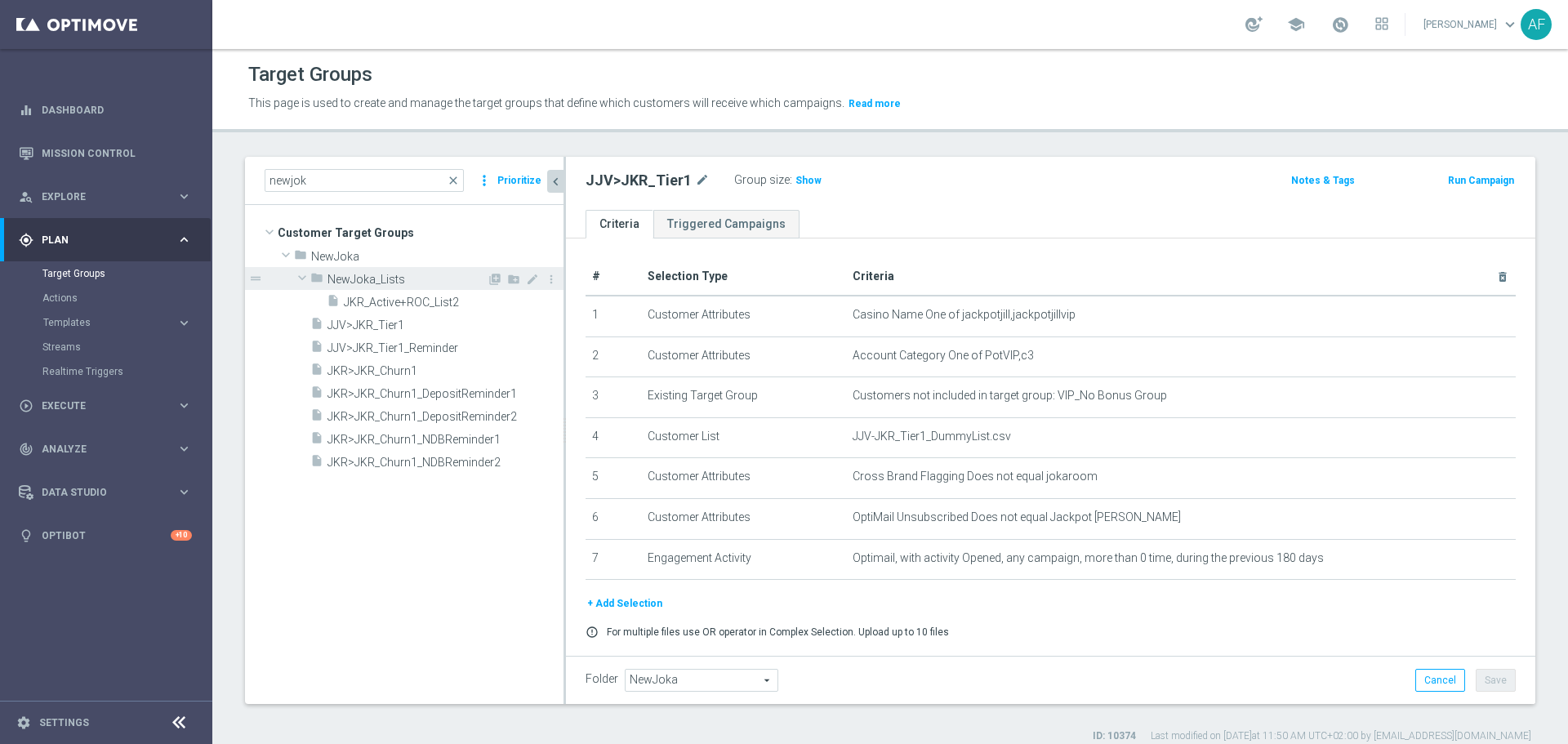
click at [305, 275] on span at bounding box center [303, 277] width 20 height 16
click at [360, 301] on span "JJV>JKR_Tier1" at bounding box center [425, 302] width 197 height 14
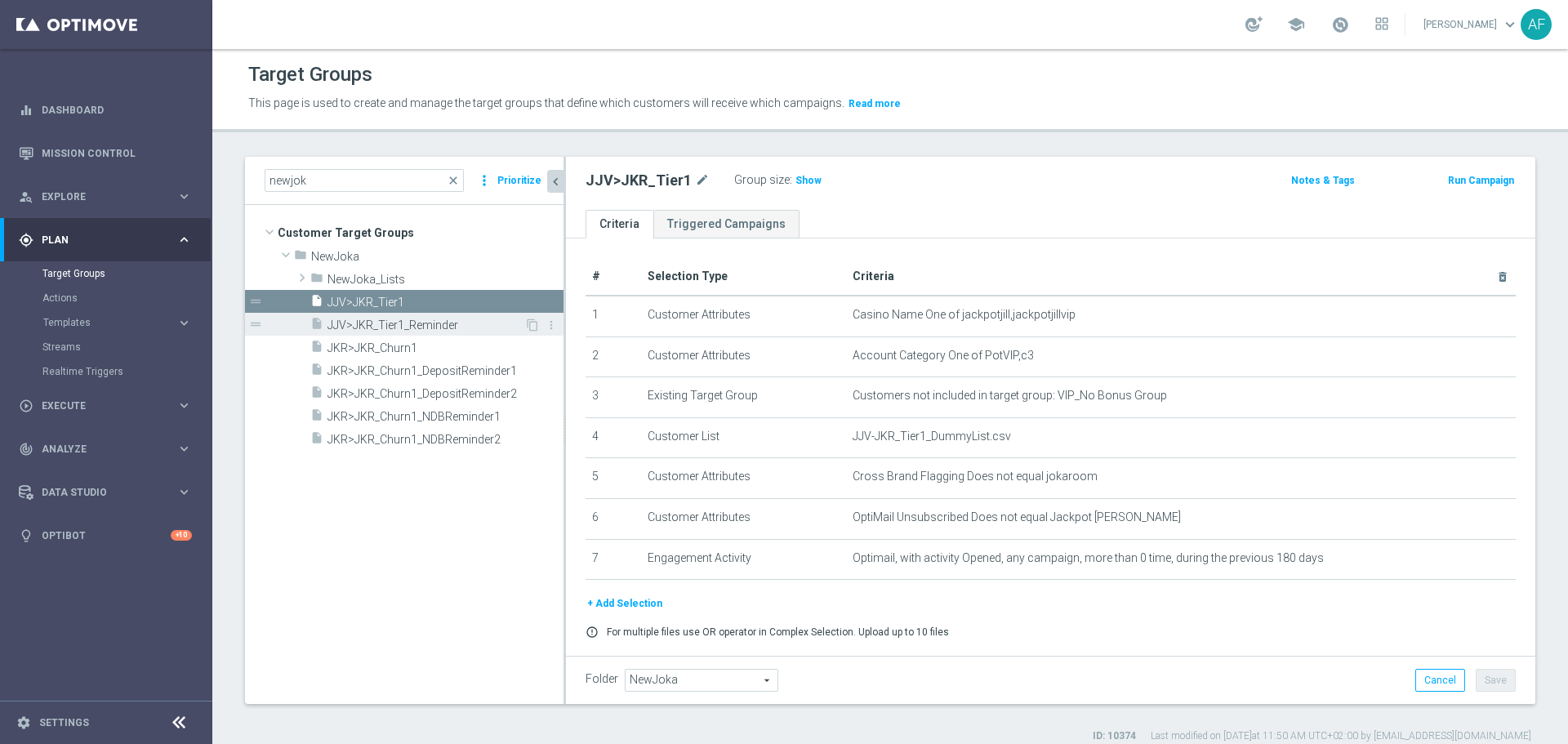
click at [460, 319] on span "JJV>JKR_Tier1_Reminder" at bounding box center [425, 325] width 197 height 14
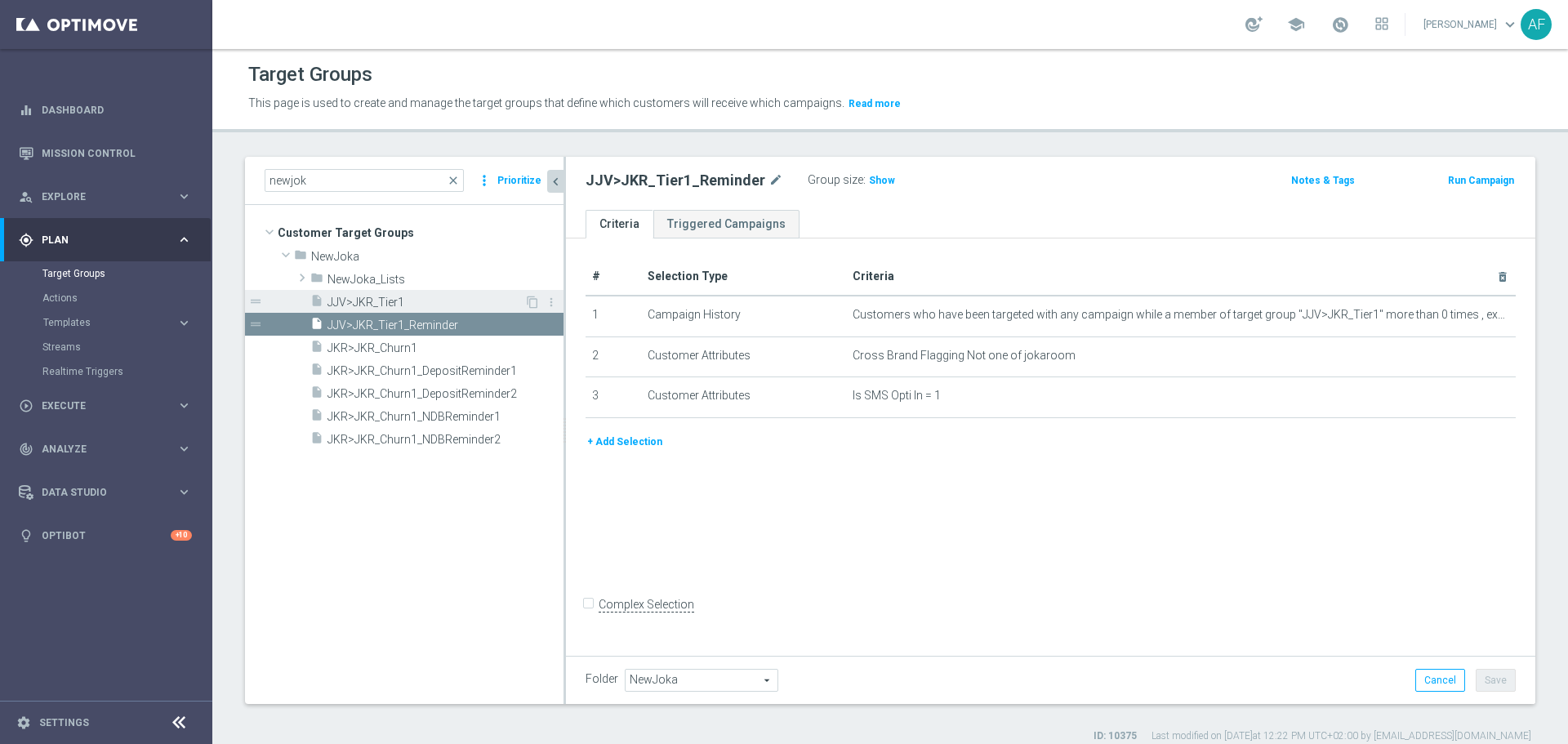
click at [451, 294] on div "insert_drive_file JJV>JKR_Tier1" at bounding box center [417, 301] width 214 height 23
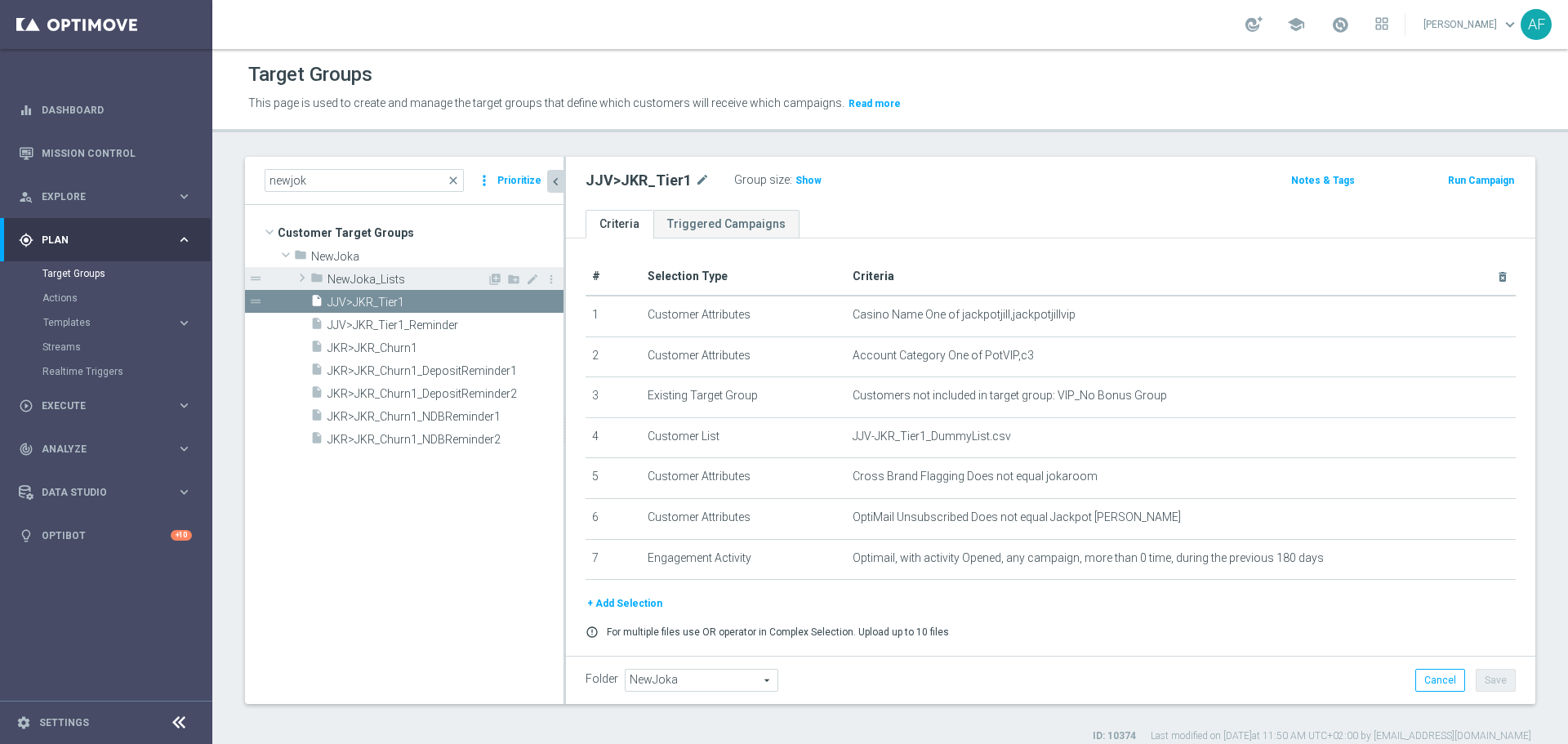
click at [441, 282] on span "NewJoka_Lists" at bounding box center [407, 279] width 159 height 14
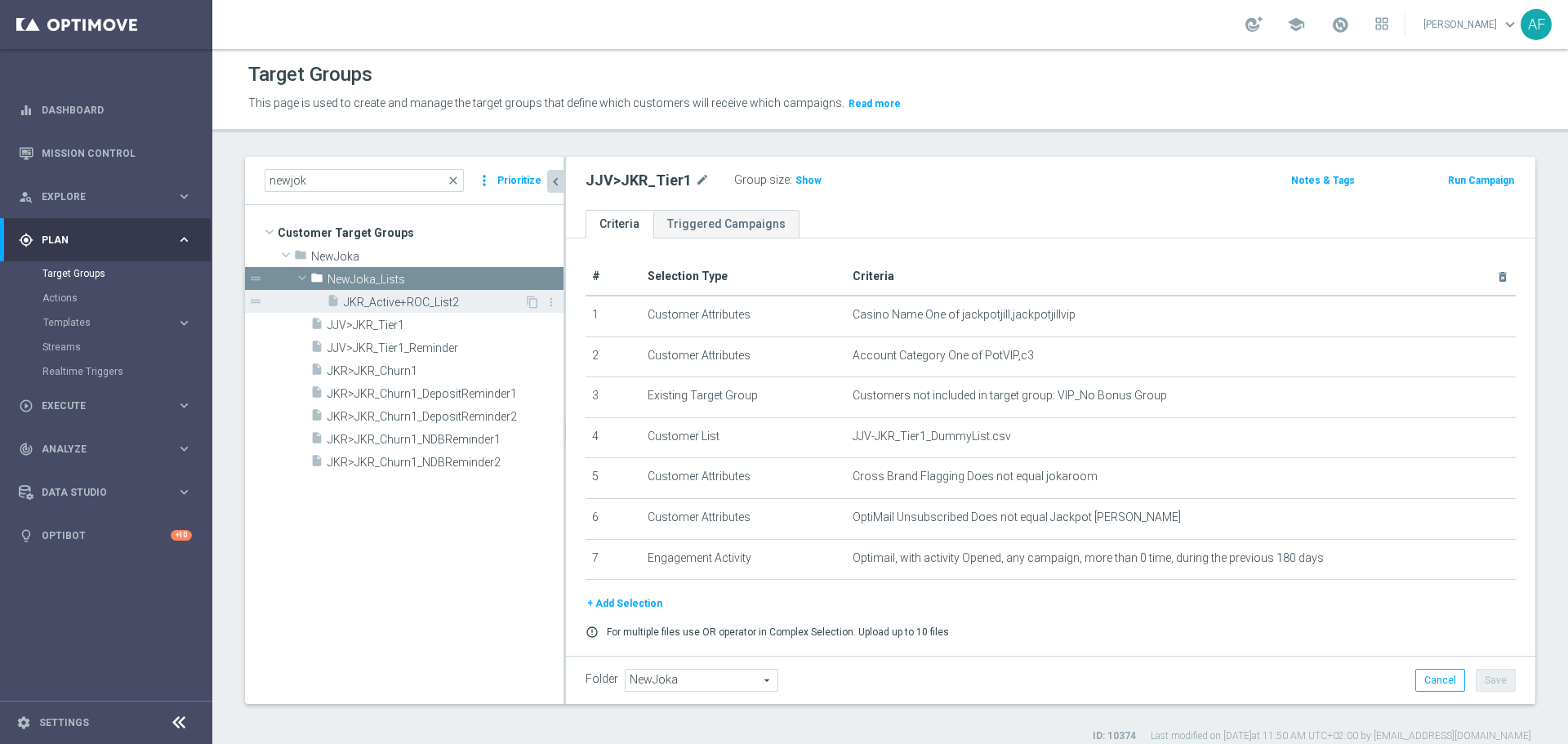
click at [437, 302] on span "JKR_Active+ROC_List2" at bounding box center [433, 302] width 180 height 14
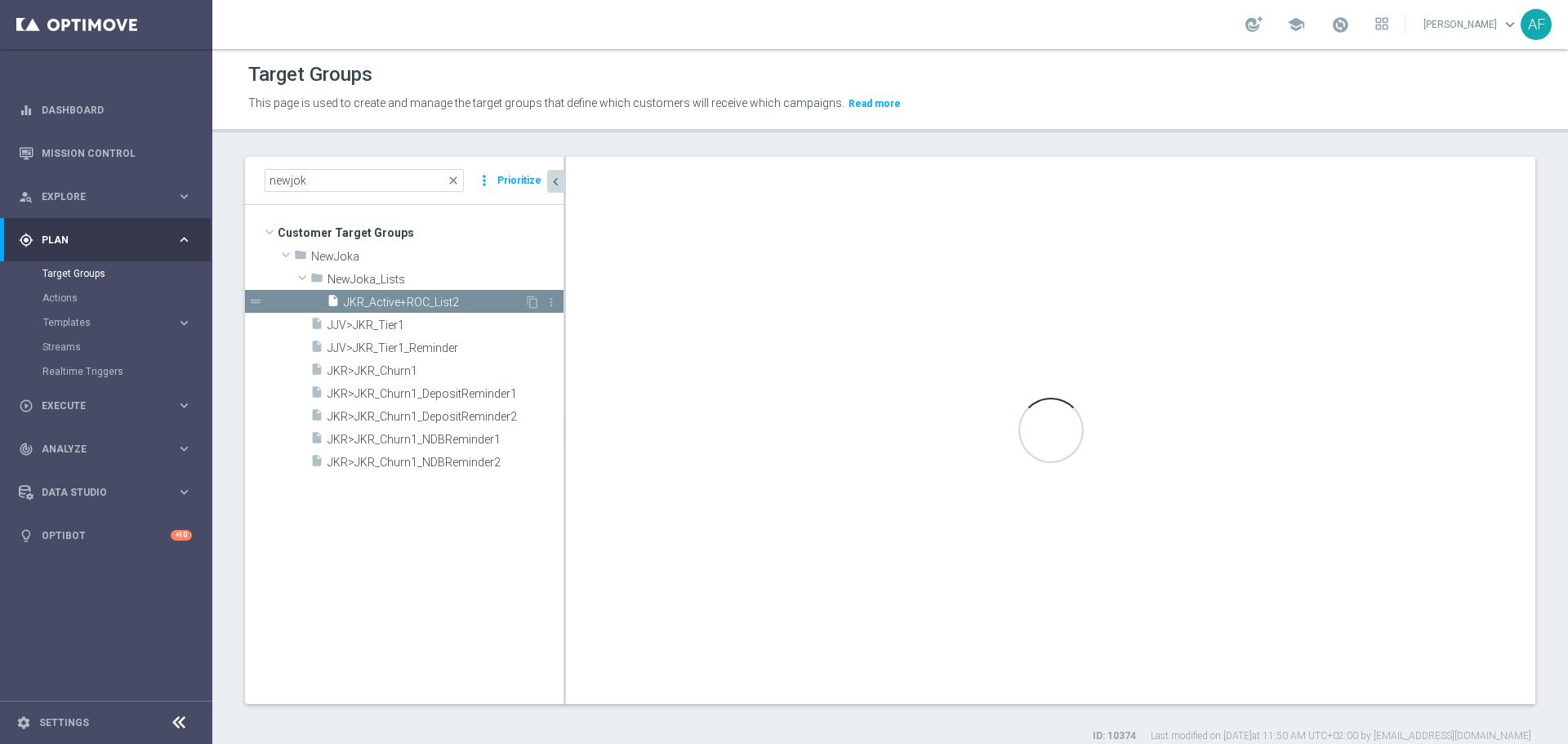
type input "NewJoka_Lists"
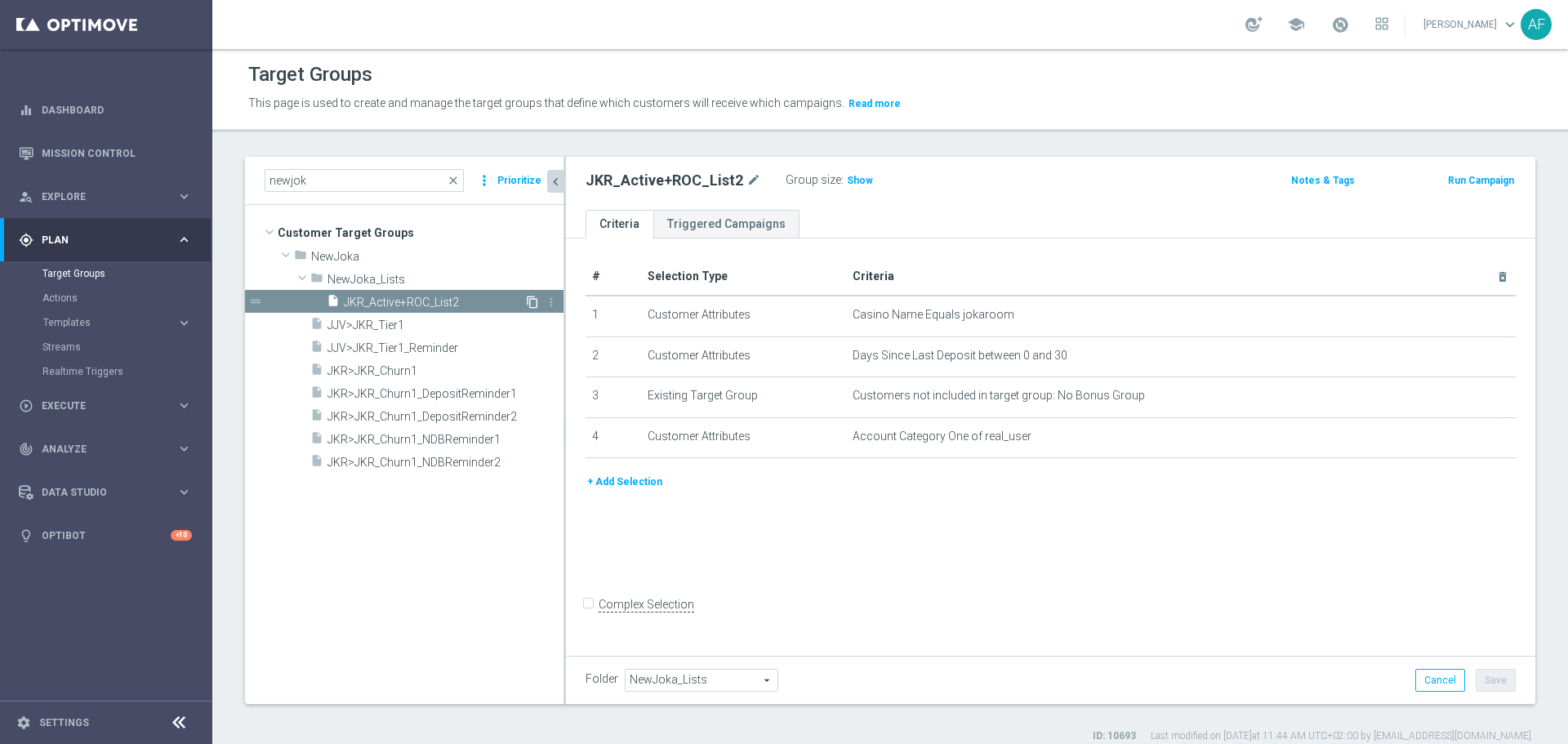
click at [530, 303] on icon "content_copy" at bounding box center [532, 302] width 13 height 13
click at [792, 179] on icon "mode_edit" at bounding box center [798, 180] width 14 height 20
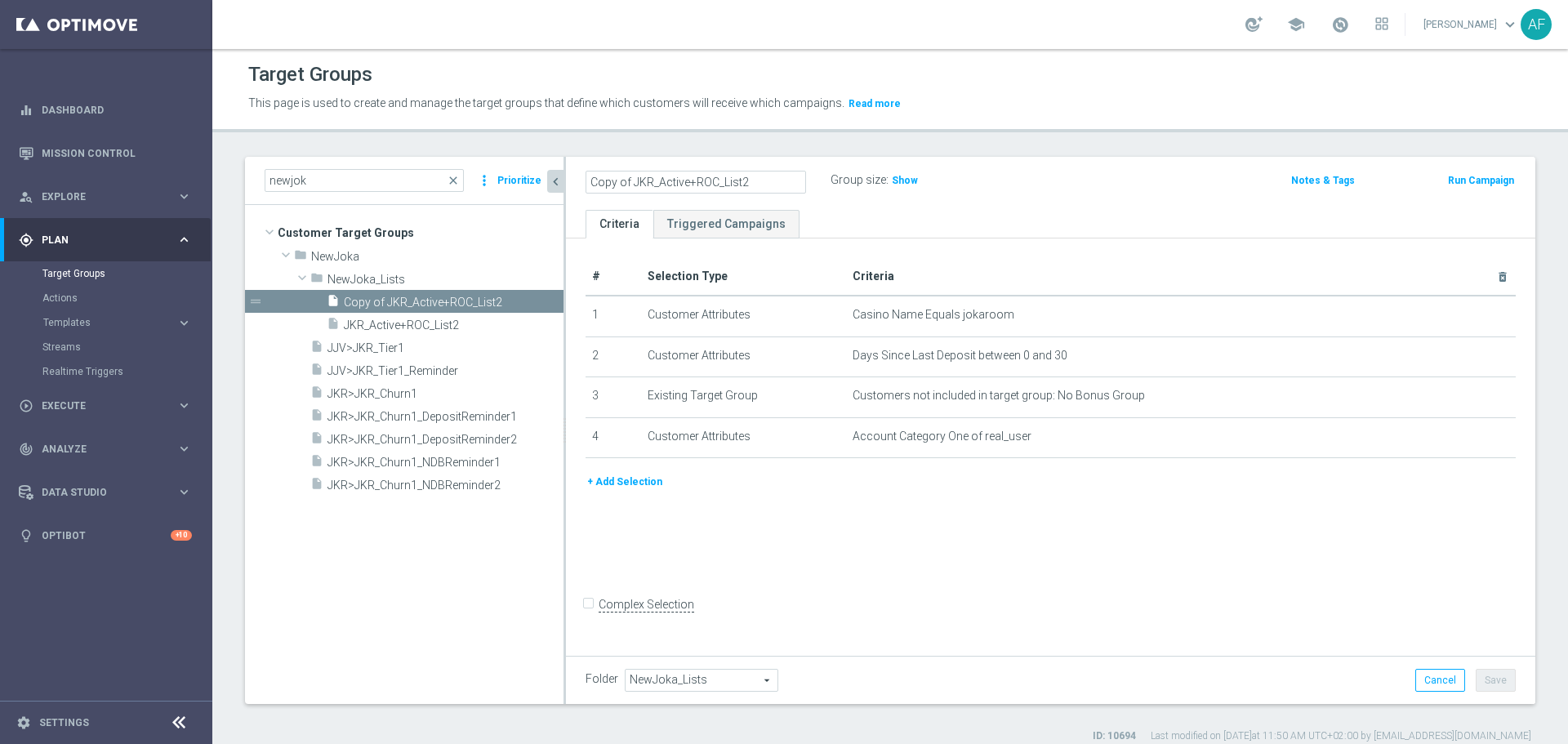
click at [649, 186] on input "Copy of JKR_Active+ROC_List2" at bounding box center [695, 181] width 220 height 23
drag, startPoint x: 633, startPoint y: 181, endPoint x: 583, endPoint y: 185, distance: 50.2
click at [583, 185] on div "Copy of JKR_Active+ROC_List2" at bounding box center [696, 181] width 245 height 23
drag, startPoint x: 674, startPoint y: 183, endPoint x: 627, endPoint y: 184, distance: 47.0
click at [627, 184] on input "JKR_Active+ROC_List2" at bounding box center [695, 181] width 220 height 23
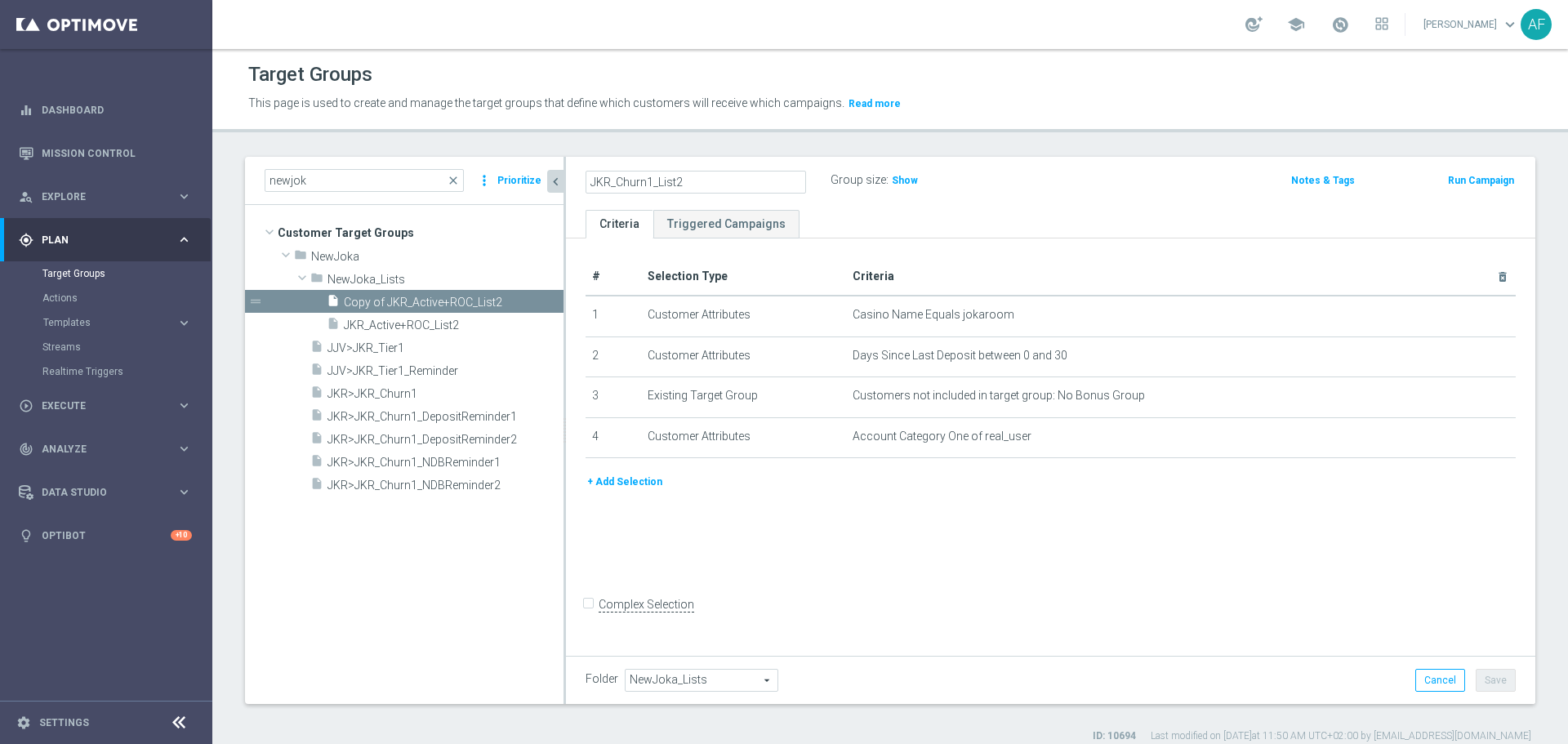
type input "JKR_Churn1_List2"
click at [880, 227] on ul "Criteria Triggered Campaigns" at bounding box center [1051, 225] width 969 height 29
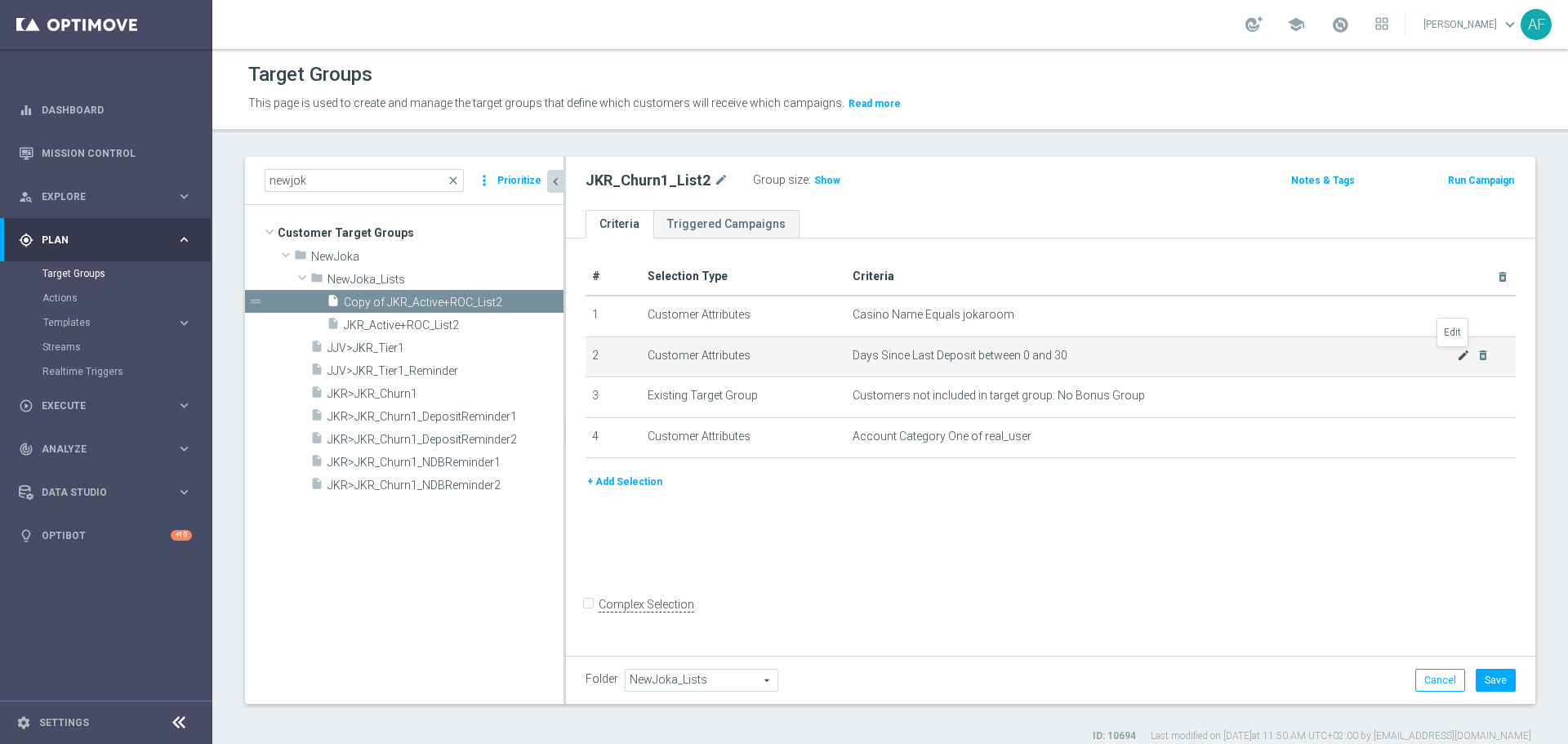
click at [1254, 357] on icon "mode_edit" at bounding box center [1463, 355] width 13 height 13
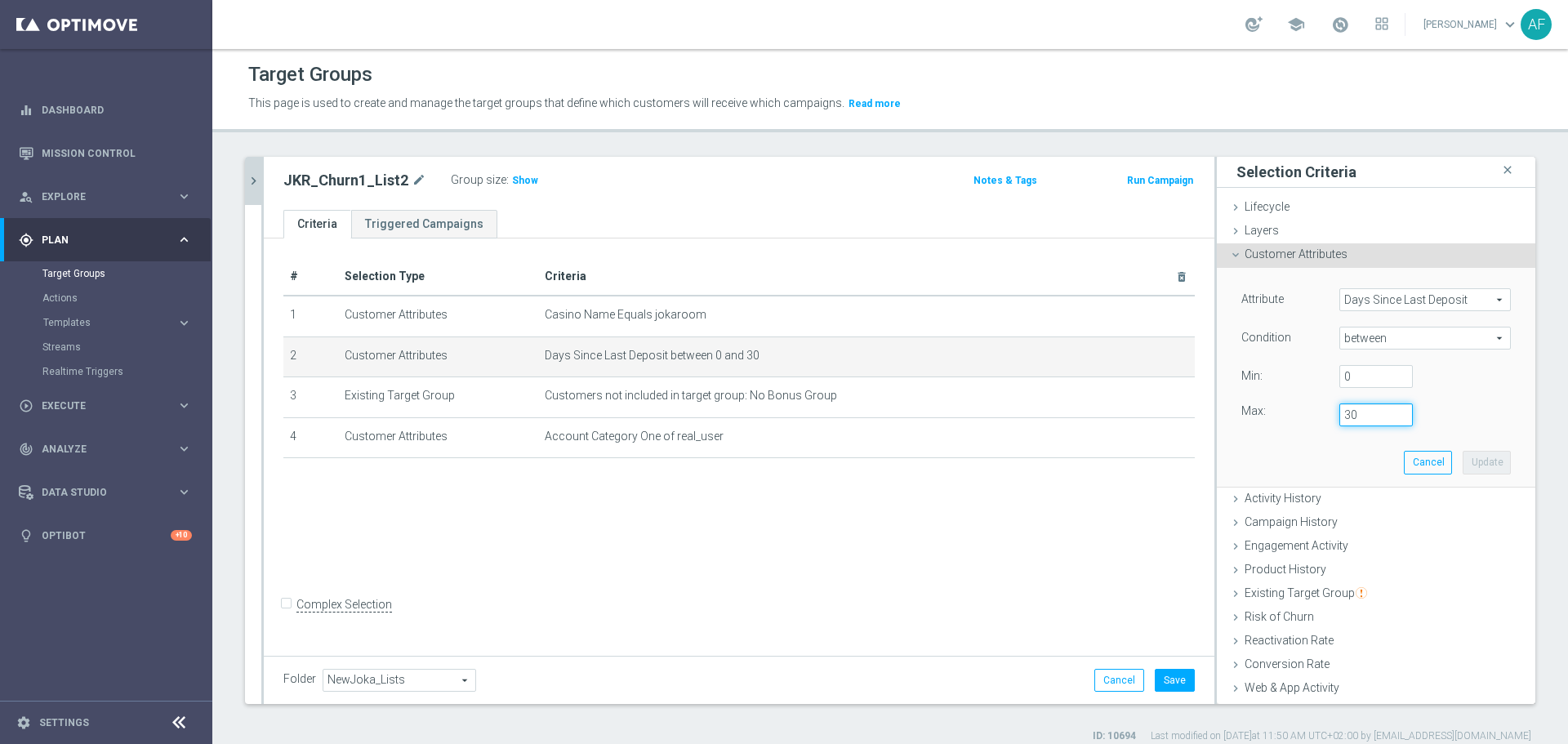
click at [1254, 413] on input "30" at bounding box center [1375, 414] width 73 height 23
type input "3"
type input "60"
click at [1254, 376] on input "0" at bounding box center [1375, 376] width 73 height 23
type input "31"
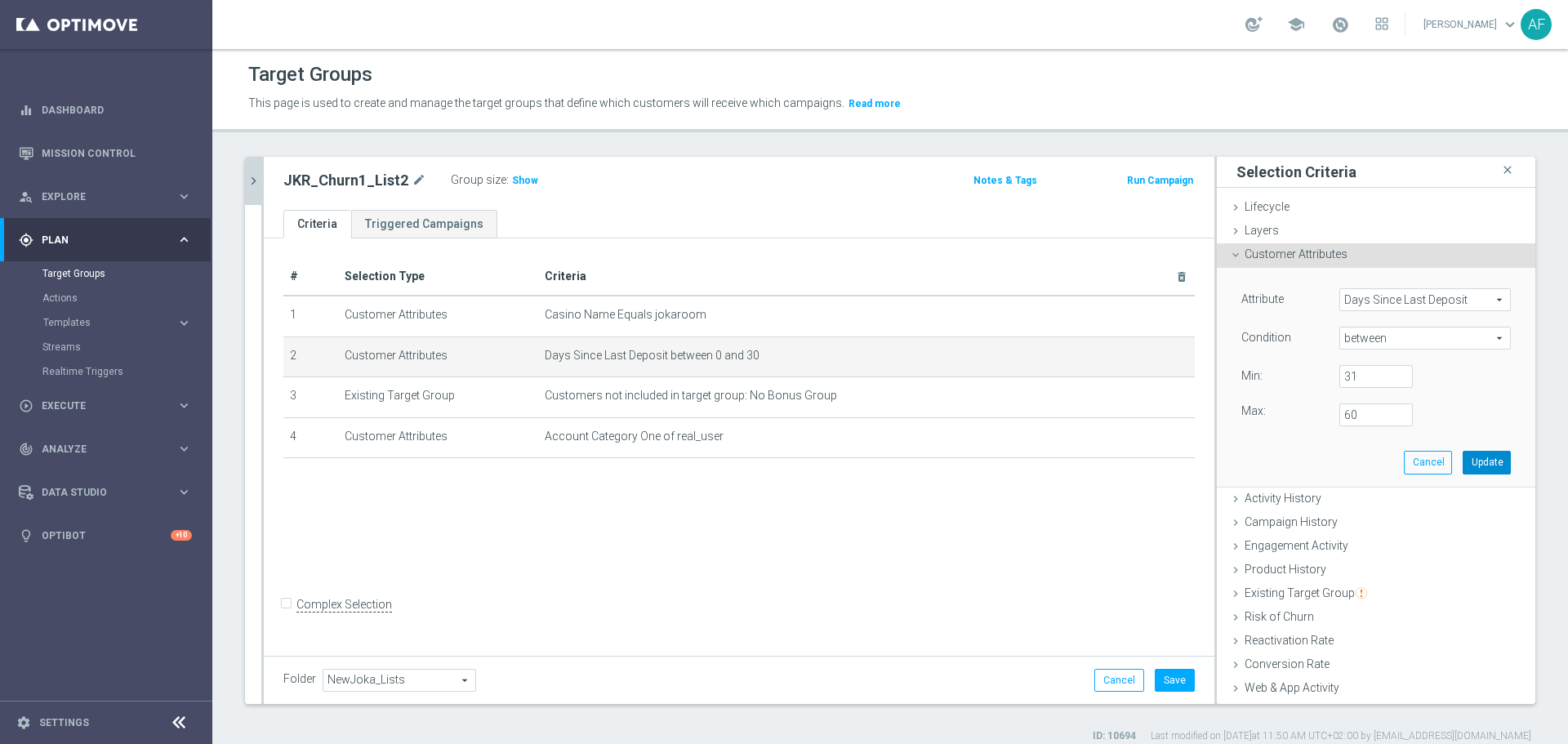
click at [1254, 467] on button "Update" at bounding box center [1486, 462] width 48 height 23
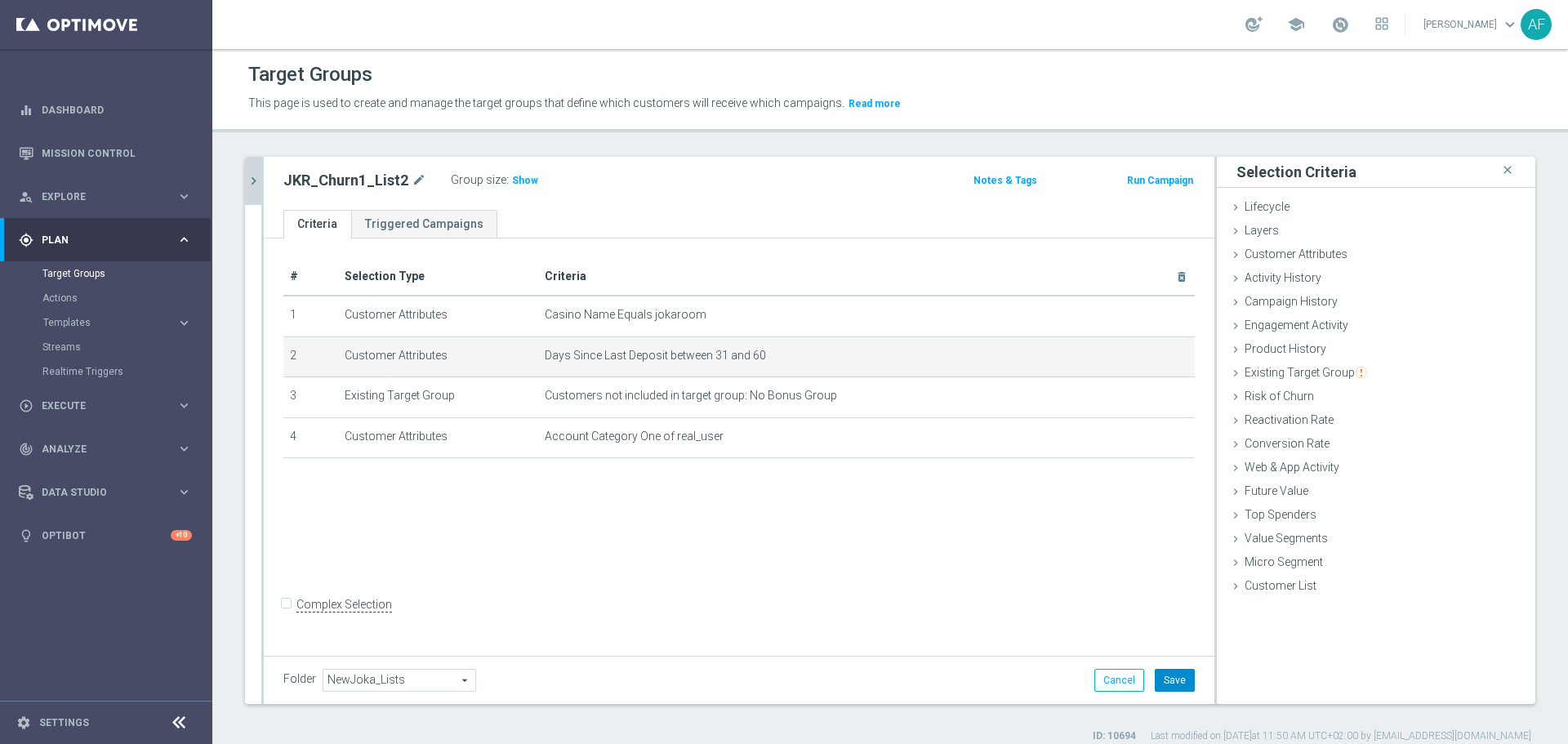
click at [1159, 567] on button "Save" at bounding box center [1174, 680] width 40 height 23
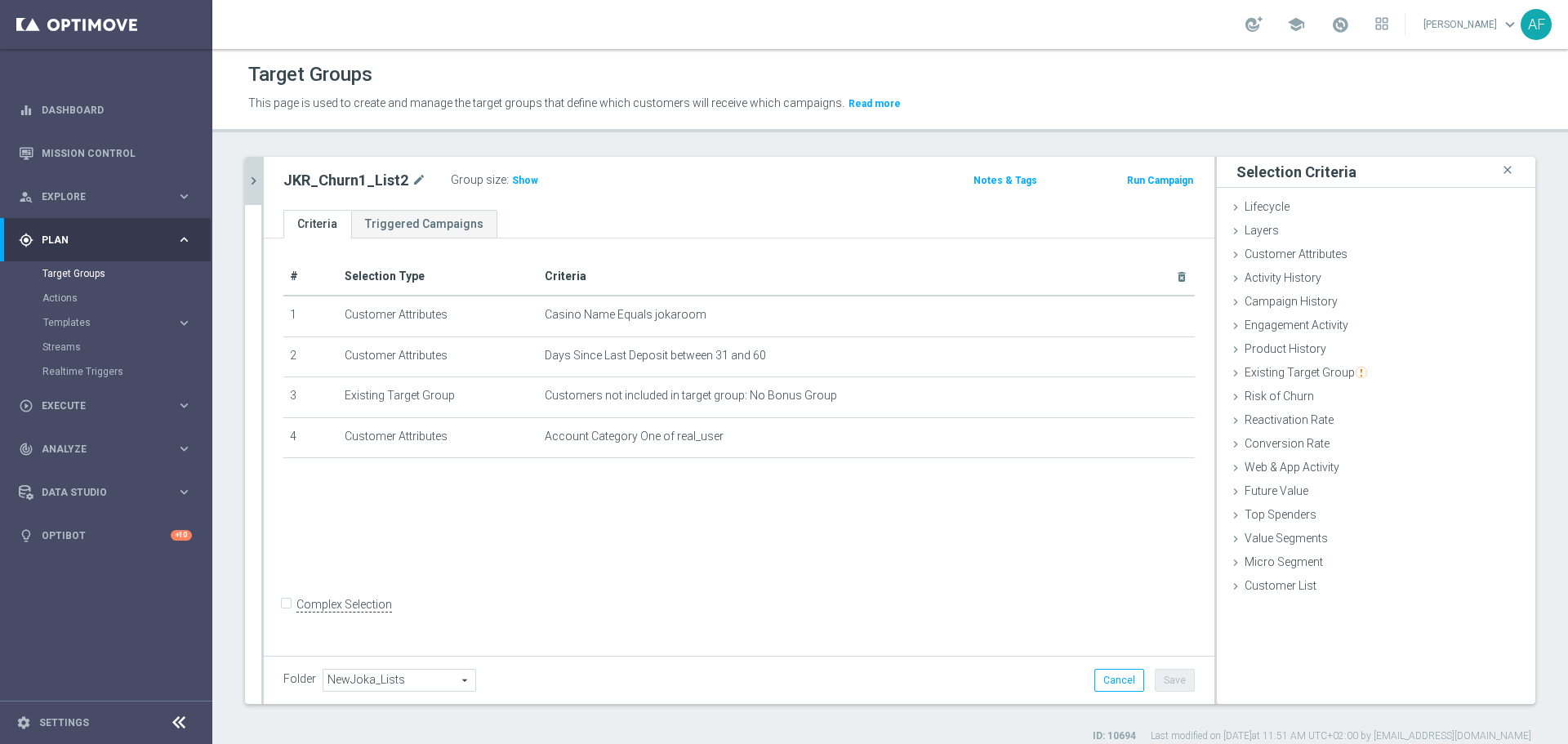
click at [258, 187] on icon "chevron_right" at bounding box center [253, 180] width 15 height 15
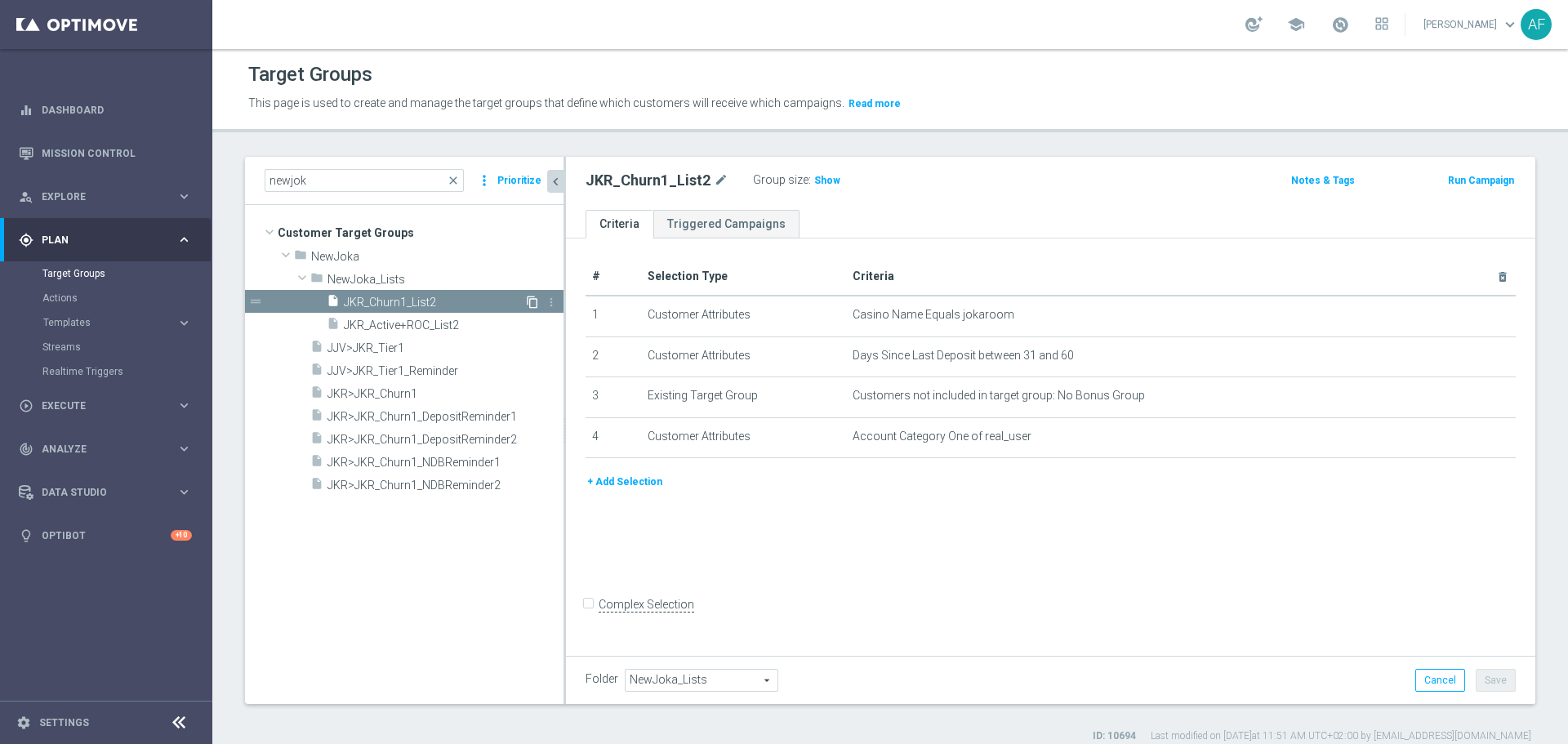
click at [531, 301] on icon "content_copy" at bounding box center [532, 302] width 13 height 13
click at [772, 175] on icon "mode_edit" at bounding box center [776, 180] width 14 height 20
click at [620, 178] on input "Copy of JKR_Churn1_List2" at bounding box center [695, 181] width 220 height 23
click at [633, 182] on input "Copy of JKR_Churn1_List2" at bounding box center [695, 181] width 220 height 23
drag, startPoint x: 633, startPoint y: 182, endPoint x: 580, endPoint y: 182, distance: 53.0
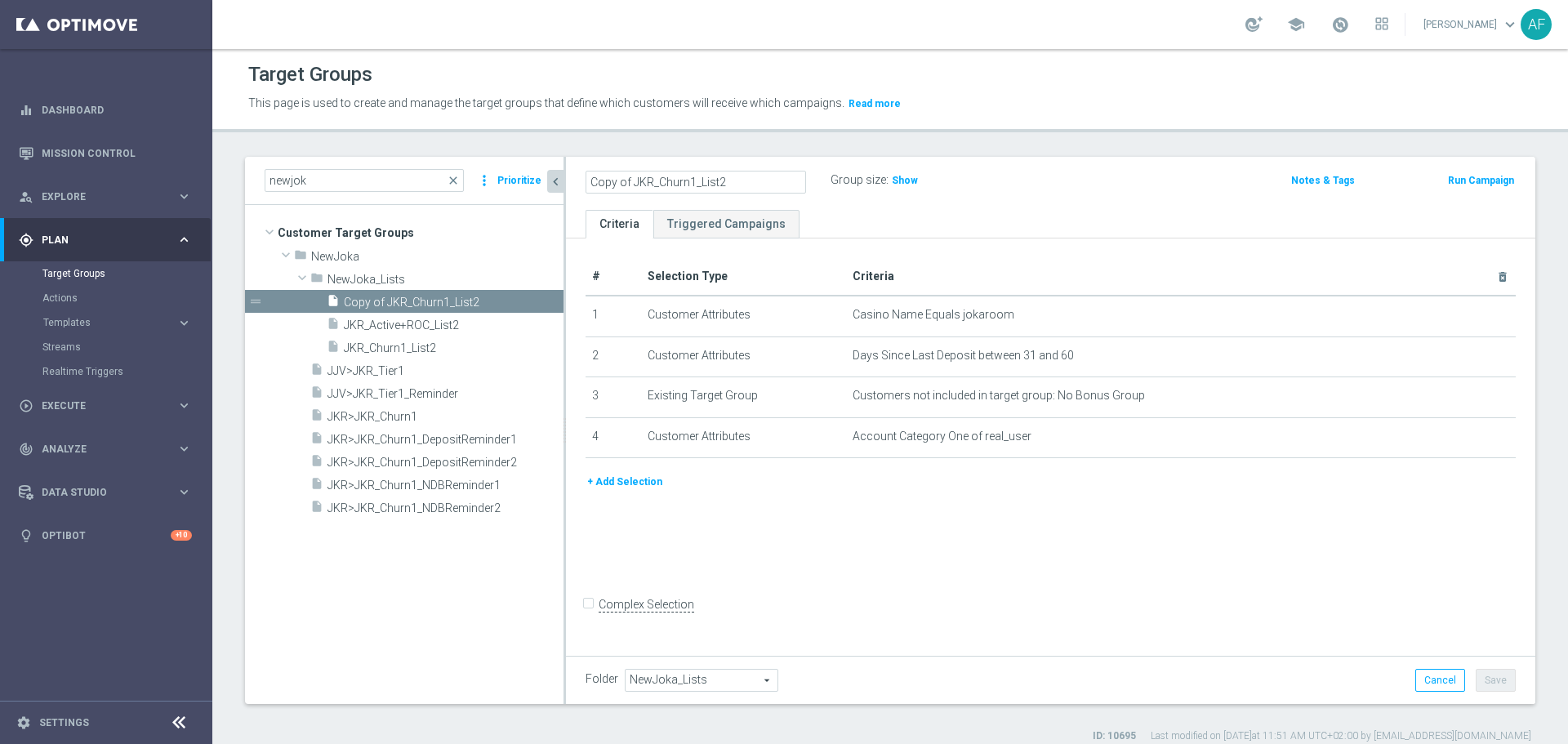
click at [580, 182] on div "Copy of JKR_Churn1_List2" at bounding box center [696, 181] width 245 height 23
click at [645, 186] on input "Copy of JKR_Churn1_List2" at bounding box center [695, 181] width 220 height 23
click at [635, 182] on input "Copy of JKR_Churn1_List2" at bounding box center [695, 181] width 220 height 23
click at [633, 182] on input "Copy of JKR_Churn1_List2" at bounding box center [695, 181] width 220 height 23
click at [653, 181] on input "JKR_Churn1_List2" at bounding box center [695, 181] width 220 height 23
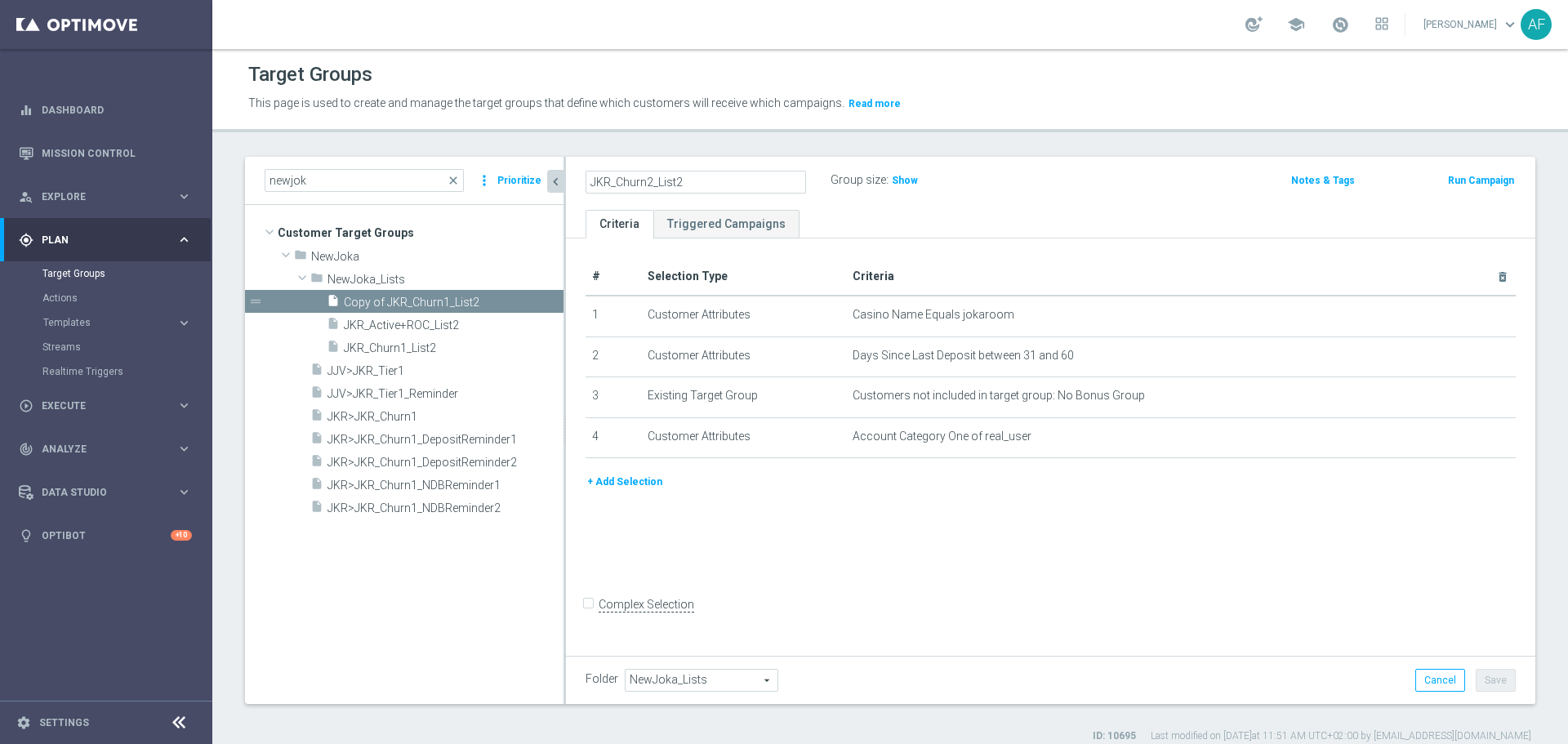
type input "JKR_Churn2_List2"
click at [862, 227] on ul "Criteria Triggered Campaigns" at bounding box center [1051, 225] width 969 height 29
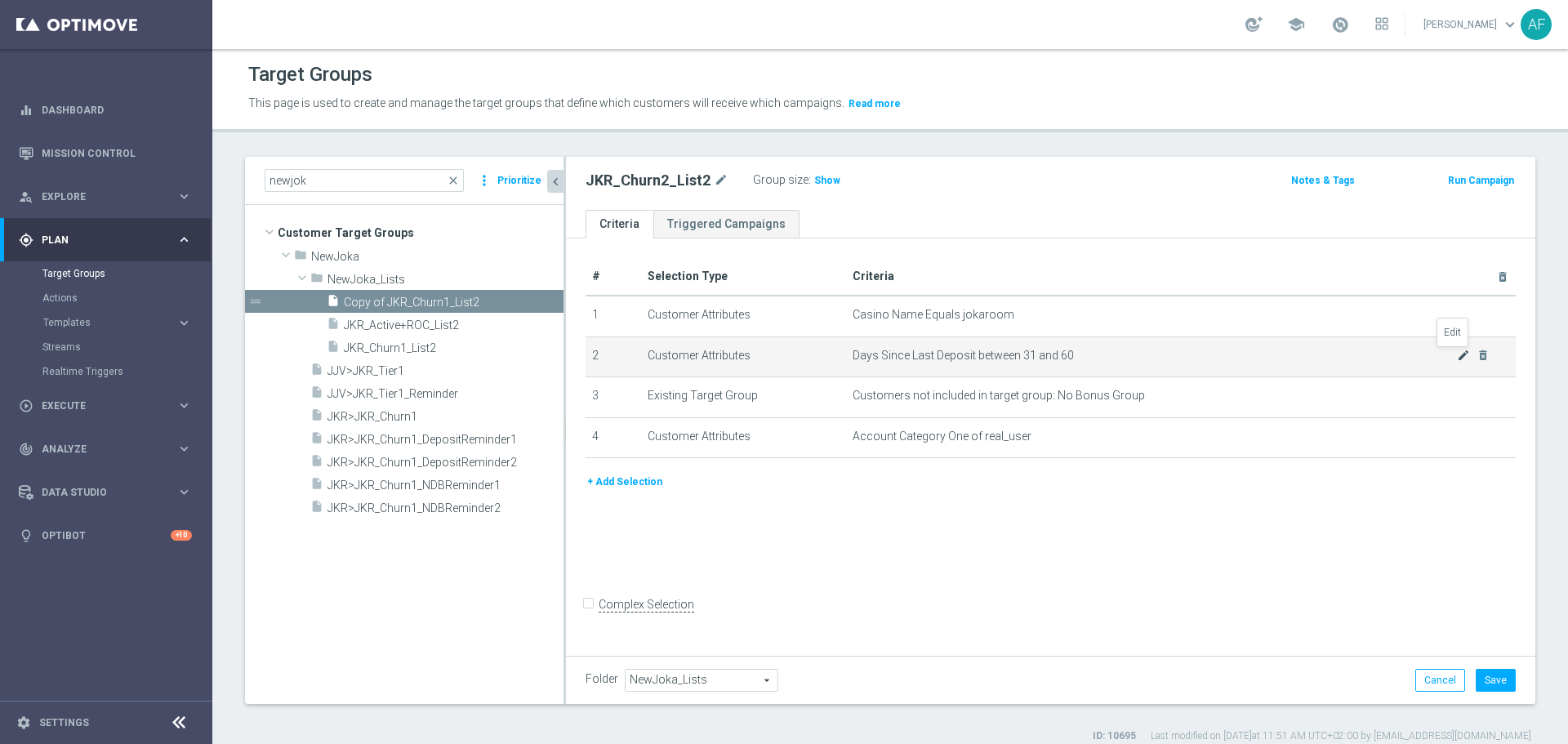
click at [1254, 360] on icon "mode_edit" at bounding box center [1463, 355] width 13 height 13
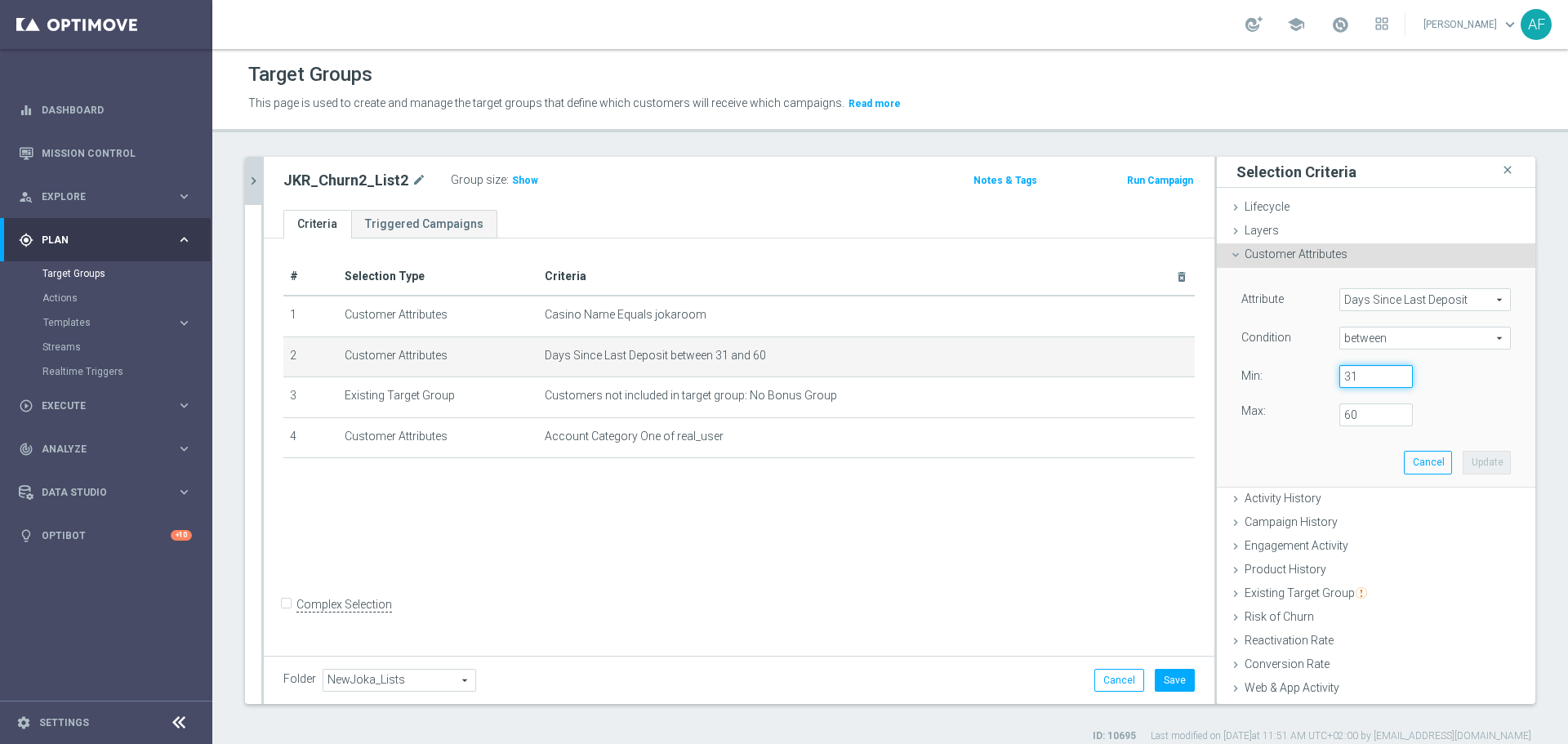
click at [1254, 368] on input "31" at bounding box center [1375, 376] width 73 height 23
click at [1254, 379] on input "31" at bounding box center [1375, 376] width 73 height 23
type input "61"
click at [1254, 413] on input "60" at bounding box center [1375, 414] width 73 height 23
type input "6"
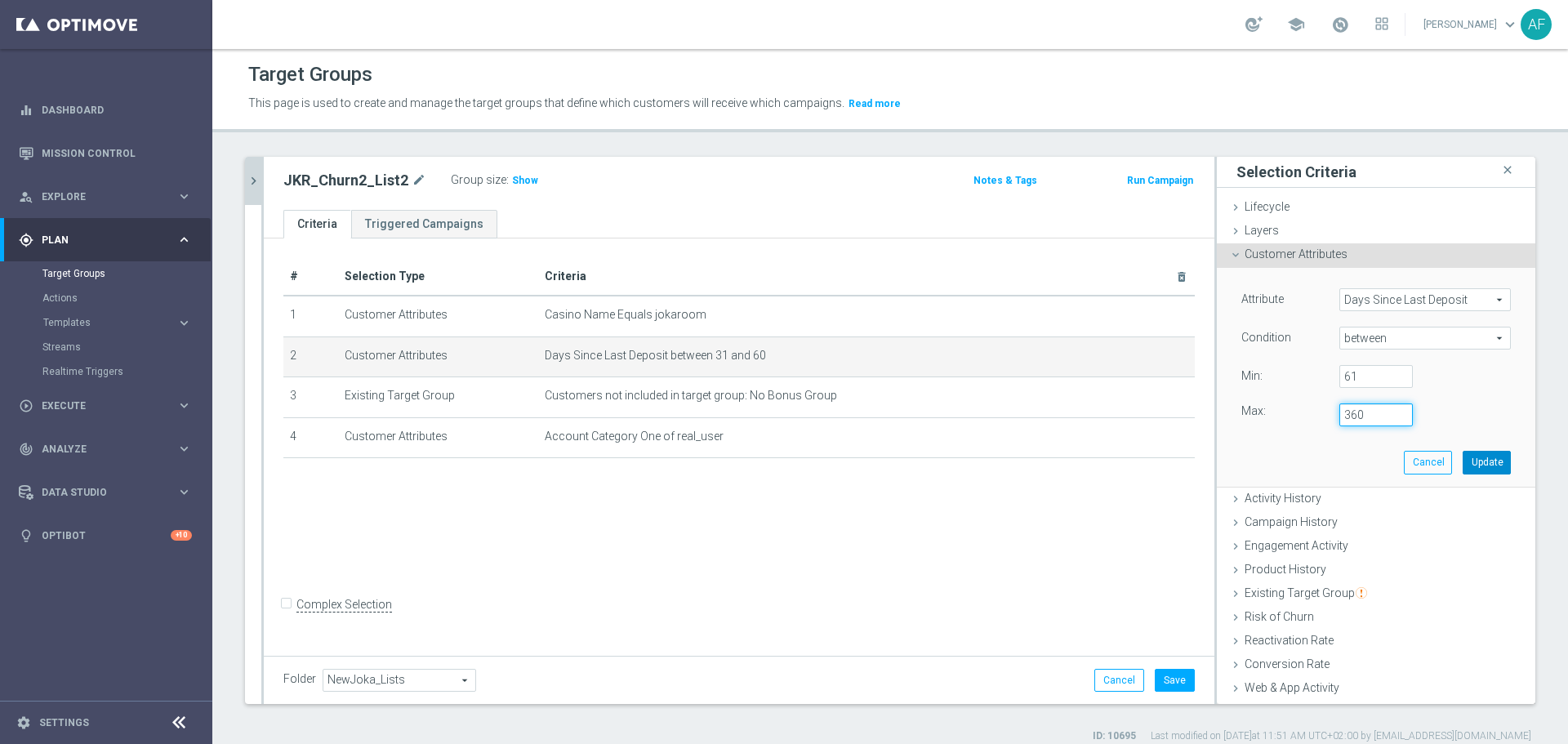
type input "360"
click at [1254, 461] on button "Update" at bounding box center [1486, 462] width 48 height 23
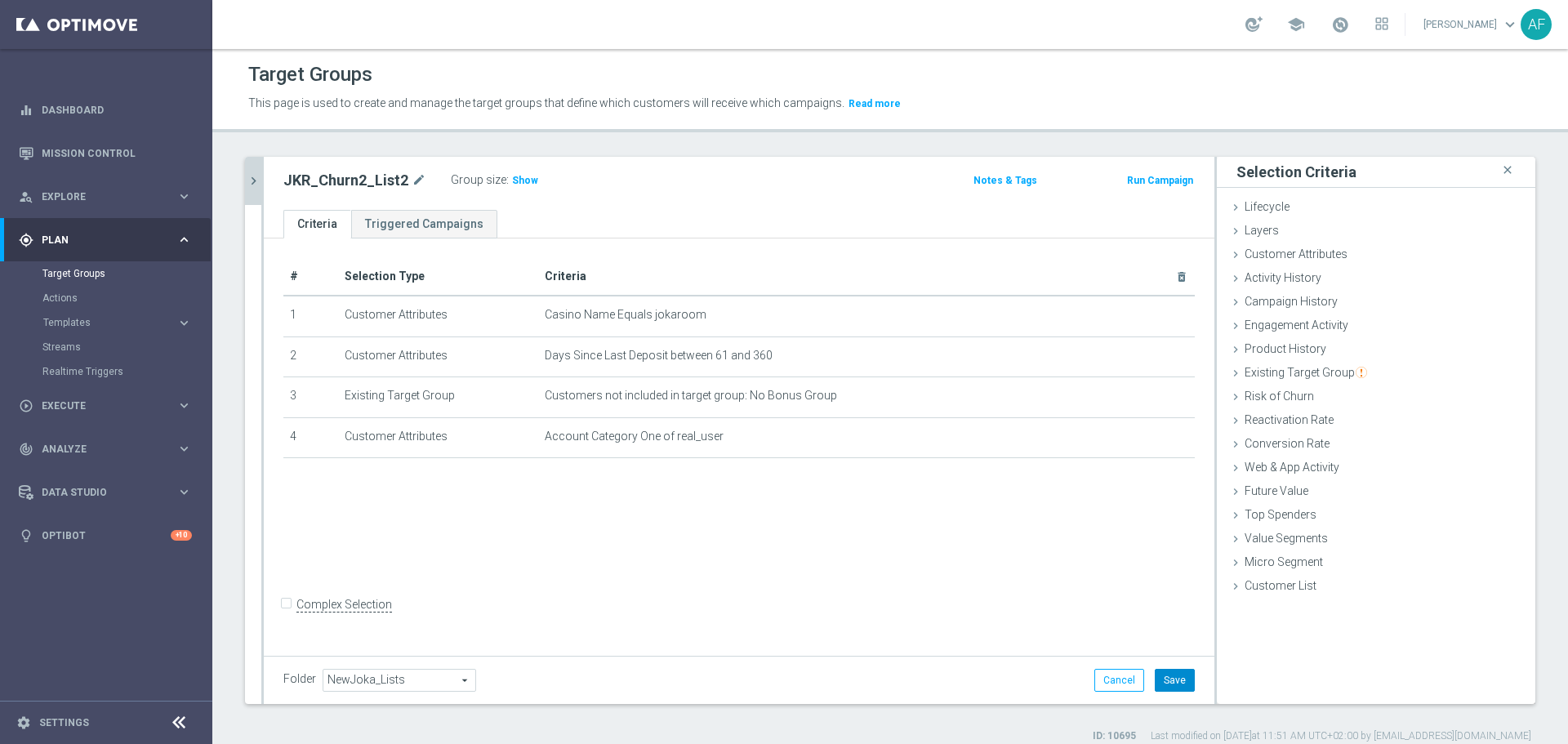
click at [1159, 567] on button "Save" at bounding box center [1174, 680] width 40 height 23
click at [258, 184] on icon "chevron_right" at bounding box center [253, 180] width 15 height 15
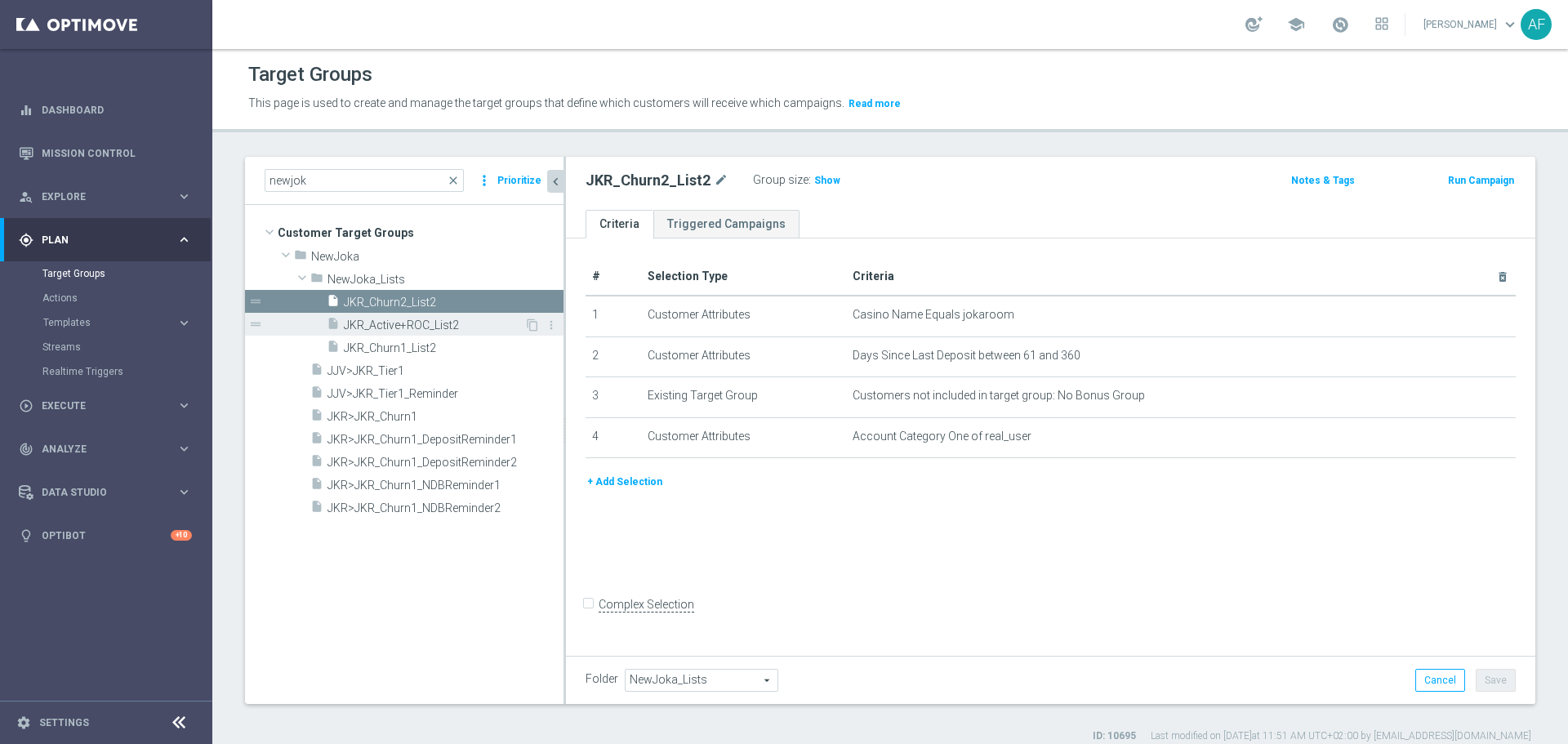
click at [448, 319] on span "JKR_Active+ROC_List2" at bounding box center [433, 325] width 180 height 14
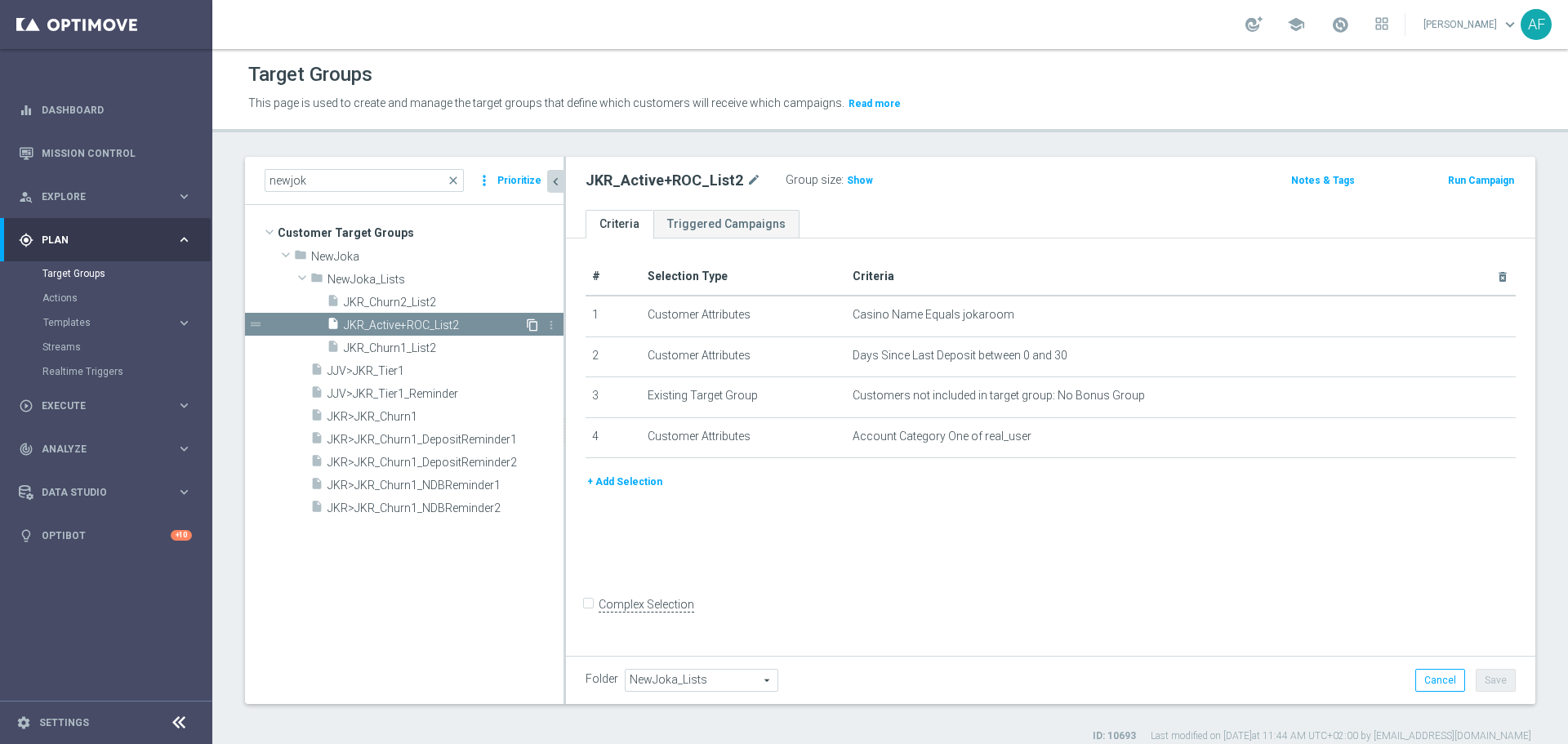
click at [534, 326] on icon "content_copy" at bounding box center [532, 325] width 13 height 13
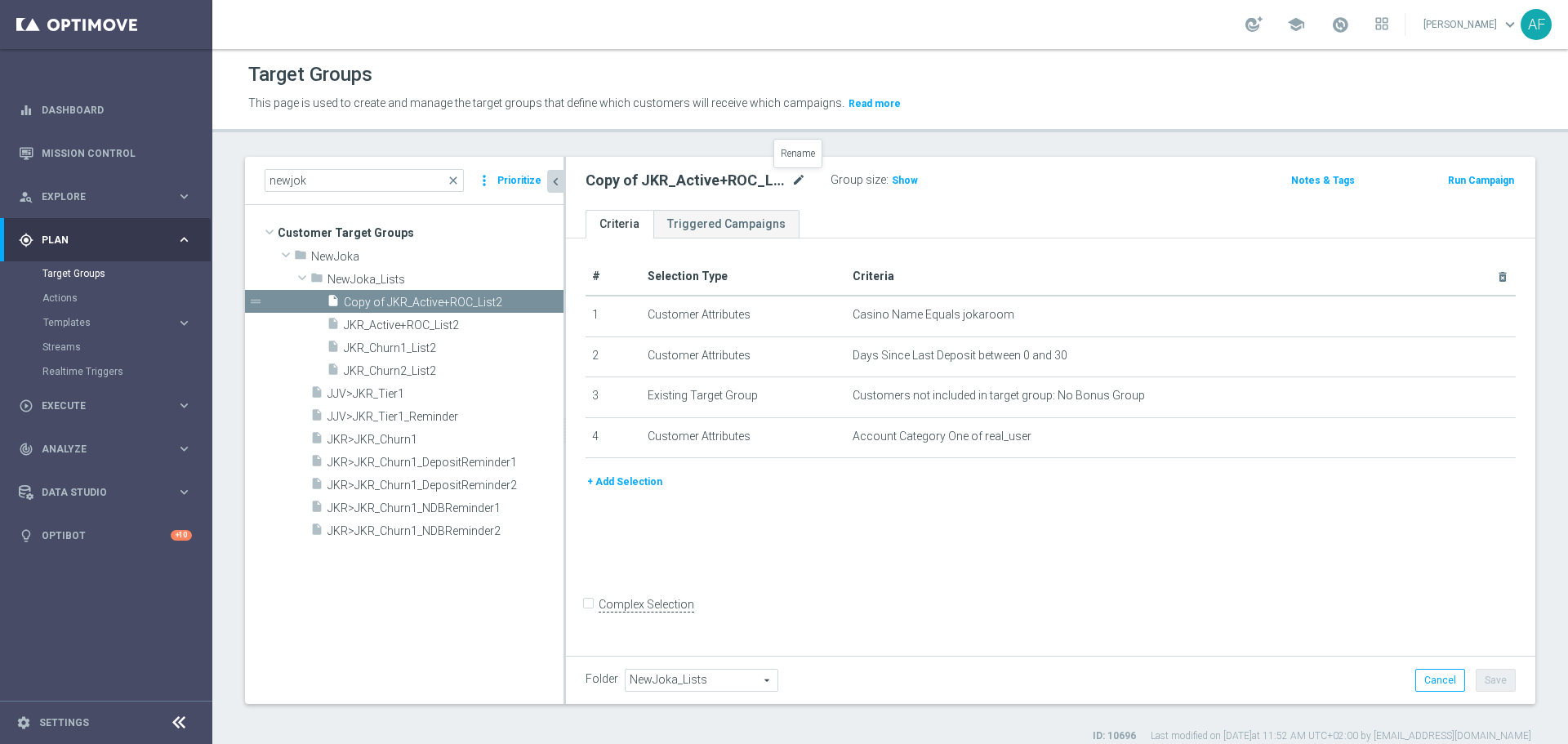
click at [800, 175] on icon "mode_edit" at bounding box center [798, 180] width 14 height 20
click at [647, 183] on input "Copy of JKR_Active+ROC_List2" at bounding box center [695, 181] width 220 height 23
drag, startPoint x: 635, startPoint y: 182, endPoint x: 580, endPoint y: 184, distance: 55.0
click at [580, 184] on div "Copy of JKR_Active+ROC_List2" at bounding box center [696, 181] width 245 height 23
drag, startPoint x: 675, startPoint y: 181, endPoint x: 711, endPoint y: 237, distance: 66.6
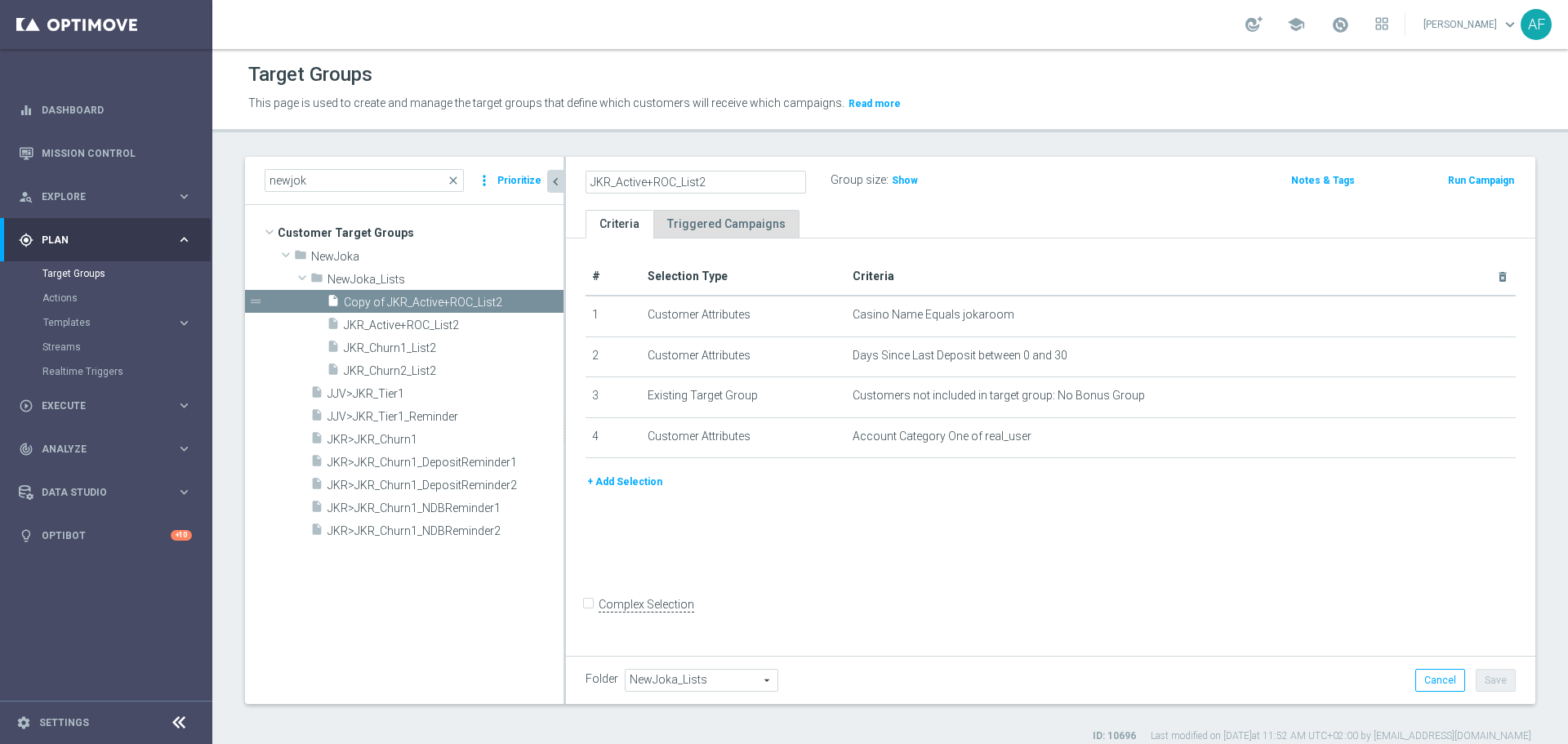
click at [676, 181] on input "JKR_Active+ROC_List2" at bounding box center [695, 181] width 220 height 23
type input "JKR_Non-Depositor_List2"
click at [864, 231] on ul "Criteria Triggered Campaigns" at bounding box center [1051, 225] width 969 height 29
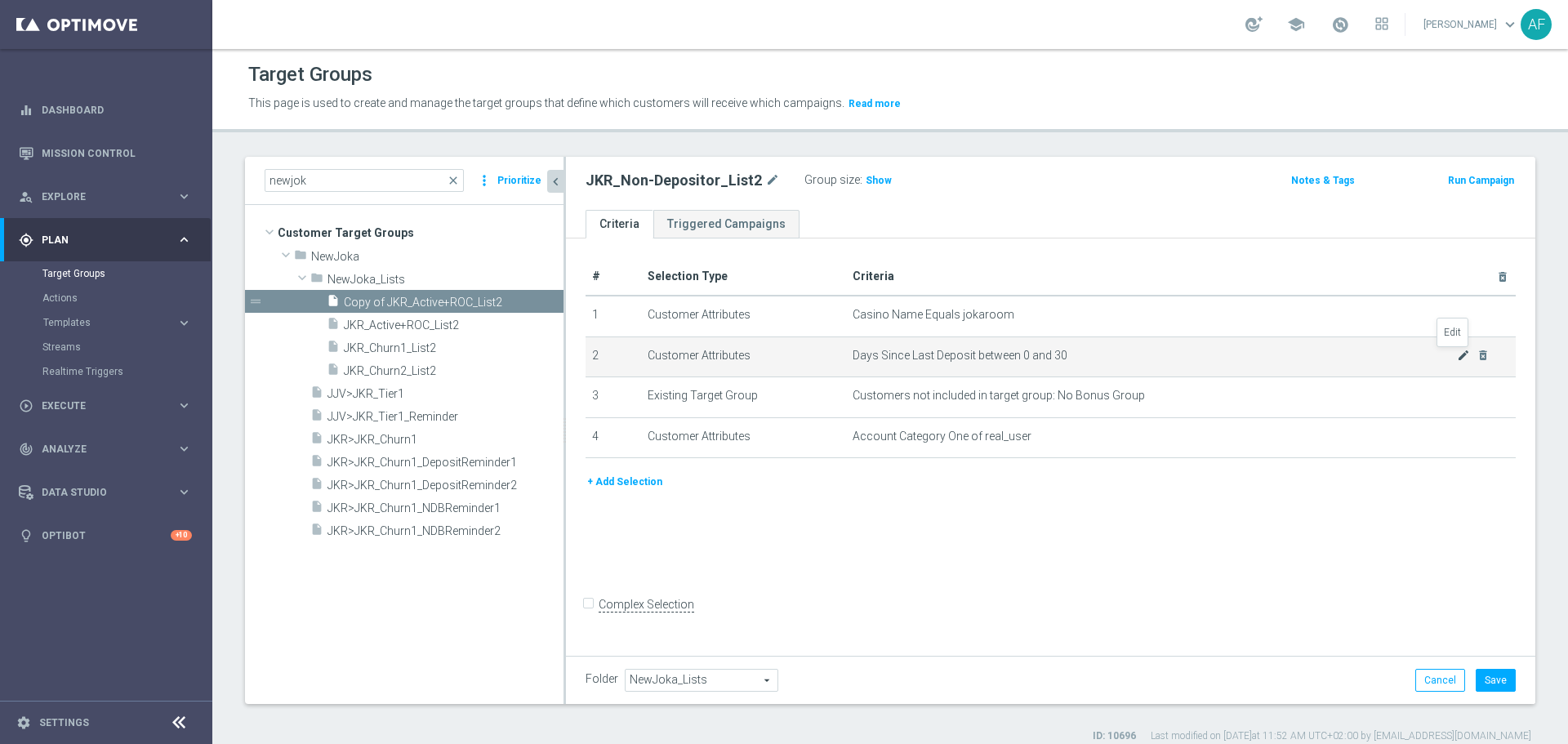
click at [1254, 360] on icon "mode_edit" at bounding box center [1463, 355] width 13 height 13
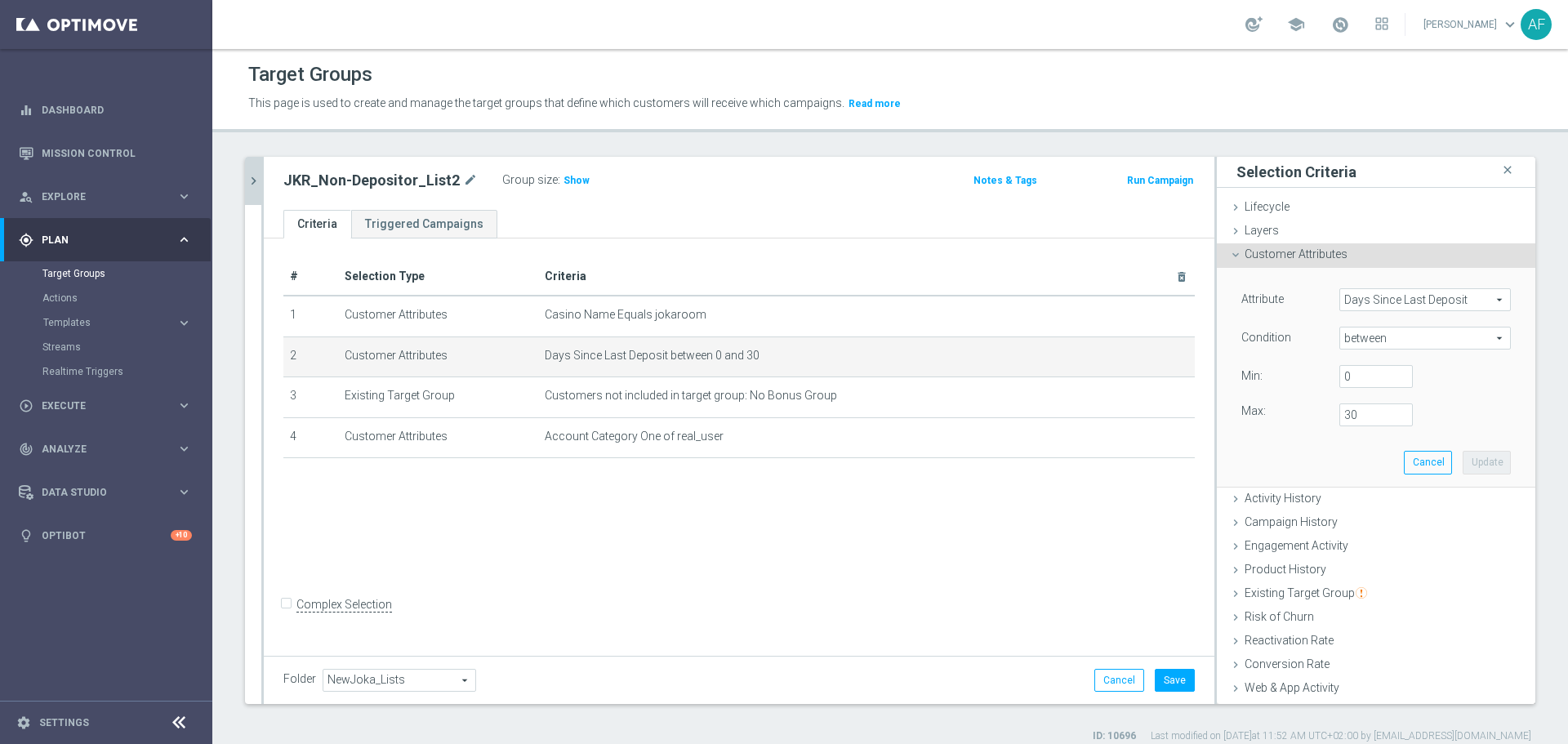
click at [1254, 342] on span "between" at bounding box center [1424, 337] width 169 height 21
click at [1254, 299] on span "Days Since Last Deposit" at bounding box center [1424, 299] width 169 height 21
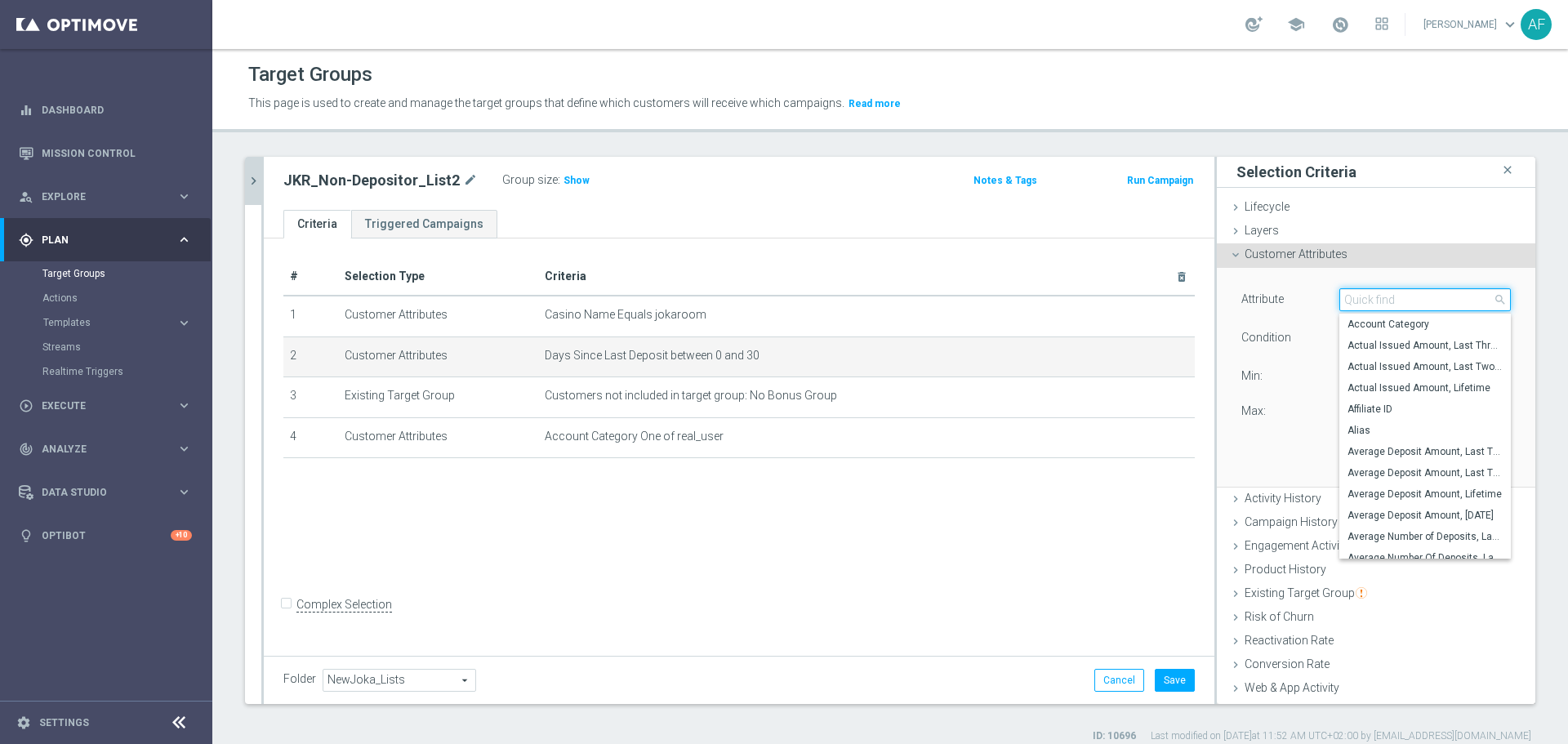
click at [1254, 301] on input "search" at bounding box center [1424, 299] width 171 height 23
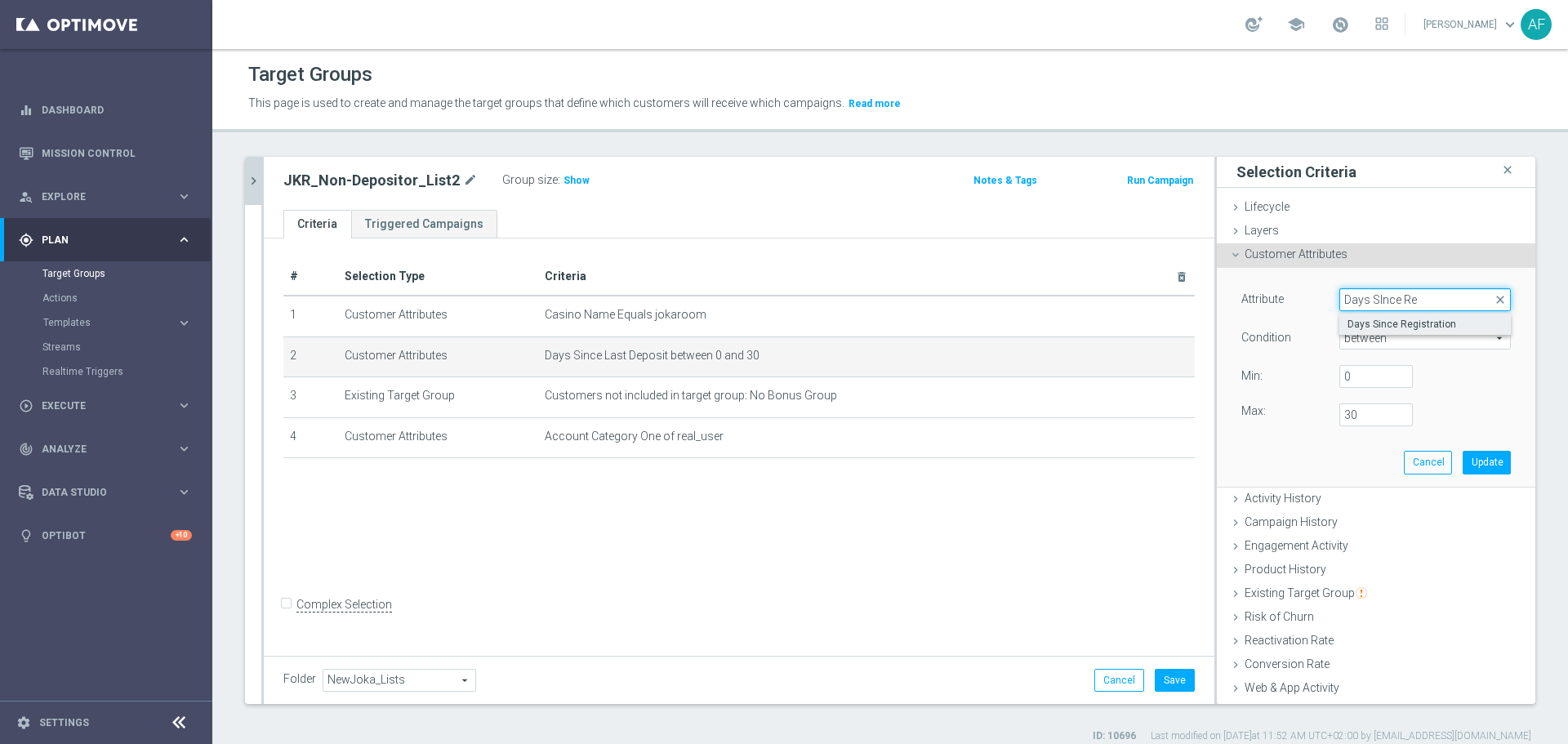
type input "Days SInce Re"
click at [1254, 321] on span "Days Since Registration" at bounding box center [1424, 324] width 155 height 13
type input "Days Since Registration"
type input "="
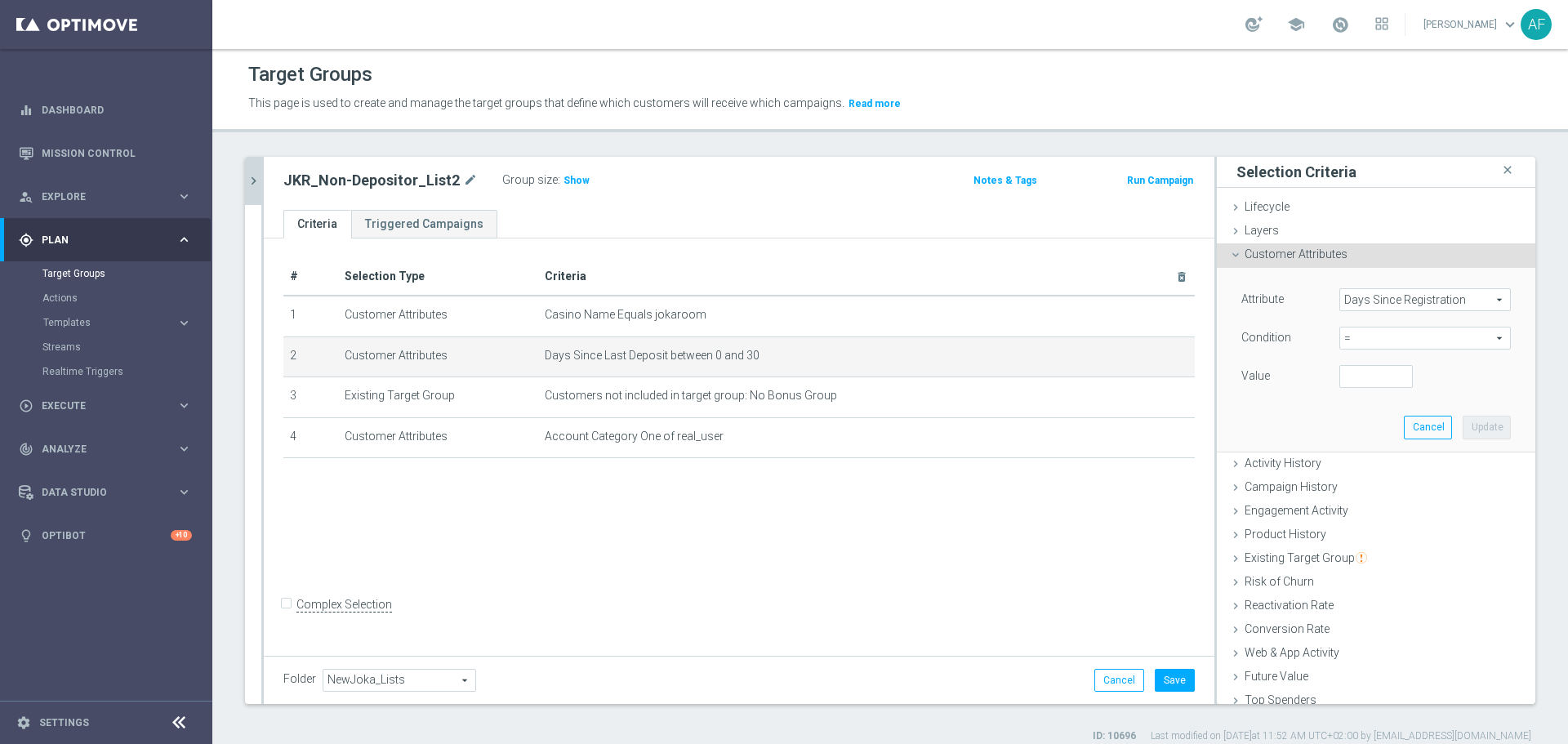
click at [1254, 343] on span "=" at bounding box center [1424, 337] width 169 height 21
click at [1254, 488] on span "between" at bounding box center [1424, 490] width 155 height 13
type input "between"
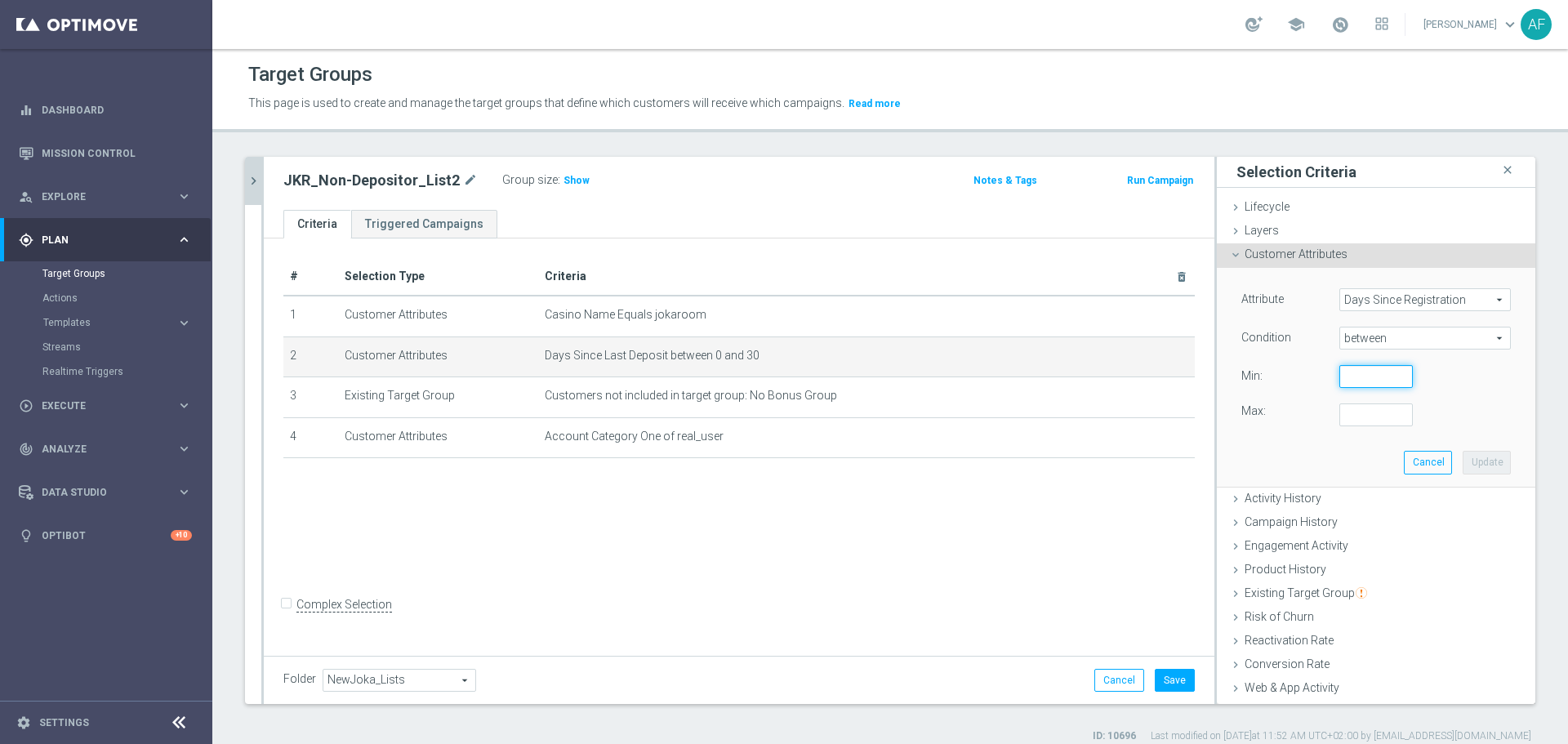
click at [1254, 375] on input "number" at bounding box center [1375, 376] width 73 height 23
type input "30"
click at [1254, 415] on input "number" at bounding box center [1375, 414] width 73 height 23
type input "180"
click at [1254, 463] on button "Update" at bounding box center [1486, 462] width 48 height 23
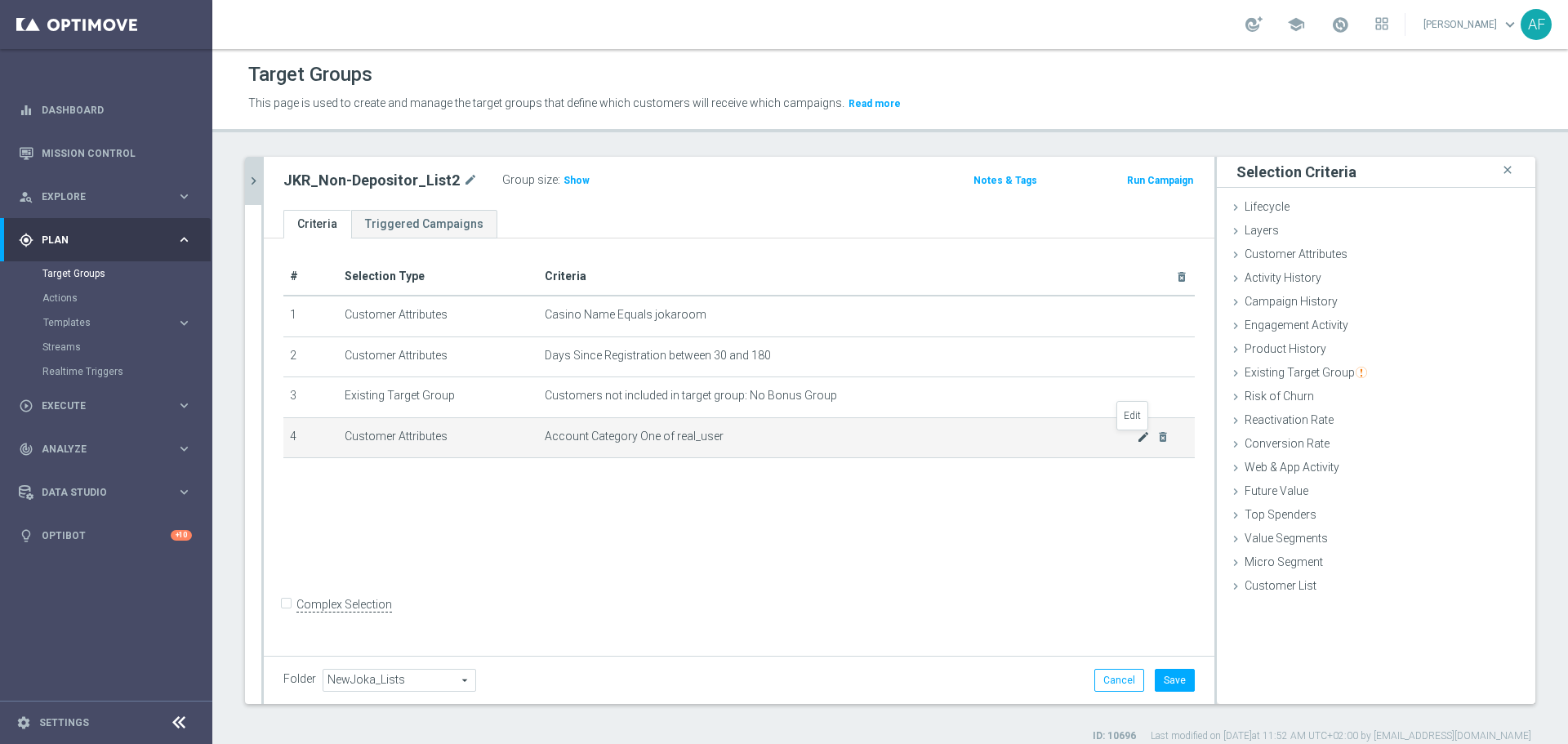
click at [1137, 435] on icon "mode_edit" at bounding box center [1143, 437] width 13 height 13
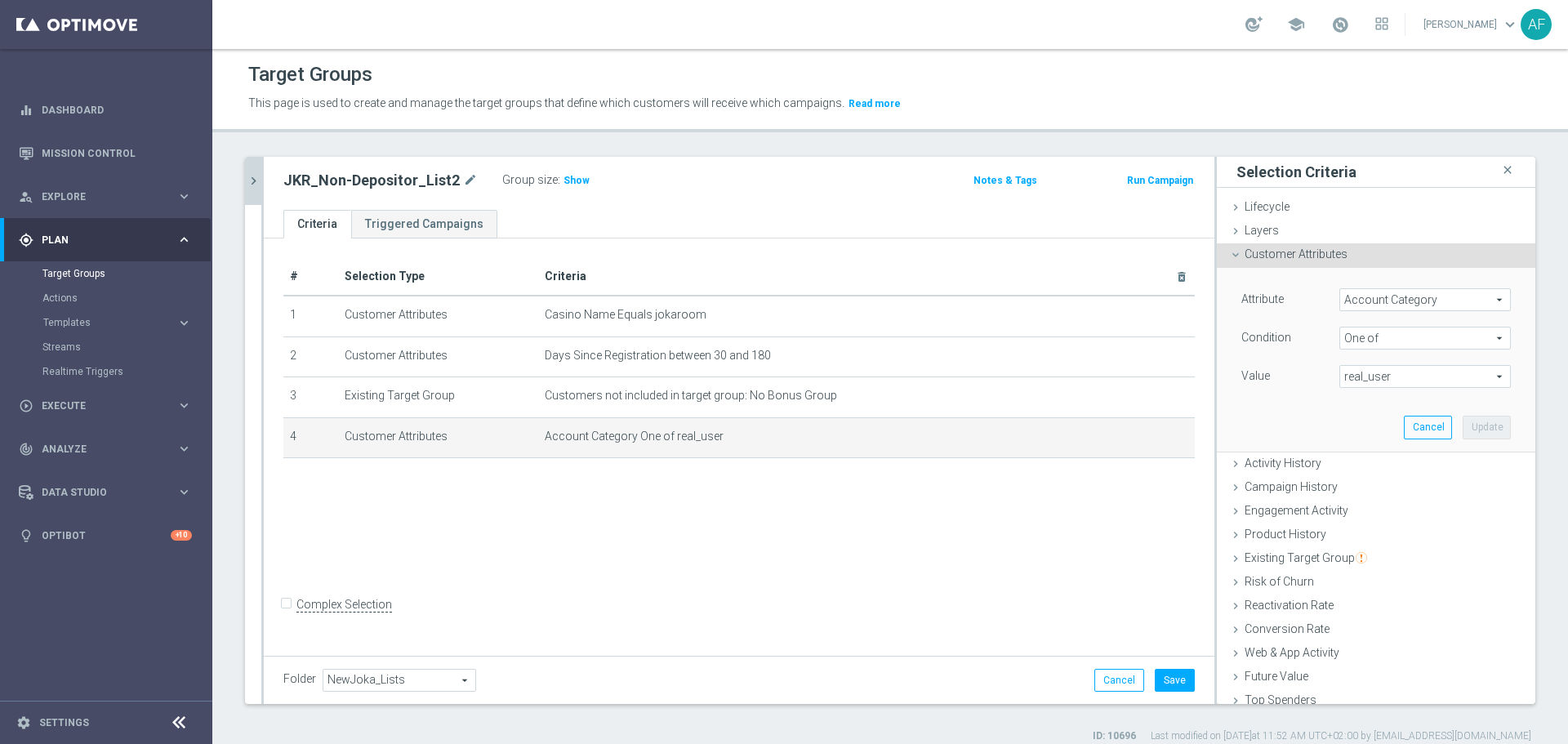
click at [1254, 383] on span "real_user" at bounding box center [1424, 376] width 169 height 21
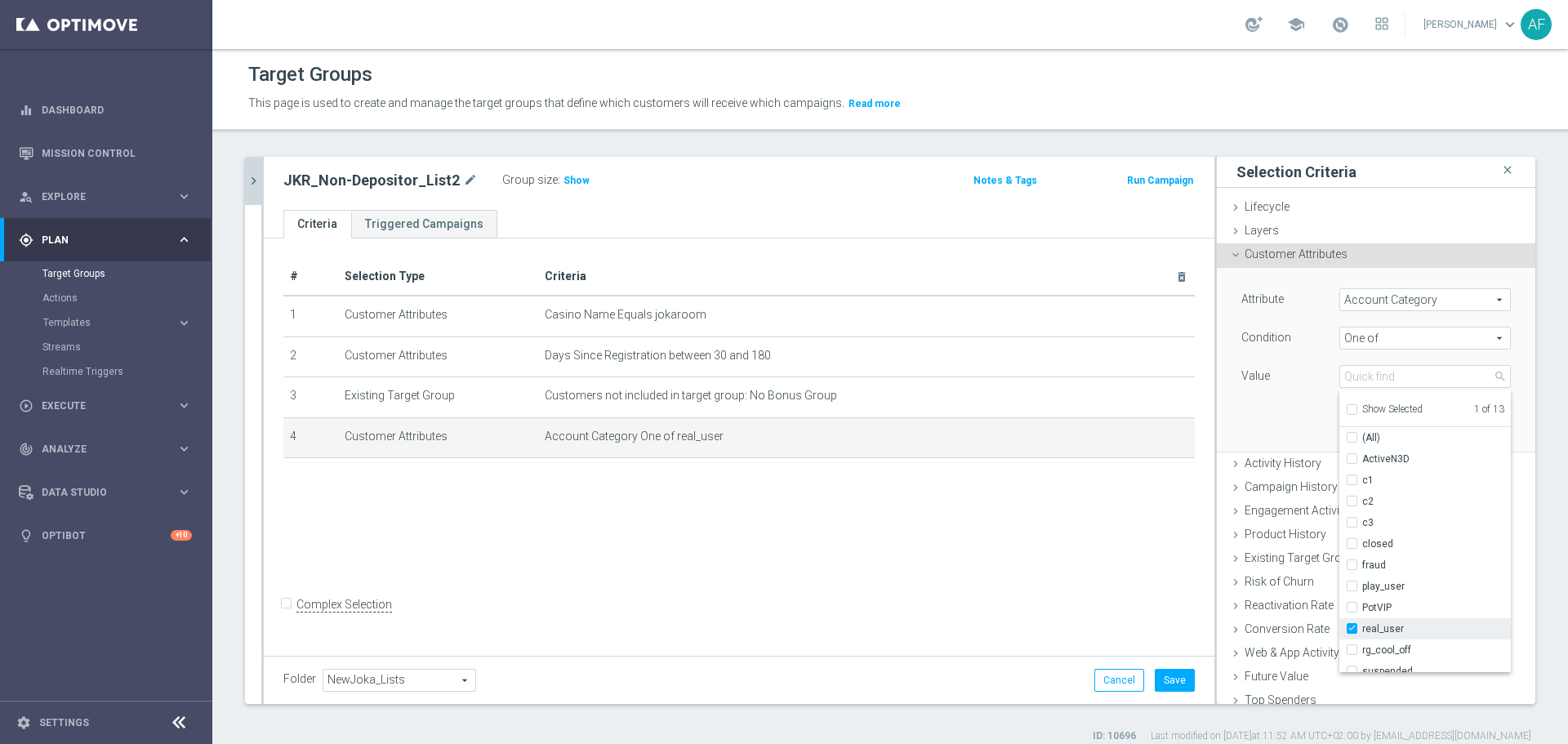
click at [1254, 567] on input "real_user" at bounding box center [1357, 630] width 11 height 11
checkbox input "false"
type input "Select"
click at [1254, 567] on span "play_user" at bounding box center [1436, 586] width 149 height 13
click at [1254, 567] on label "play_user" at bounding box center [1436, 585] width 149 height 21
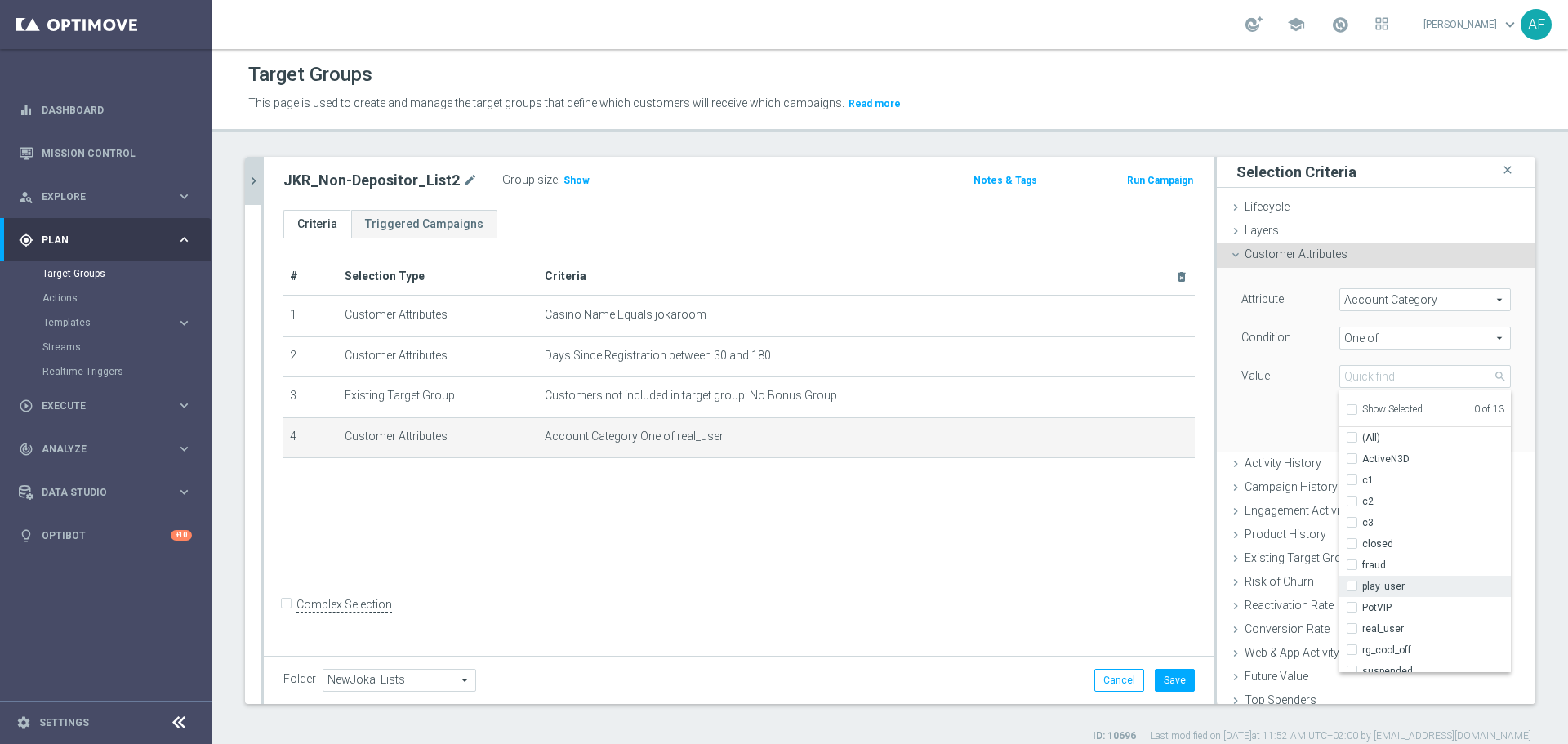
click at [1254, 567] on input "play_user" at bounding box center [1357, 587] width 11 height 11
checkbox input "true"
type input "play_user"
click at [1254, 468] on span "Activity History" at bounding box center [1283, 463] width 77 height 13
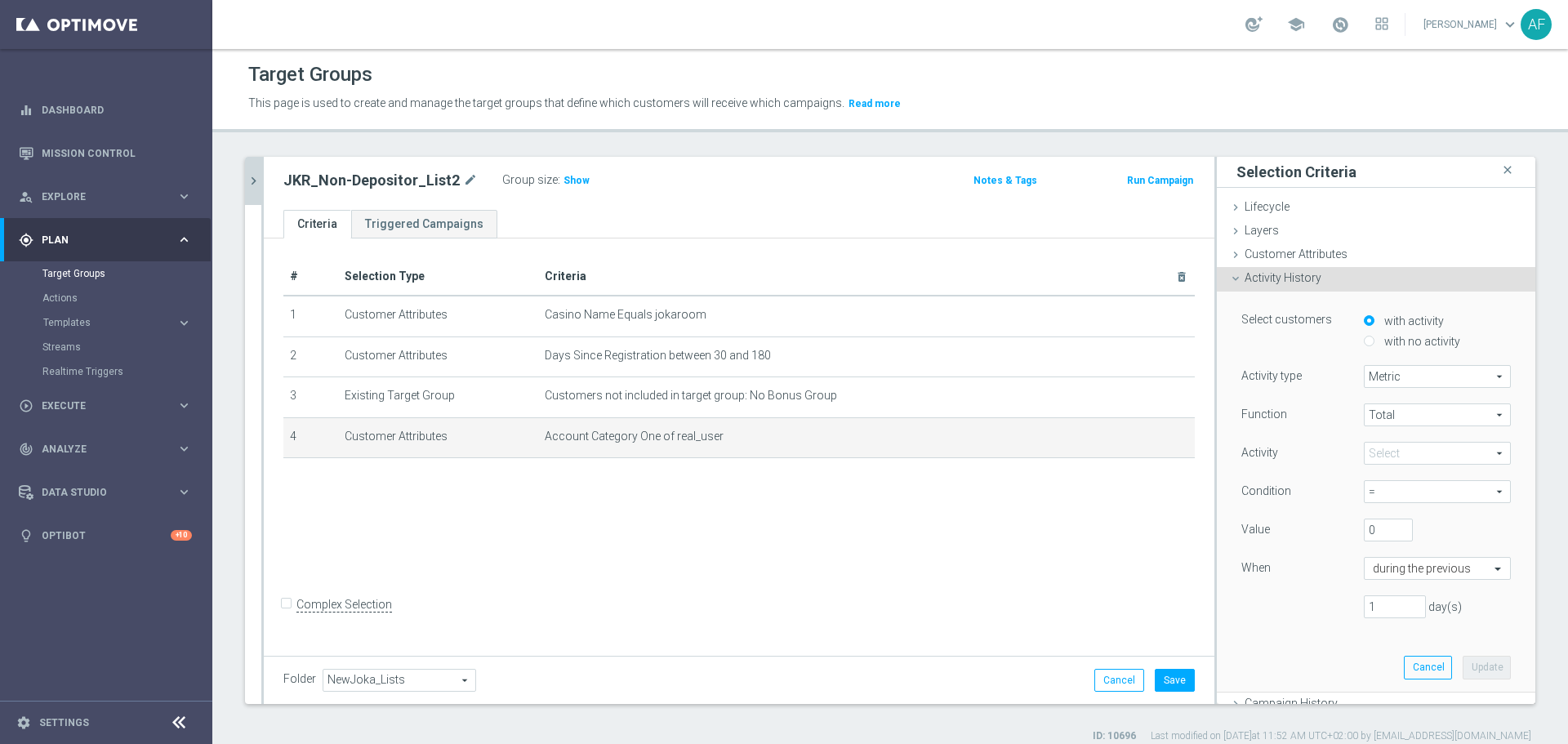
click at [1254, 275] on span "Activity History" at bounding box center [1283, 277] width 77 height 13
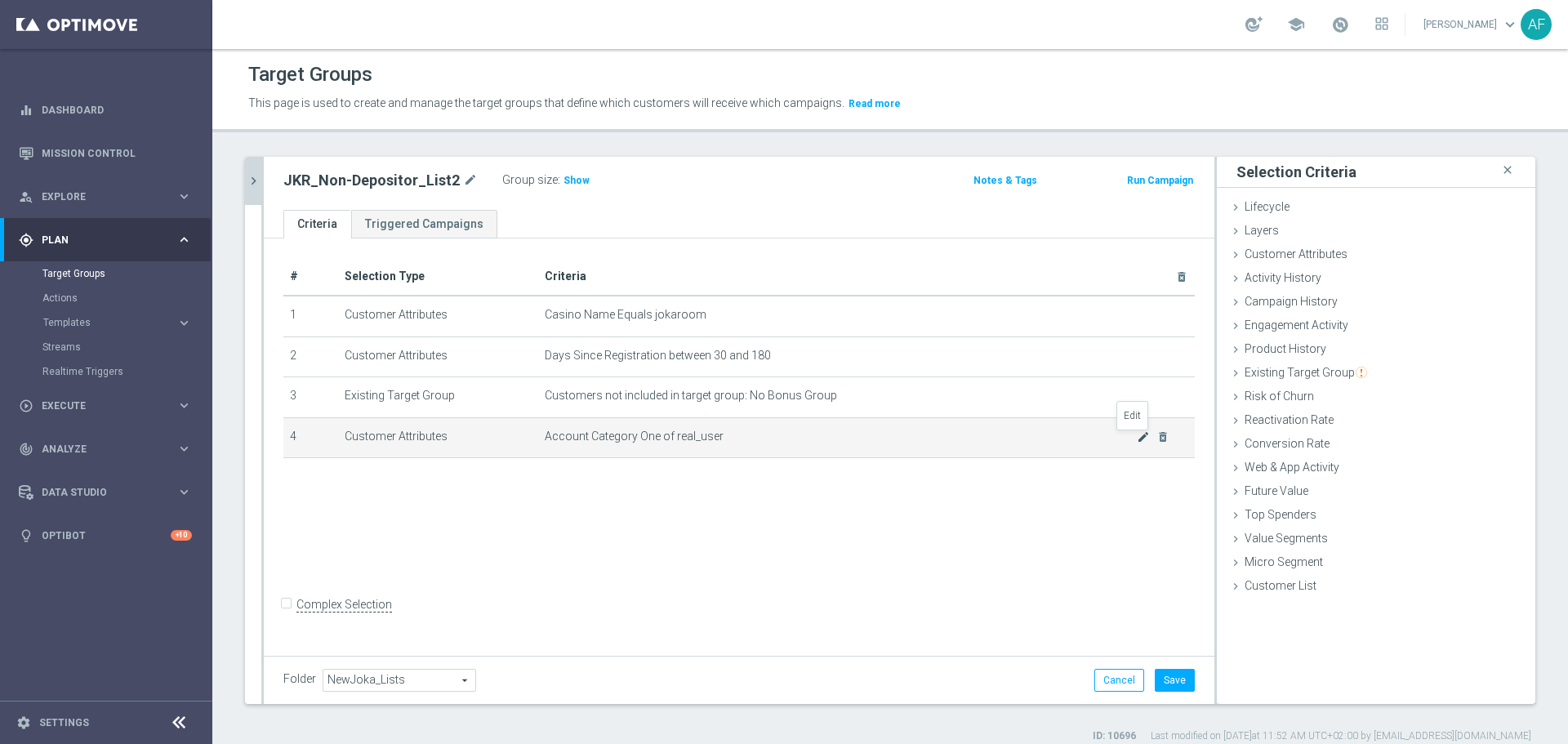
click at [1137, 440] on icon "mode_edit" at bounding box center [1143, 437] width 13 height 13
click at [1167, 567] on button "Save" at bounding box center [1174, 680] width 40 height 23
click at [1137, 439] on icon "mode_edit" at bounding box center [1143, 437] width 13 height 13
click at [1137, 443] on icon "mode_edit" at bounding box center [1143, 437] width 13 height 13
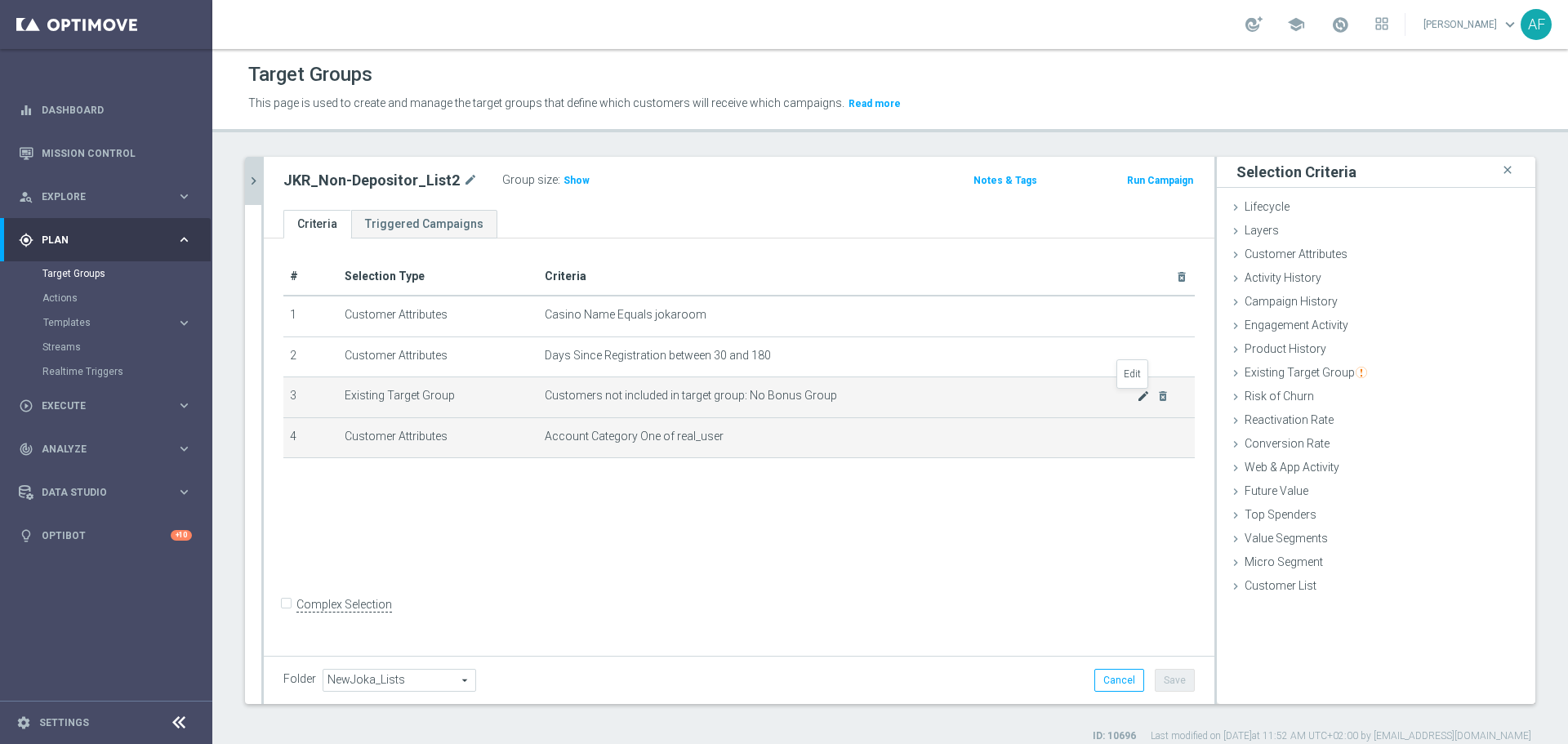
click at [1137, 391] on icon "mode_edit" at bounding box center [1143, 396] width 13 height 13
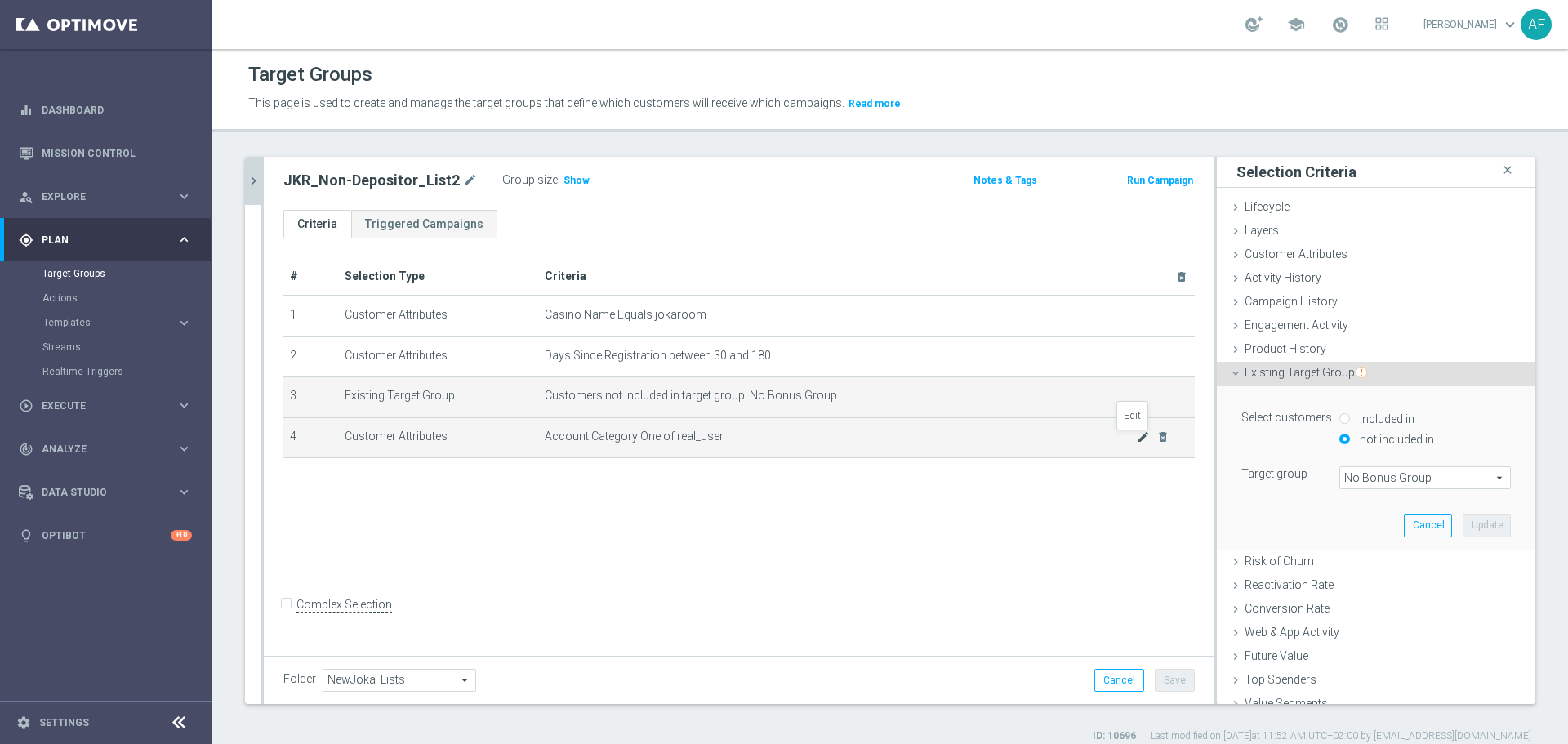
click at [1137, 438] on icon "mode_edit" at bounding box center [1143, 437] width 13 height 13
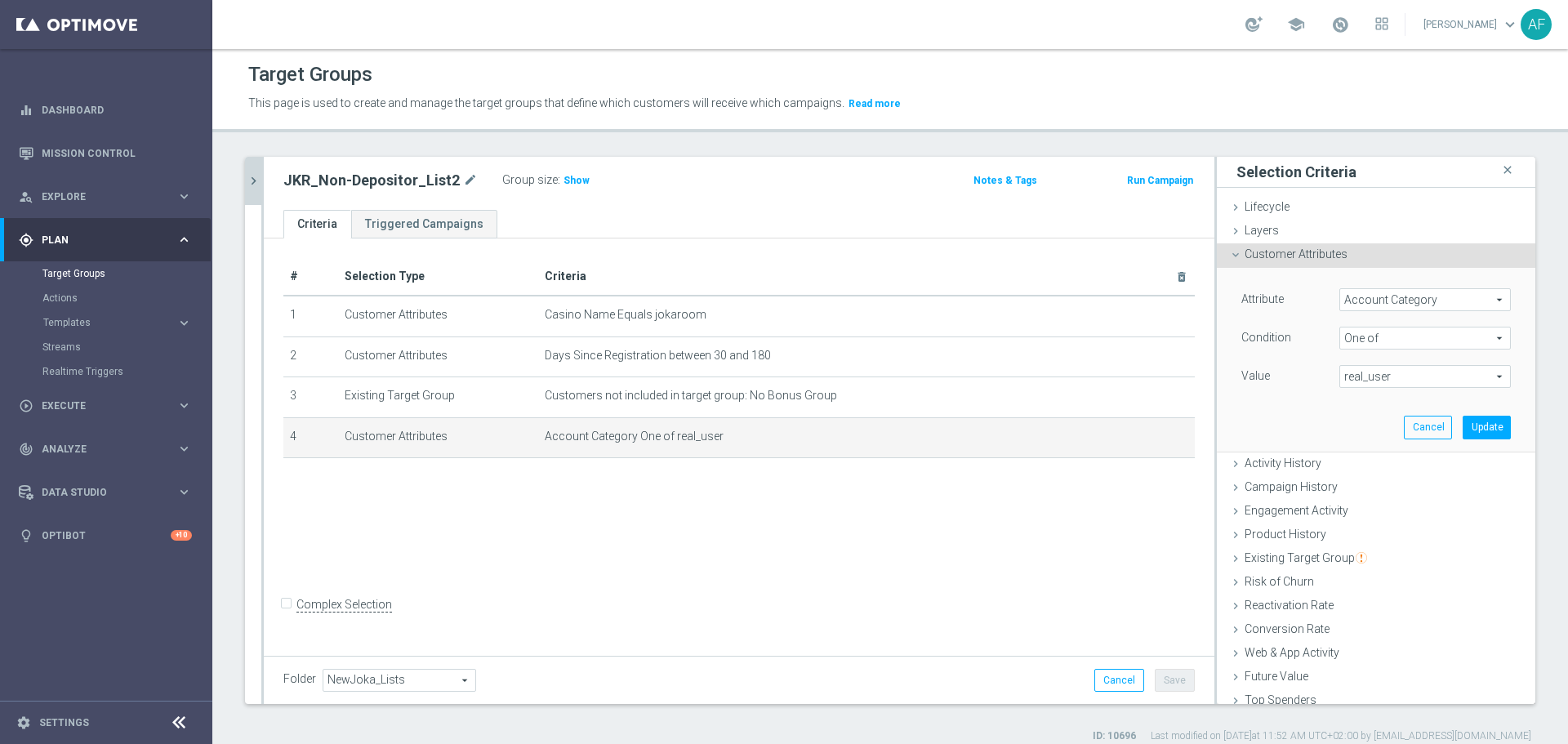
click at [1254, 377] on span "real_user" at bounding box center [1424, 376] width 169 height 21
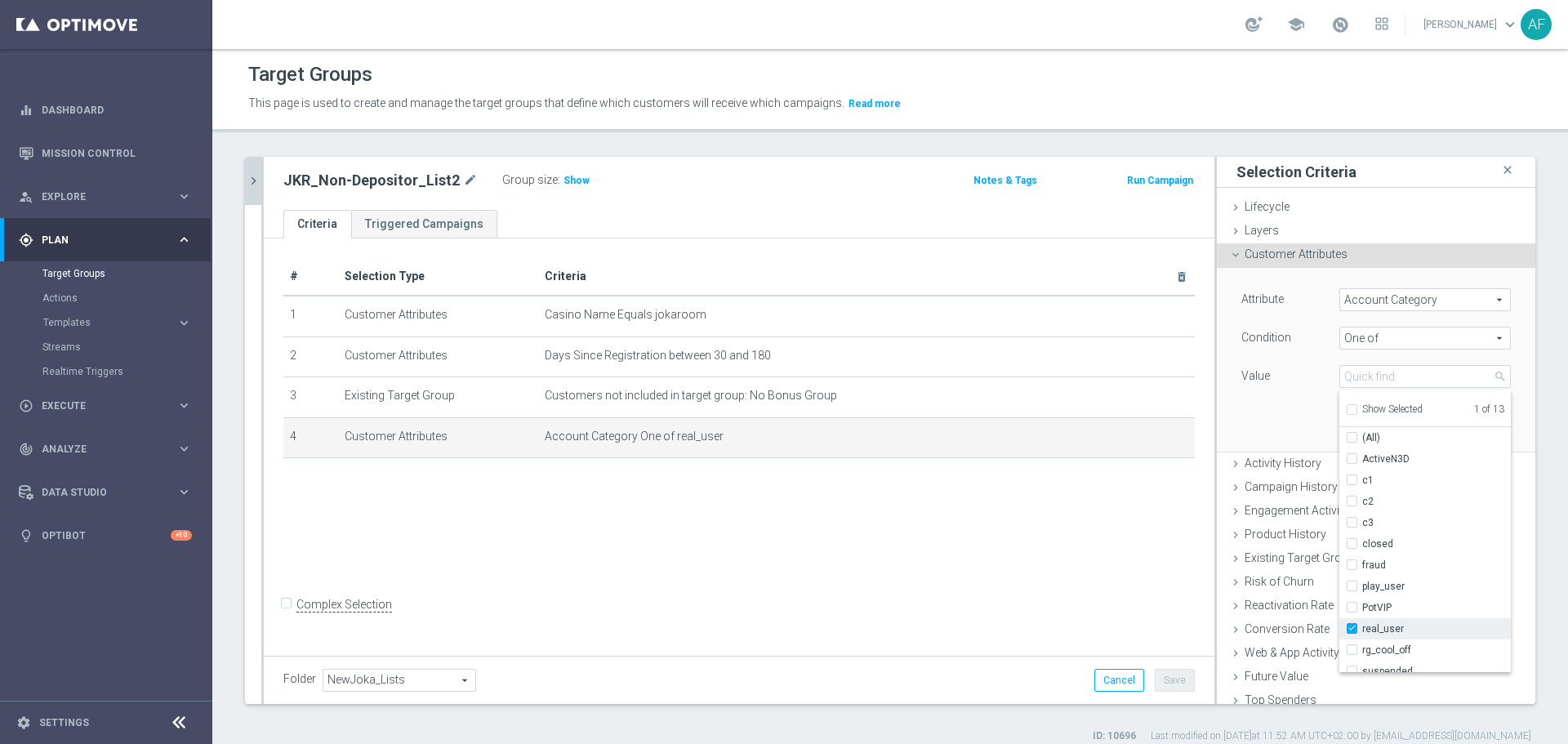
click at [1254, 567] on label "real_user" at bounding box center [1436, 628] width 149 height 21
click at [1254, 567] on input "real_user" at bounding box center [1357, 630] width 11 height 11
checkbox input "false"
type input "Select"
click at [1254, 567] on input "play_user" at bounding box center [1357, 587] width 11 height 11
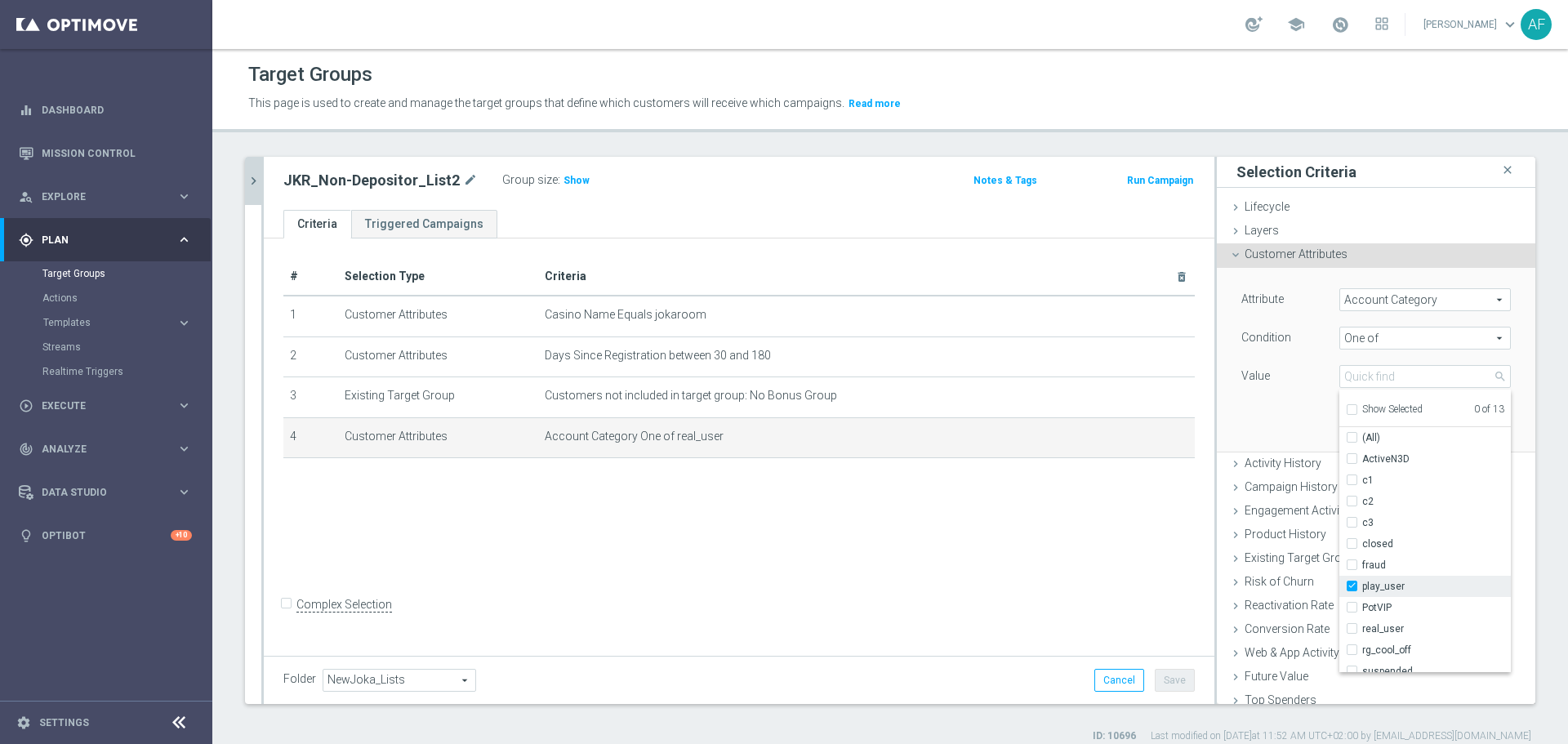
checkbox input "true"
type input "play_user"
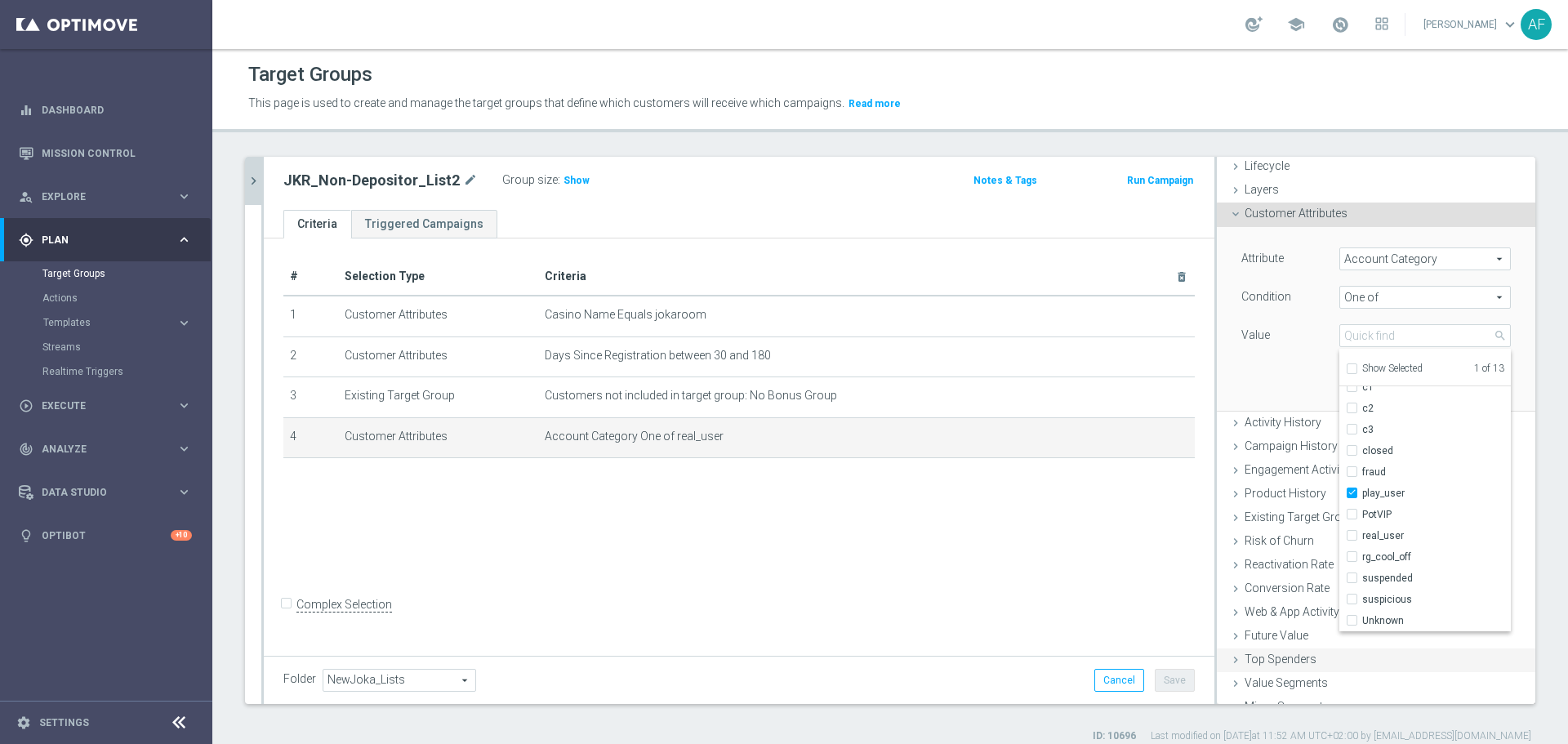
scroll to position [81, 0]
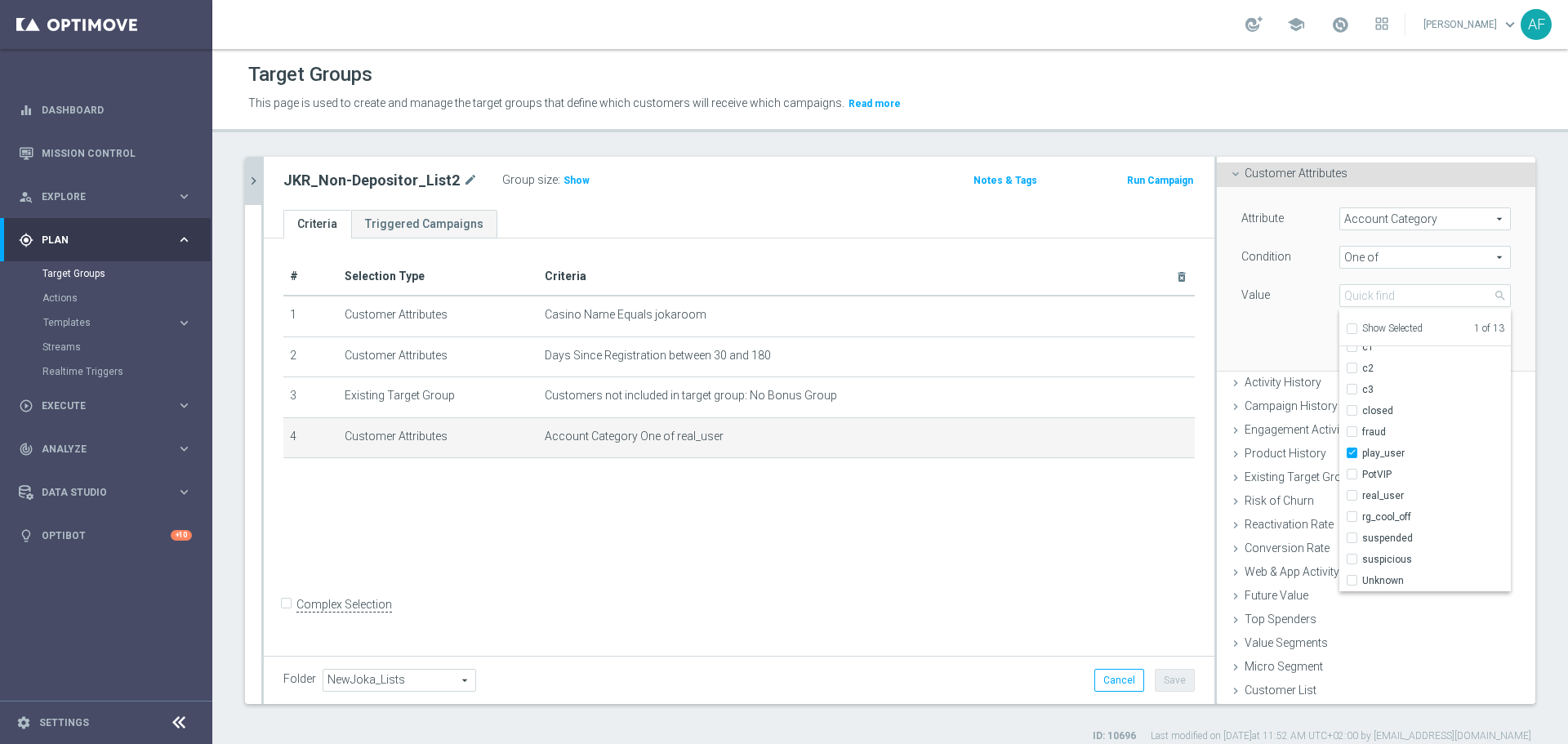
click at [1232, 315] on div "Attribute Account Category Account Category arrow_drop_down search Condition On…" at bounding box center [1375, 278] width 293 height 183
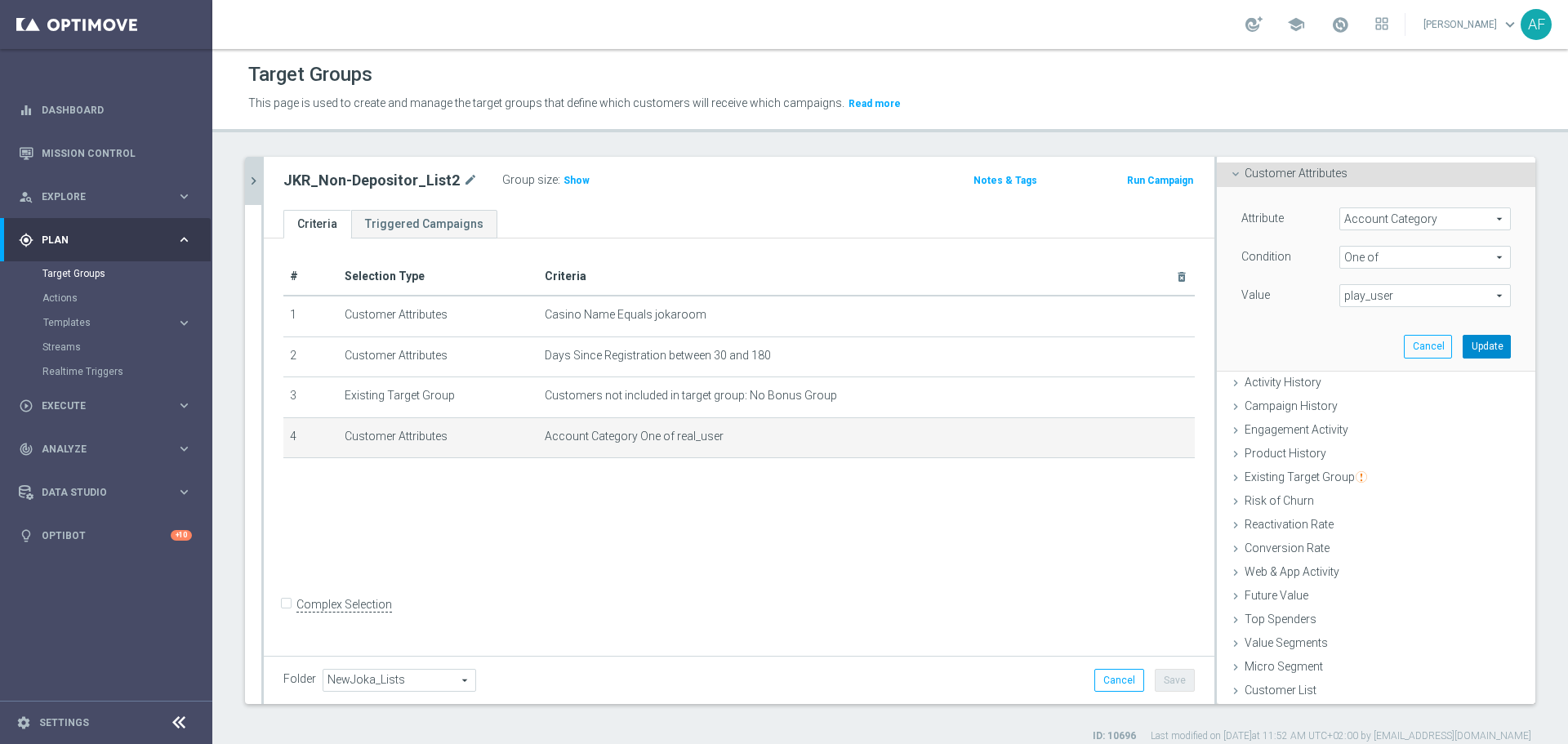
drag, startPoint x: 1459, startPoint y: 343, endPoint x: 1433, endPoint y: 363, distance: 32.8
click at [1254, 343] on button "Update" at bounding box center [1486, 346] width 48 height 23
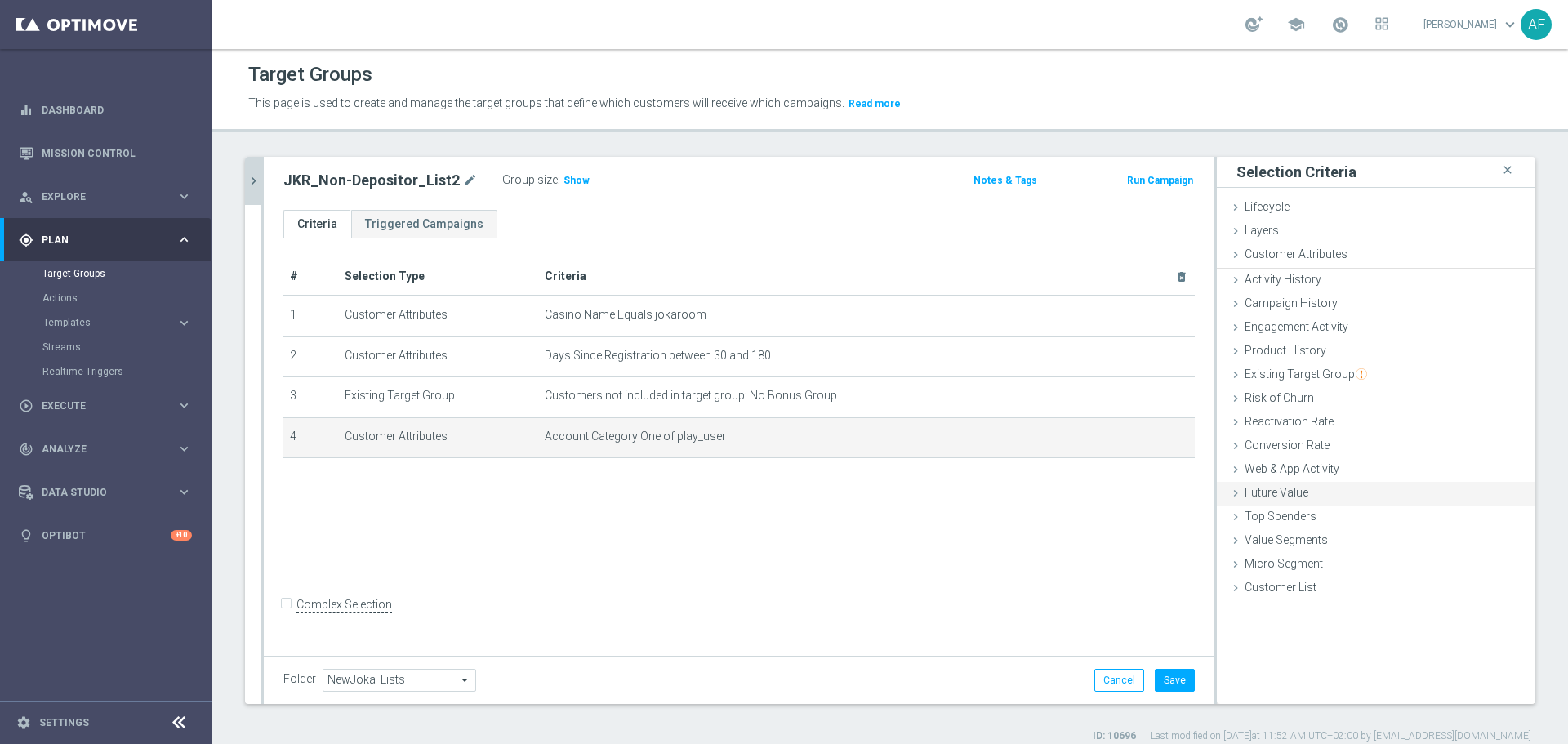
scroll to position [0, 0]
click at [1169, 567] on button "Save" at bounding box center [1174, 680] width 40 height 23
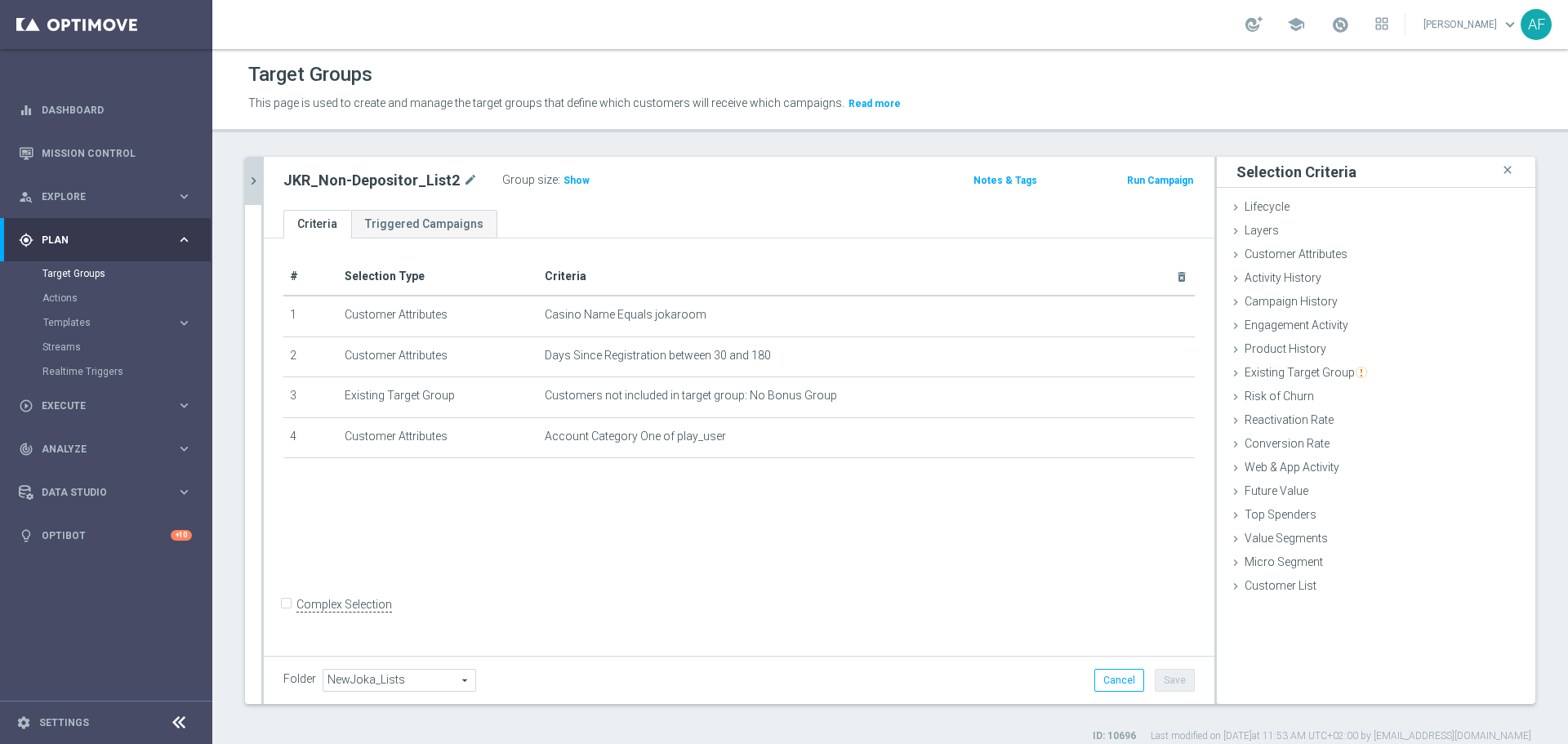
click at [253, 189] on button "chevron_right" at bounding box center [253, 180] width 16 height 48
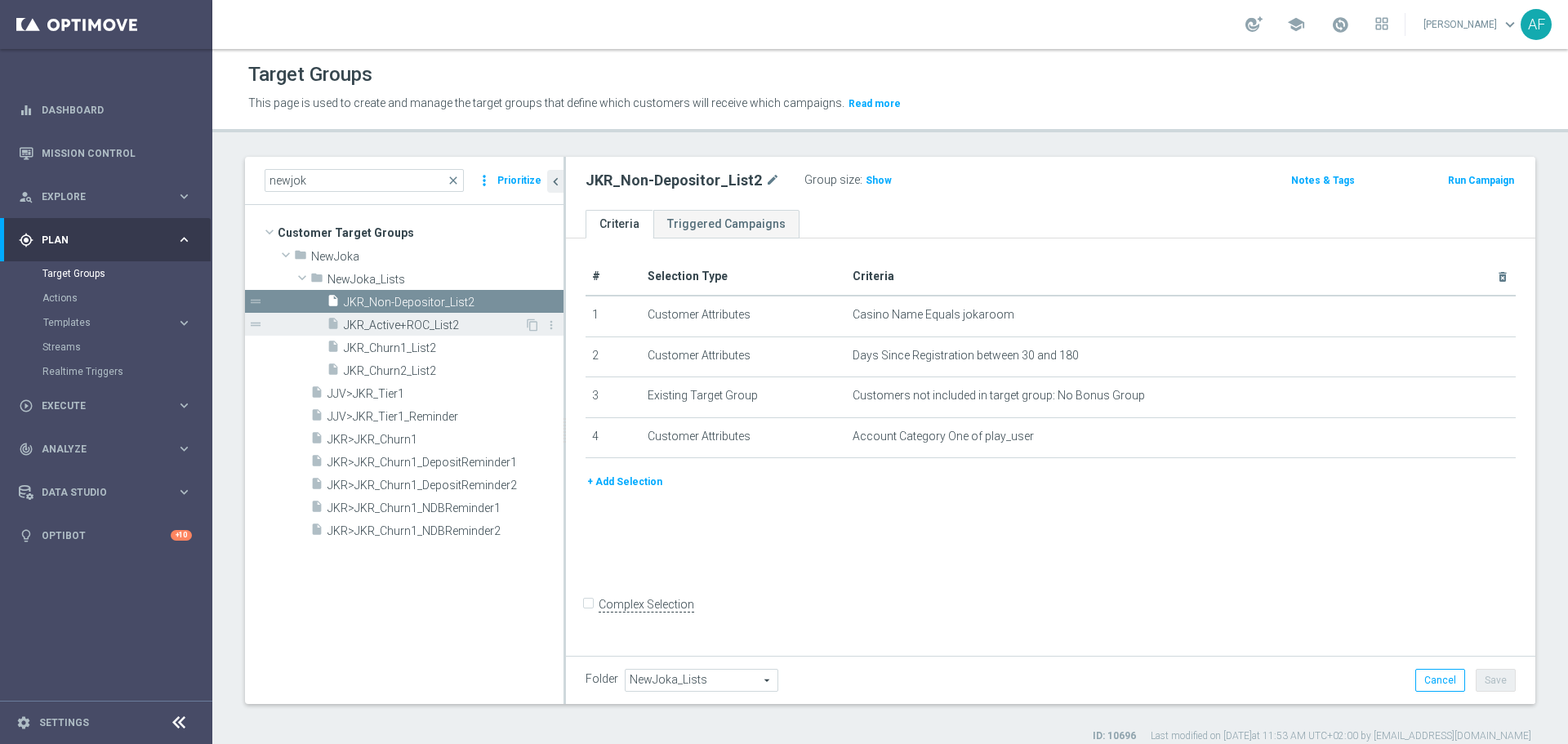
click at [457, 325] on span "JKR_Active+ROC_List2" at bounding box center [433, 325] width 180 height 14
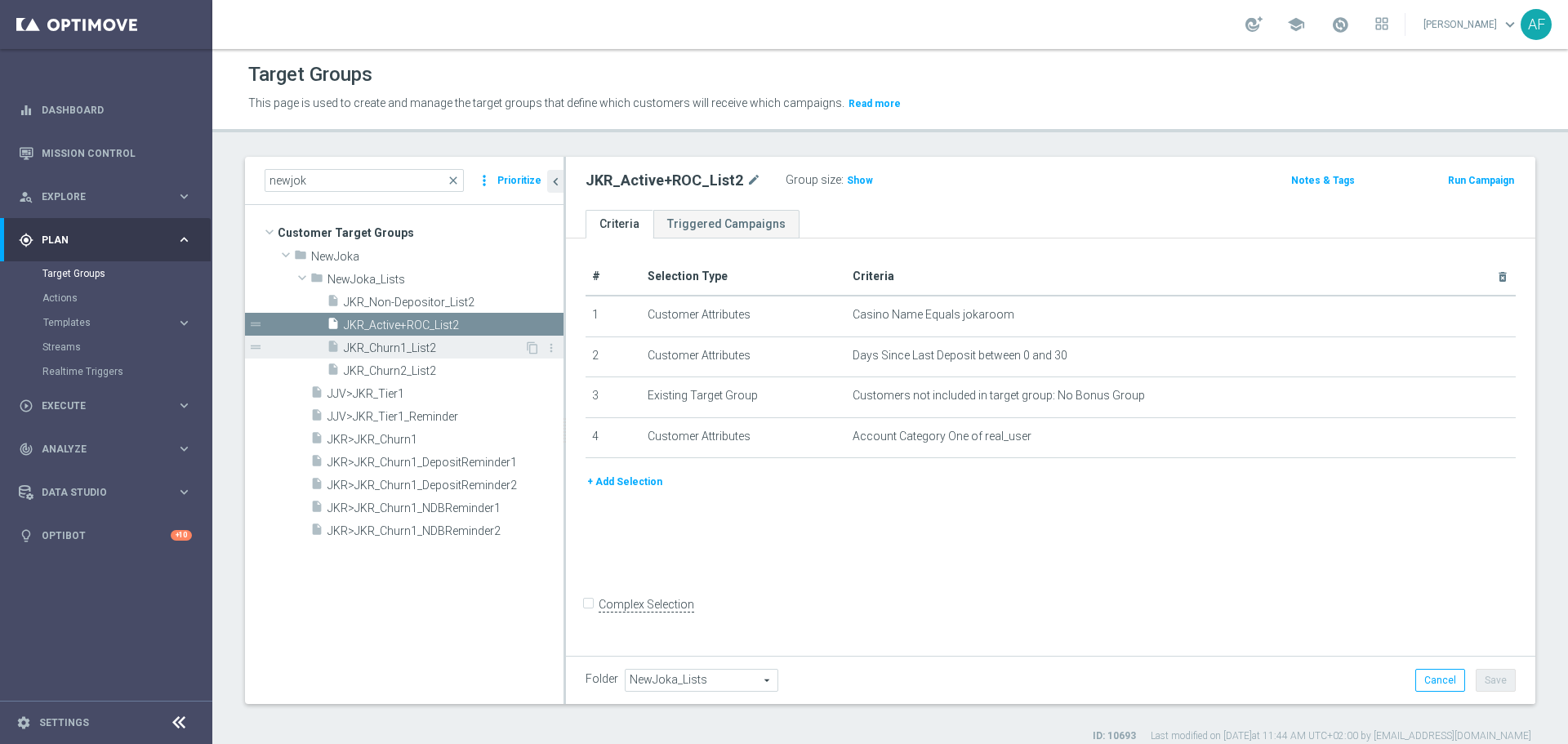
click at [469, 345] on span "JKR_Churn1_List2" at bounding box center [433, 348] width 180 height 14
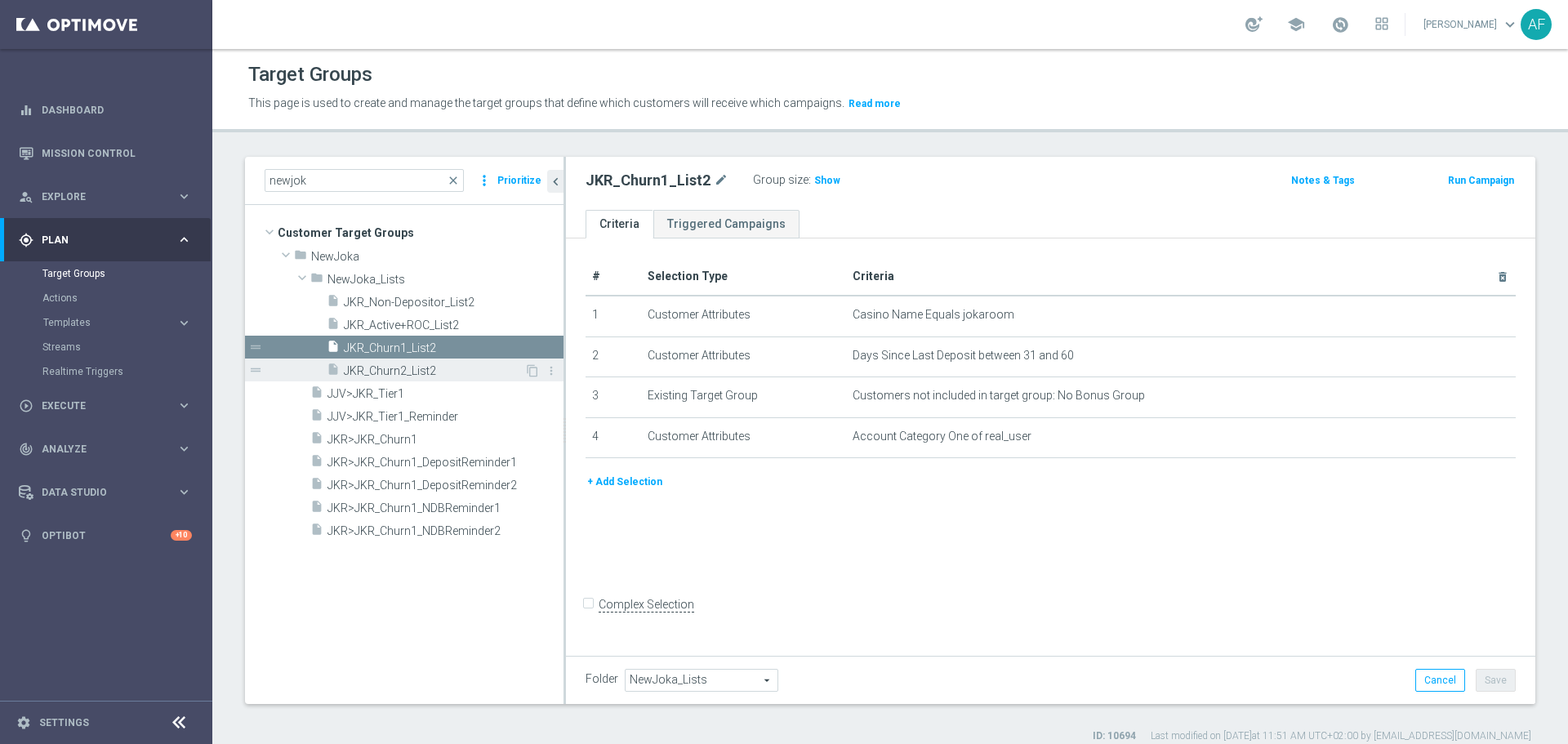
click at [480, 379] on div "insert_drive_file JKR_Churn2_List2" at bounding box center [426, 370] width 197 height 23
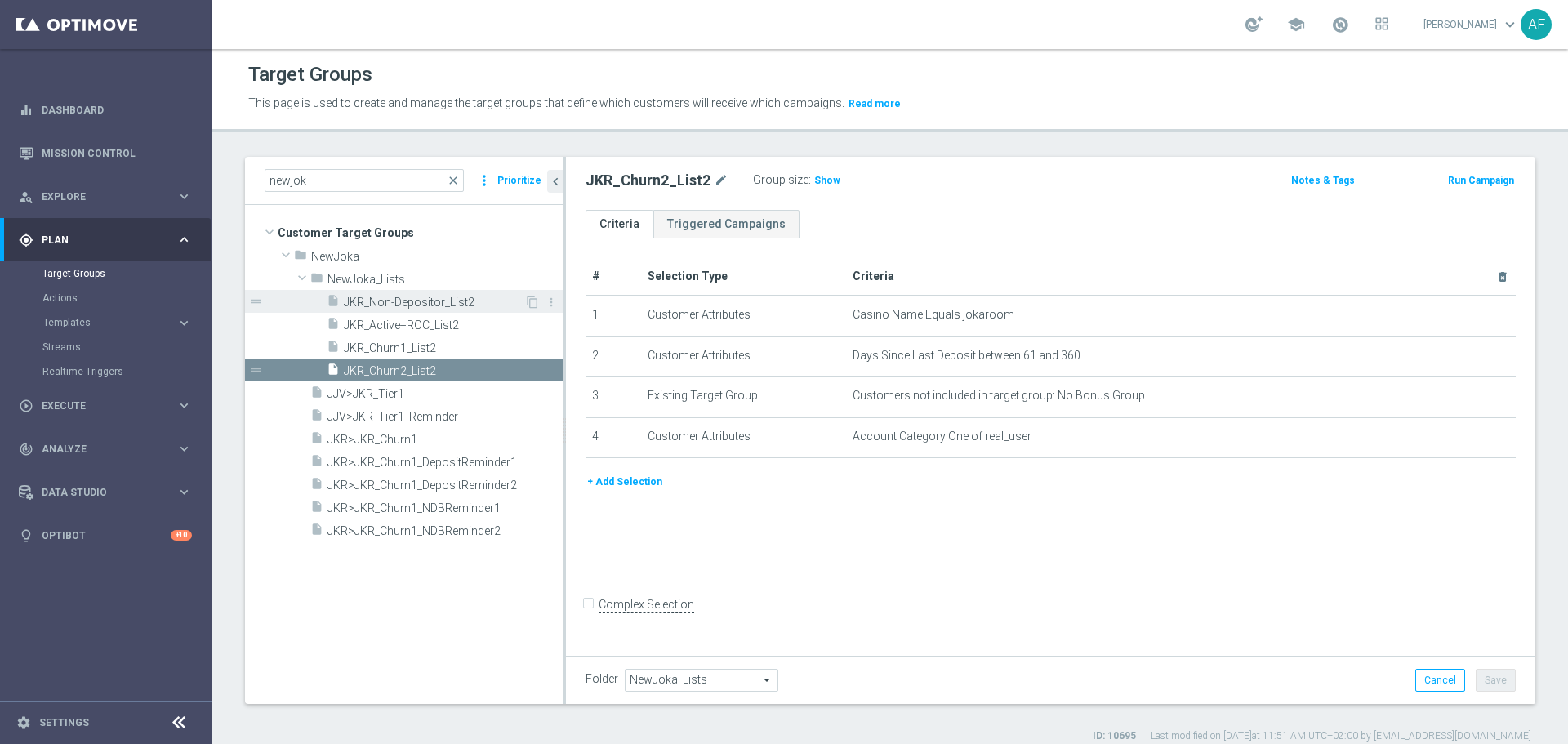
click at [459, 302] on span "JKR_Non-Depositor_List2" at bounding box center [433, 302] width 180 height 14
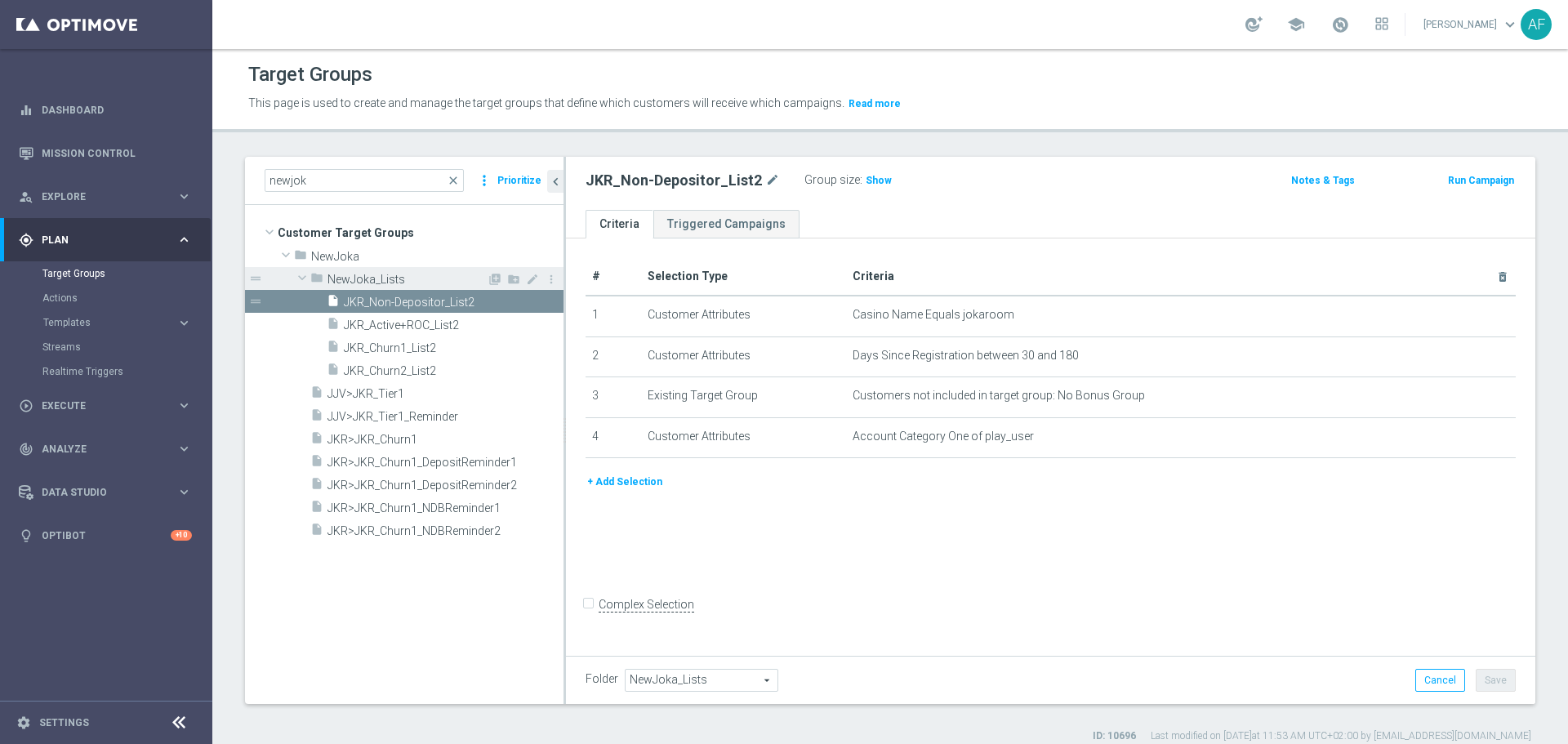
click at [302, 275] on span at bounding box center [303, 277] width 20 height 16
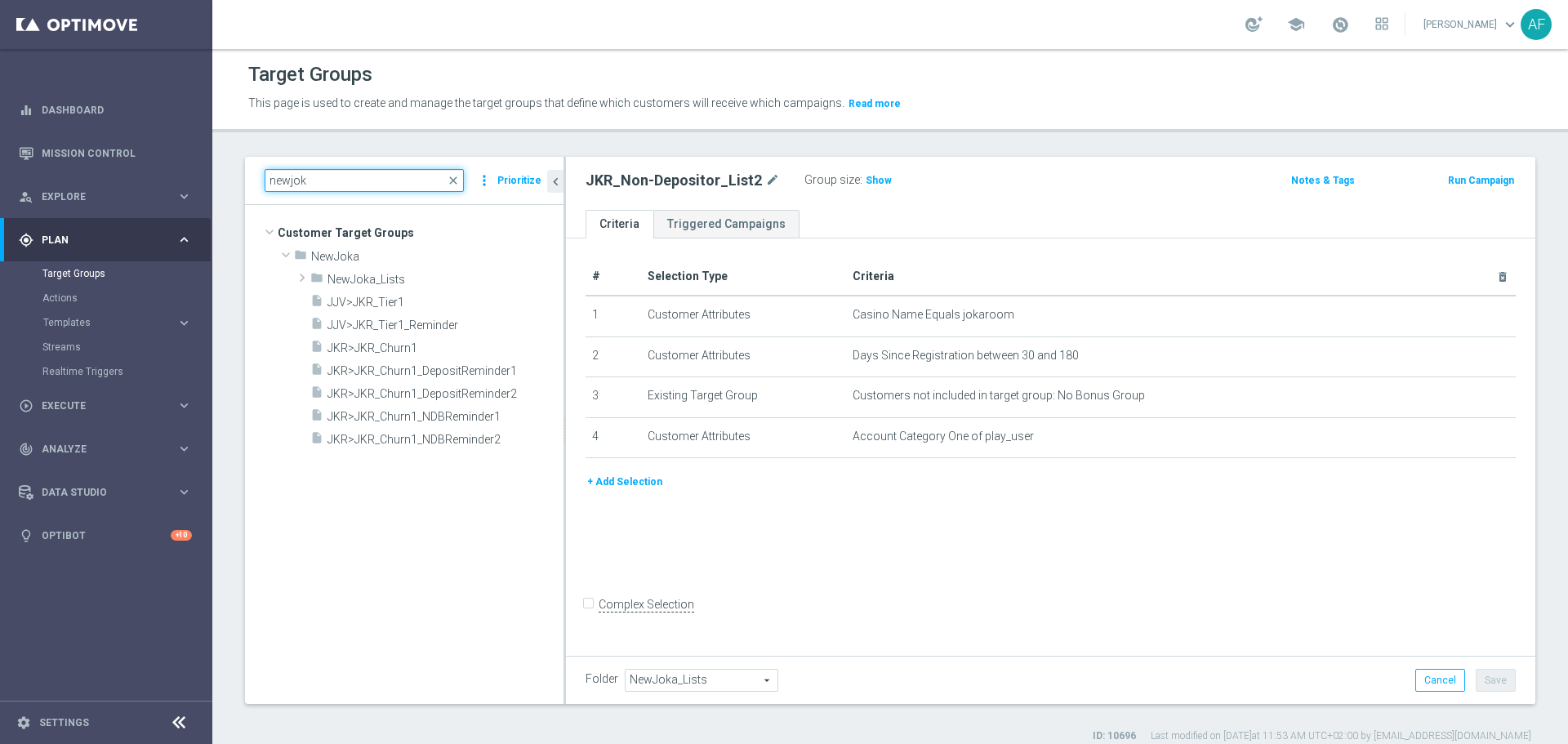
drag, startPoint x: 323, startPoint y: 181, endPoint x: 255, endPoint y: 178, distance: 68.1
click at [258, 181] on div "newjok close more_vert Prioritize" at bounding box center [404, 180] width 319 height 48
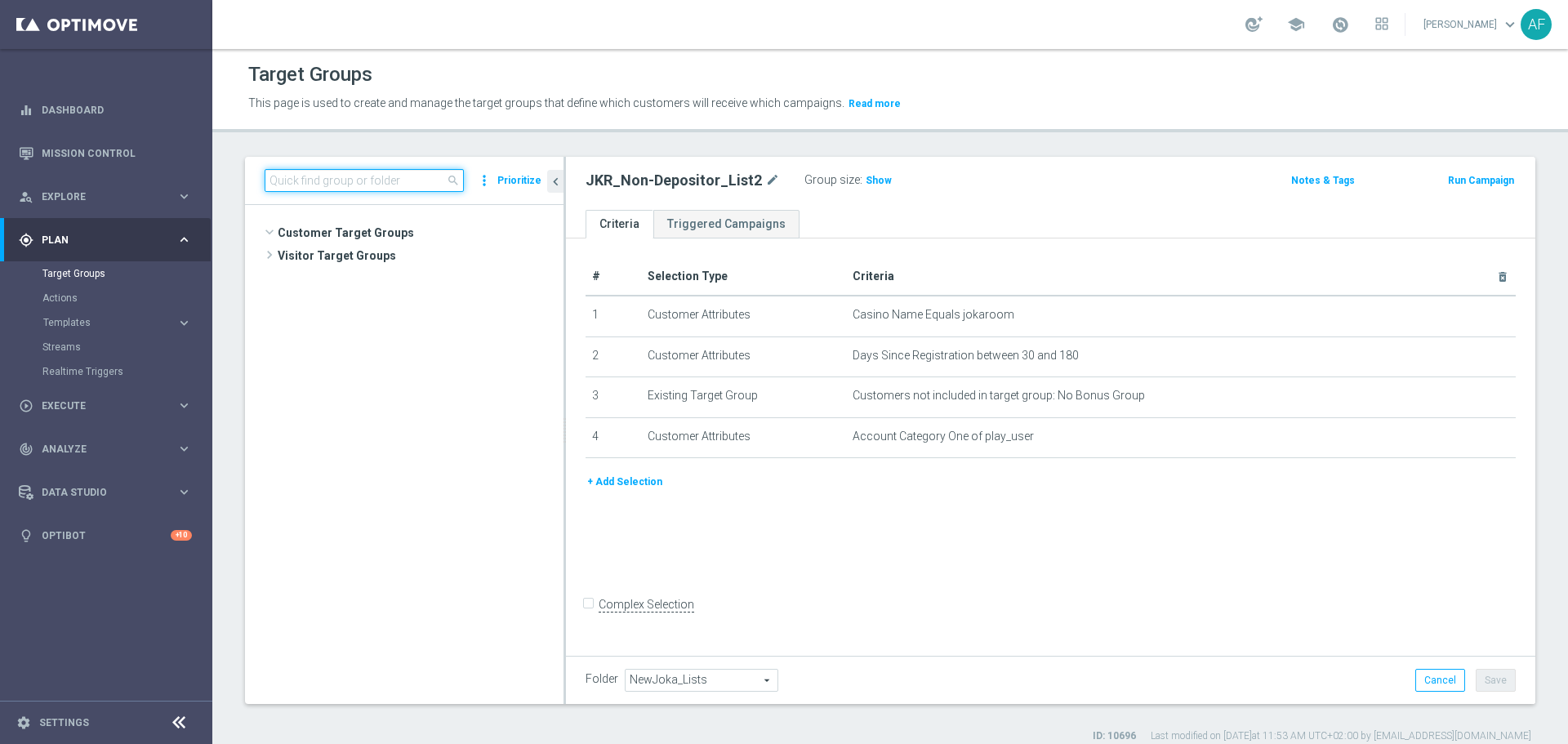
scroll to position [16977, 0]
click at [494, 145] on div "Target Groups This page is used to create and manage the target groups that def…" at bounding box center [890, 396] width 1355 height 695
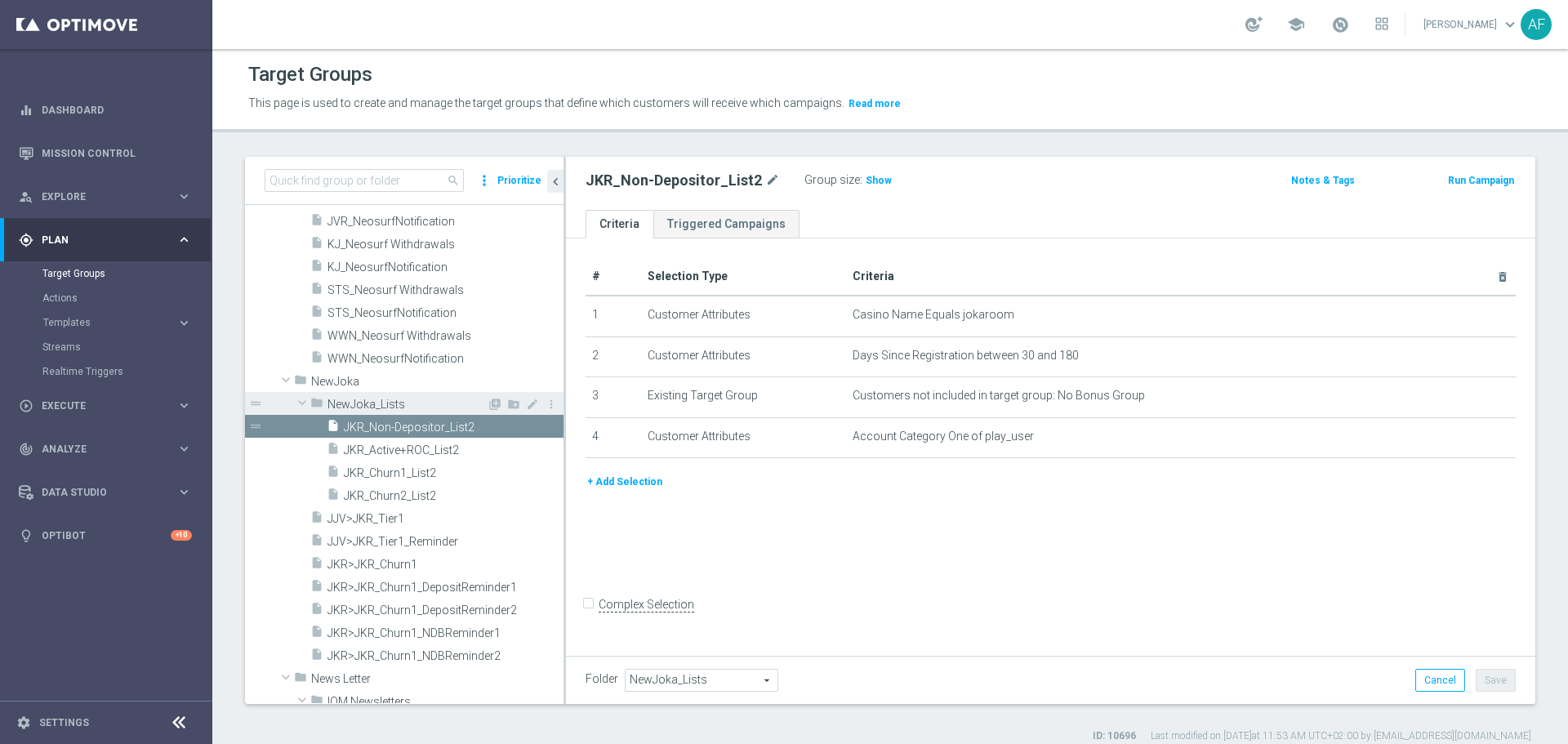
click at [347, 404] on span "NewJoka_Lists" at bounding box center [407, 404] width 159 height 14
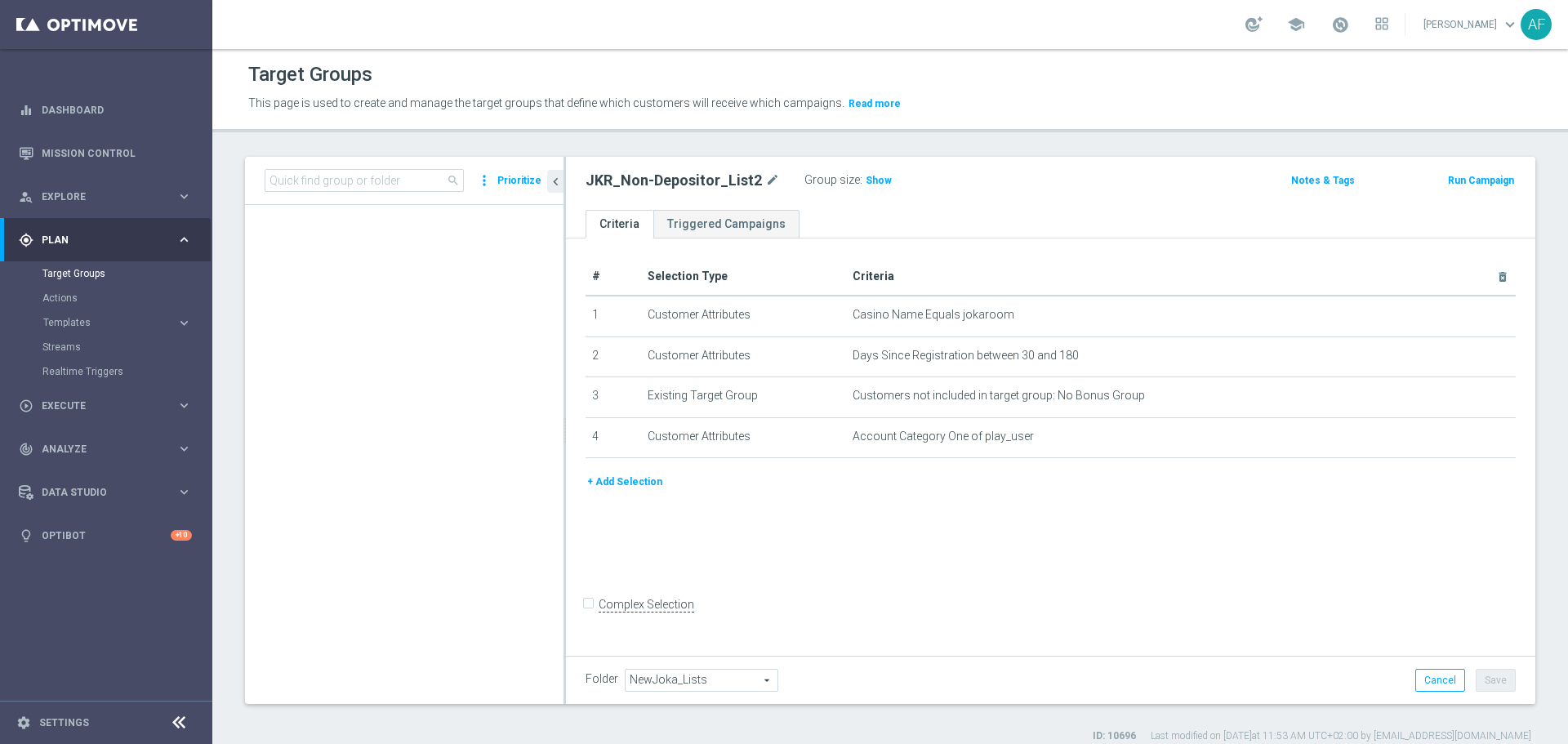
scroll to position [0, 0]
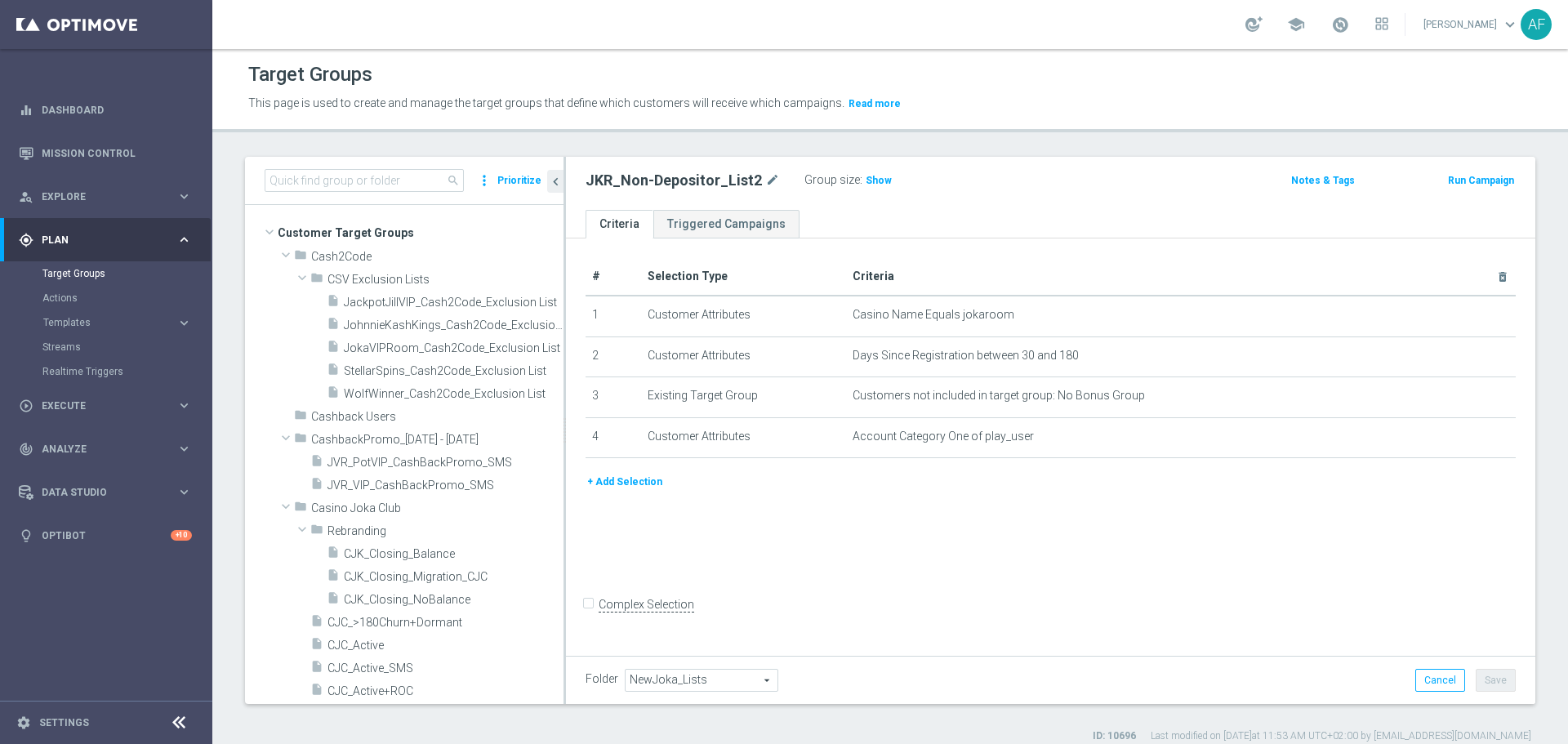
click at [467, 140] on div "Target Groups This page is used to create and manage the target groups that def…" at bounding box center [890, 396] width 1355 height 695
click at [357, 185] on input at bounding box center [364, 180] width 199 height 23
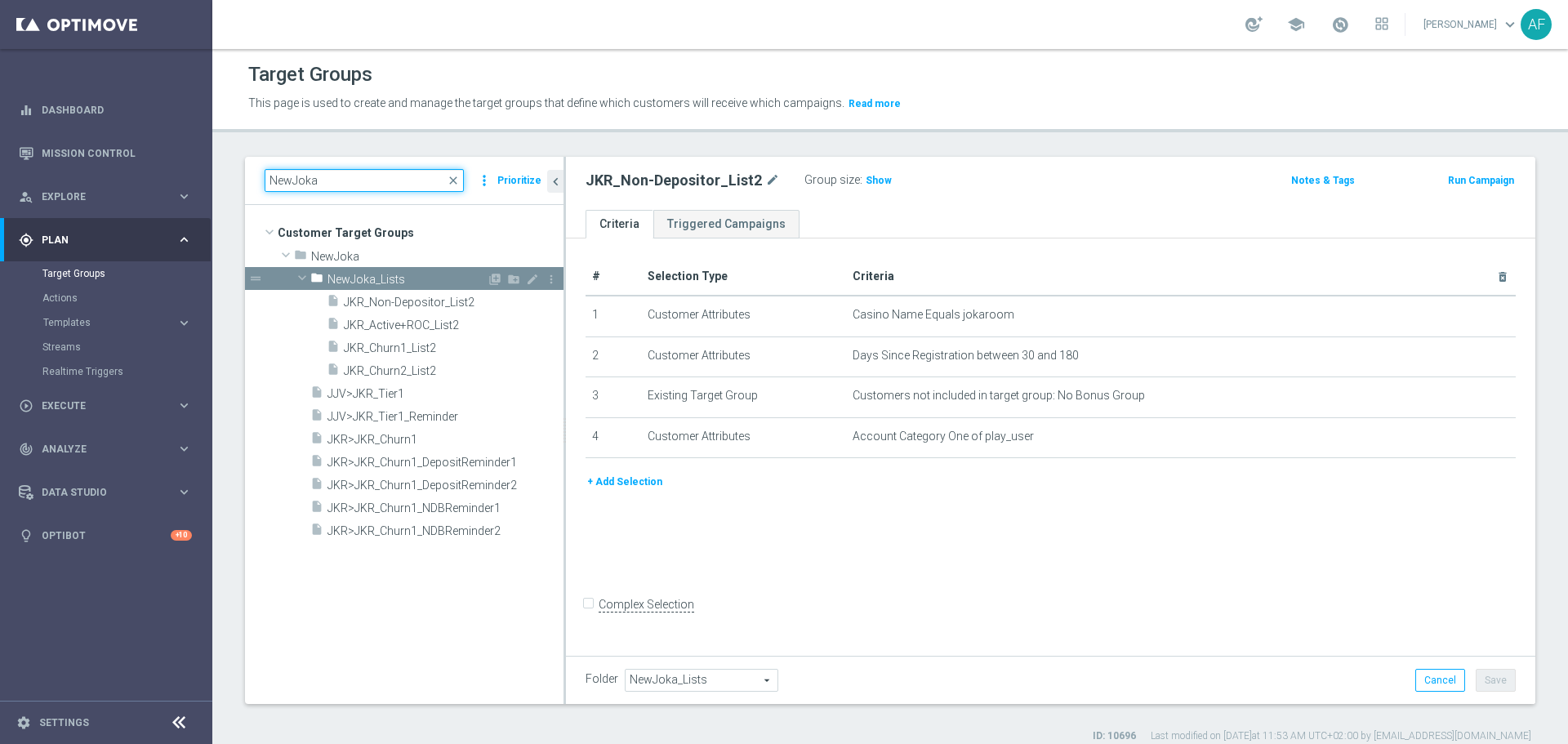
type input "NewJoka"
click at [307, 276] on span at bounding box center [303, 277] width 20 height 16
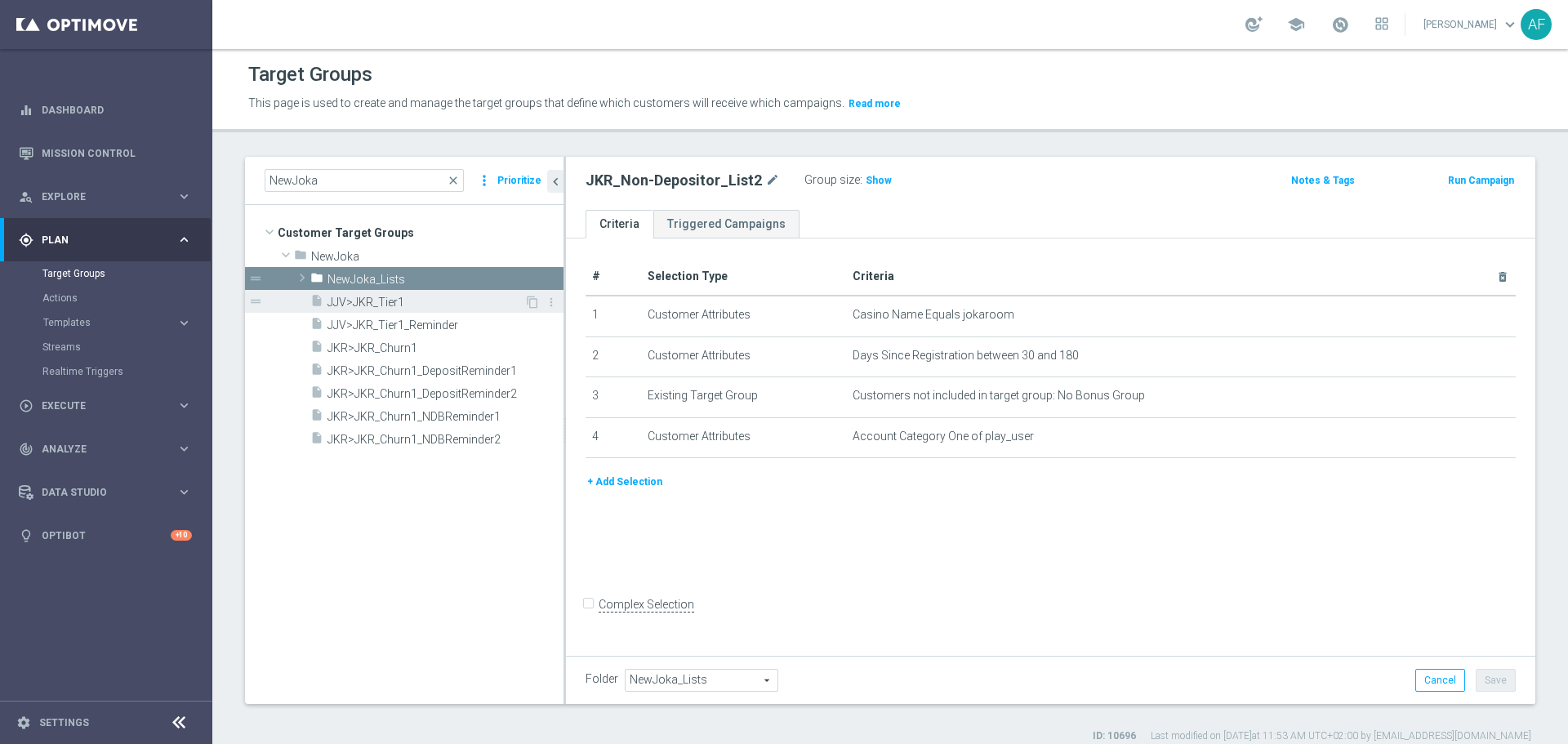
click at [348, 301] on span "JJV>JKR_Tier1" at bounding box center [425, 302] width 197 height 14
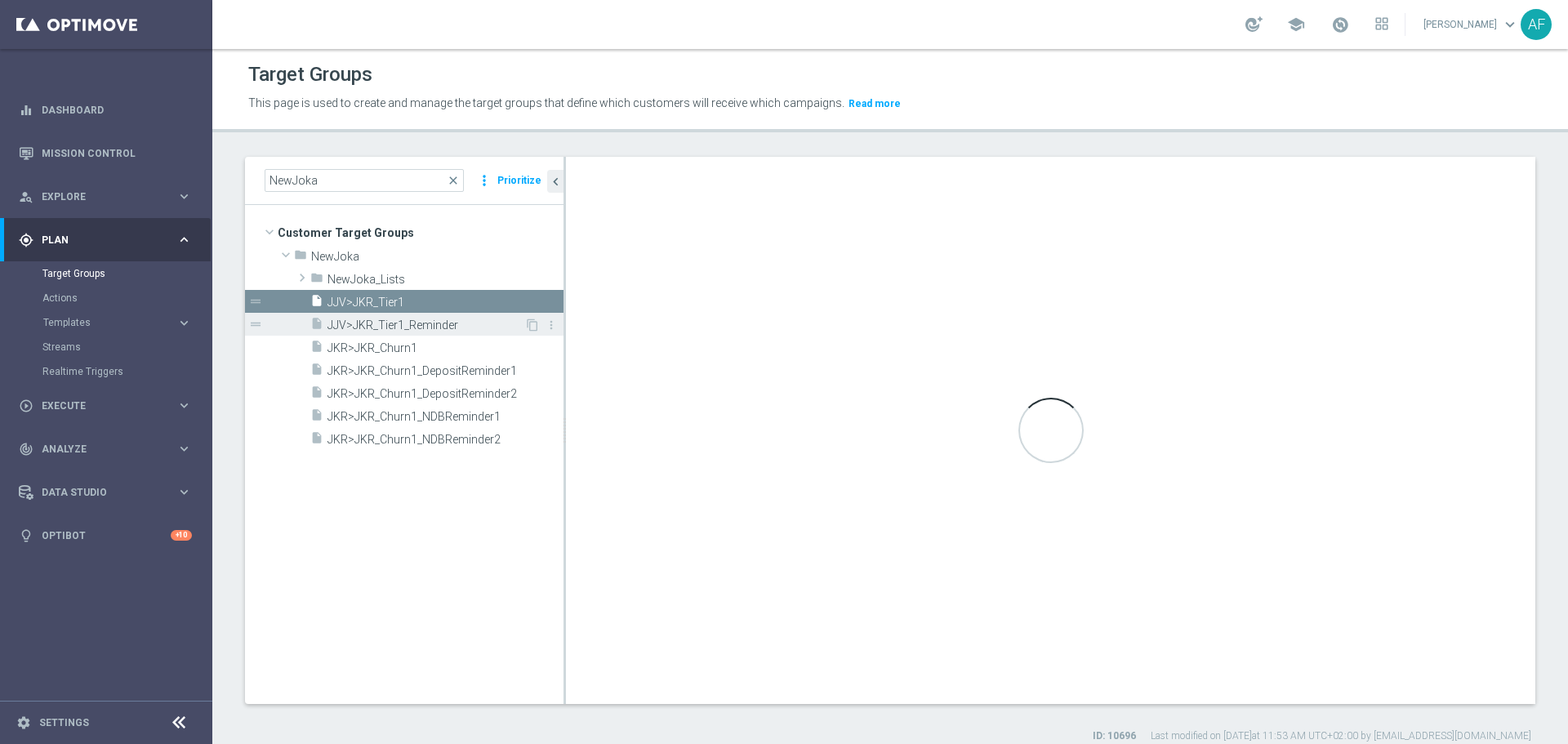
type input "NewJoka"
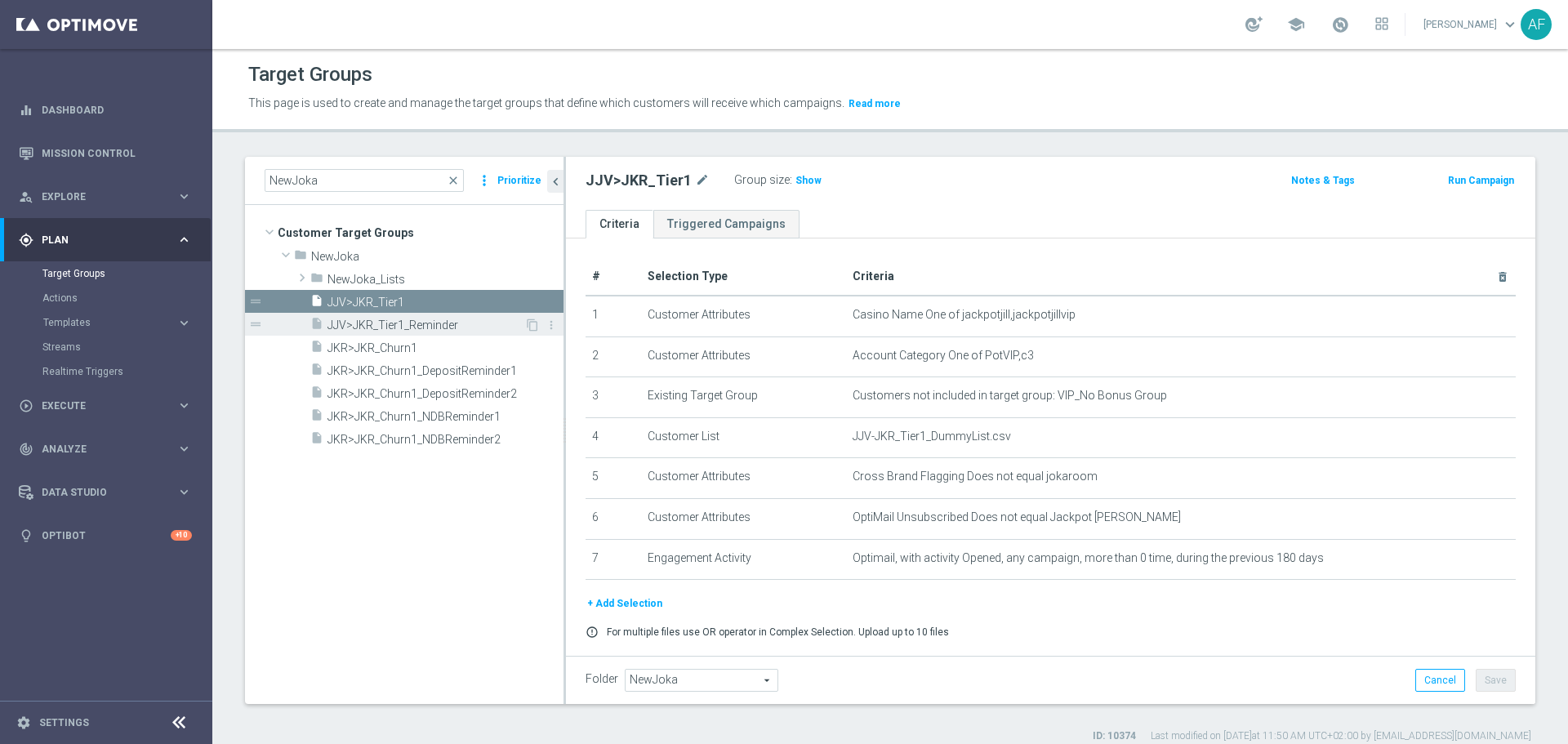
click at [368, 322] on span "JJV>JKR_Tier1_Reminder" at bounding box center [425, 325] width 197 height 14
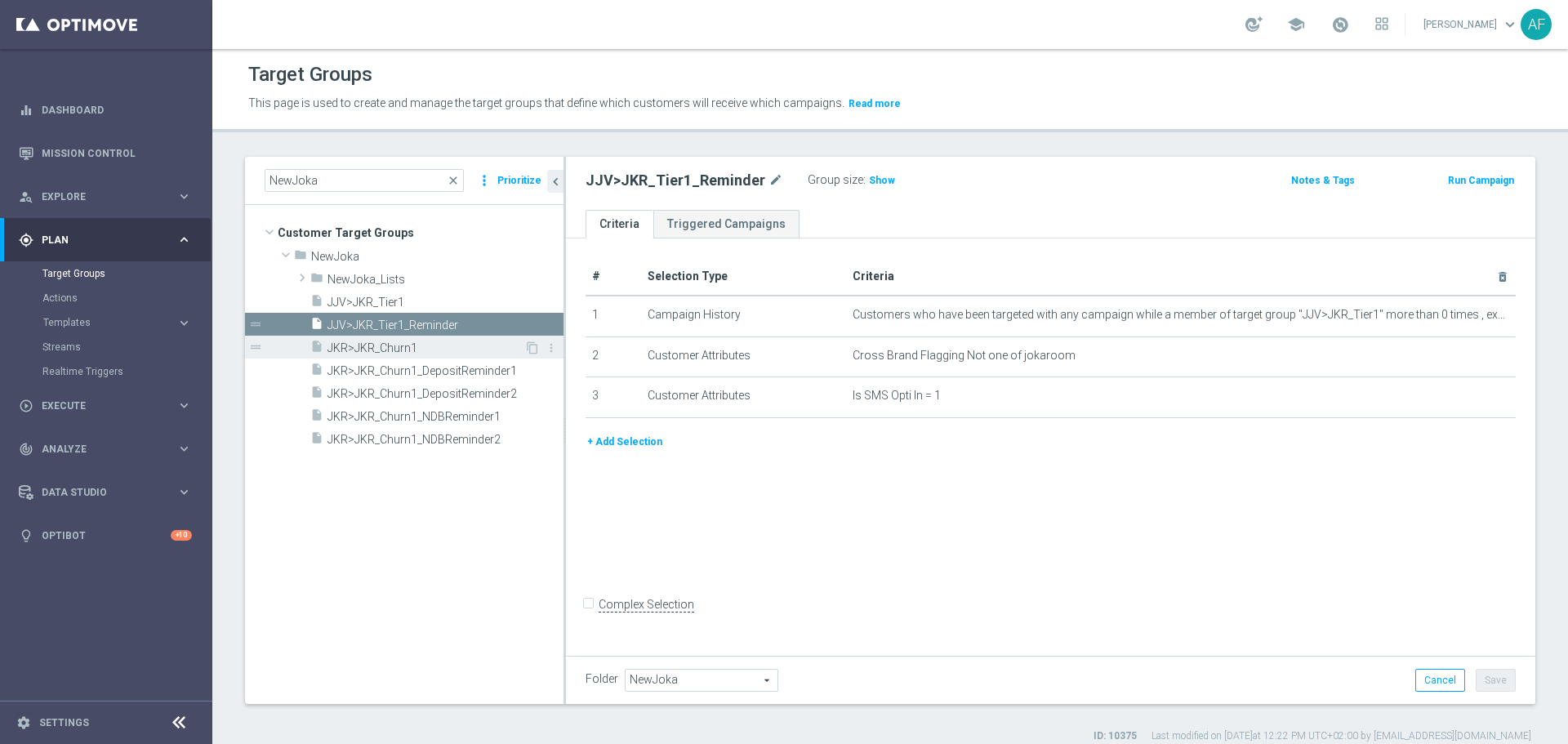
click at [375, 347] on span "JKR>JKR_Churn1" at bounding box center [425, 348] width 197 height 14
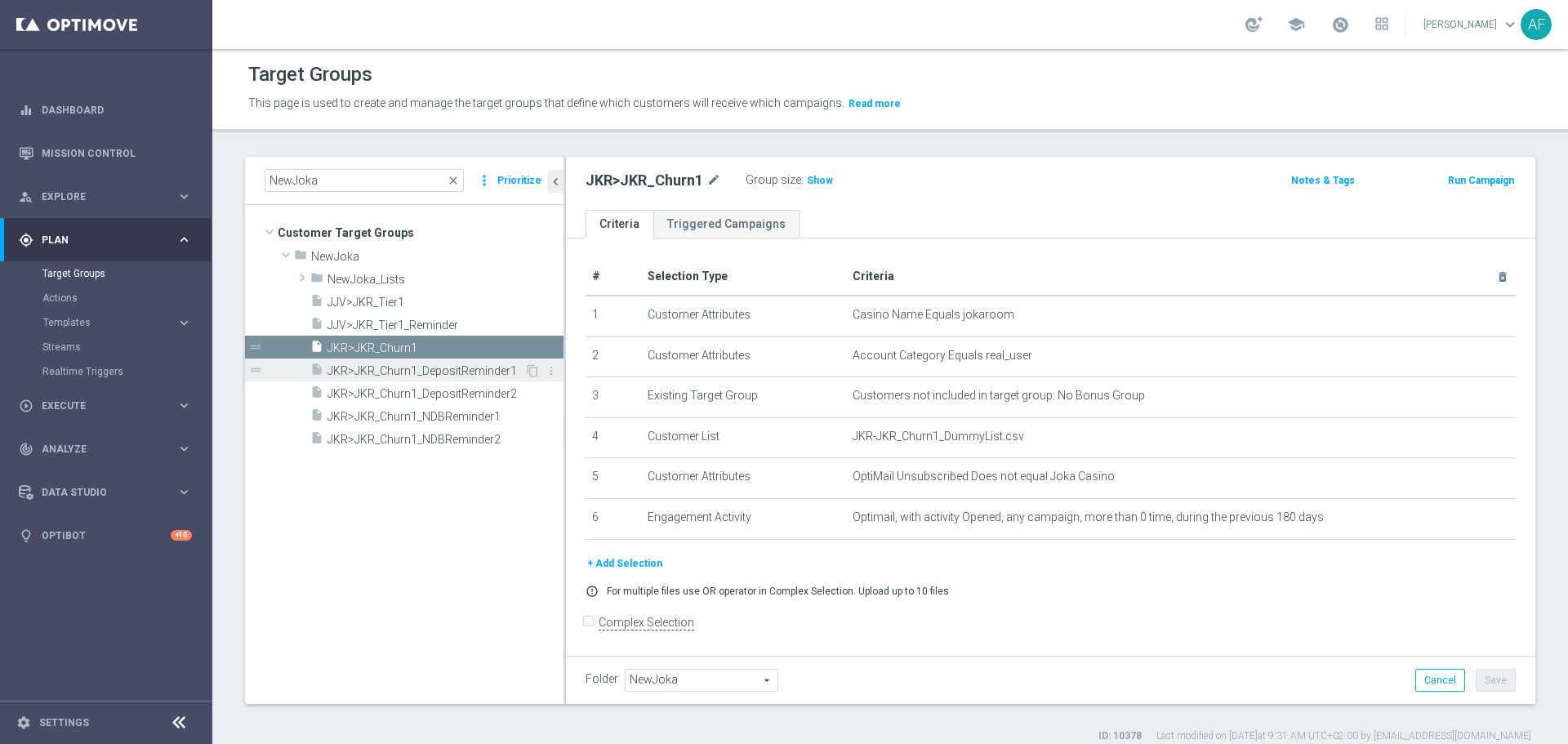
click at [376, 368] on span "JKR>JKR_Churn1_DepositReminder1" at bounding box center [425, 371] width 197 height 14
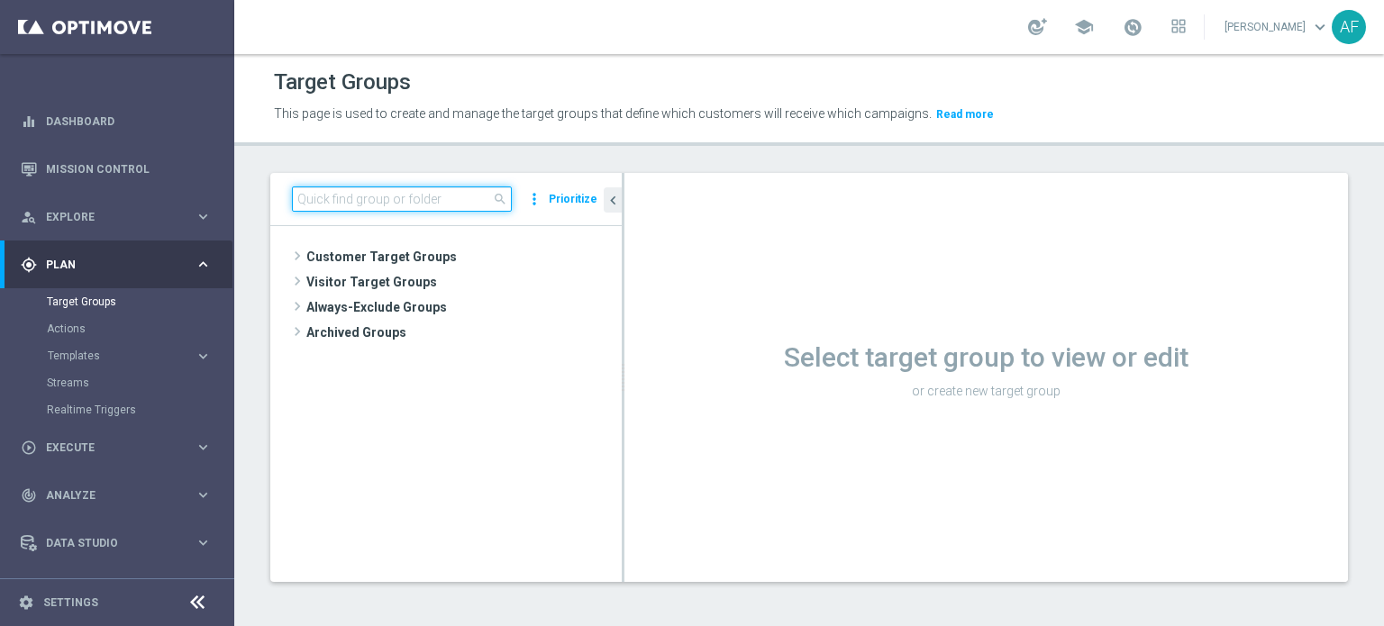
click at [440, 203] on input at bounding box center [402, 199] width 220 height 25
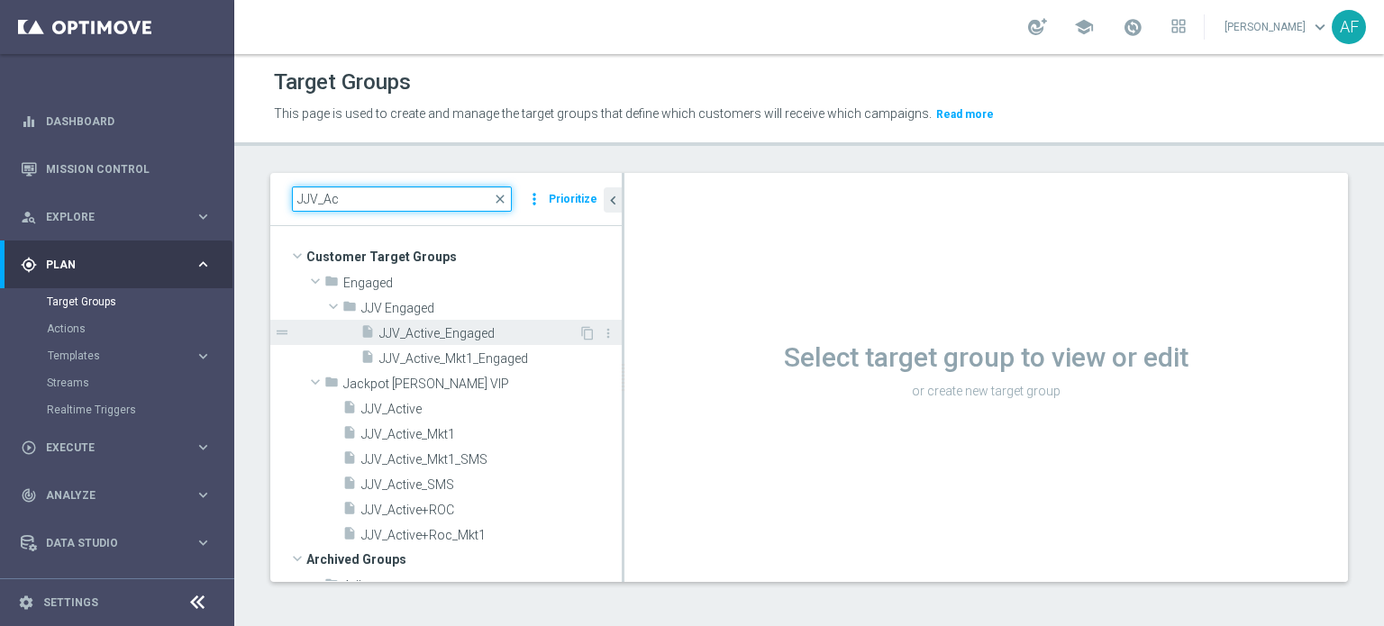
type input "JJV_Ac"
click at [444, 333] on span "JJV_Active_Engaged" at bounding box center [478, 333] width 199 height 15
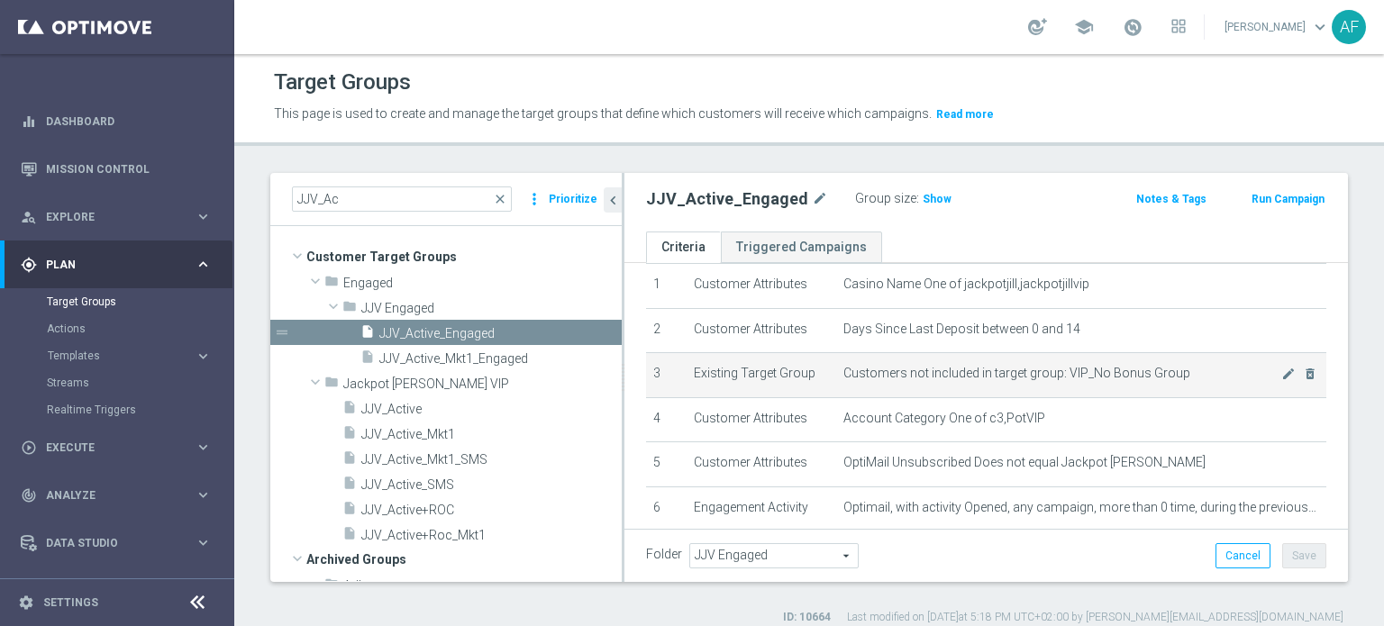
scroll to position [90, 0]
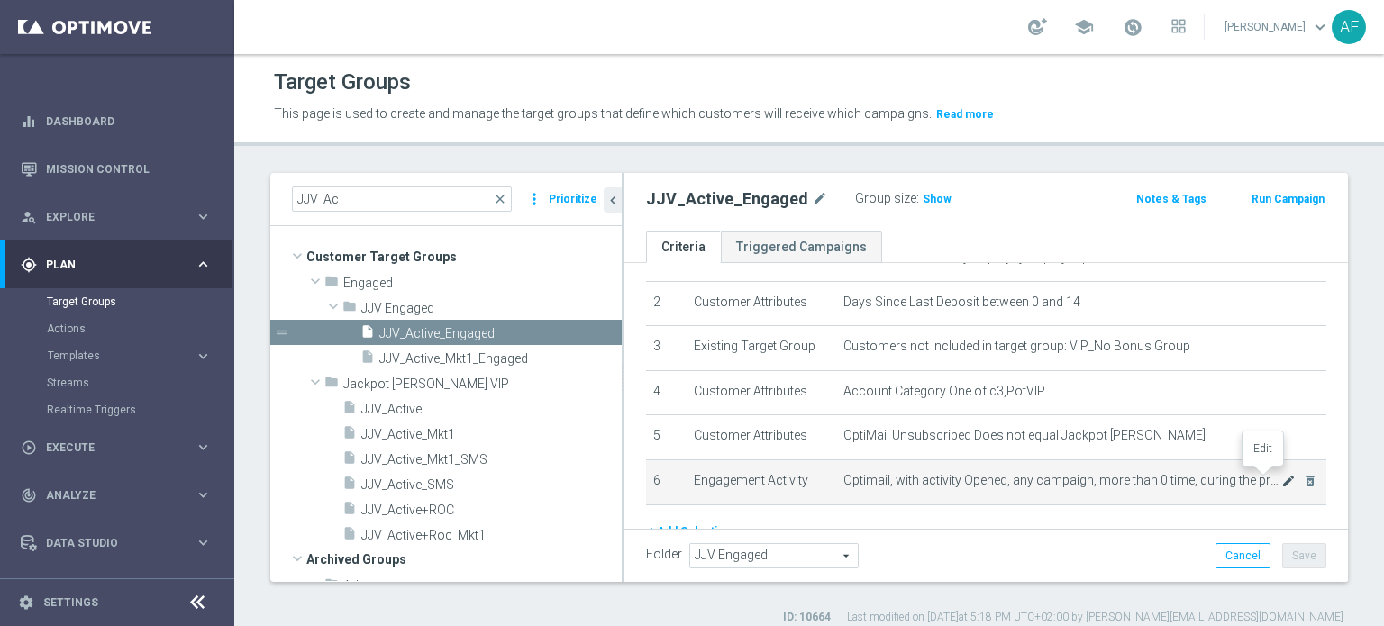
click at [1282, 480] on icon "mode_edit" at bounding box center [1289, 481] width 14 height 14
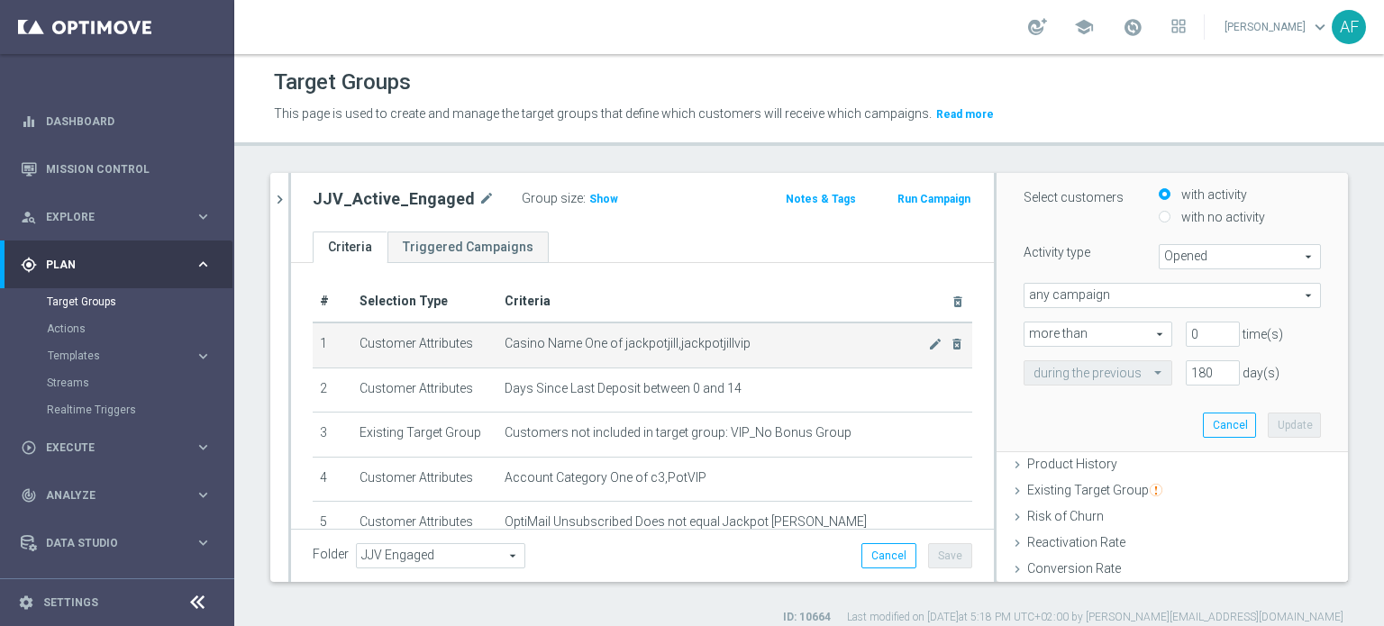
scroll to position [0, 0]
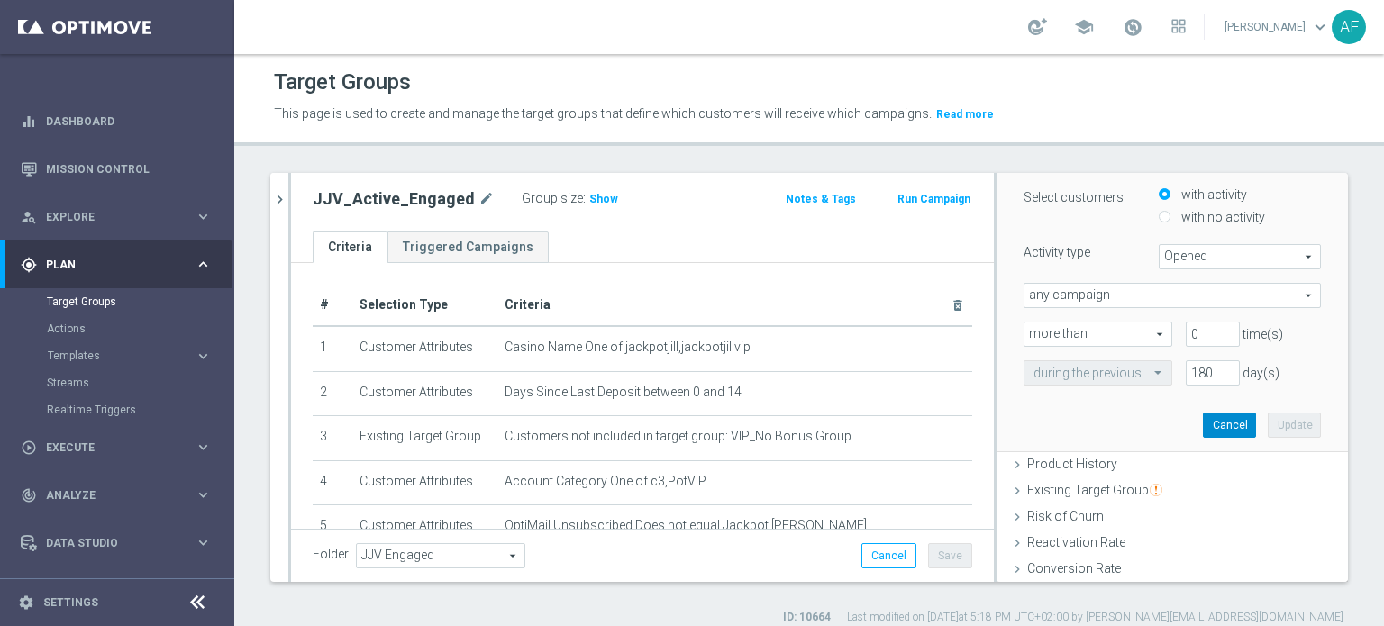
click at [1203, 427] on button "Cancel" at bounding box center [1229, 425] width 53 height 25
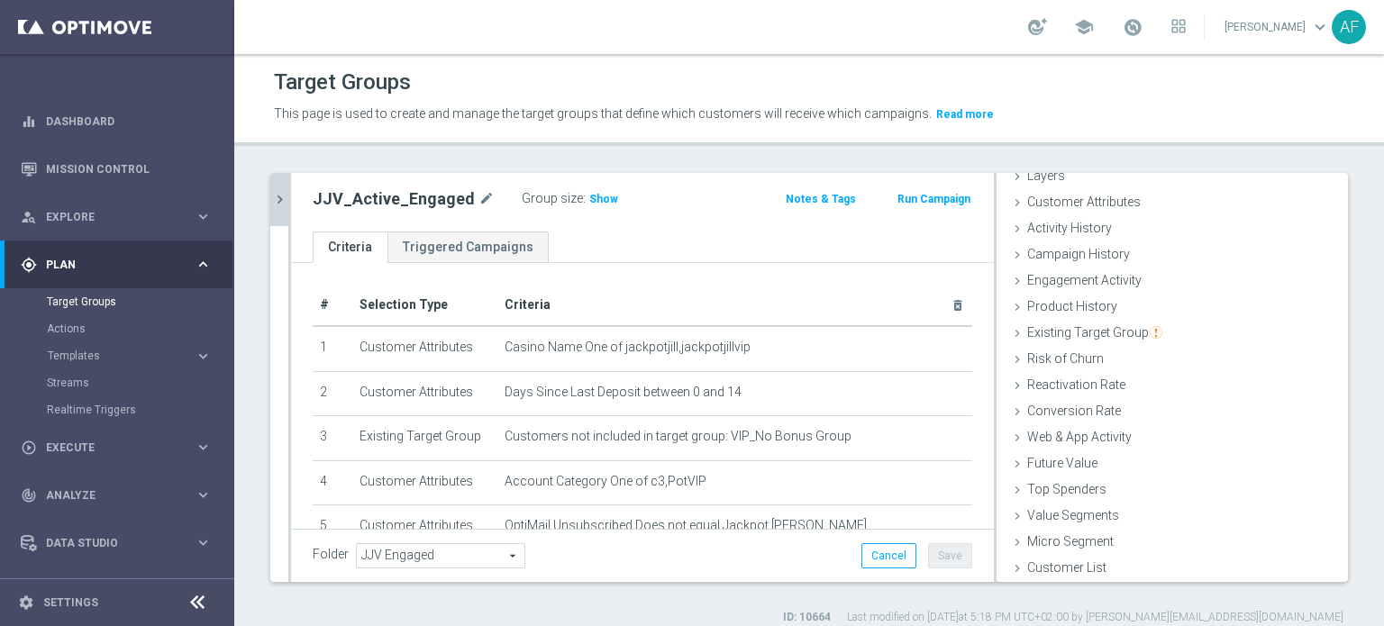
click at [274, 198] on icon "chevron_right" at bounding box center [279, 199] width 17 height 17
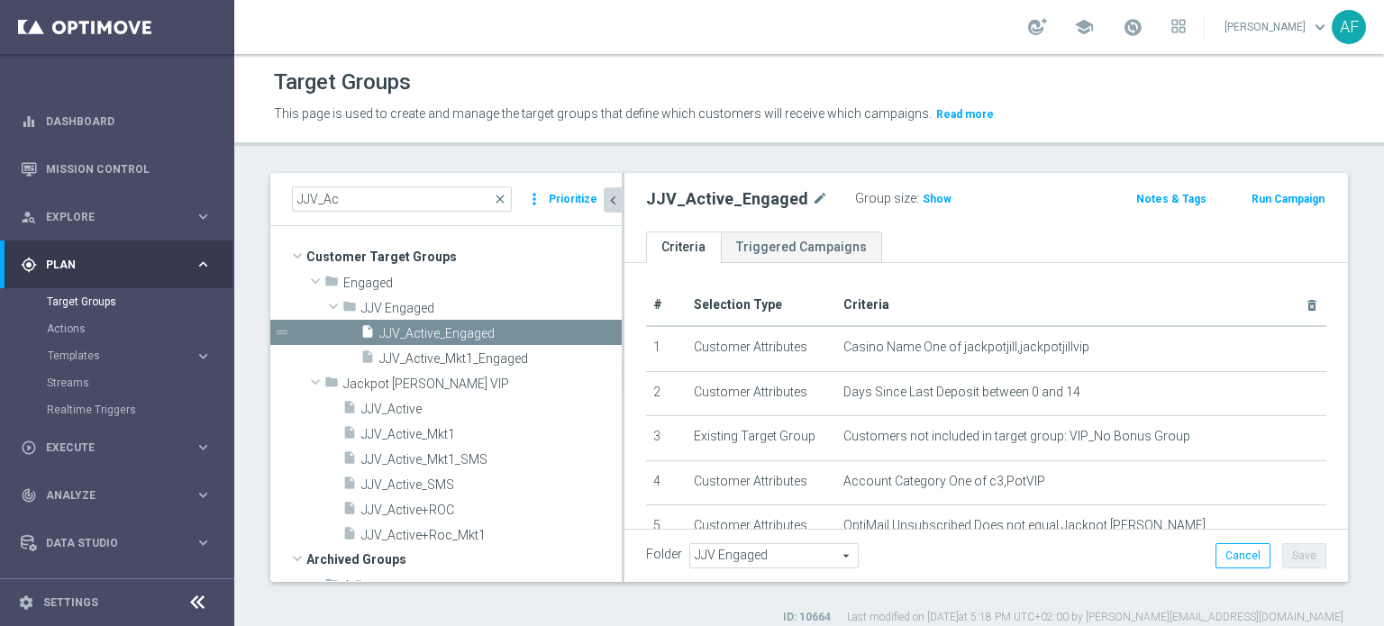
scroll to position [83, 0]
drag, startPoint x: 354, startPoint y: 205, endPoint x: 291, endPoint y: 194, distance: 64.0
click at [291, 194] on div "JJV_Ac close more_vert Prioritize" at bounding box center [446, 199] width 352 height 53
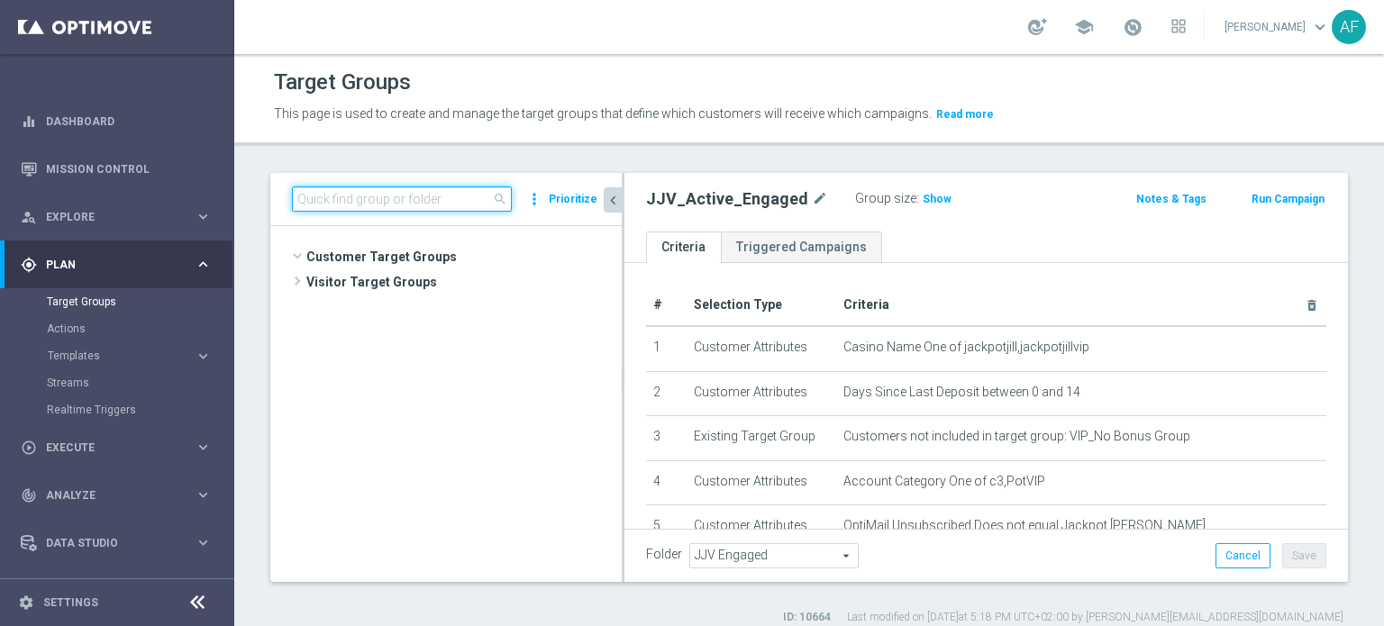
scroll to position [1860, 0]
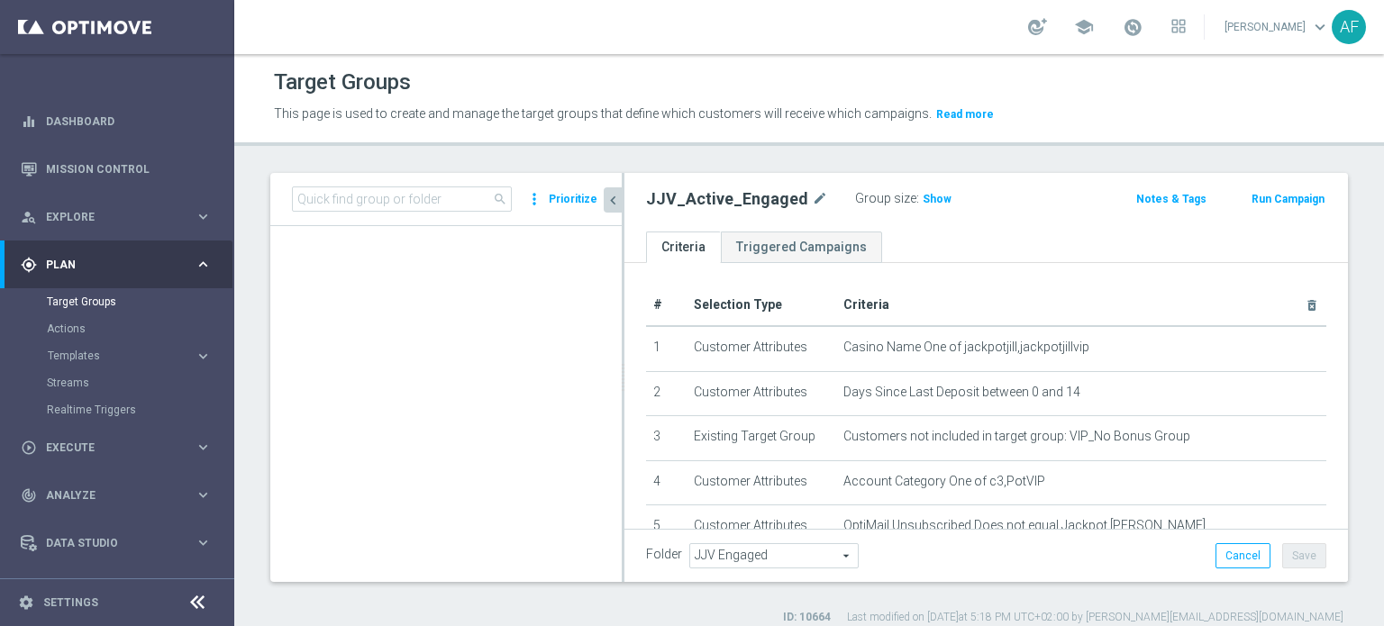
click at [431, 158] on div "Target Groups This page is used to create and manage the target groups that def…" at bounding box center [809, 340] width 1150 height 572
